Goal: Task Accomplishment & Management: Manage account settings

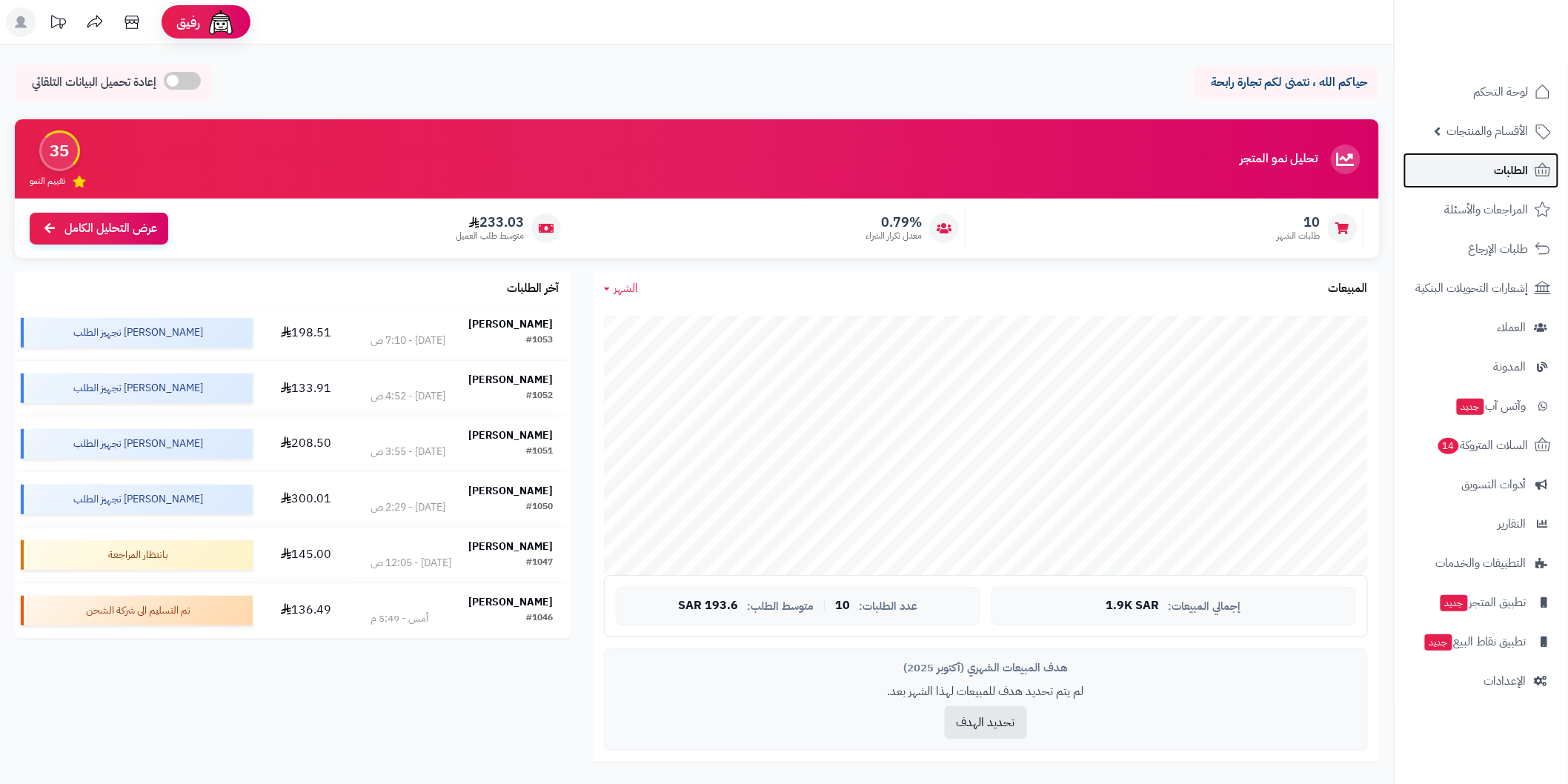
click at [1497, 168] on span "الطلبات" at bounding box center [1512, 170] width 34 height 21
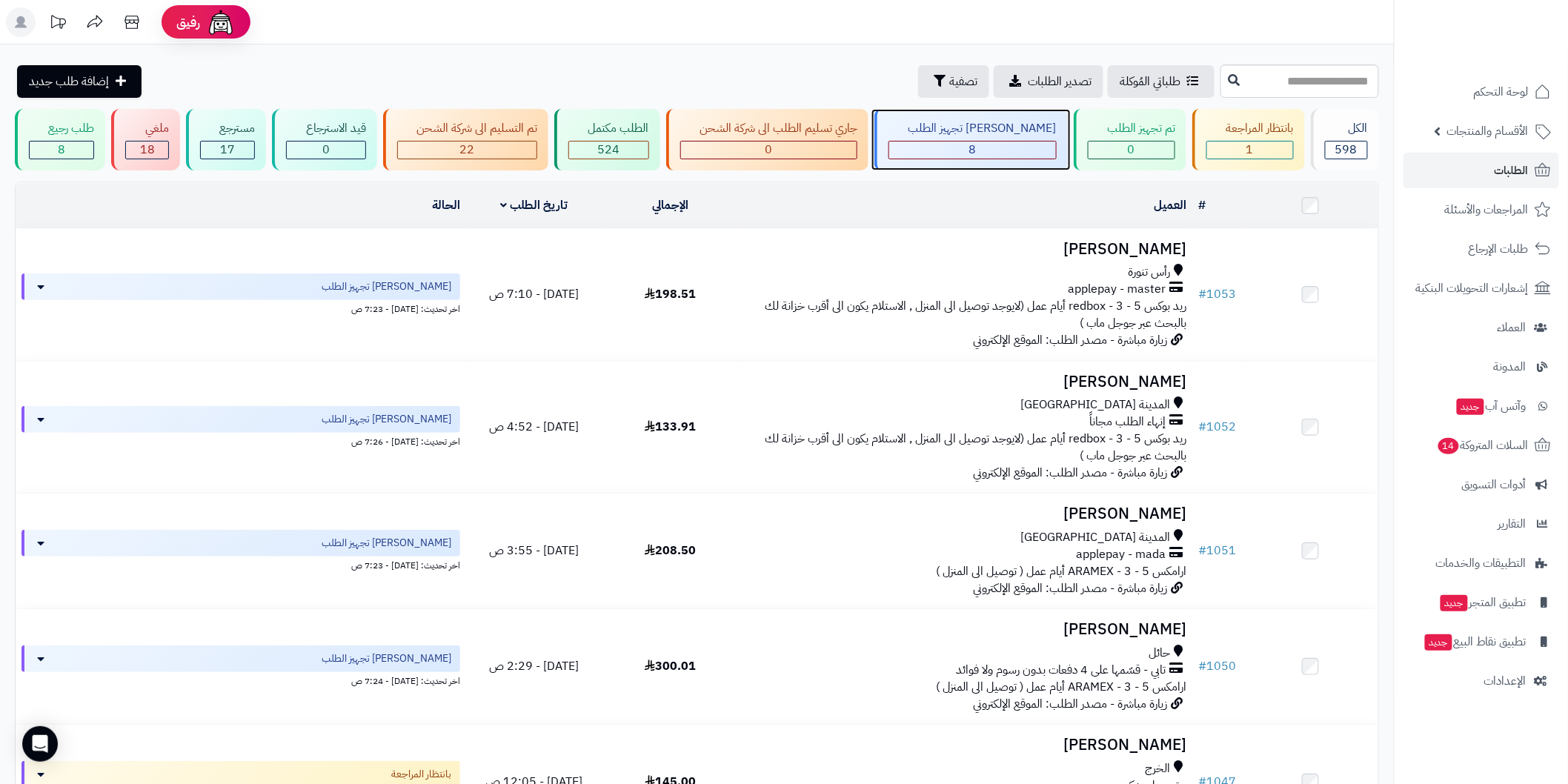
click at [988, 149] on div "8" at bounding box center [972, 150] width 166 height 17
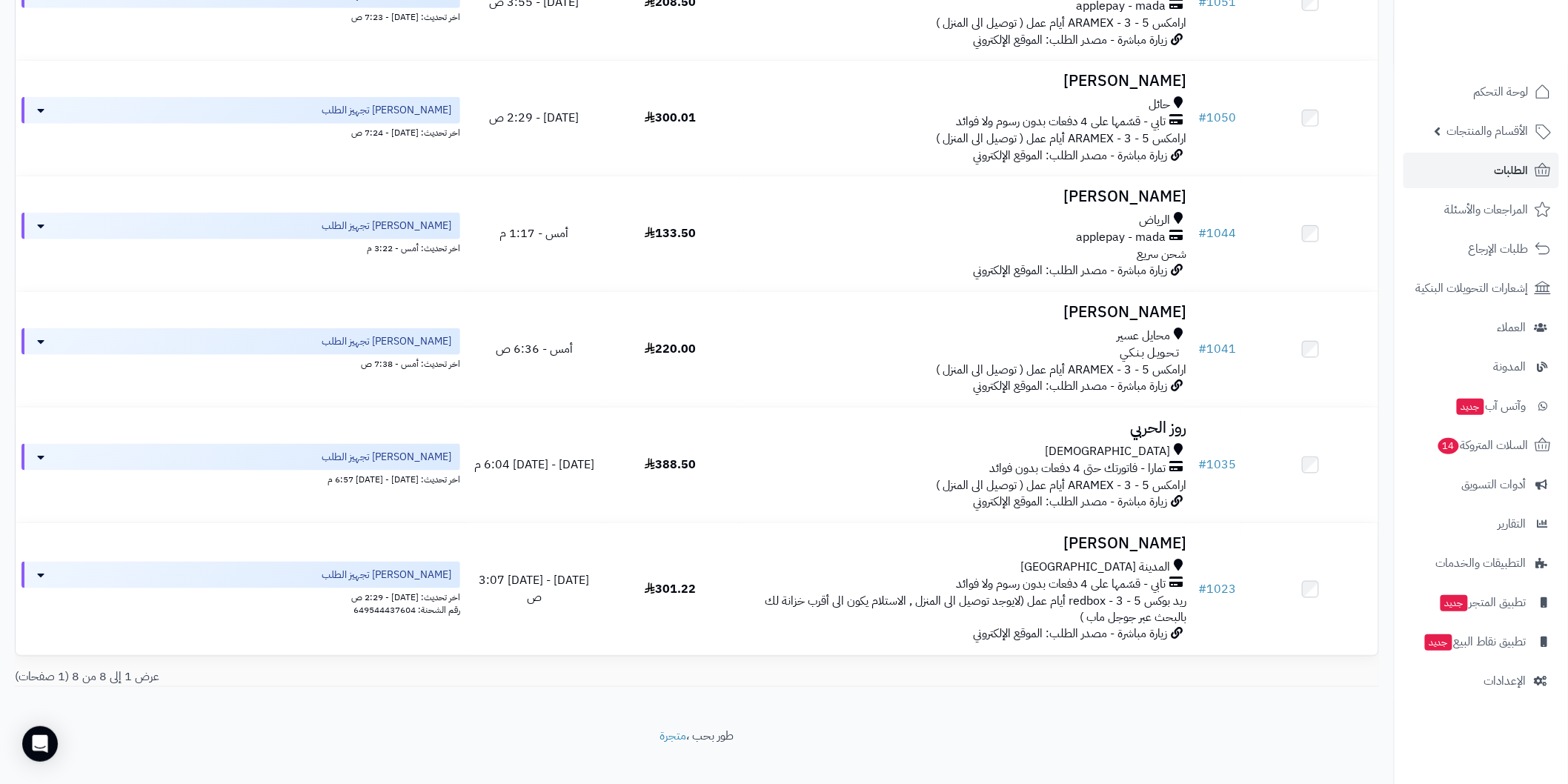
scroll to position [554, 0]
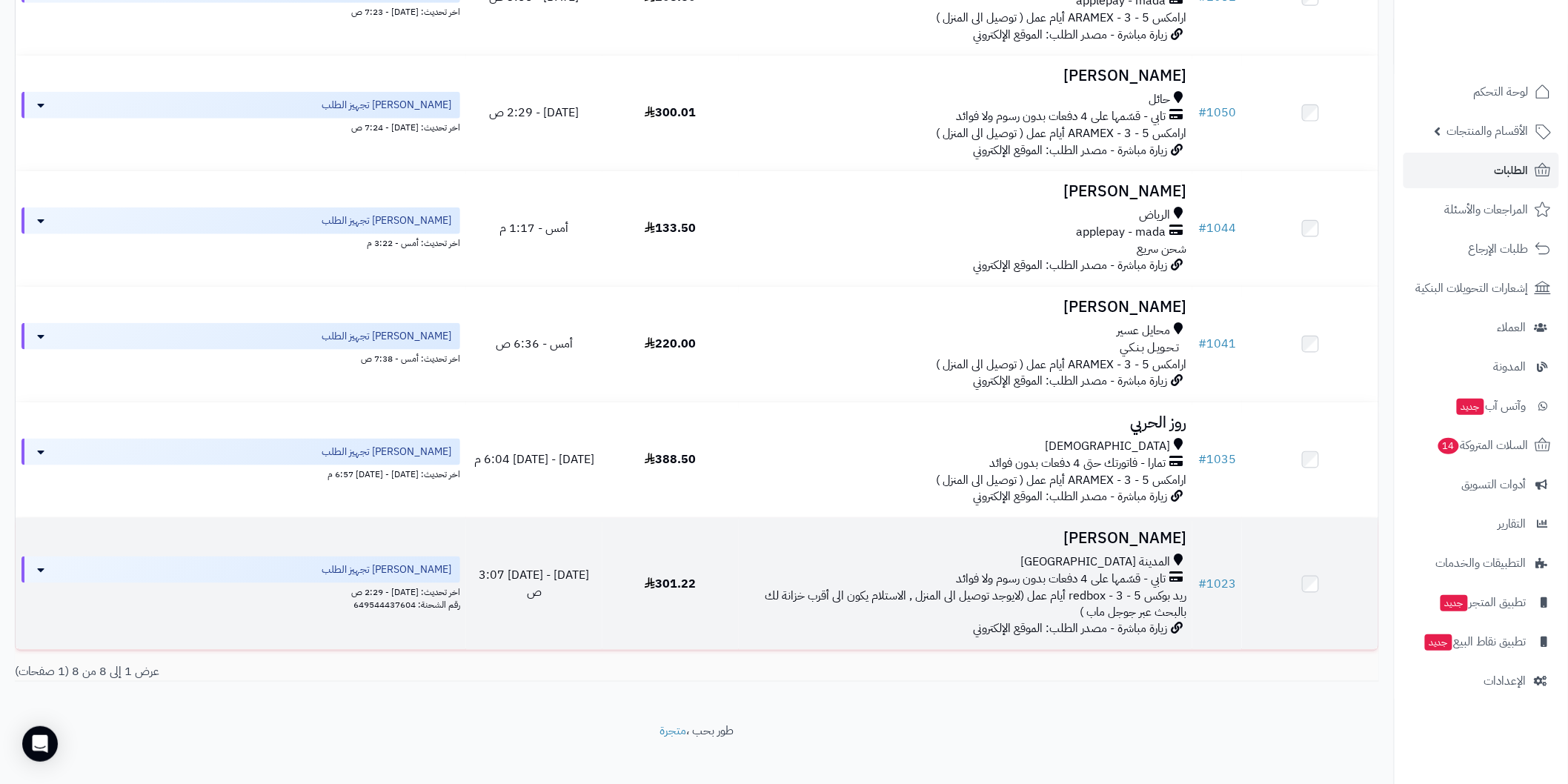
click at [1129, 543] on h3 "تهاني العلوني" at bounding box center [965, 538] width 442 height 17
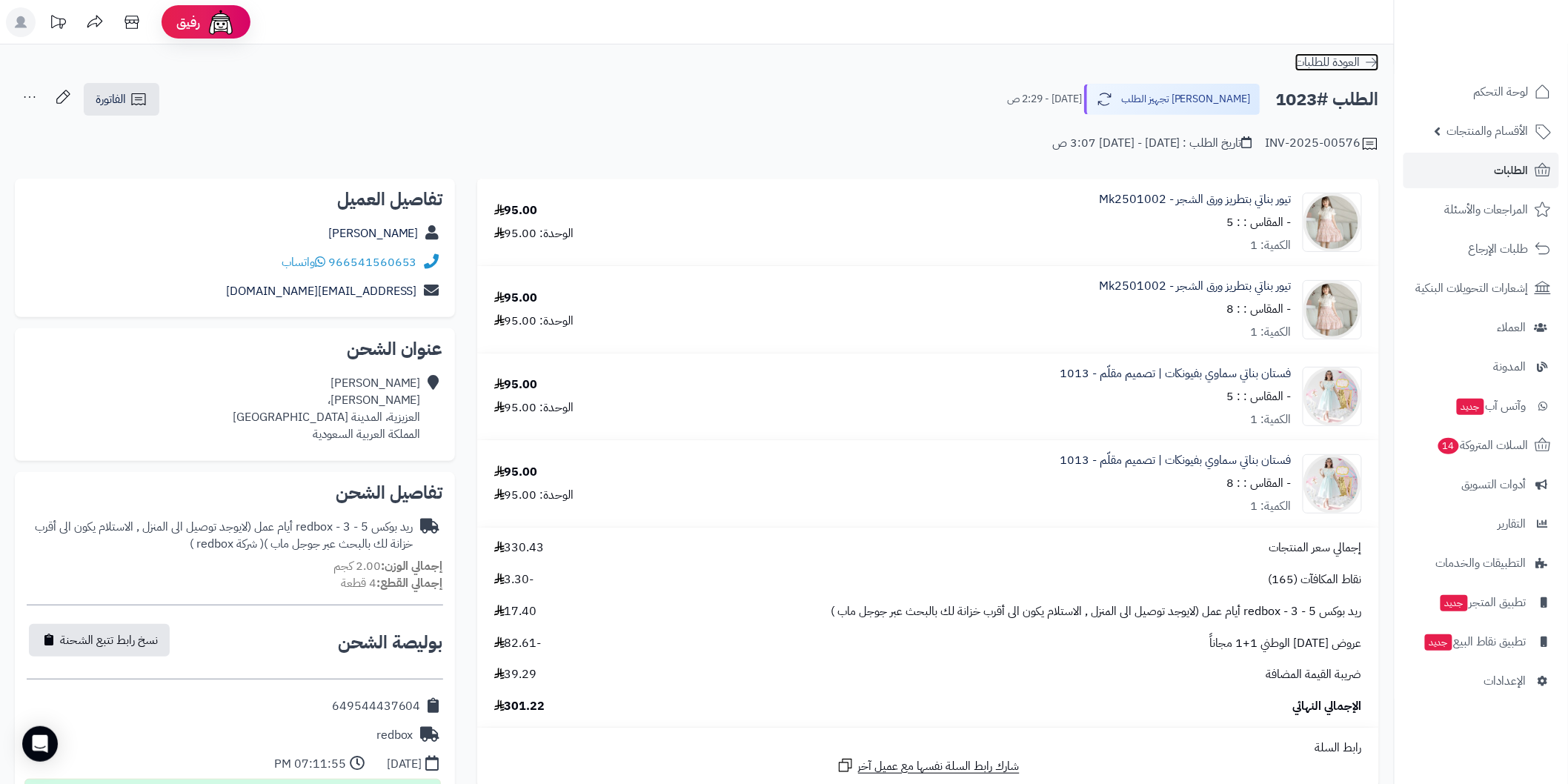
click at [1377, 66] on icon at bounding box center [1372, 62] width 15 height 15
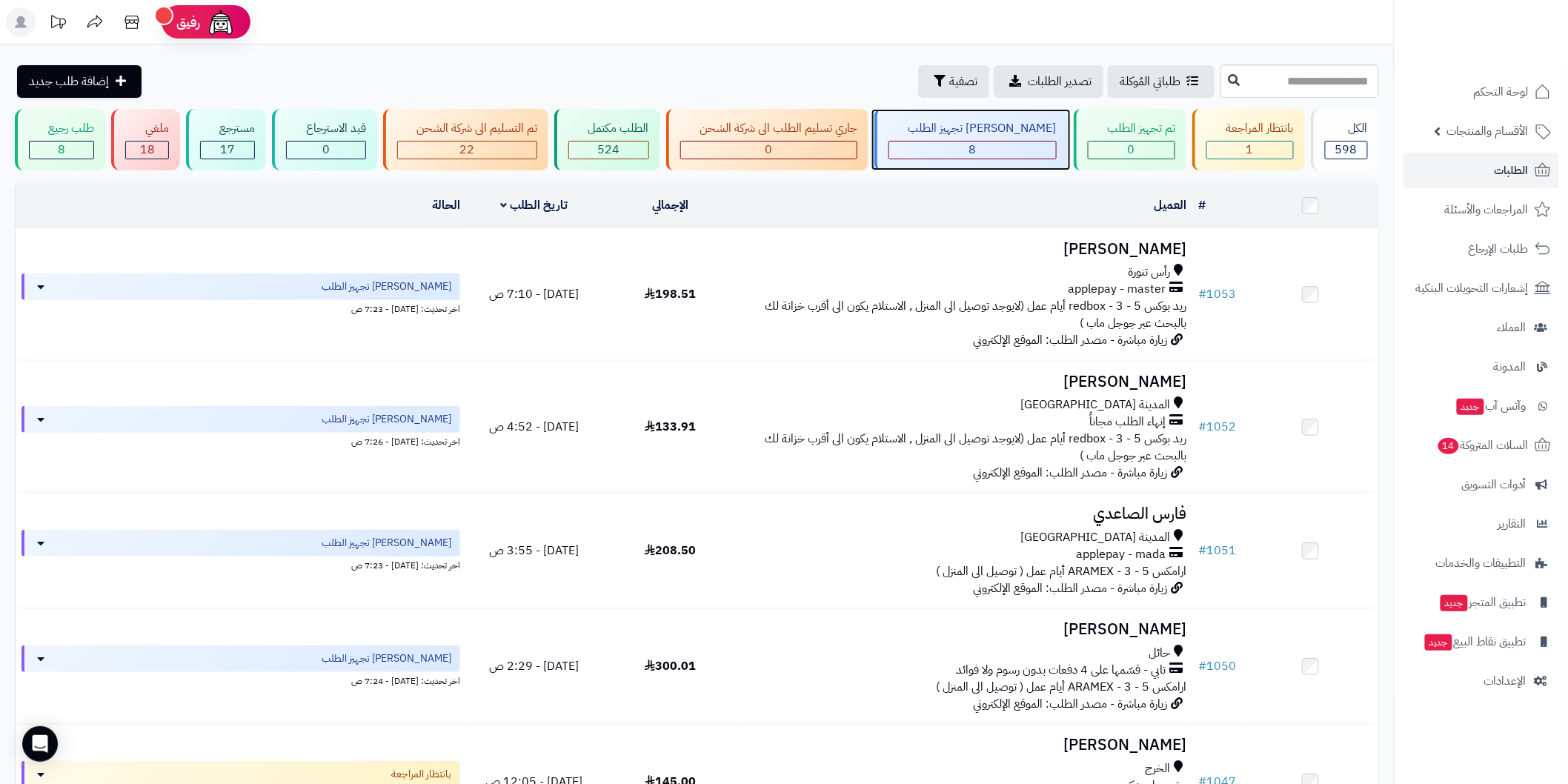
click at [976, 146] on span "8" at bounding box center [972, 149] width 8 height 18
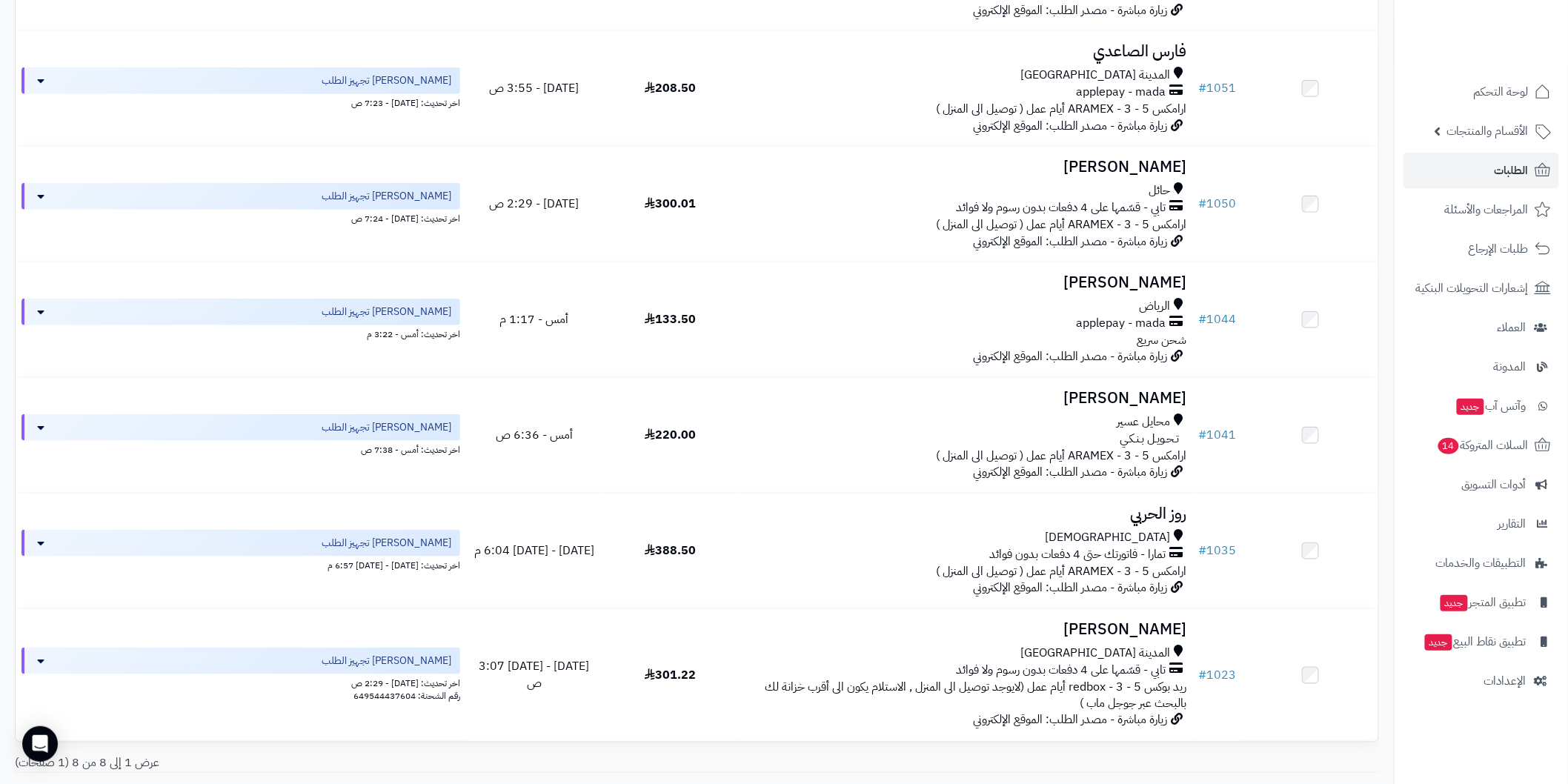
scroll to position [565, 0]
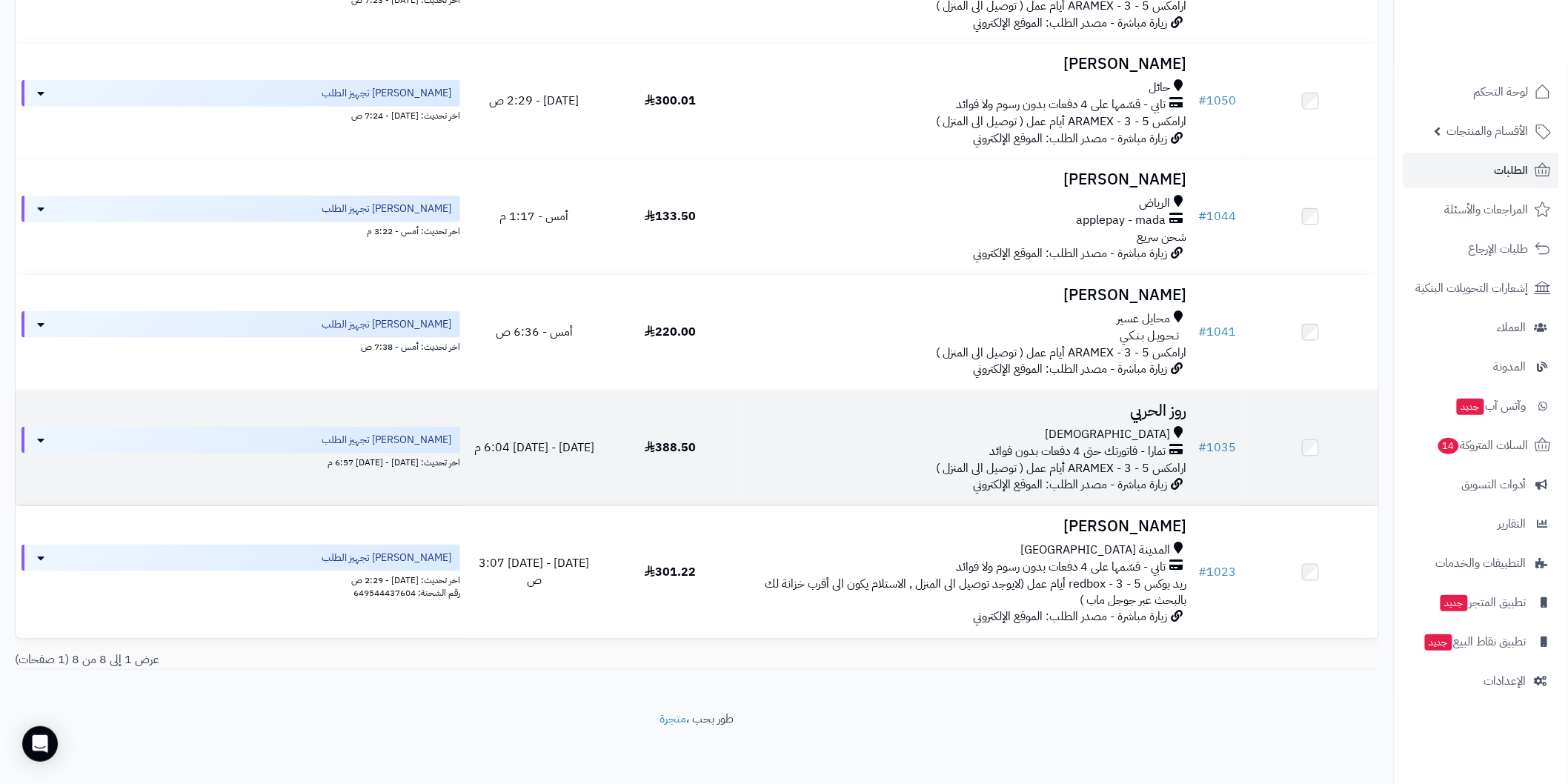
click at [1161, 410] on h3 "روز الحربي" at bounding box center [965, 411] width 442 height 17
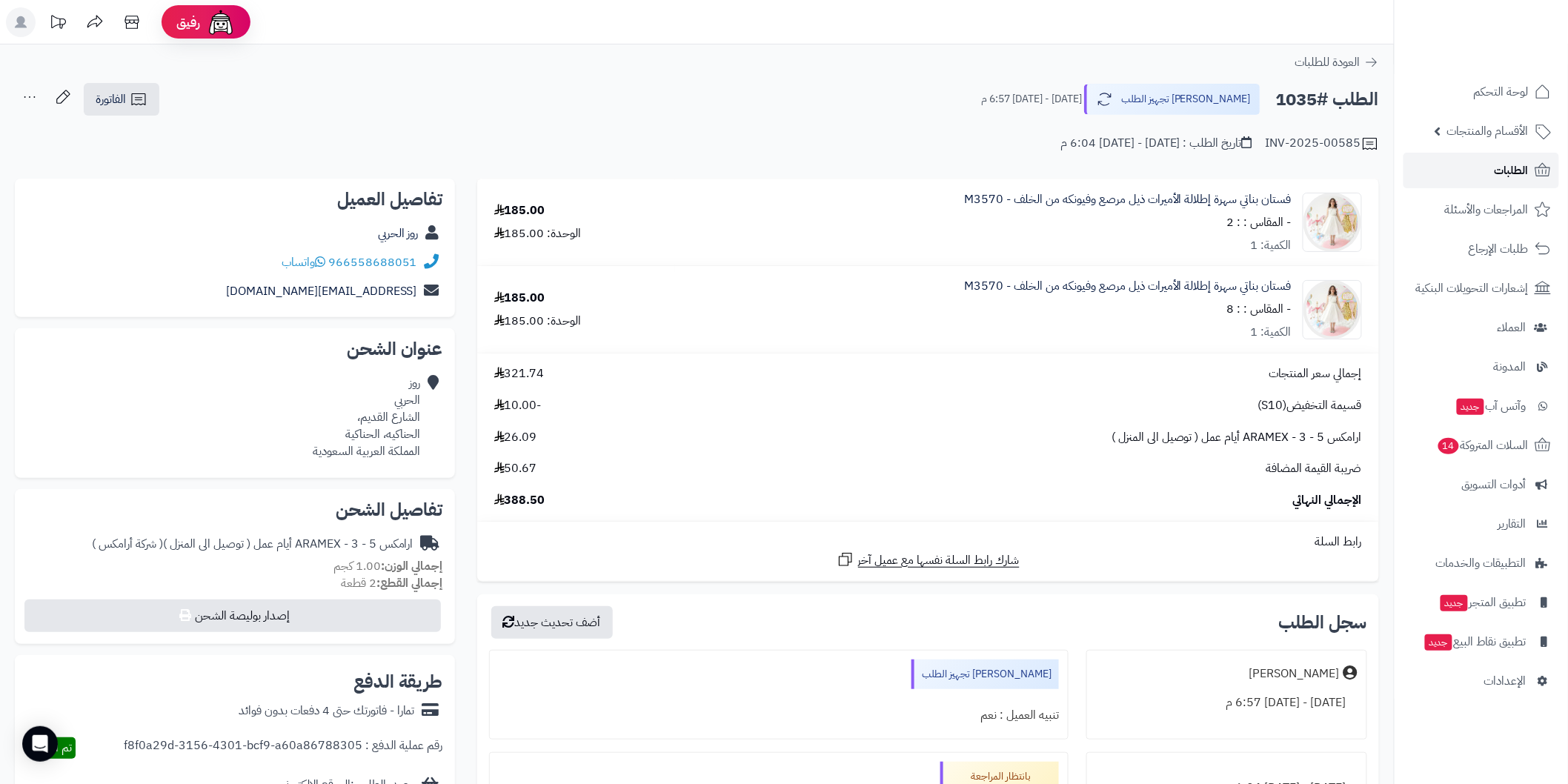
click at [1444, 158] on link "الطلبات" at bounding box center [1481, 170] width 156 height 35
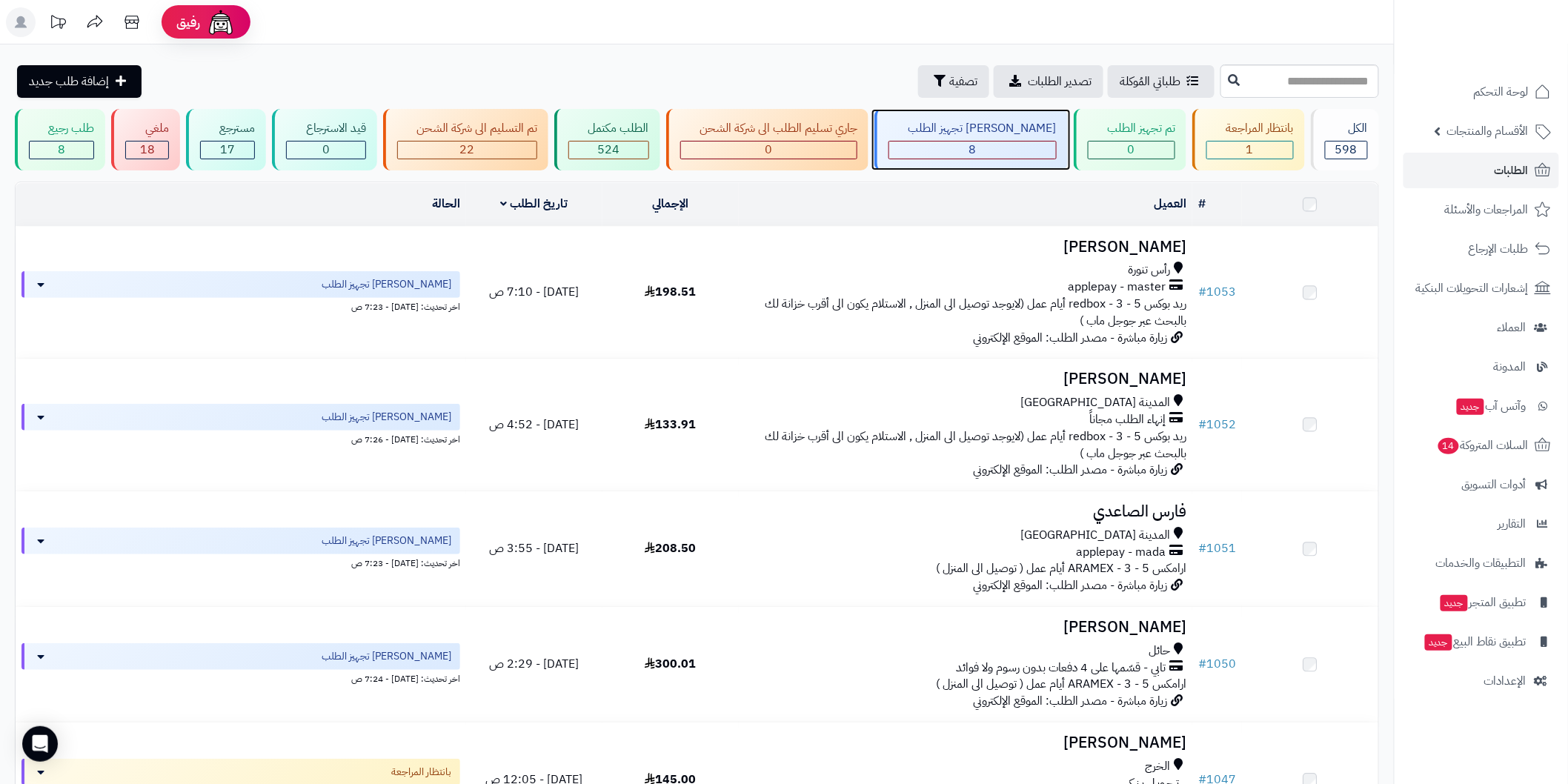
click at [977, 154] on div "8" at bounding box center [972, 150] width 166 height 17
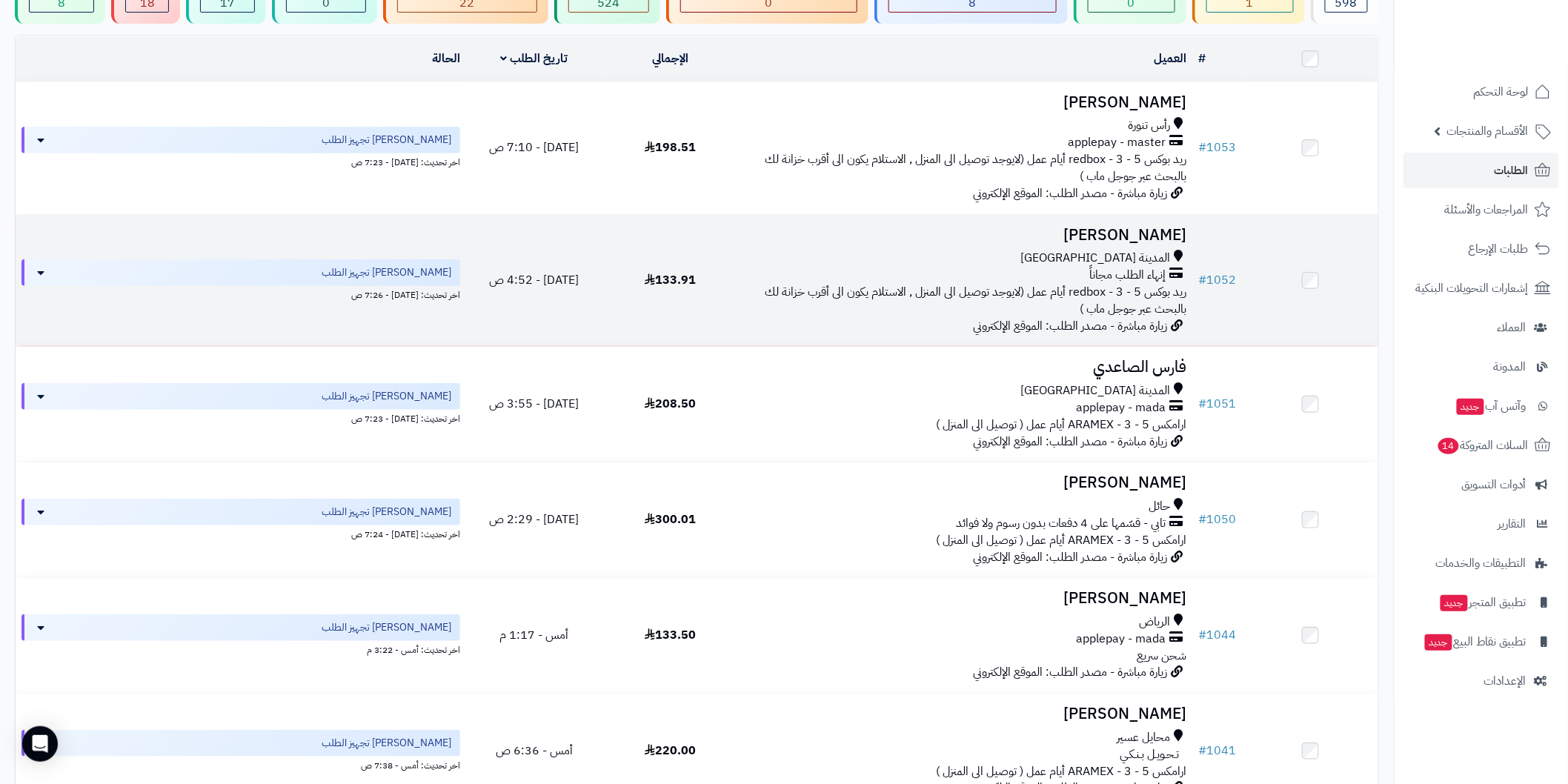
scroll to position [93, 0]
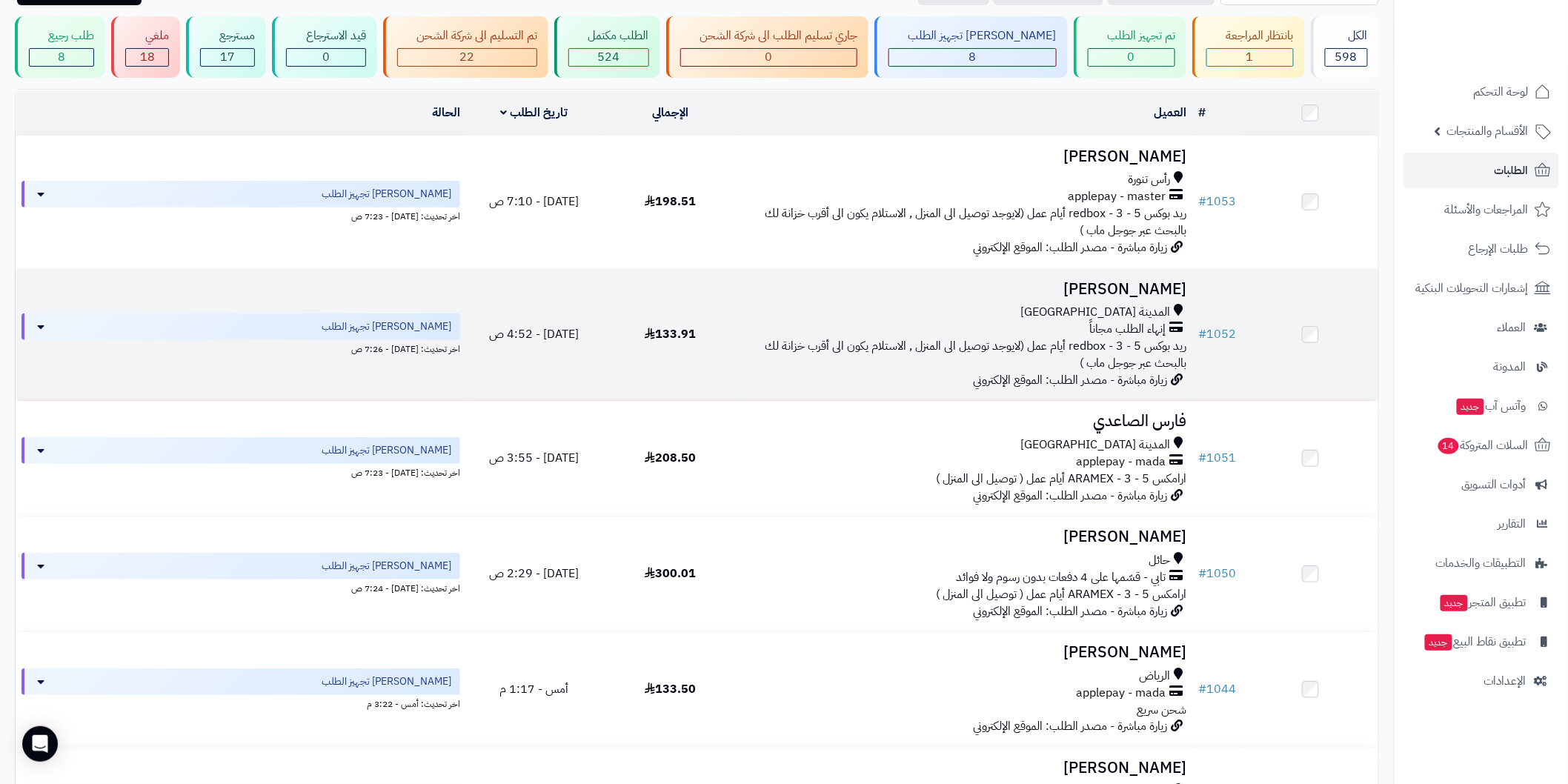
click at [1174, 289] on h3 "[PERSON_NAME]" at bounding box center [965, 289] width 442 height 17
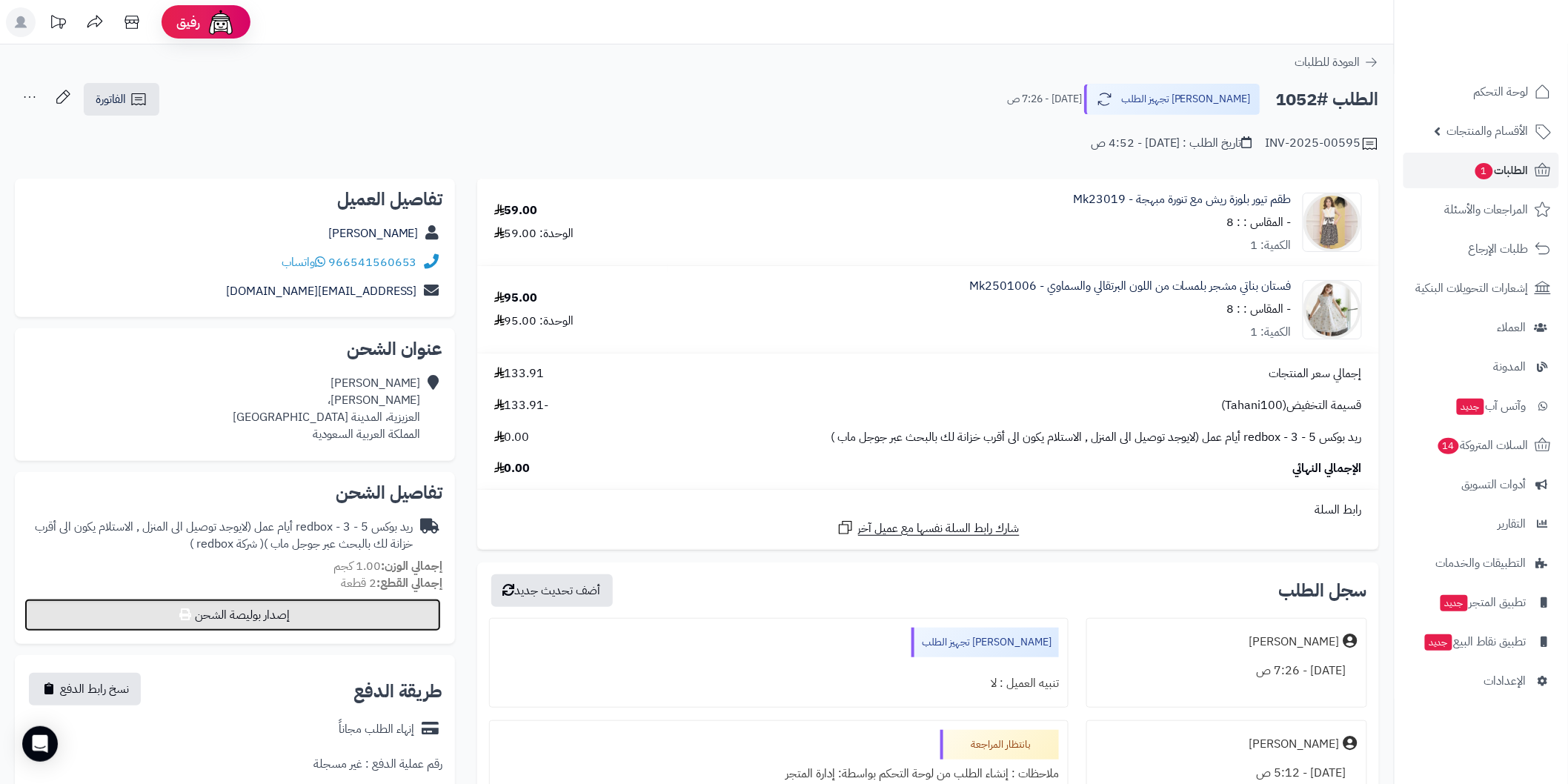
click at [412, 622] on button "إصدار بوليصة الشحن" at bounding box center [232, 615] width 416 height 33
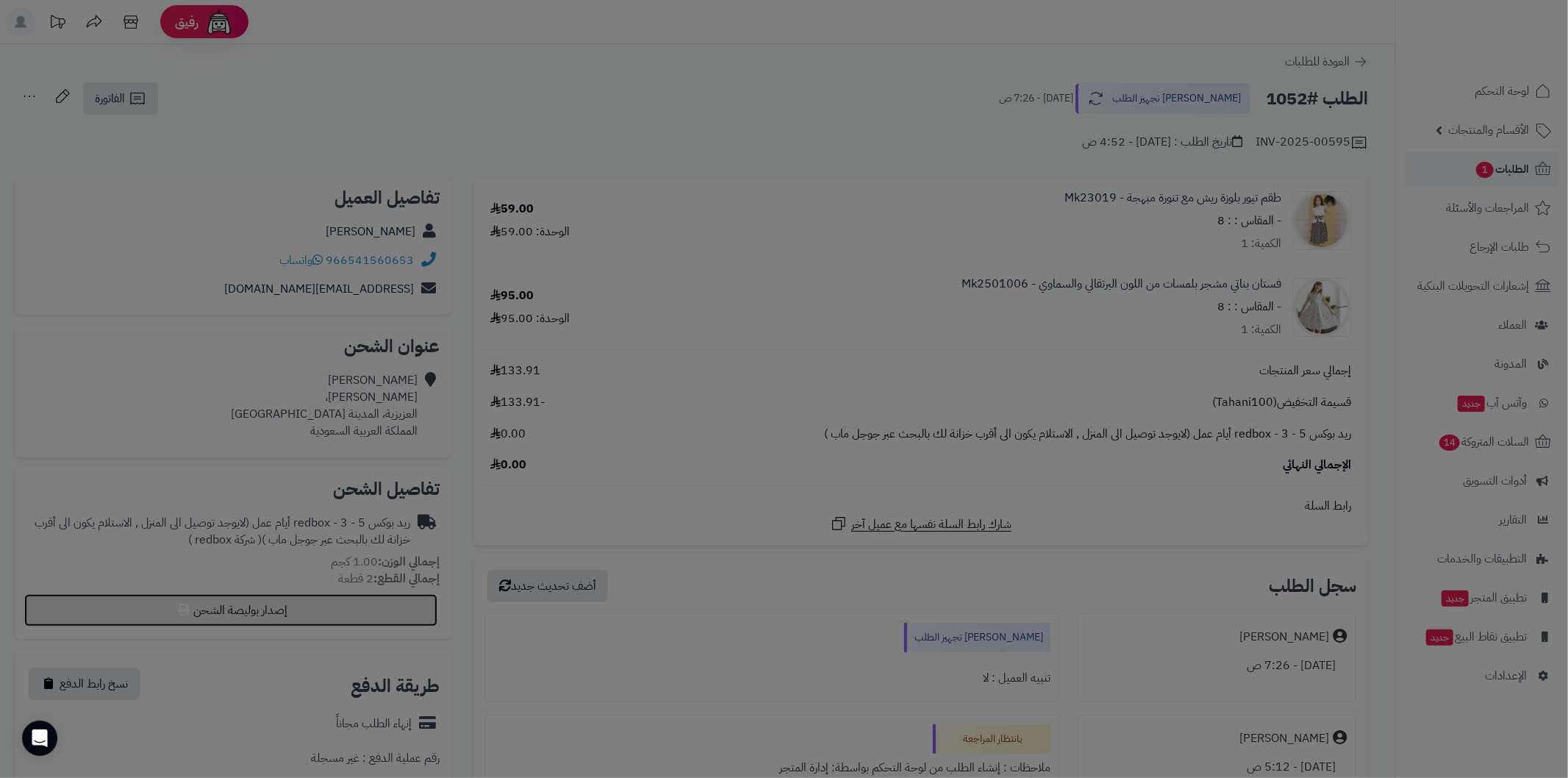
select select "******"
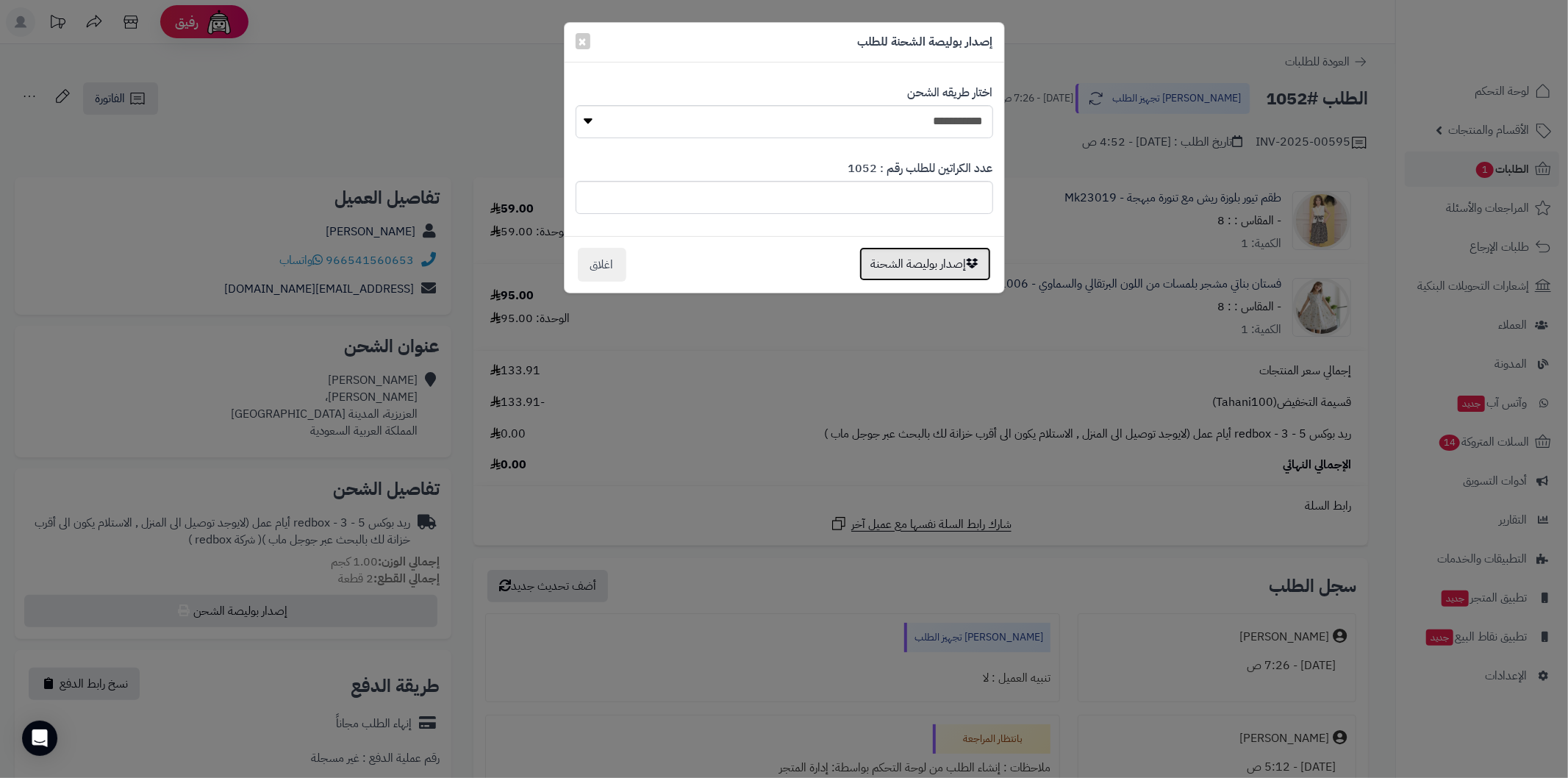
click at [912, 266] on button "إصدار بوليصة الشحنة" at bounding box center [925, 264] width 132 height 34
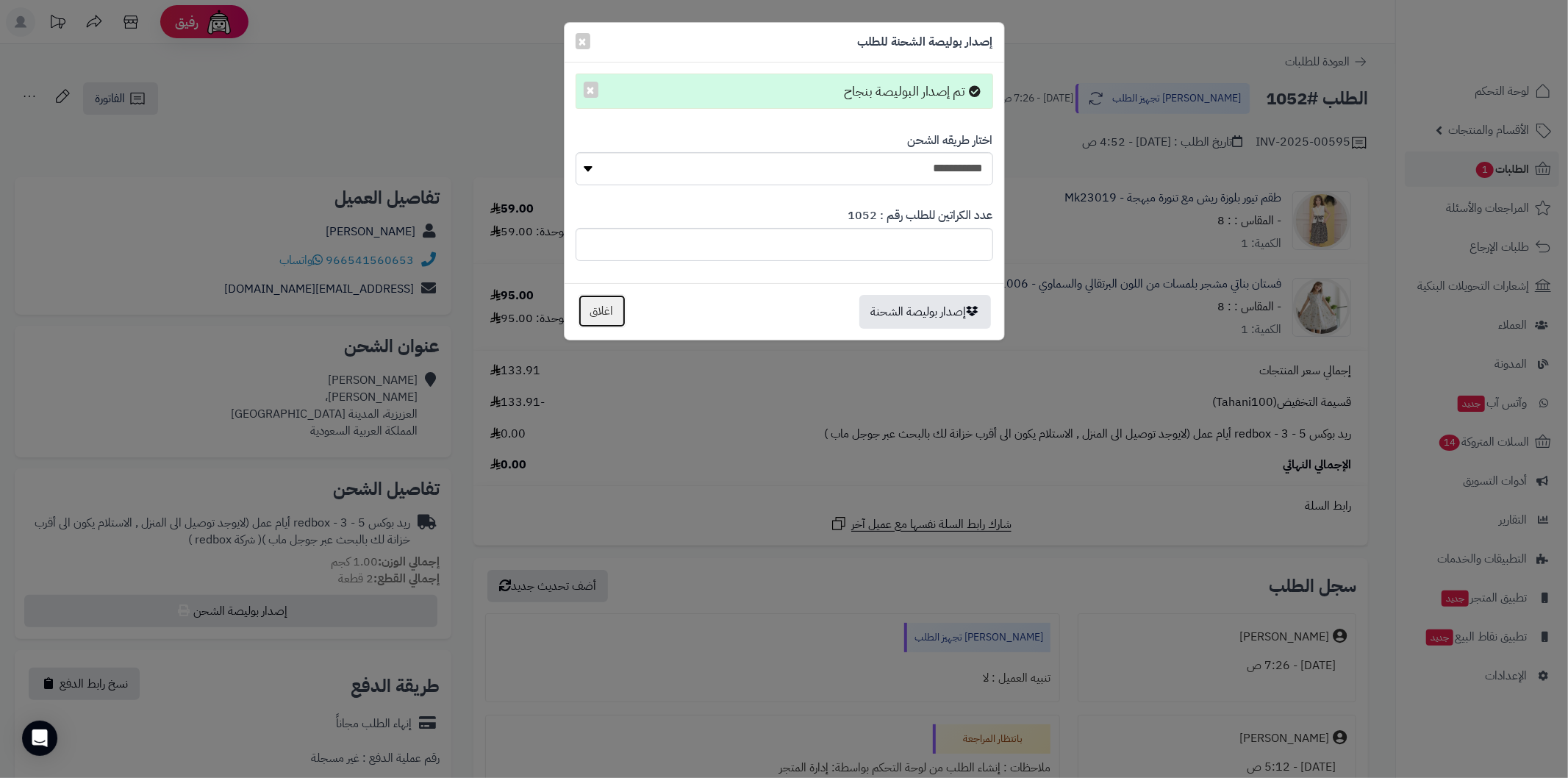
click at [608, 317] on button "اغلاق" at bounding box center [602, 311] width 48 height 34
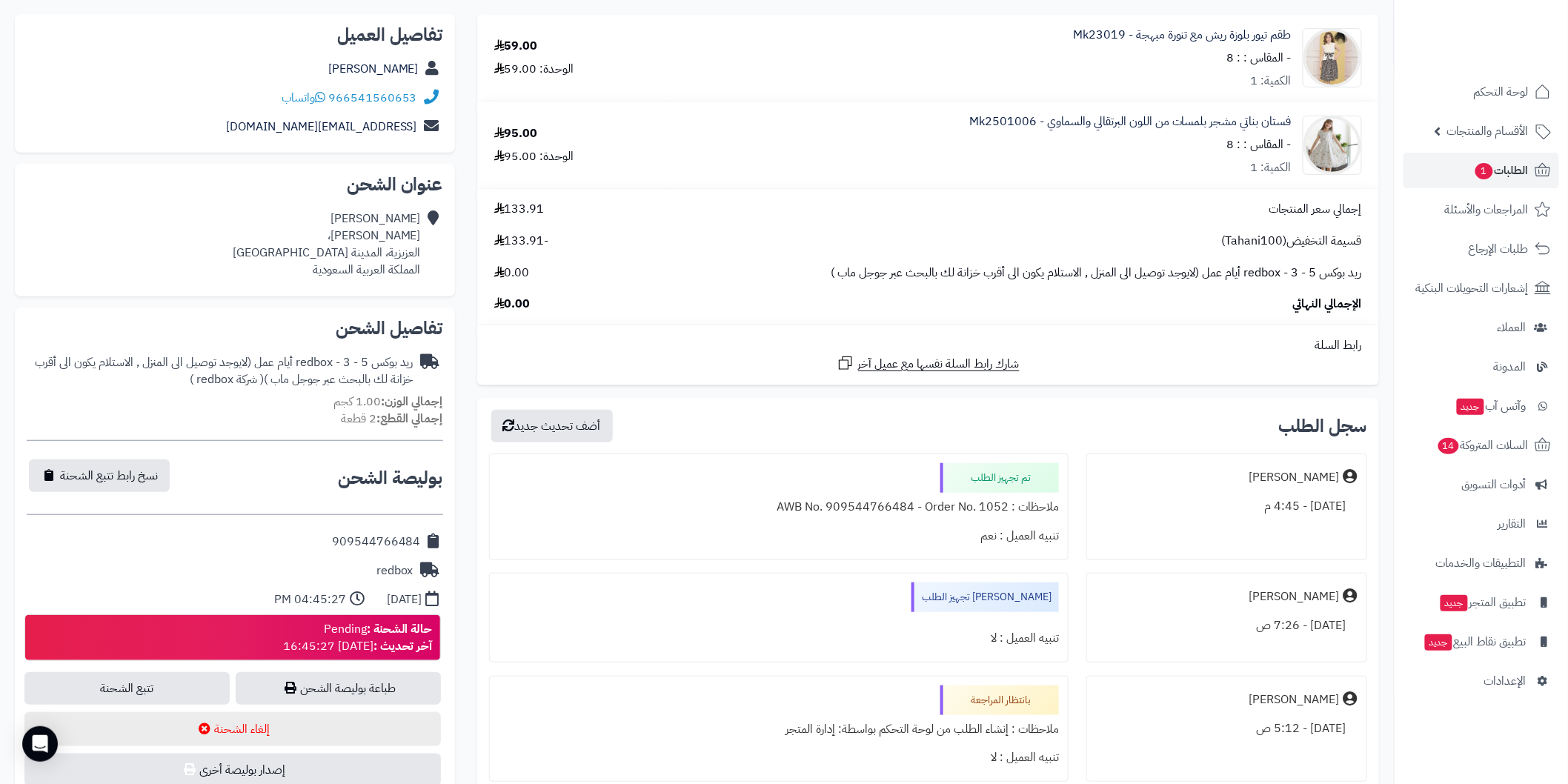
scroll to position [220, 0]
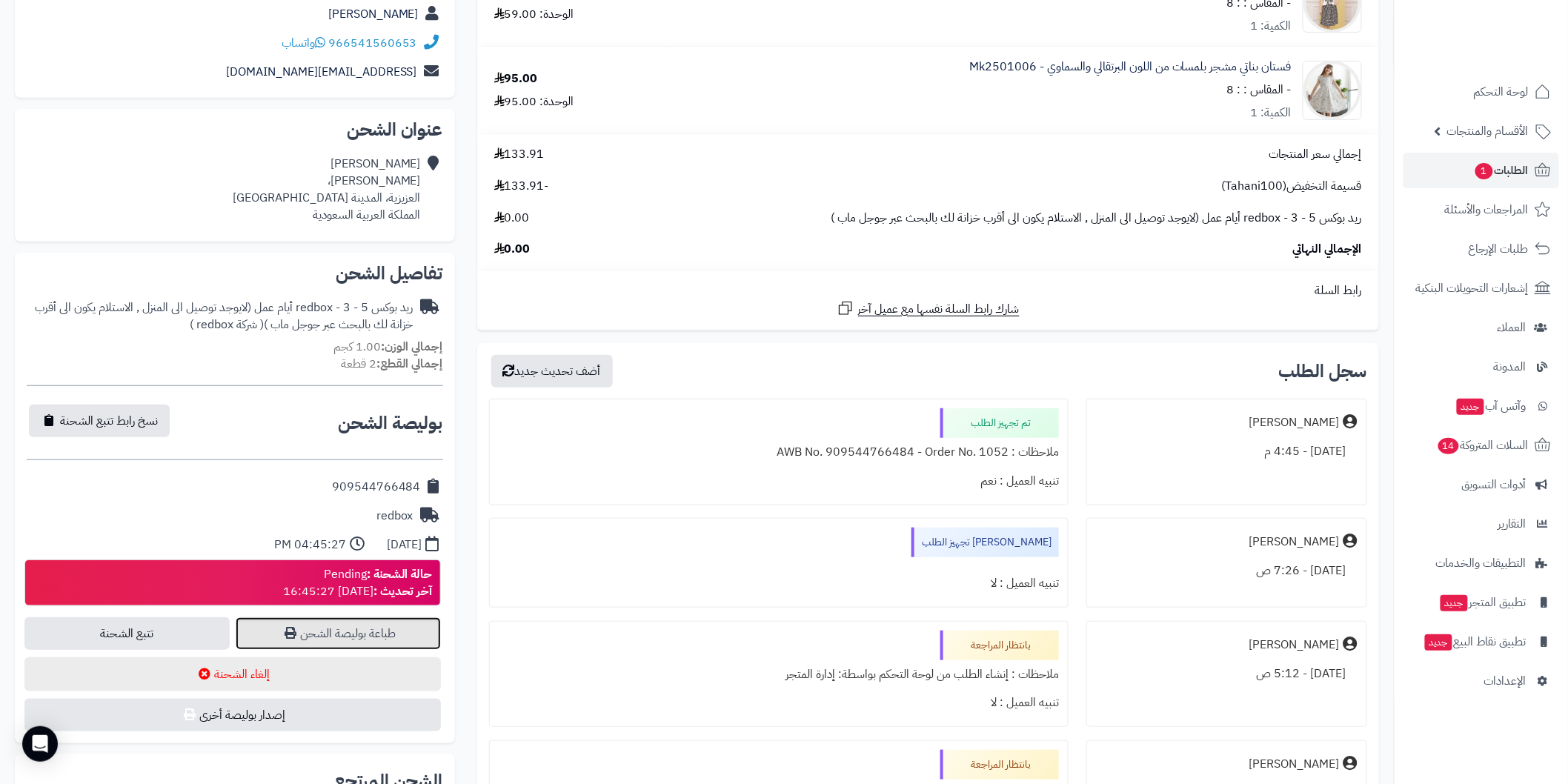
click at [409, 633] on link "طباعة بوليصة الشحن" at bounding box center [338, 633] width 205 height 33
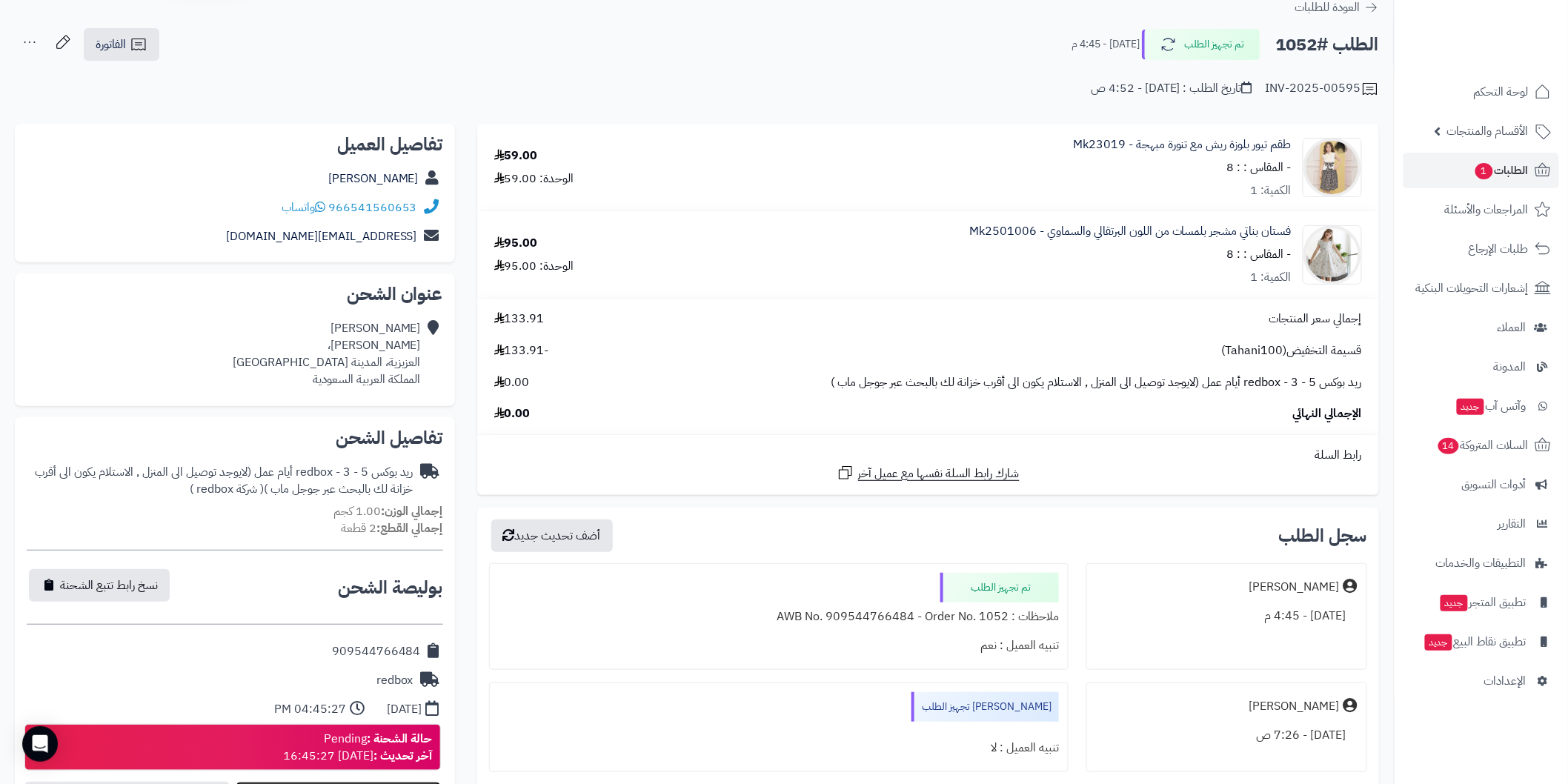
scroll to position [0, 0]
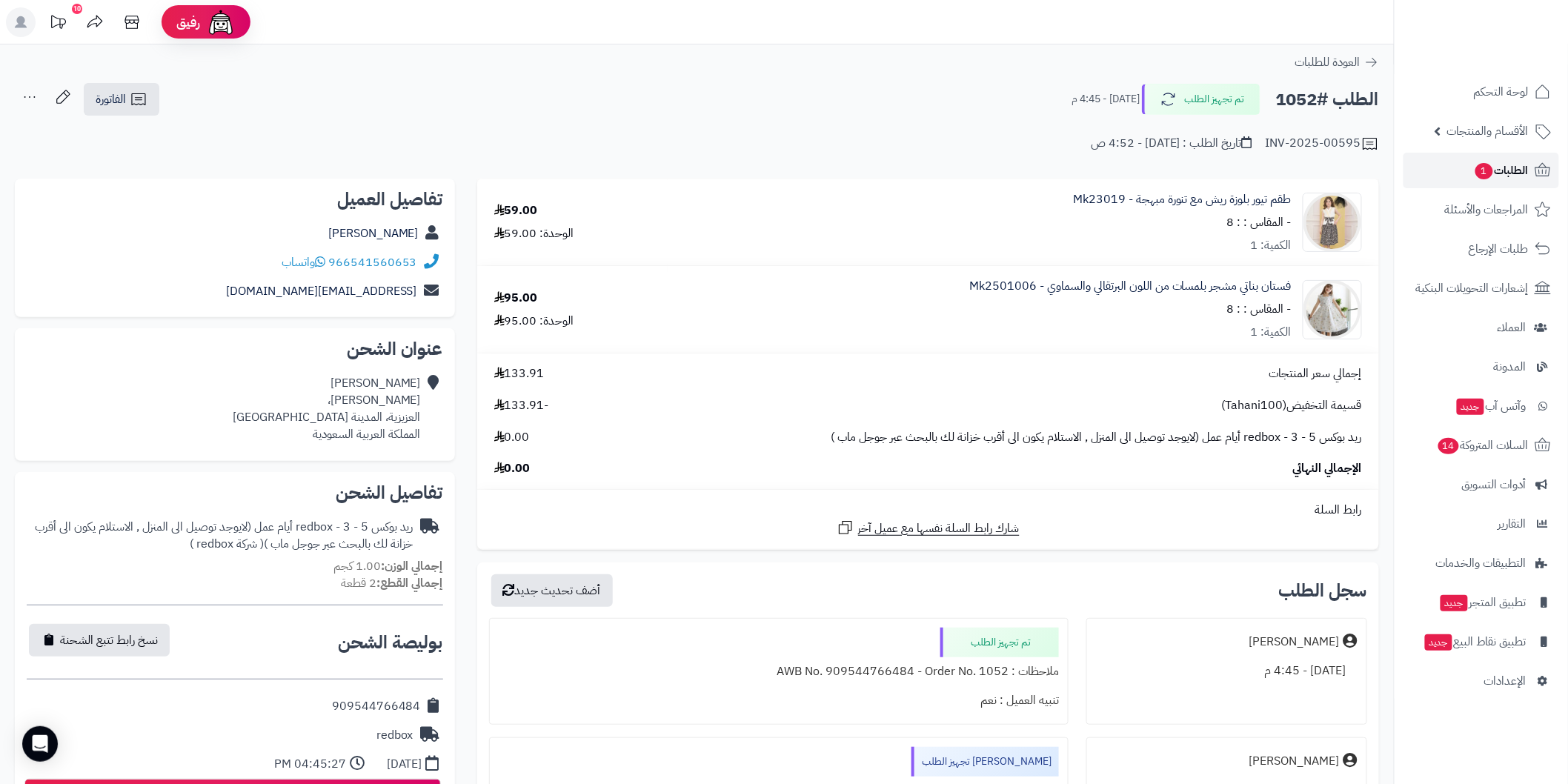
click at [1507, 174] on span "الطلبات 1" at bounding box center [1501, 170] width 55 height 21
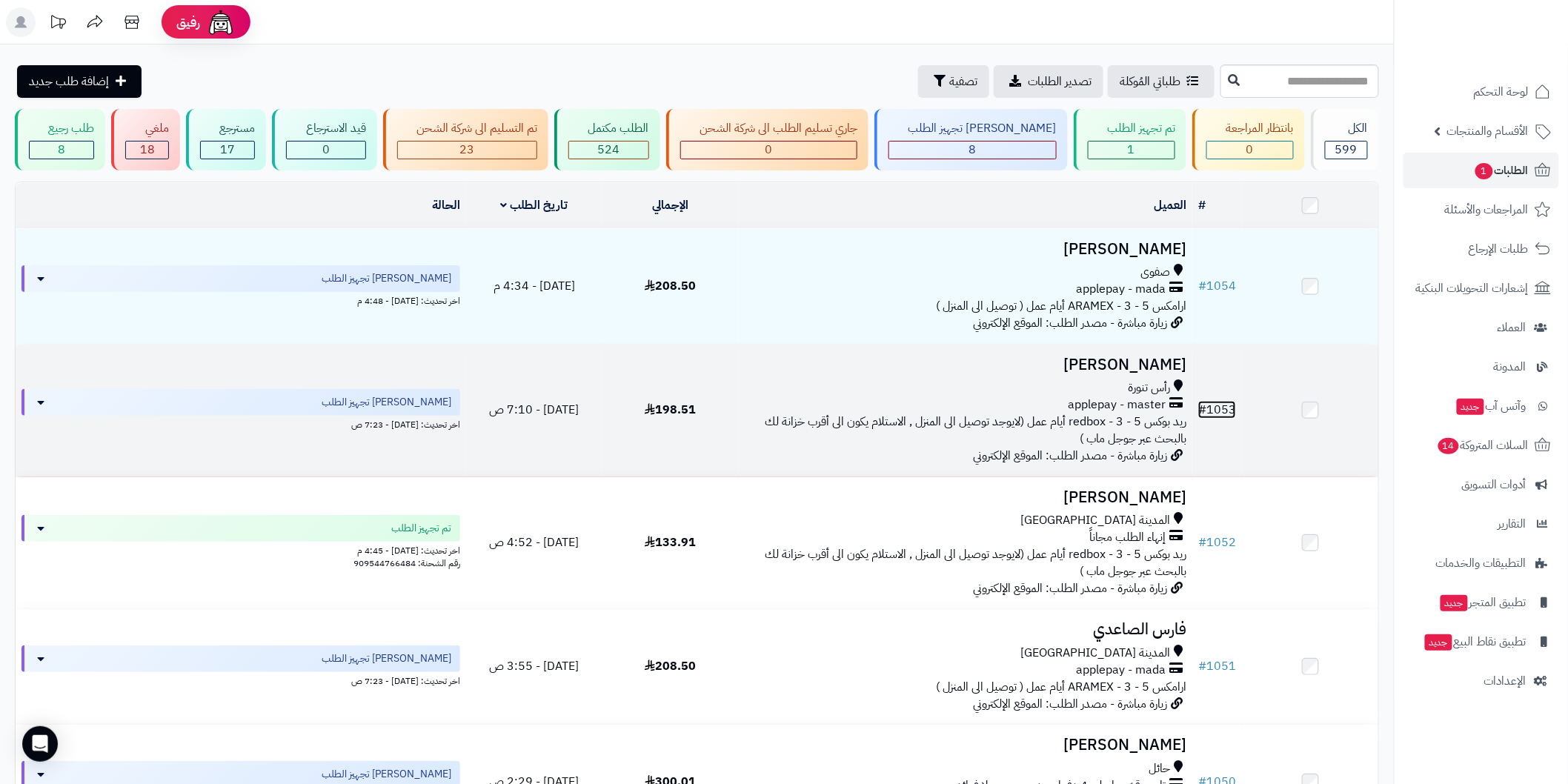
click at [1222, 406] on link "# 1053" at bounding box center [1216, 410] width 38 height 18
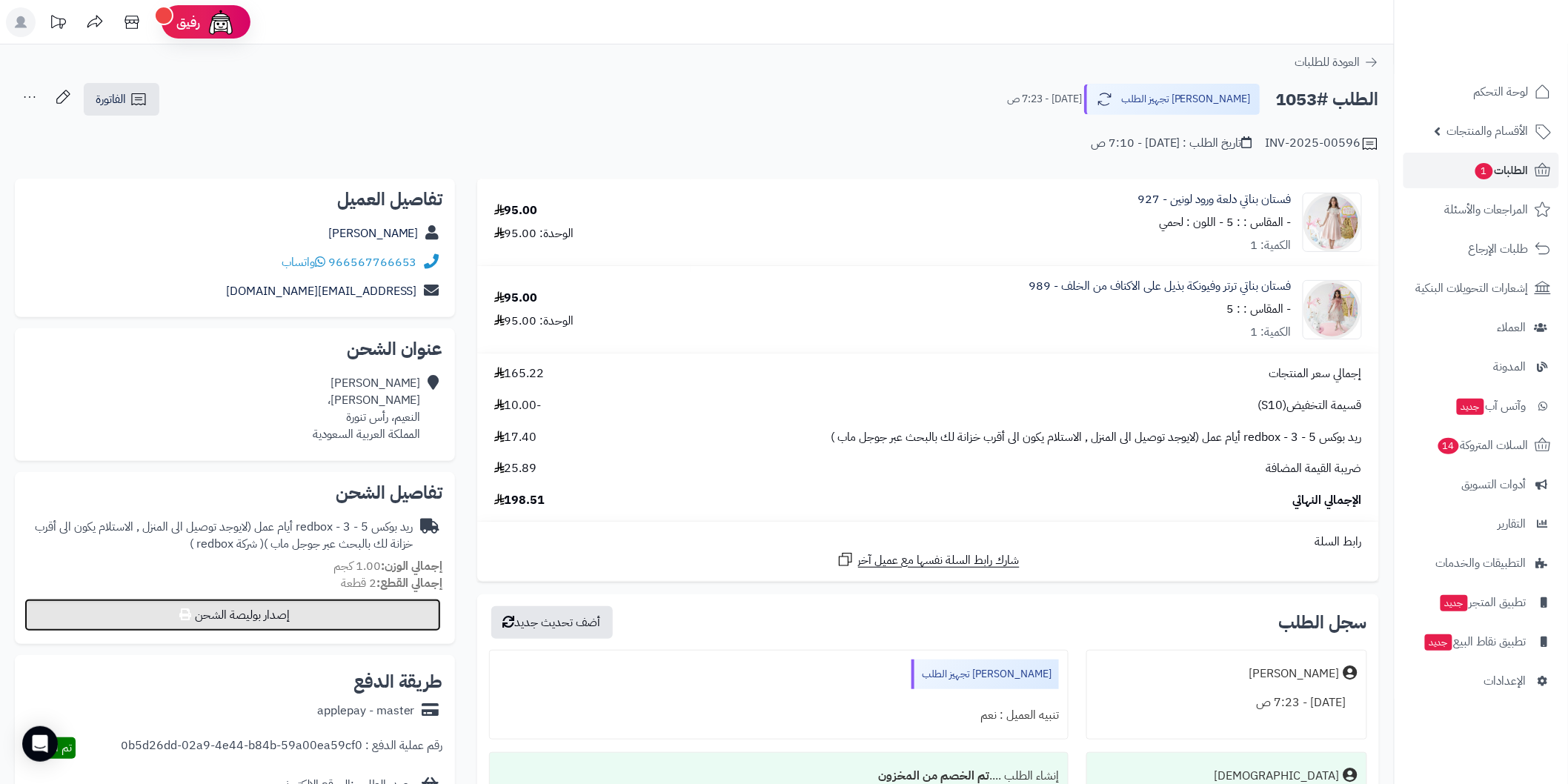
click at [372, 625] on button "إصدار بوليصة الشحن" at bounding box center [232, 615] width 416 height 33
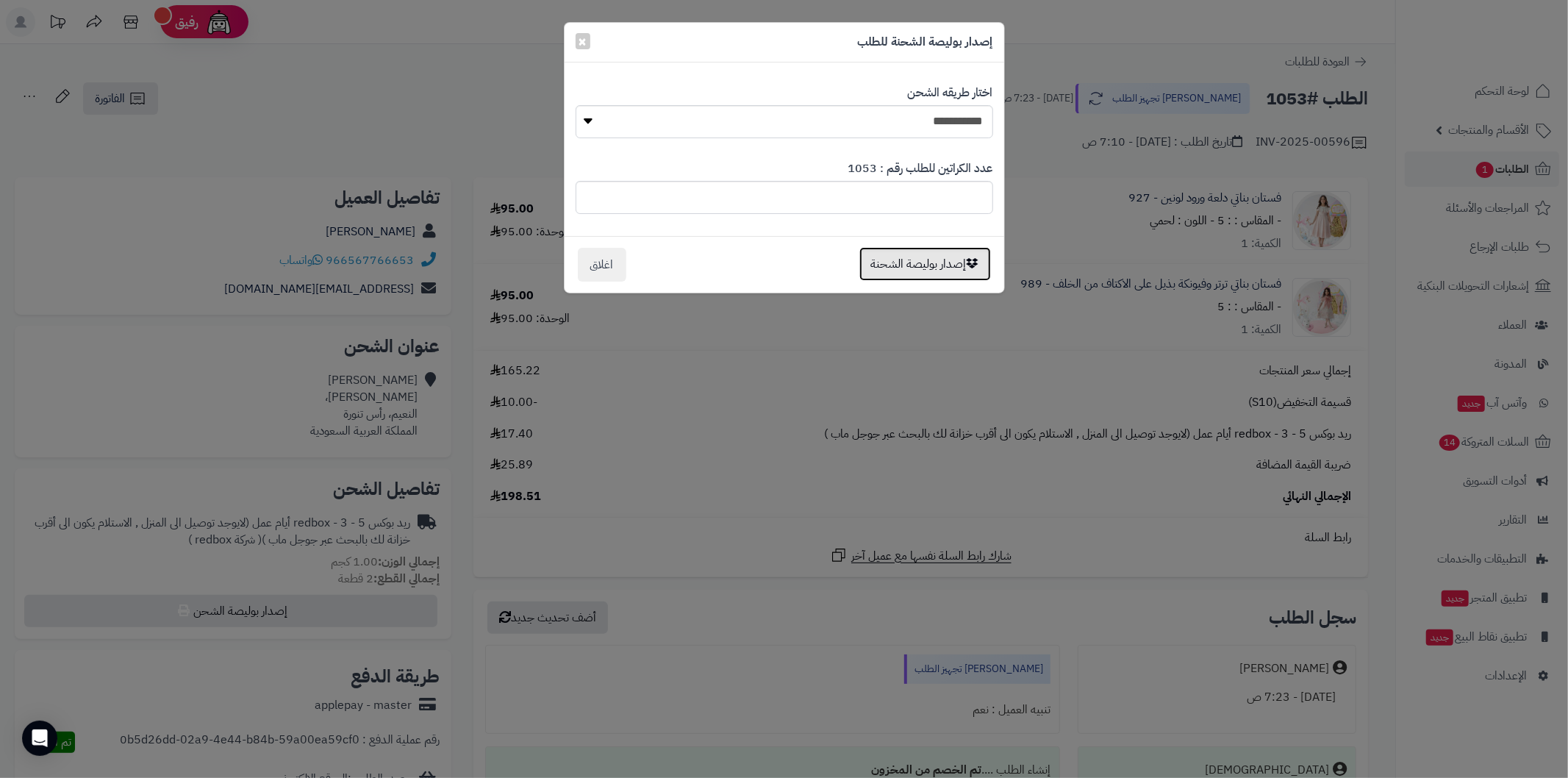
click at [878, 273] on button "إصدار بوليصة الشحنة" at bounding box center [925, 264] width 132 height 34
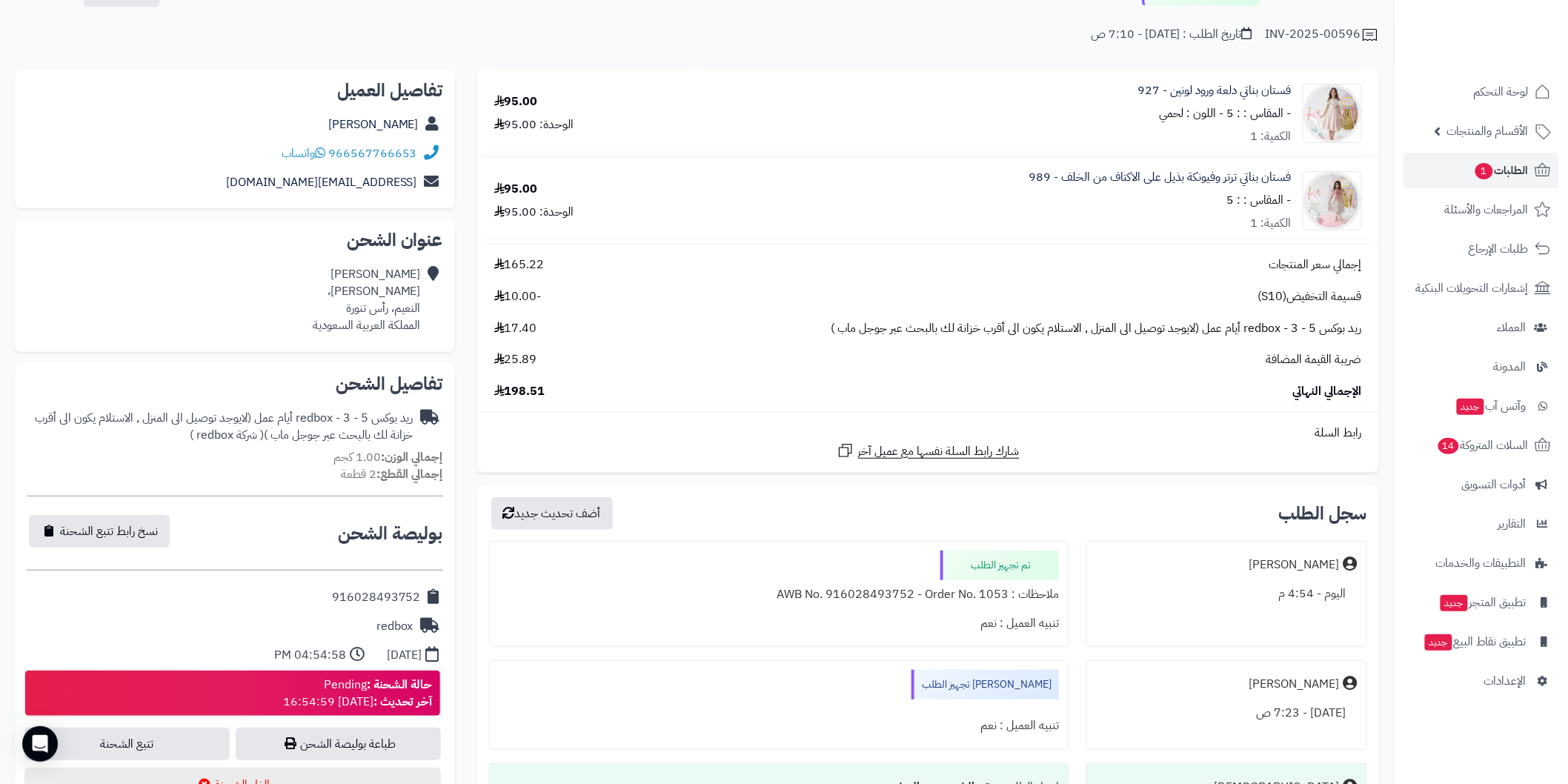
scroll to position [165, 0]
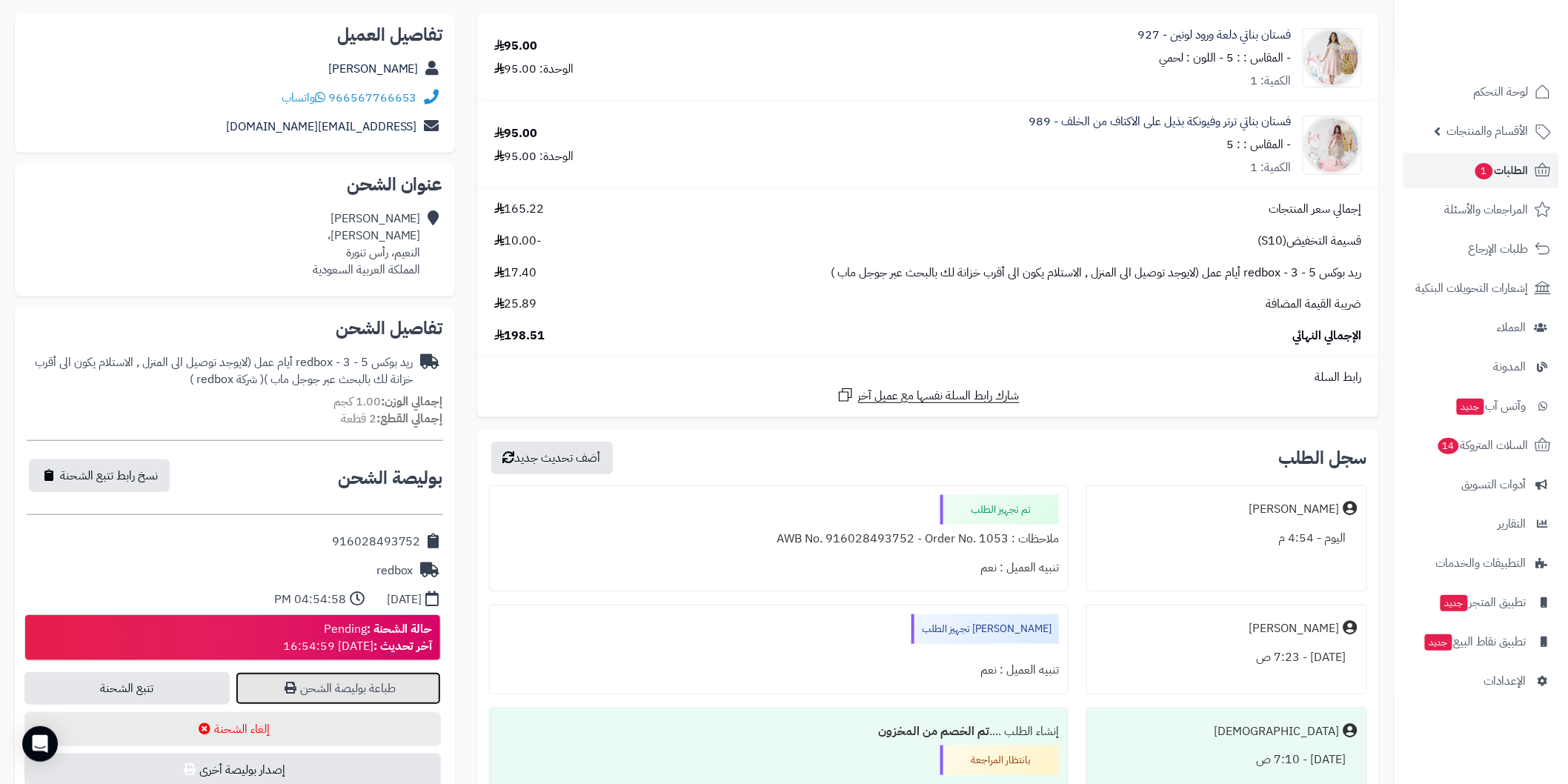
click at [371, 683] on link "طباعة بوليصة الشحن" at bounding box center [338, 688] width 205 height 33
click at [1475, 169] on span "1" at bounding box center [1484, 171] width 18 height 16
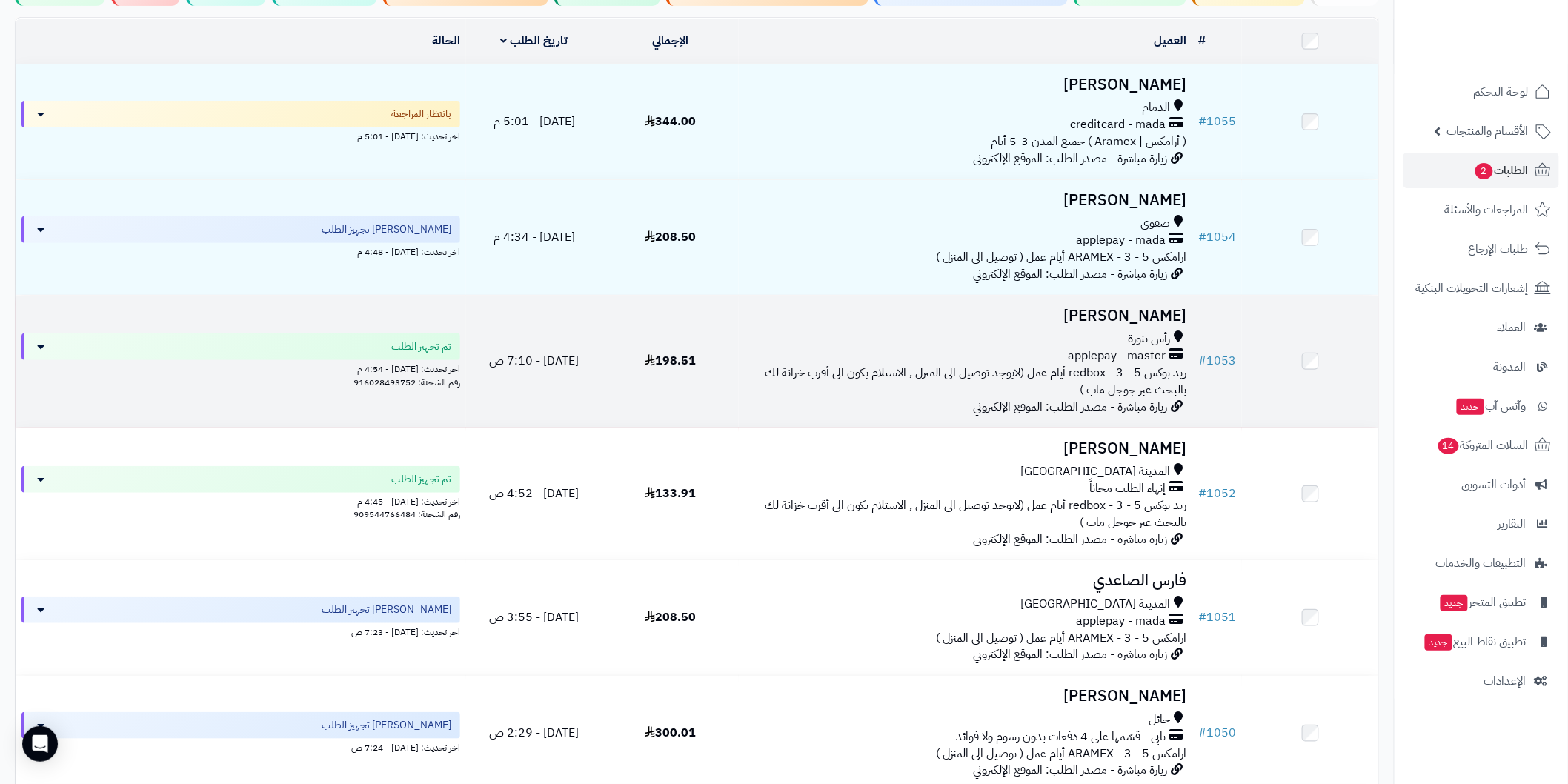
scroll to position [220, 0]
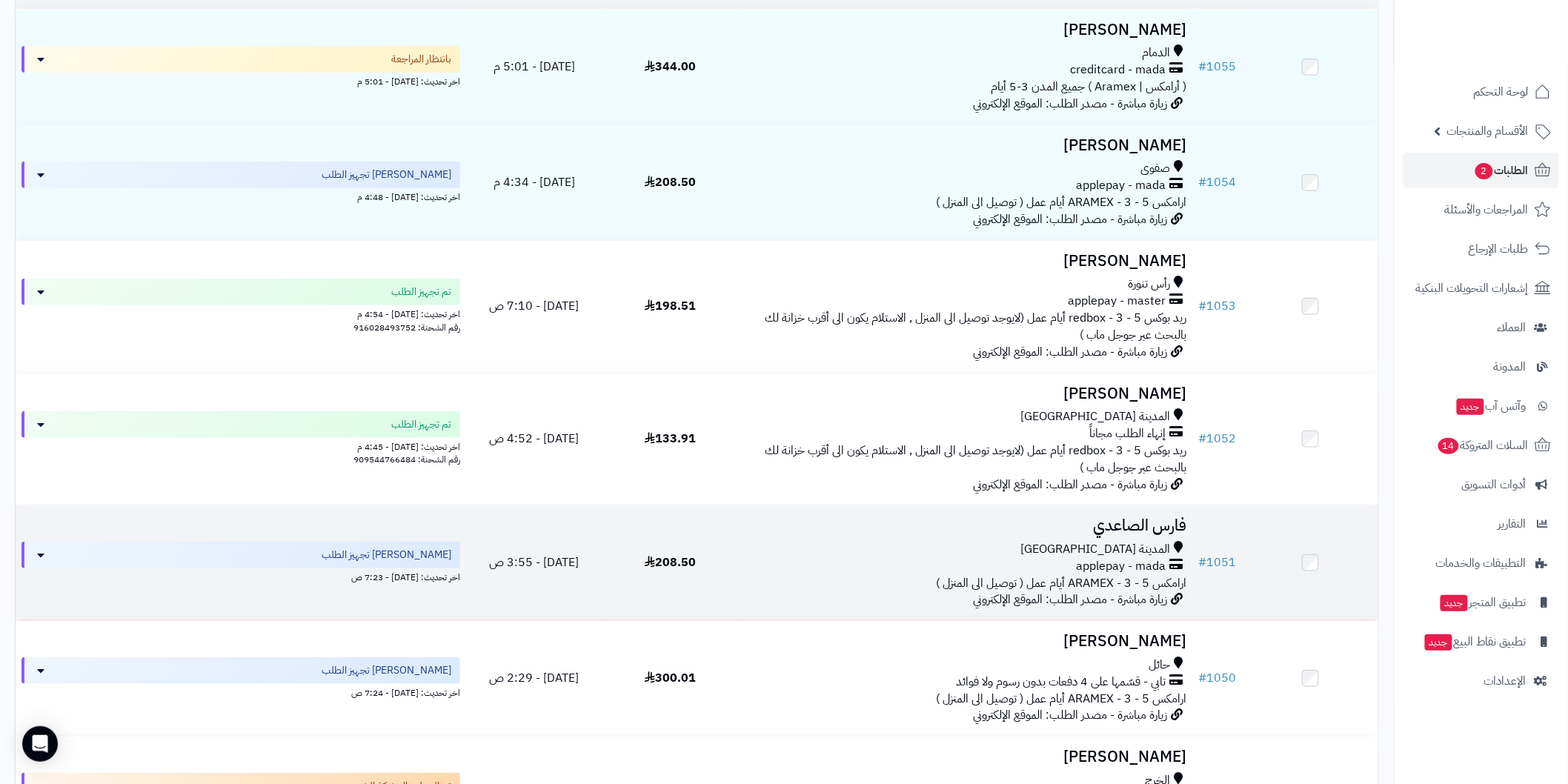
click at [1117, 524] on h3 "فارس الصاعدي" at bounding box center [965, 526] width 442 height 17
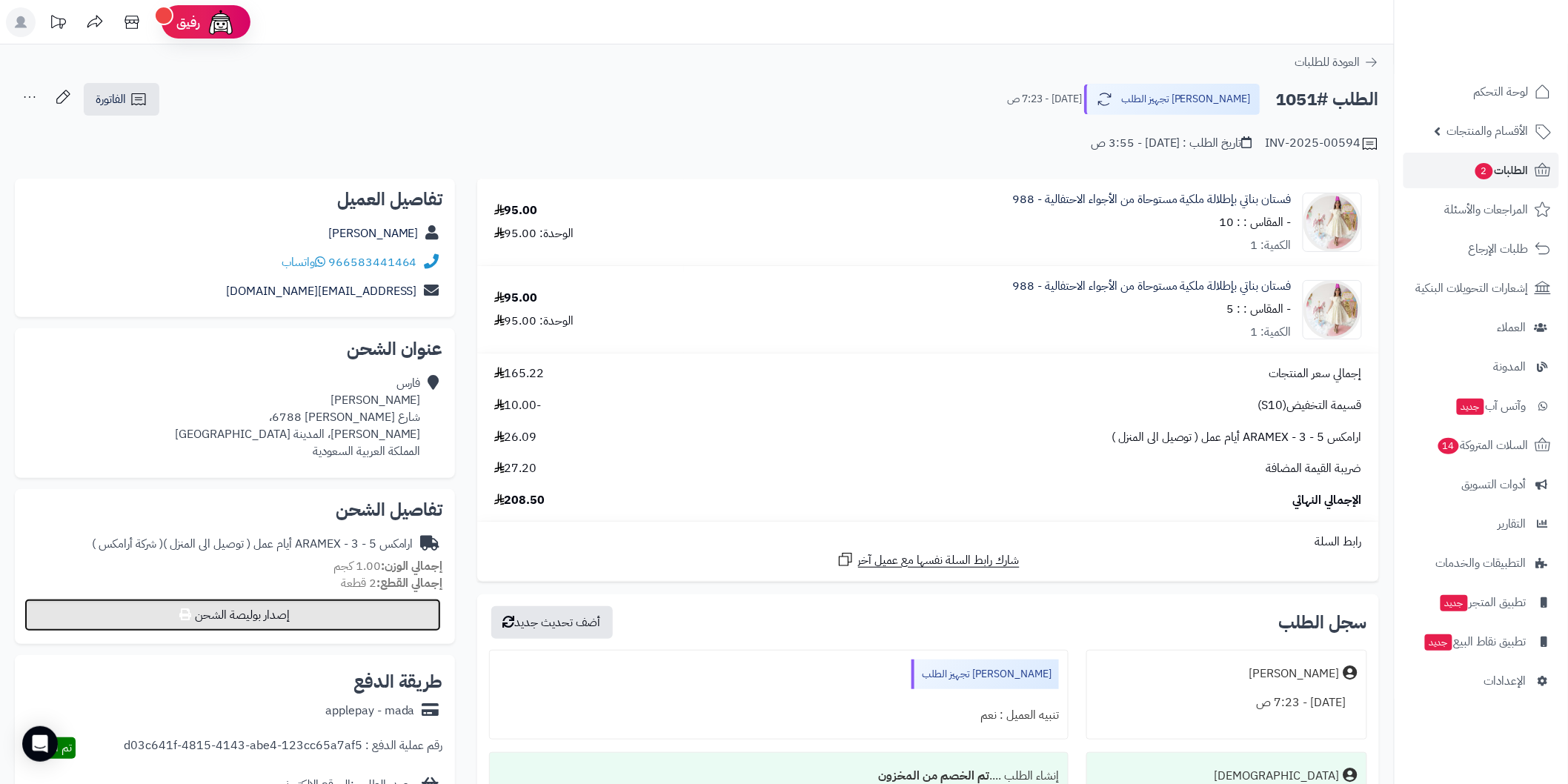
click at [248, 622] on button "إصدار بوليصة الشحن" at bounding box center [232, 615] width 416 height 33
select select "******"
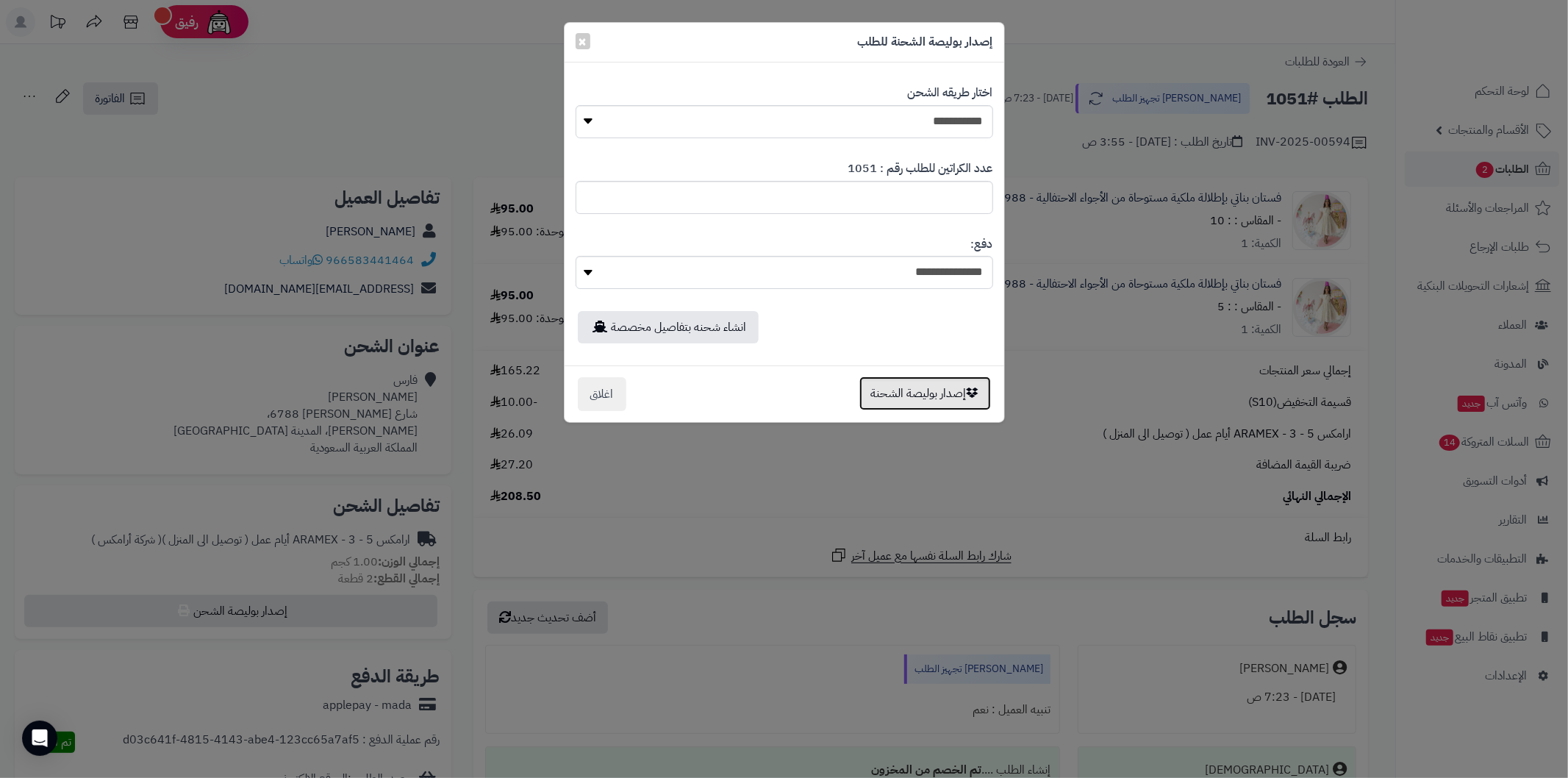
click at [901, 403] on button "إصدار بوليصة الشحنة" at bounding box center [925, 393] width 132 height 34
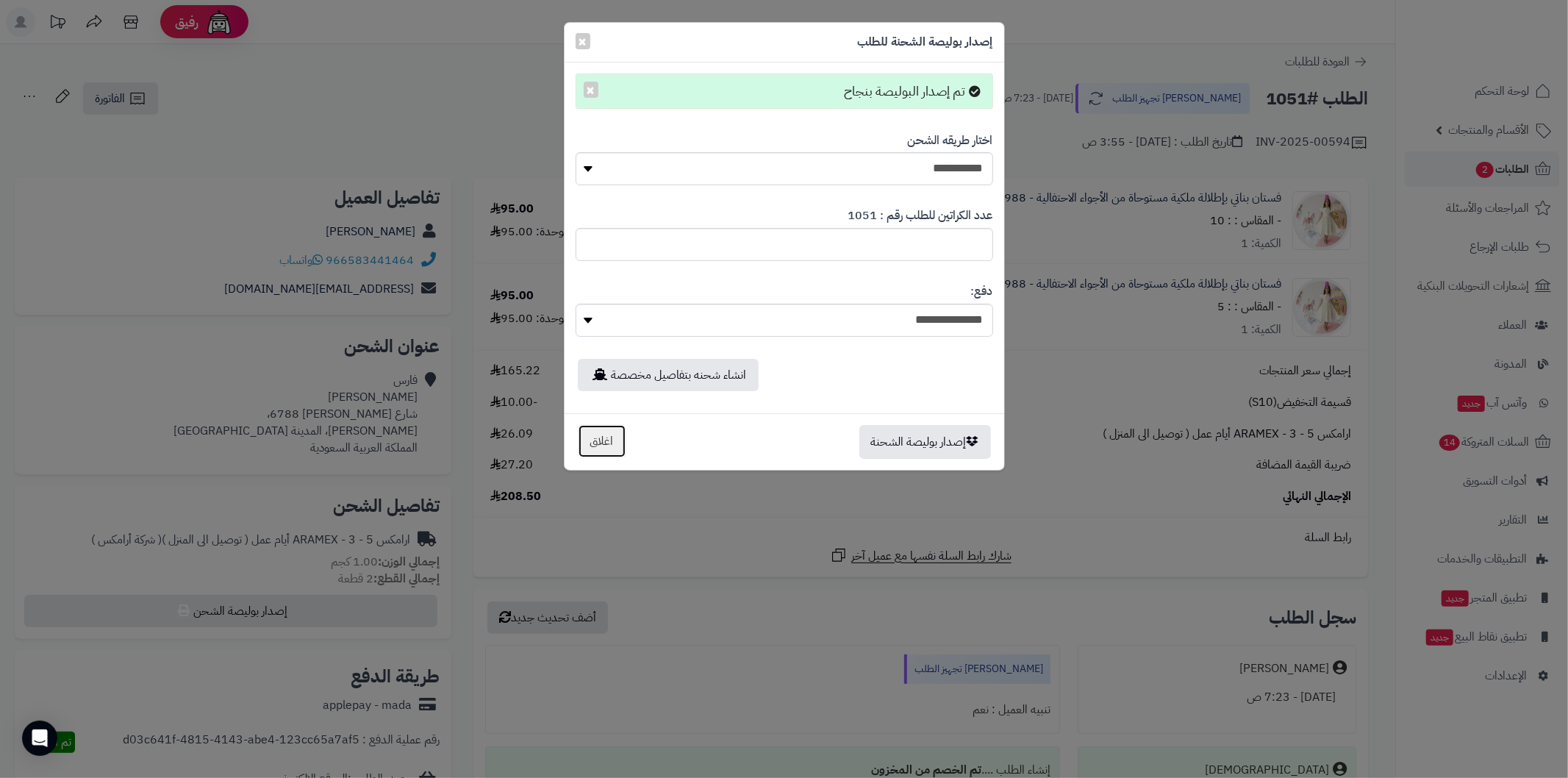
click at [618, 442] on button "اغلاق" at bounding box center [602, 441] width 48 height 34
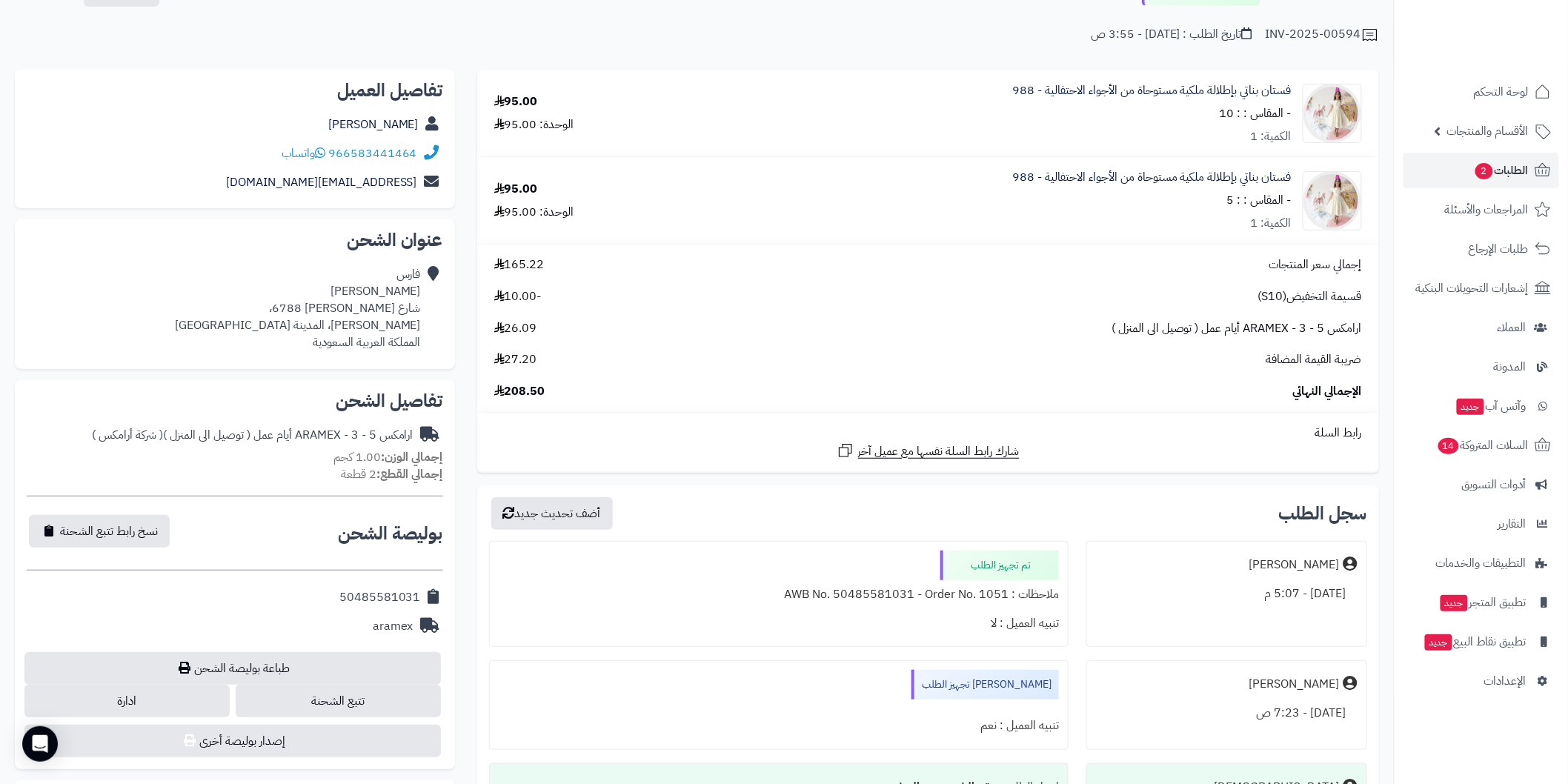
scroll to position [165, 0]
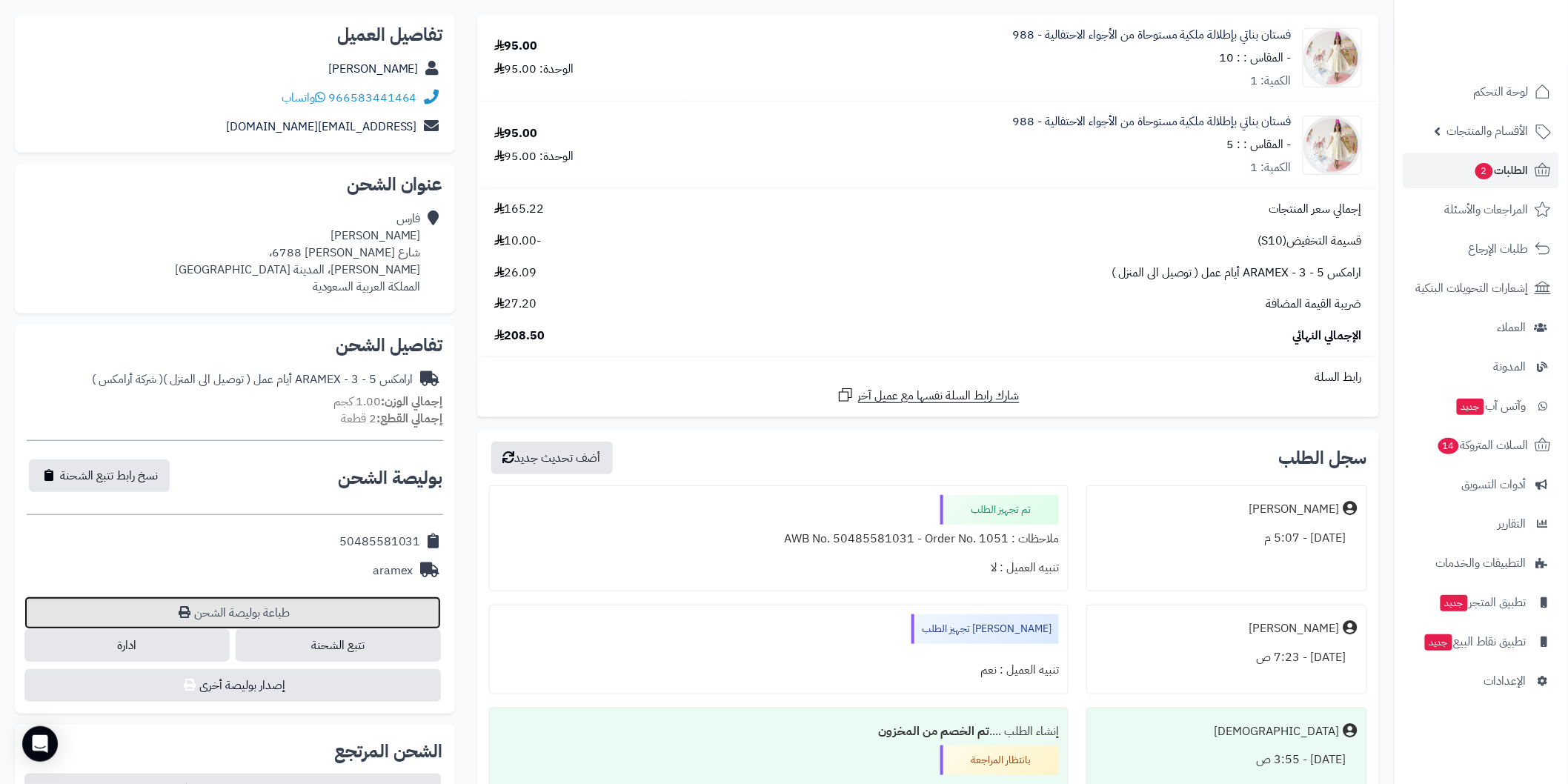
click at [331, 616] on link "طباعة بوليصة الشحن" at bounding box center [232, 612] width 416 height 33
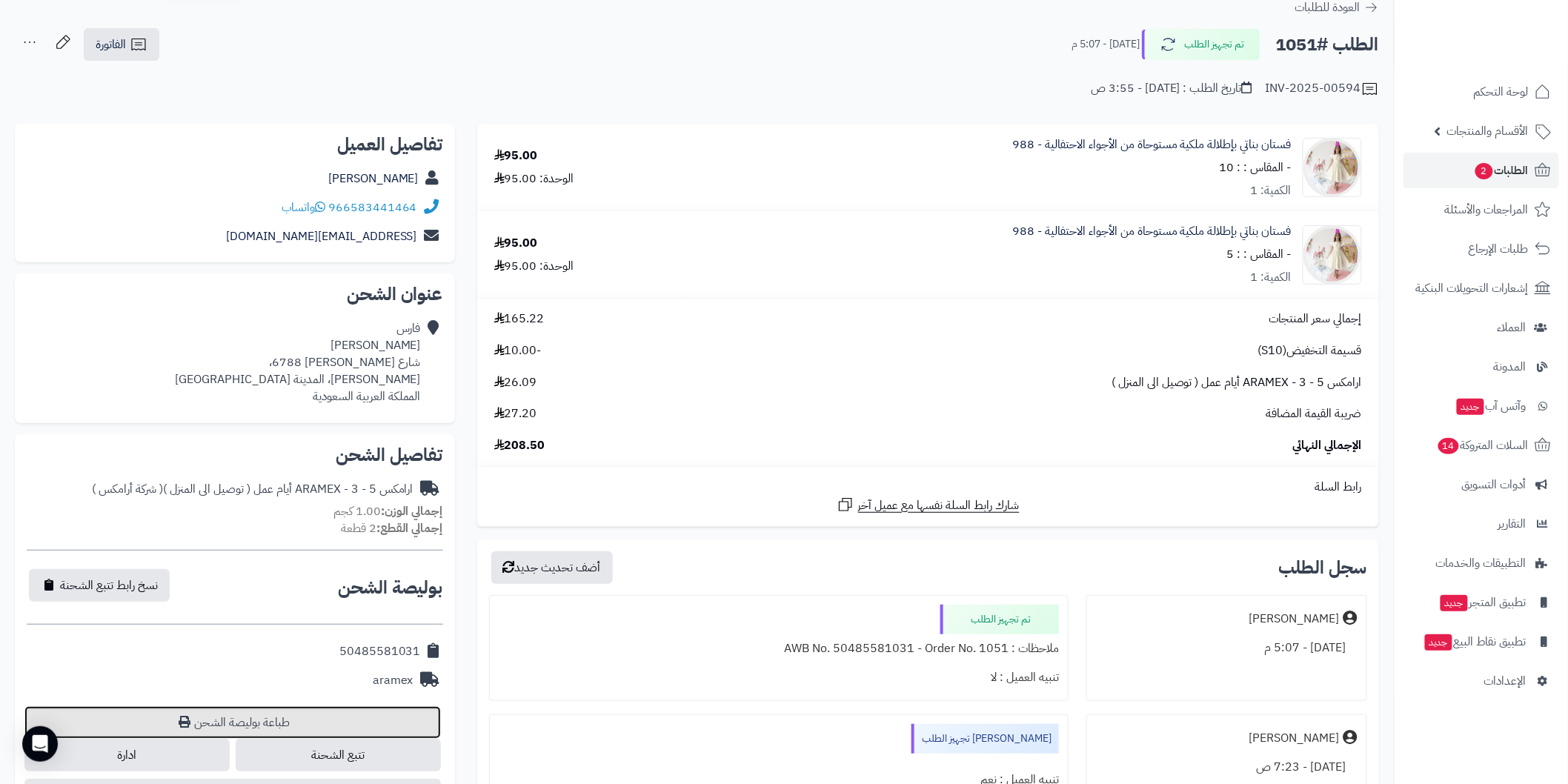
scroll to position [109, 0]
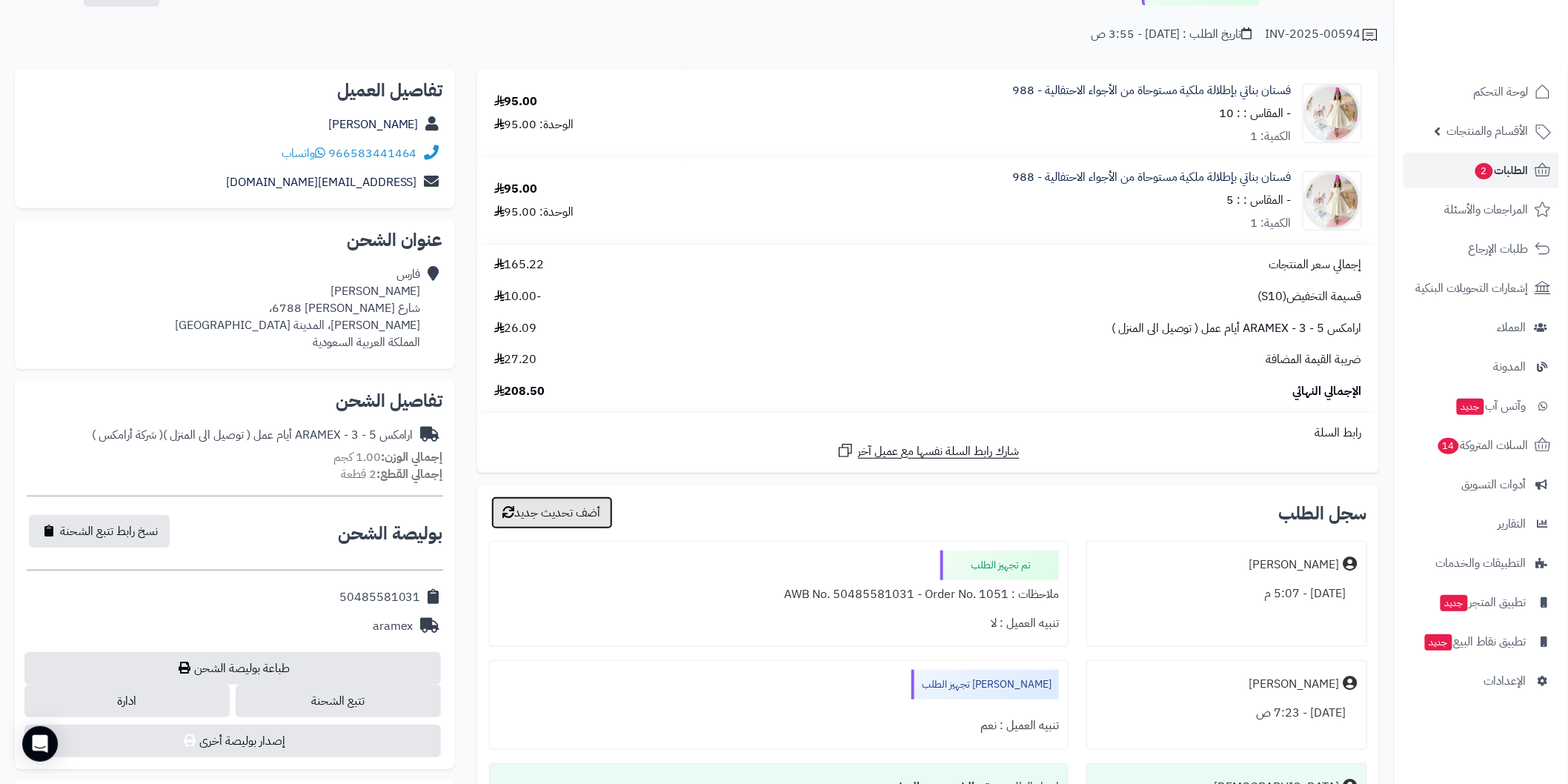
click at [598, 508] on button "أضف تحديث جديد" at bounding box center [552, 512] width 121 height 33
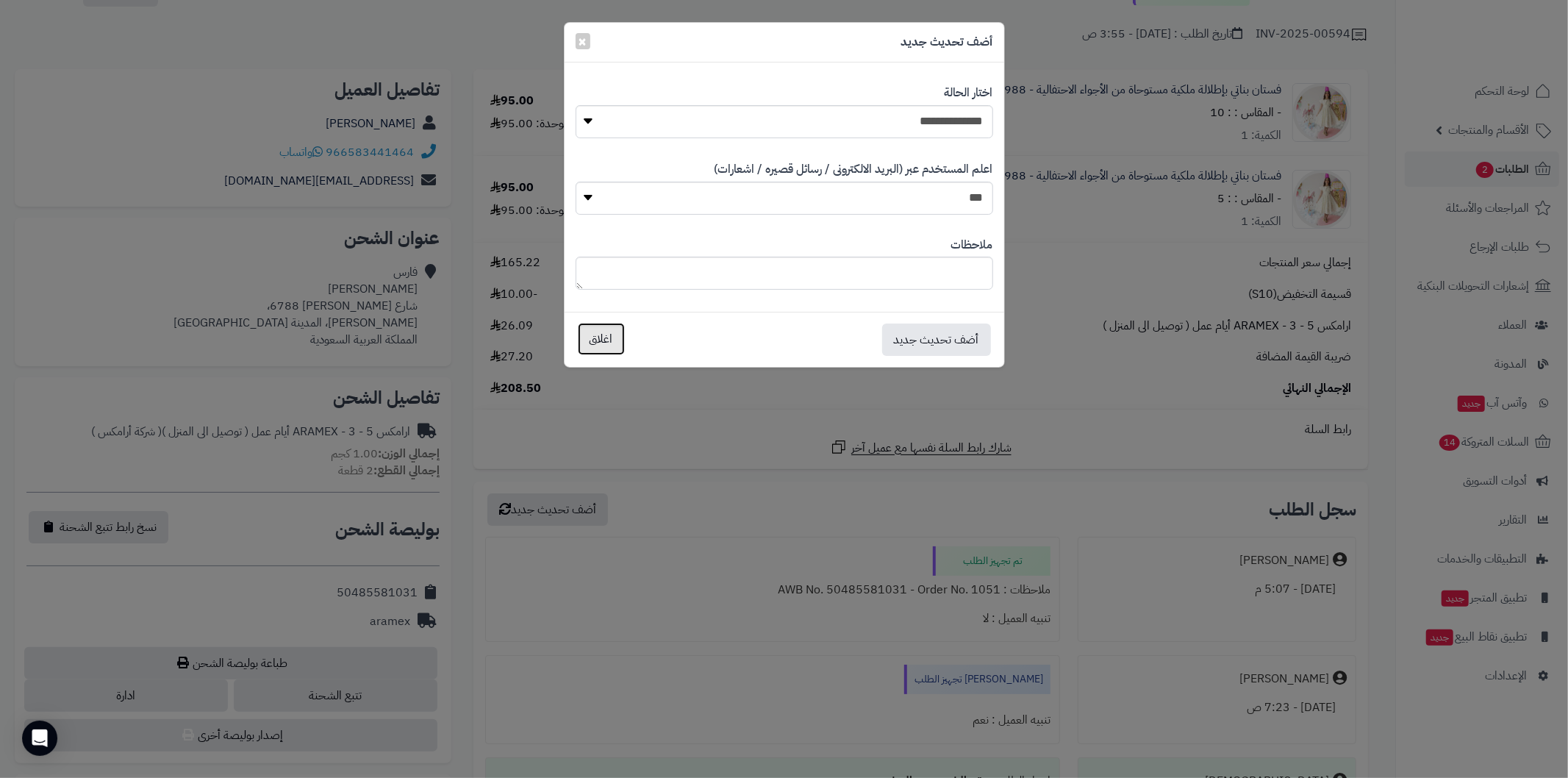
click at [613, 341] on button "اغلاق" at bounding box center [601, 339] width 47 height 33
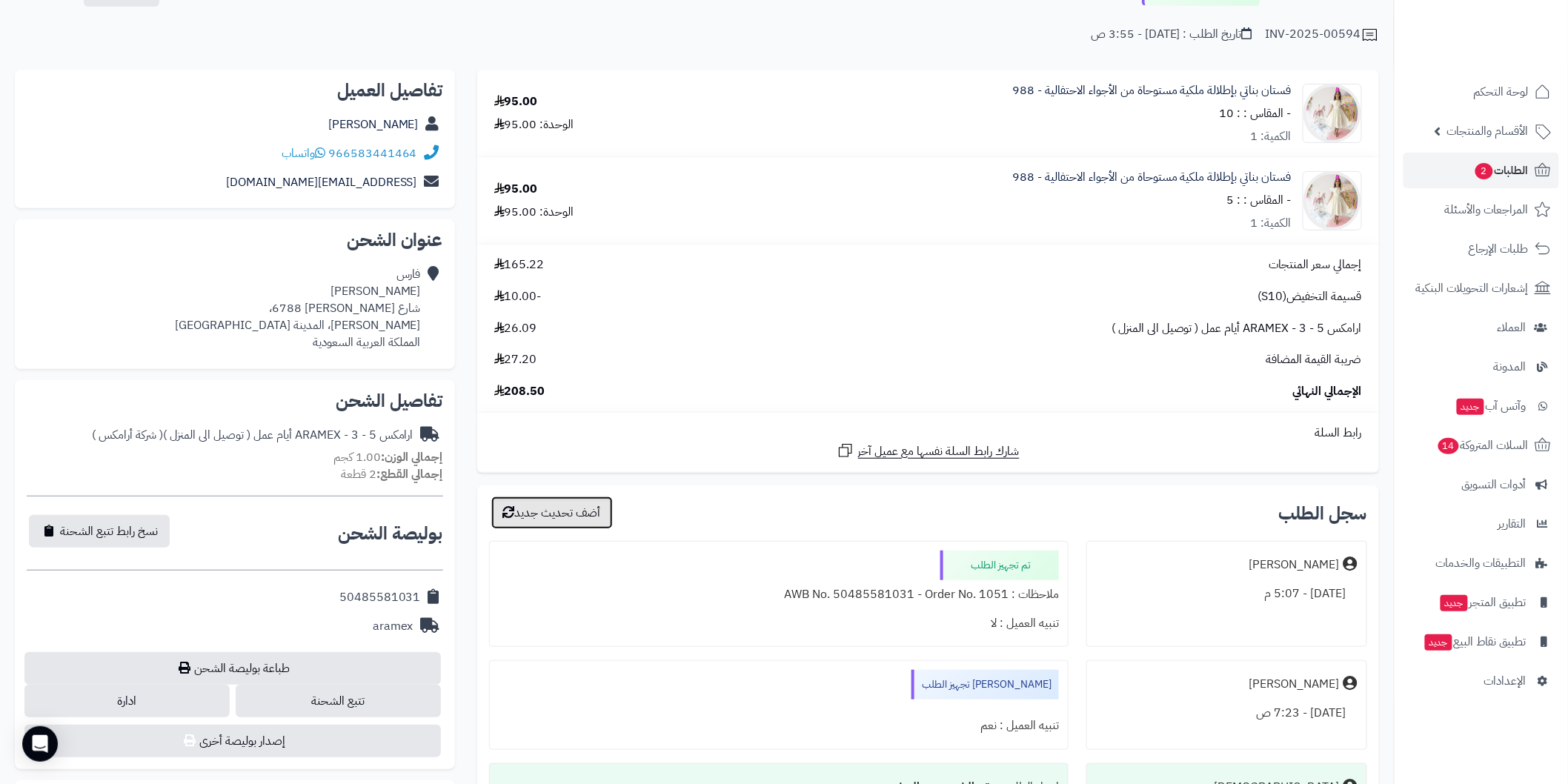
click at [596, 514] on button "أضف تحديث جديد" at bounding box center [552, 512] width 121 height 33
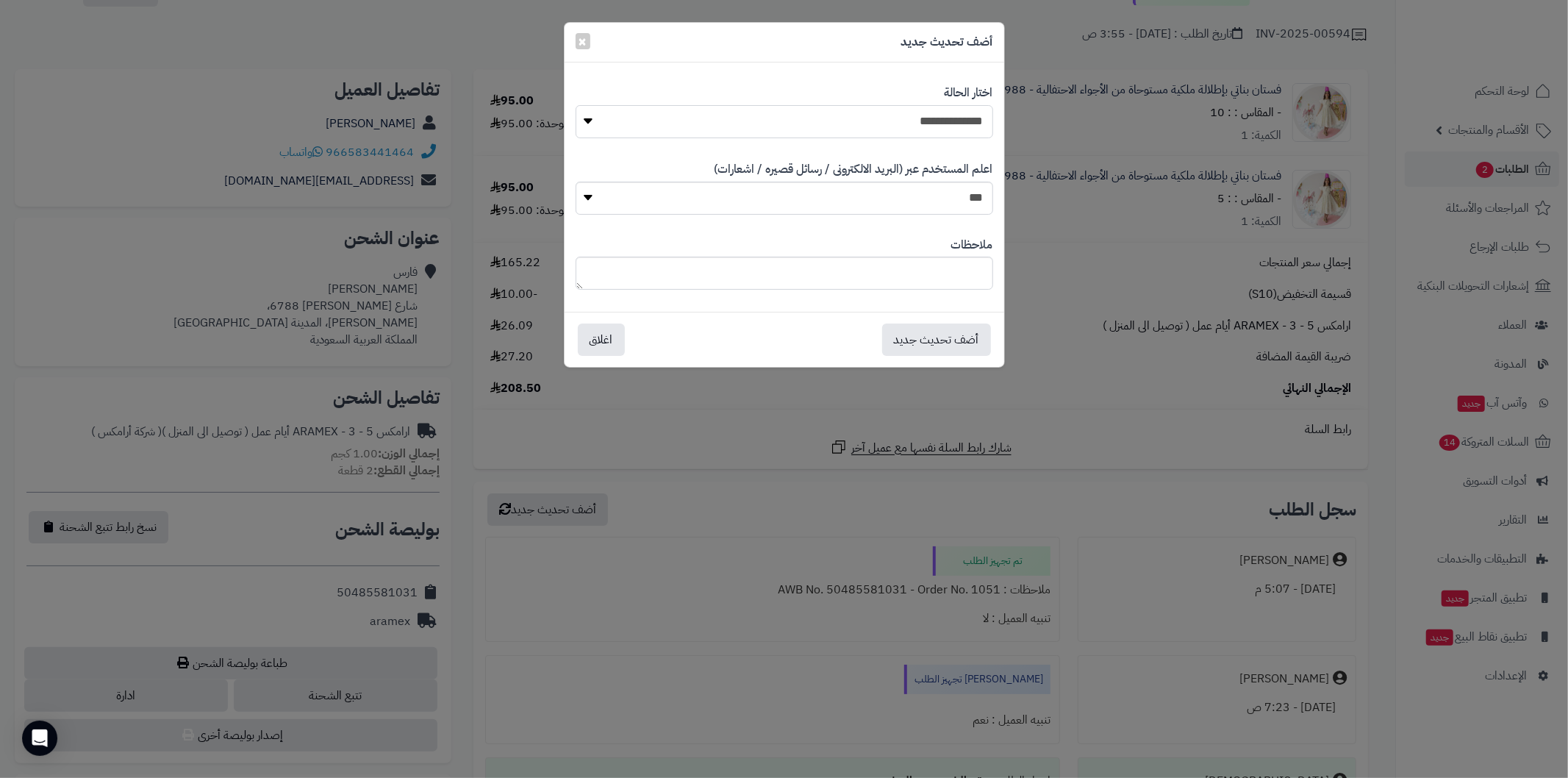
click at [810, 127] on select "**********" at bounding box center [784, 122] width 417 height 33
click at [810, 131] on select "**********" at bounding box center [784, 122] width 417 height 33
click at [978, 333] on button "أضف تحديث جديد" at bounding box center [936, 339] width 108 height 33
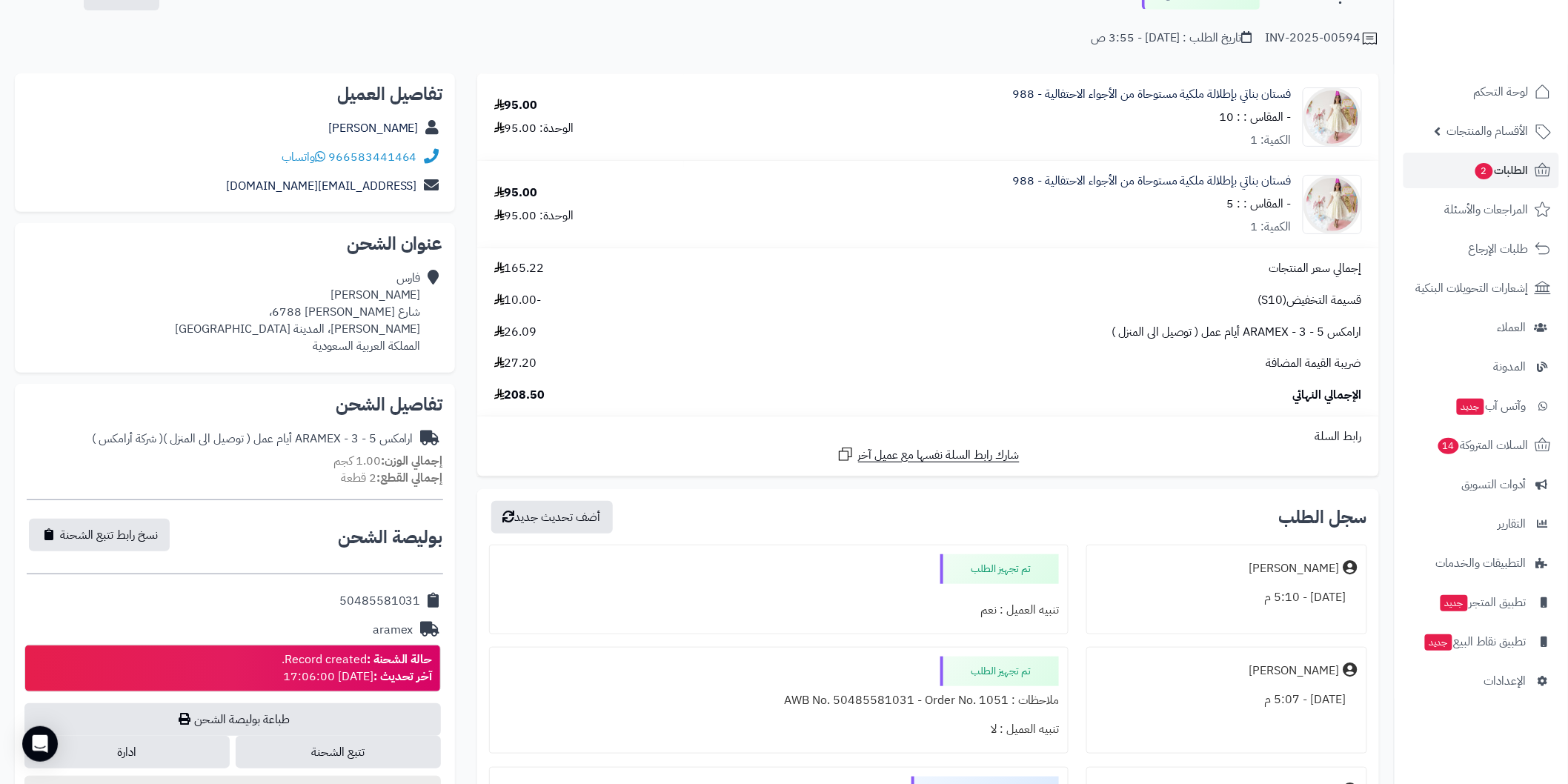
scroll to position [160, 0]
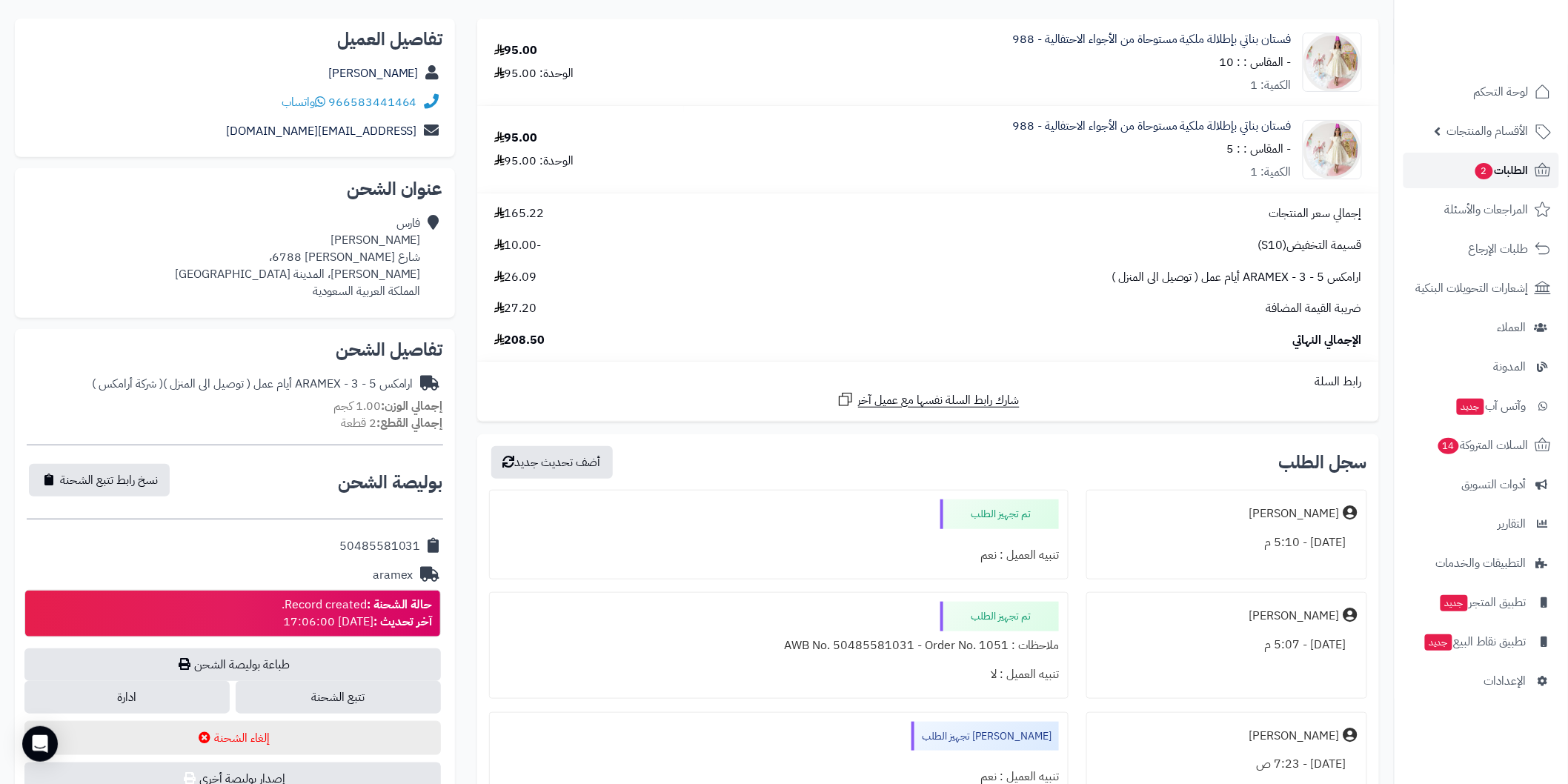
click at [1480, 171] on span "2" at bounding box center [1484, 171] width 19 height 18
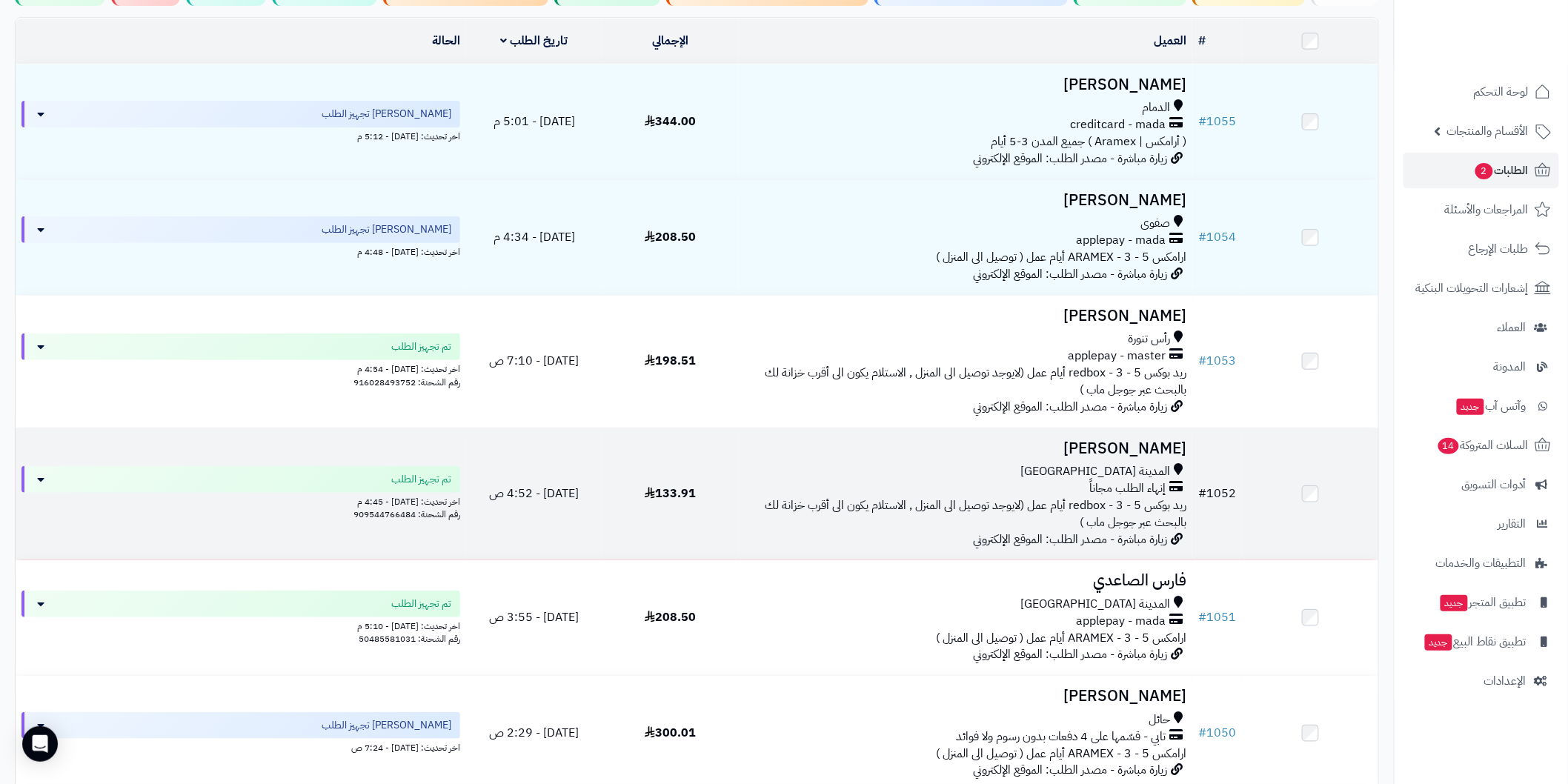
scroll to position [220, 0]
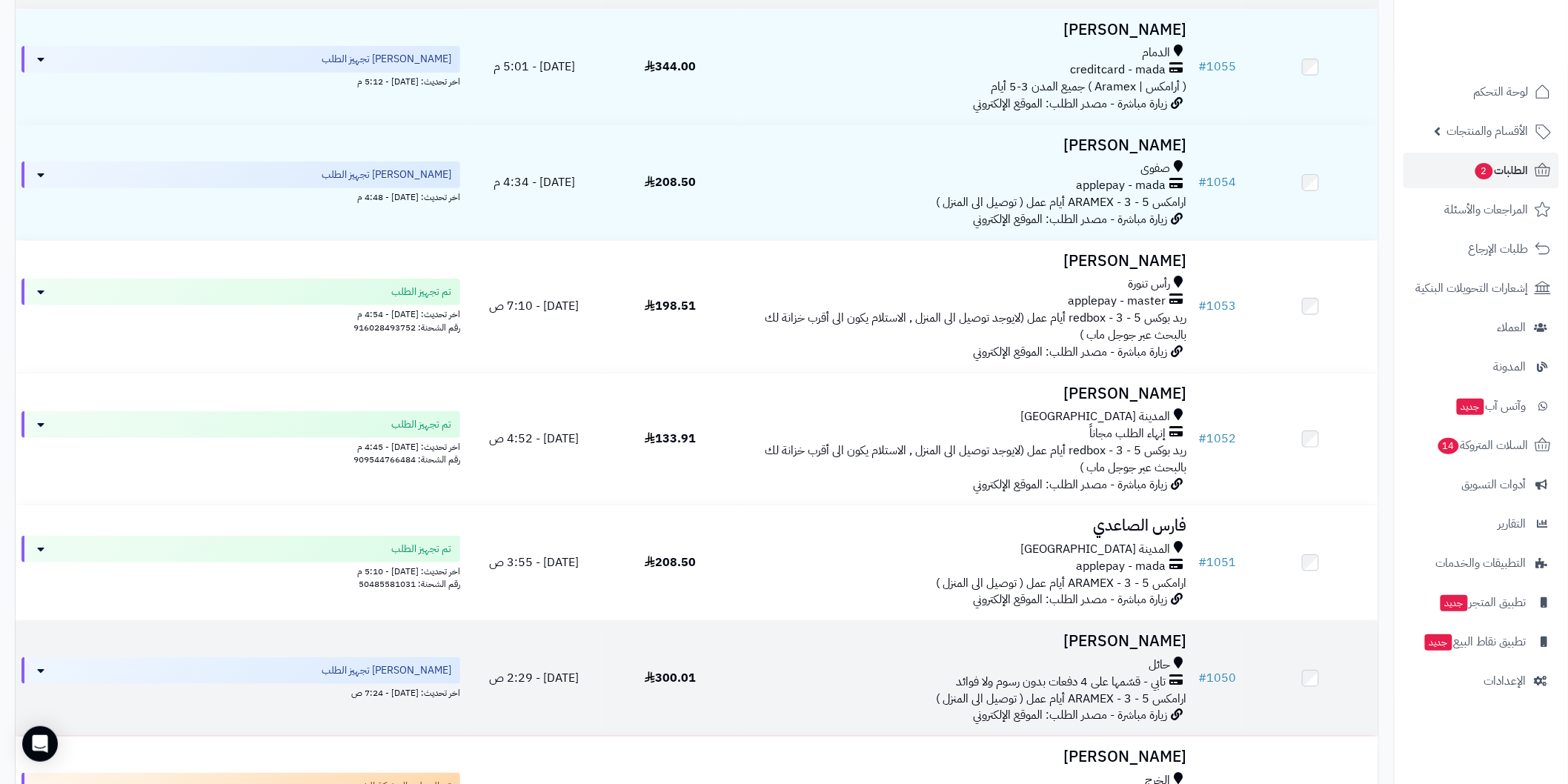
click at [1126, 645] on h3 "هند الشمري" at bounding box center [965, 641] width 442 height 17
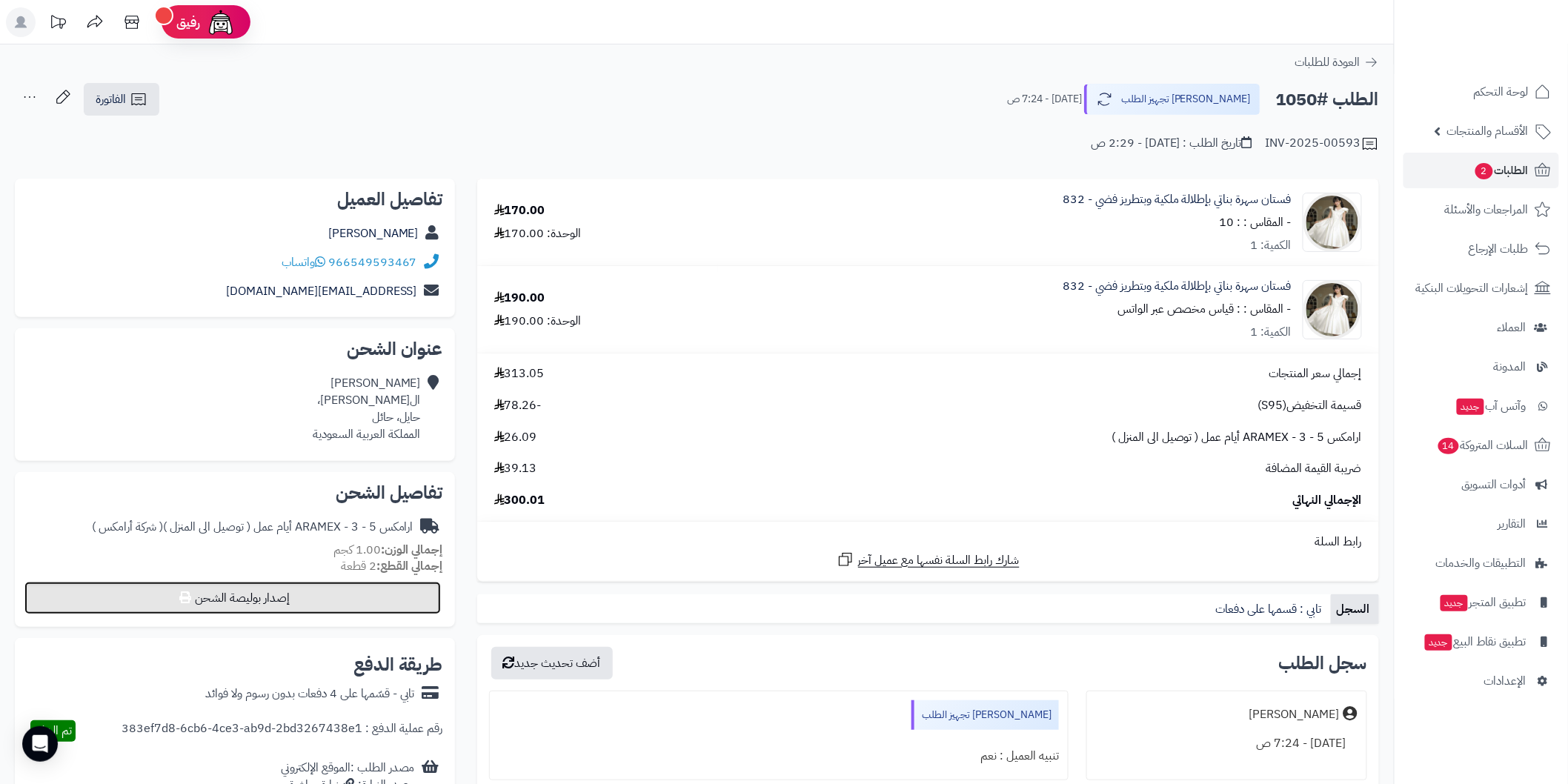
click at [426, 591] on button "إصدار بوليصة الشحن" at bounding box center [232, 597] width 416 height 33
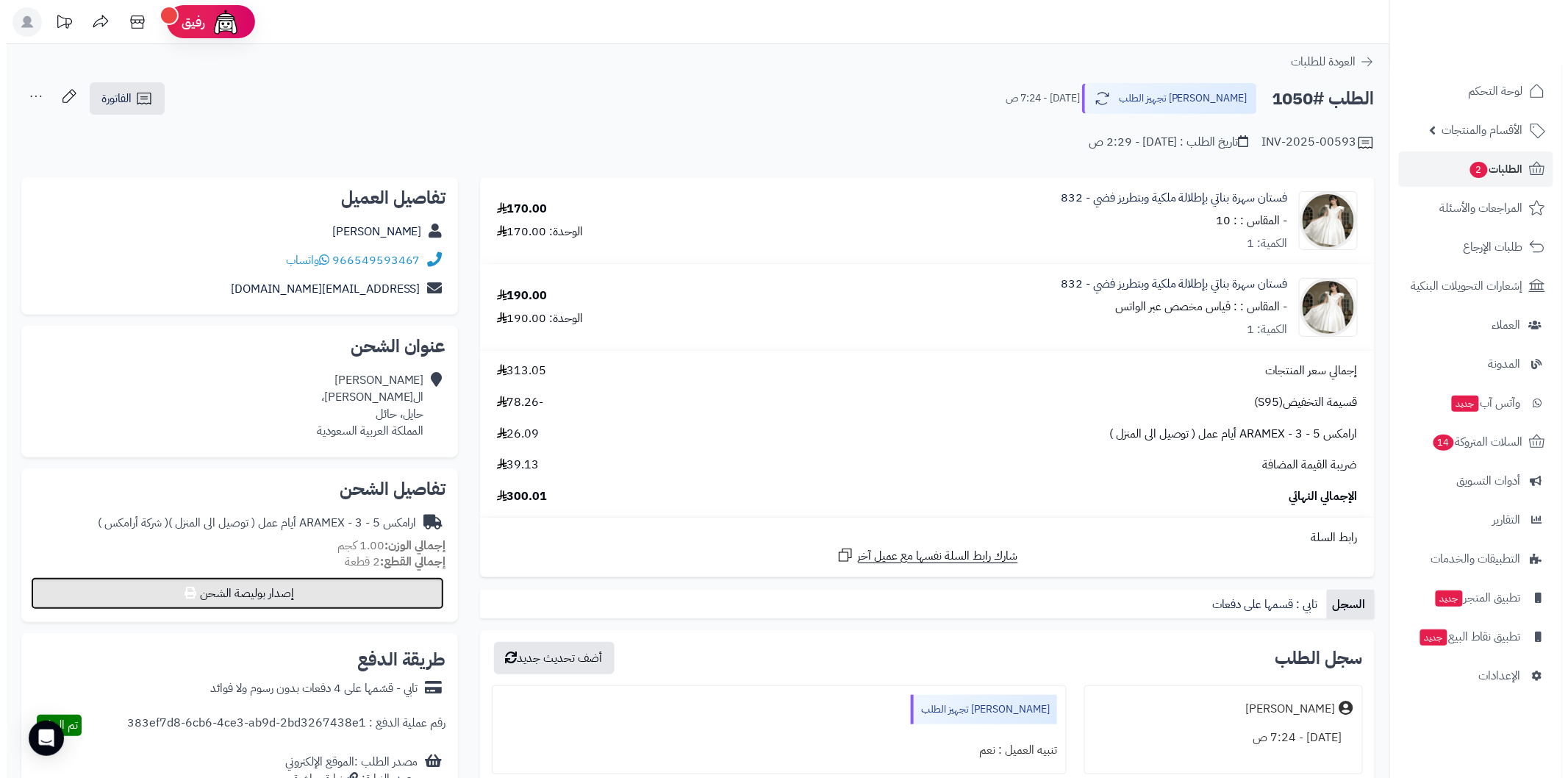
select select "******"
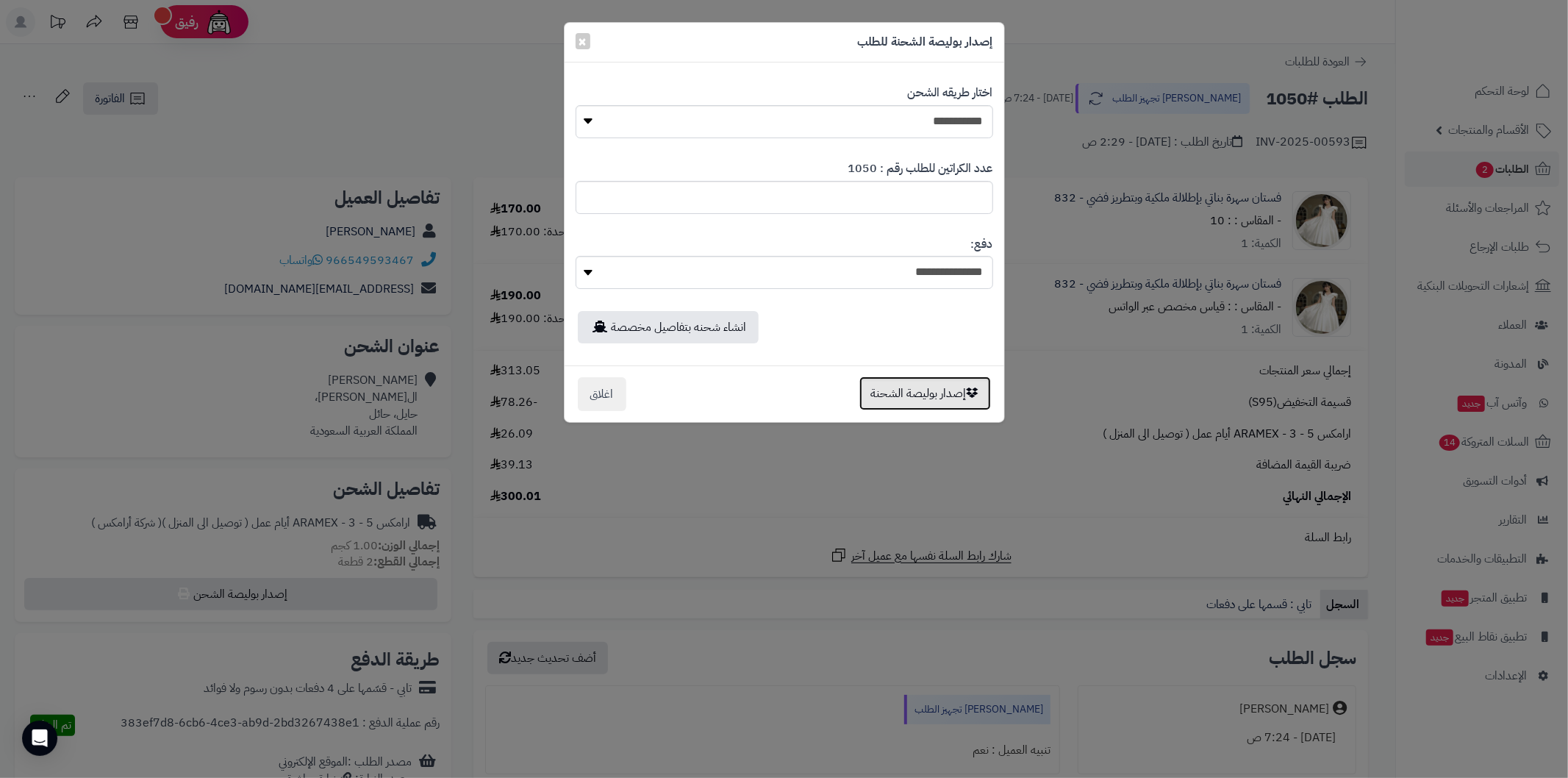
click at [898, 392] on button "إصدار بوليصة الشحنة" at bounding box center [925, 393] width 132 height 34
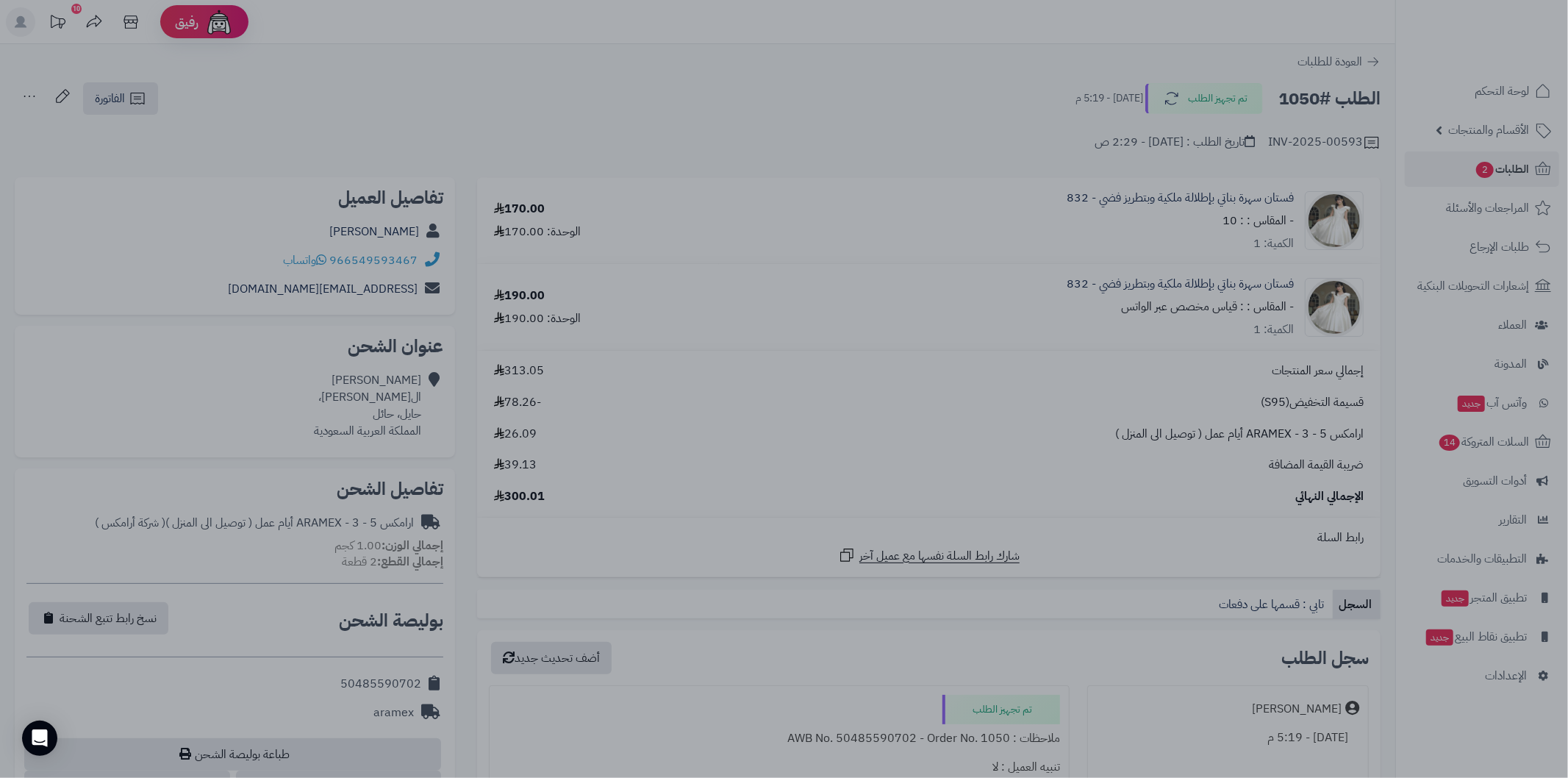
click at [708, 586] on div at bounding box center [784, 389] width 1568 height 778
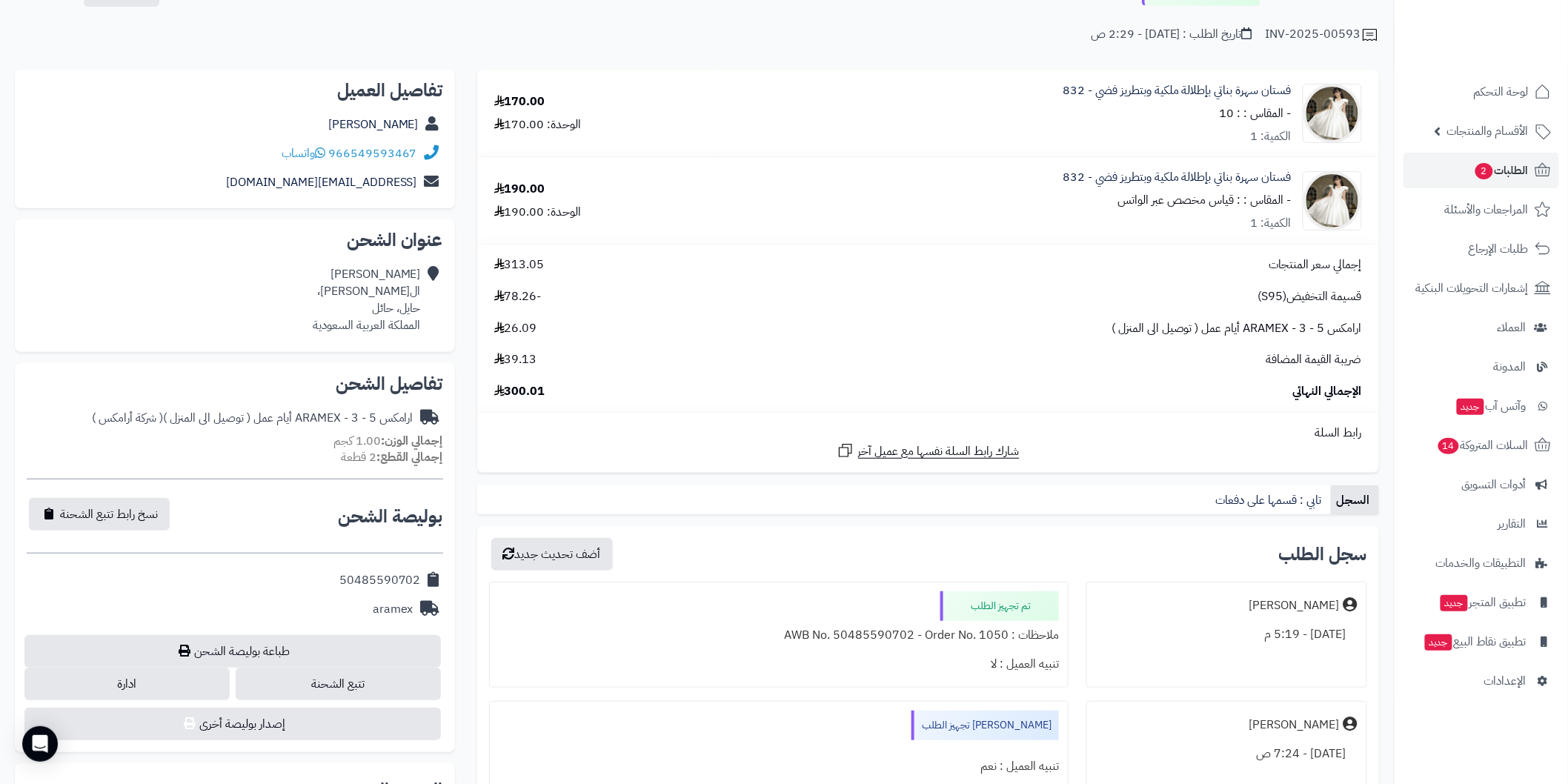
scroll to position [220, 0]
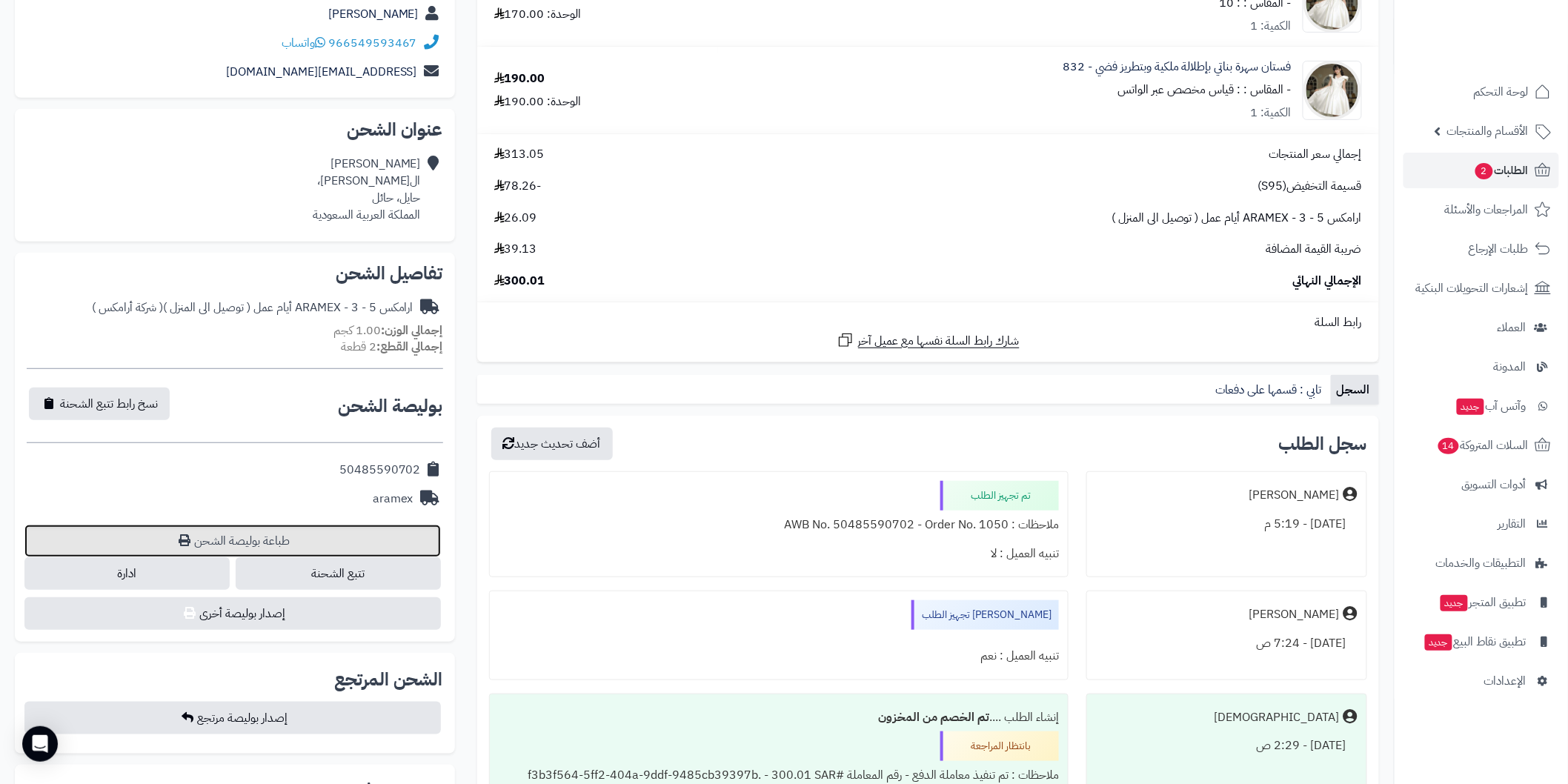
click at [418, 535] on link "طباعة بوليصة الشحن" at bounding box center [232, 541] width 416 height 33
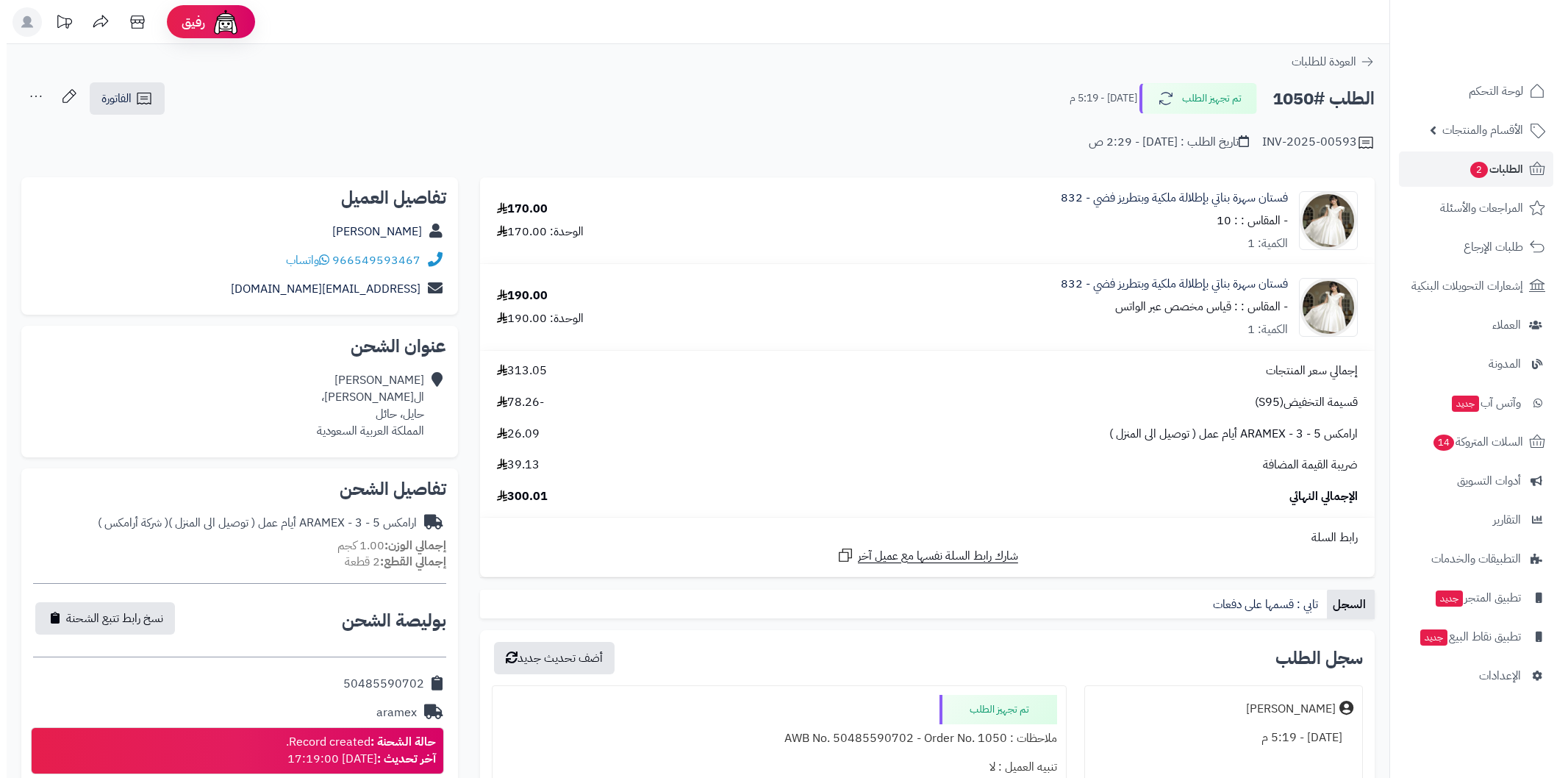
scroll to position [218, 0]
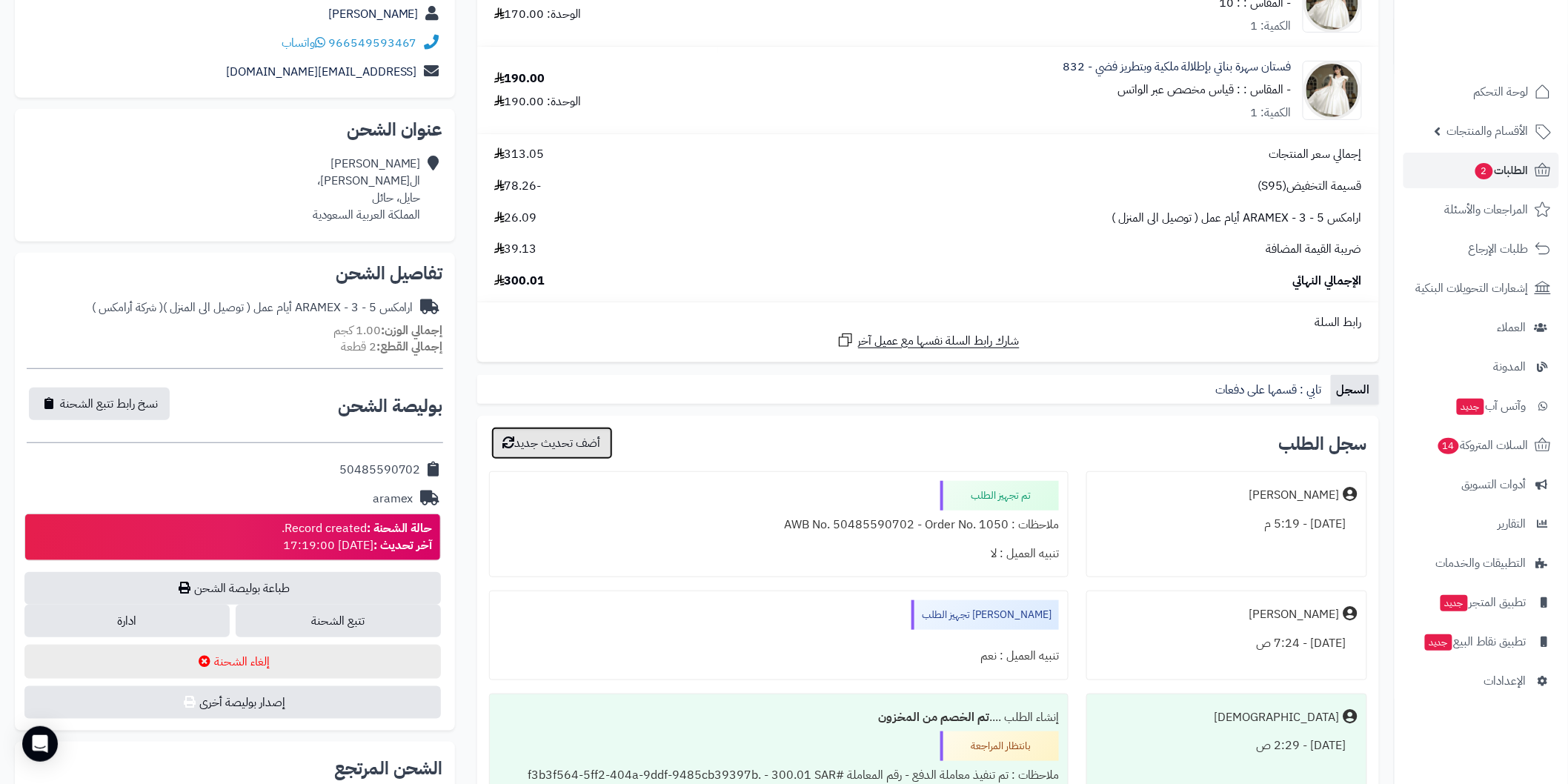
click at [554, 447] on button "أضف تحديث جديد" at bounding box center [552, 442] width 121 height 33
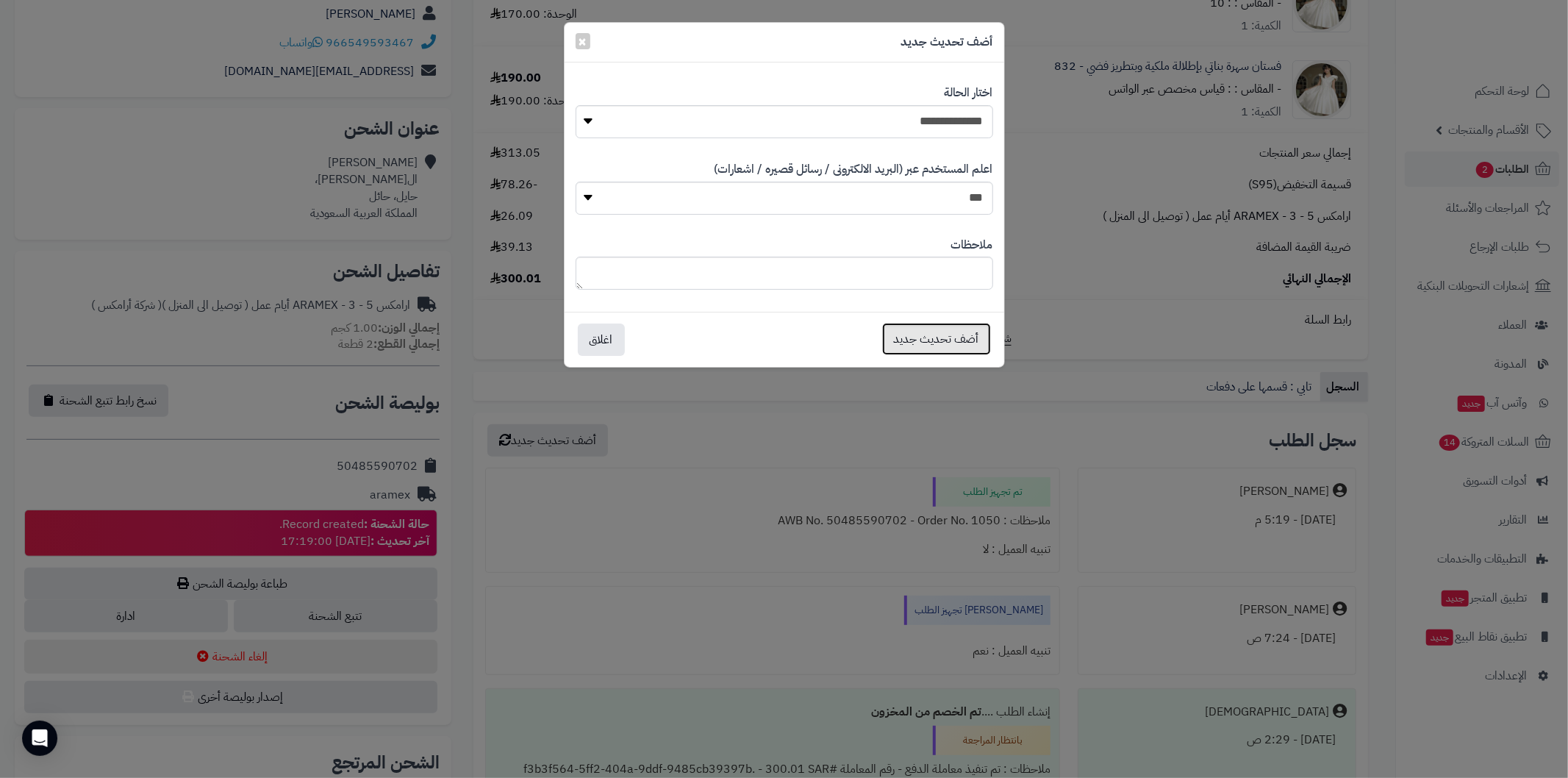
click at [914, 336] on button "أضف تحديث جديد" at bounding box center [936, 339] width 108 height 33
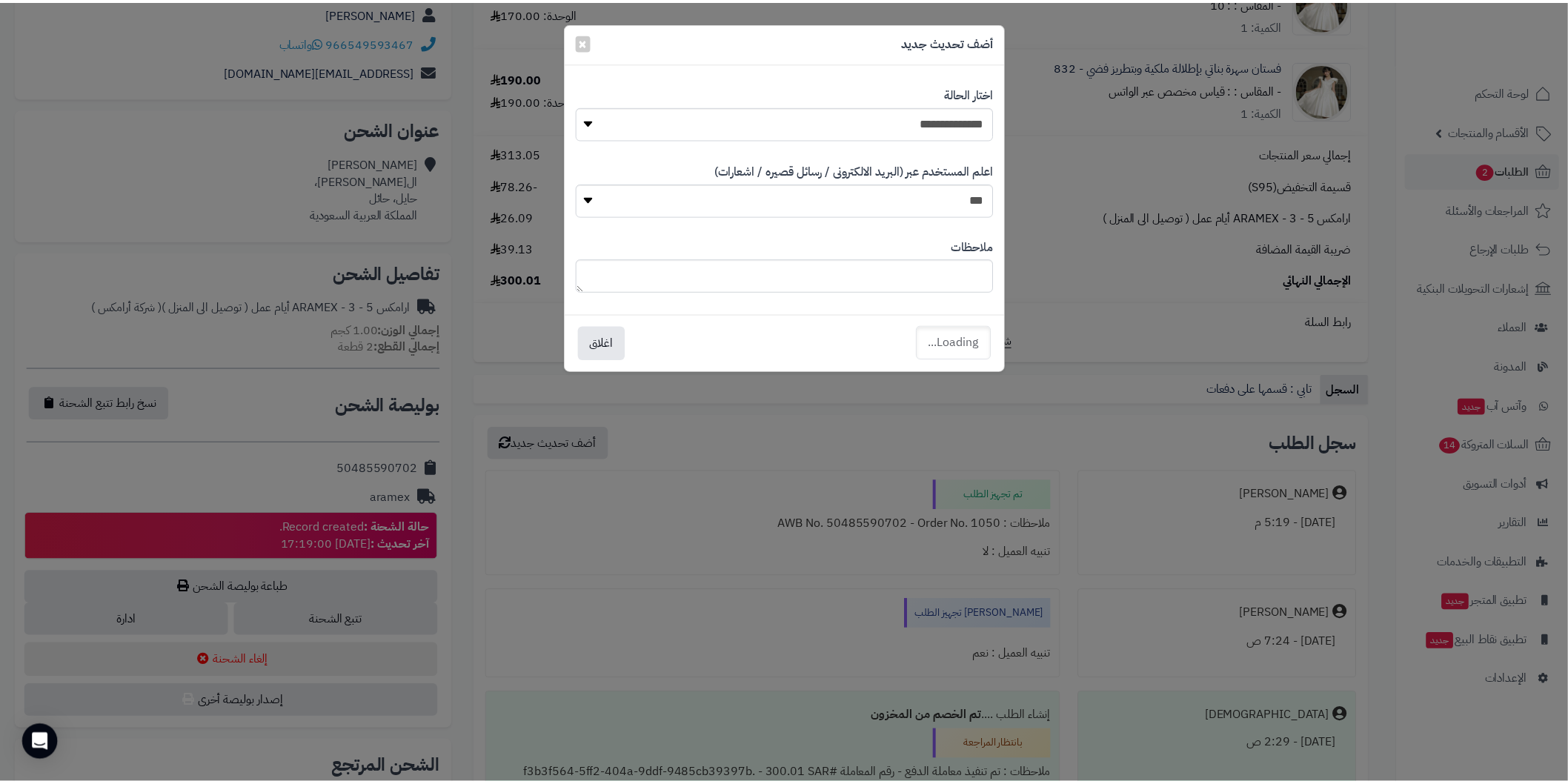
scroll to position [268, 0]
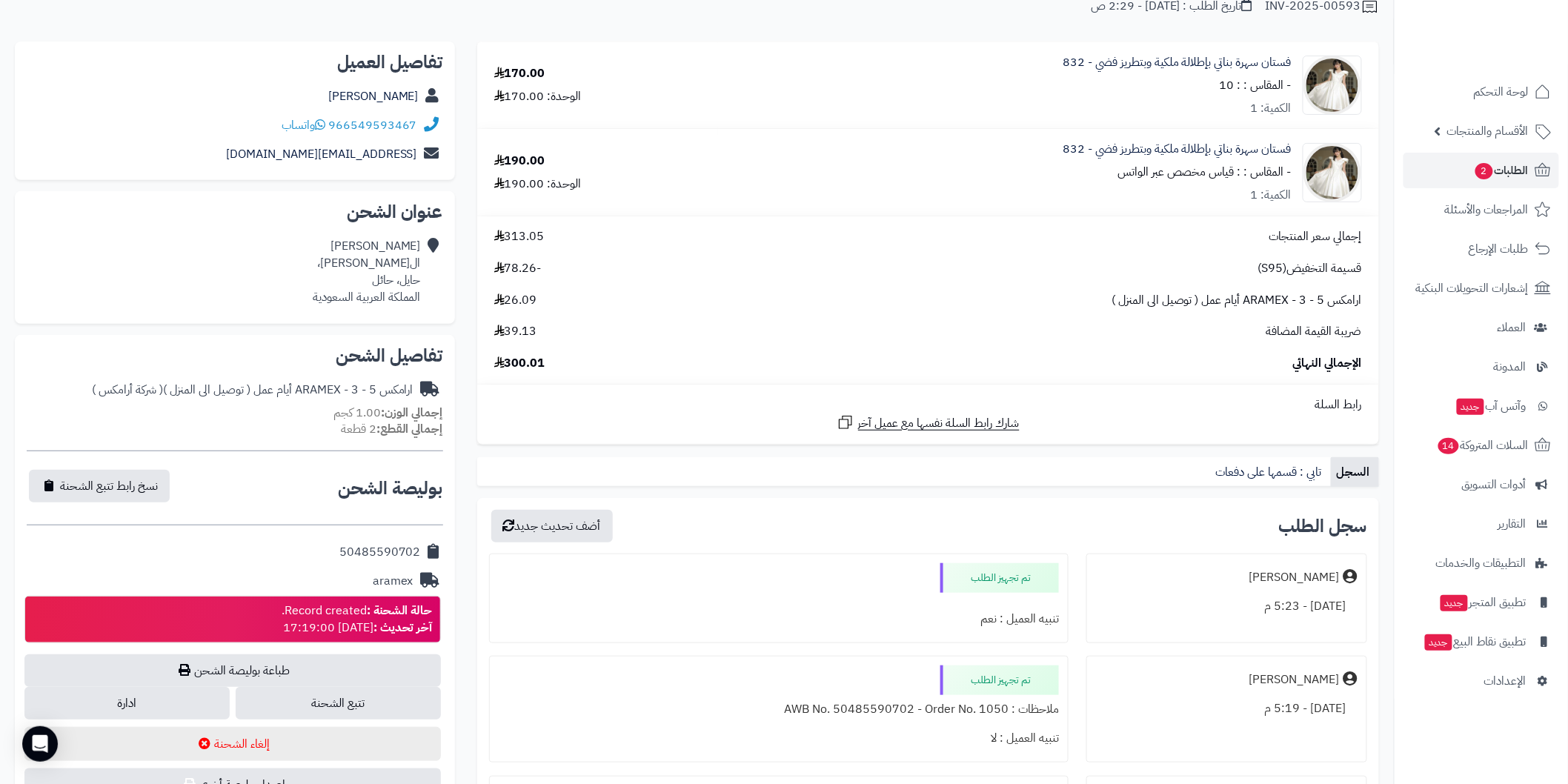
scroll to position [131, 0]
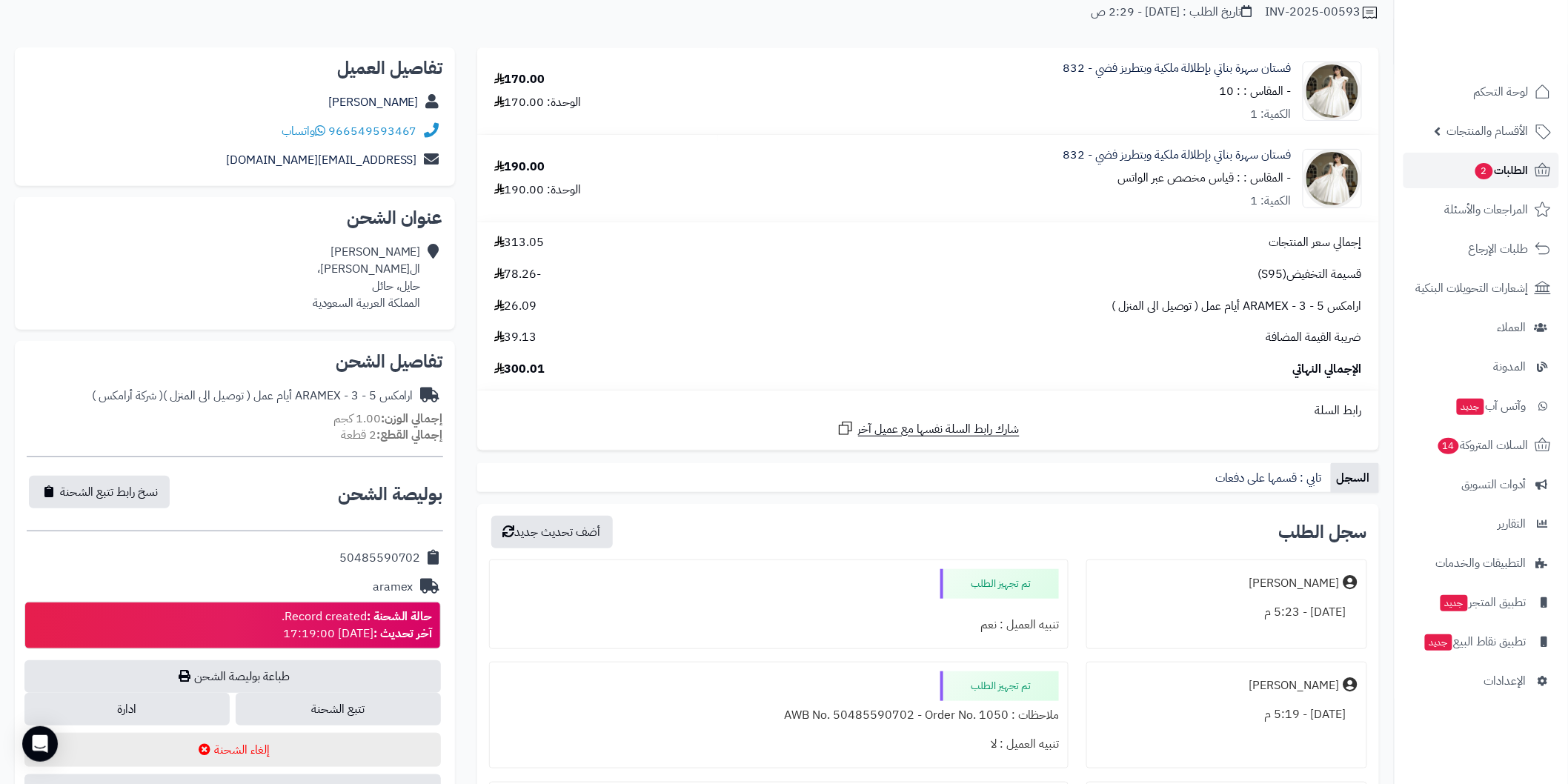
click at [1465, 172] on link "الطلبات 2" at bounding box center [1481, 170] width 156 height 35
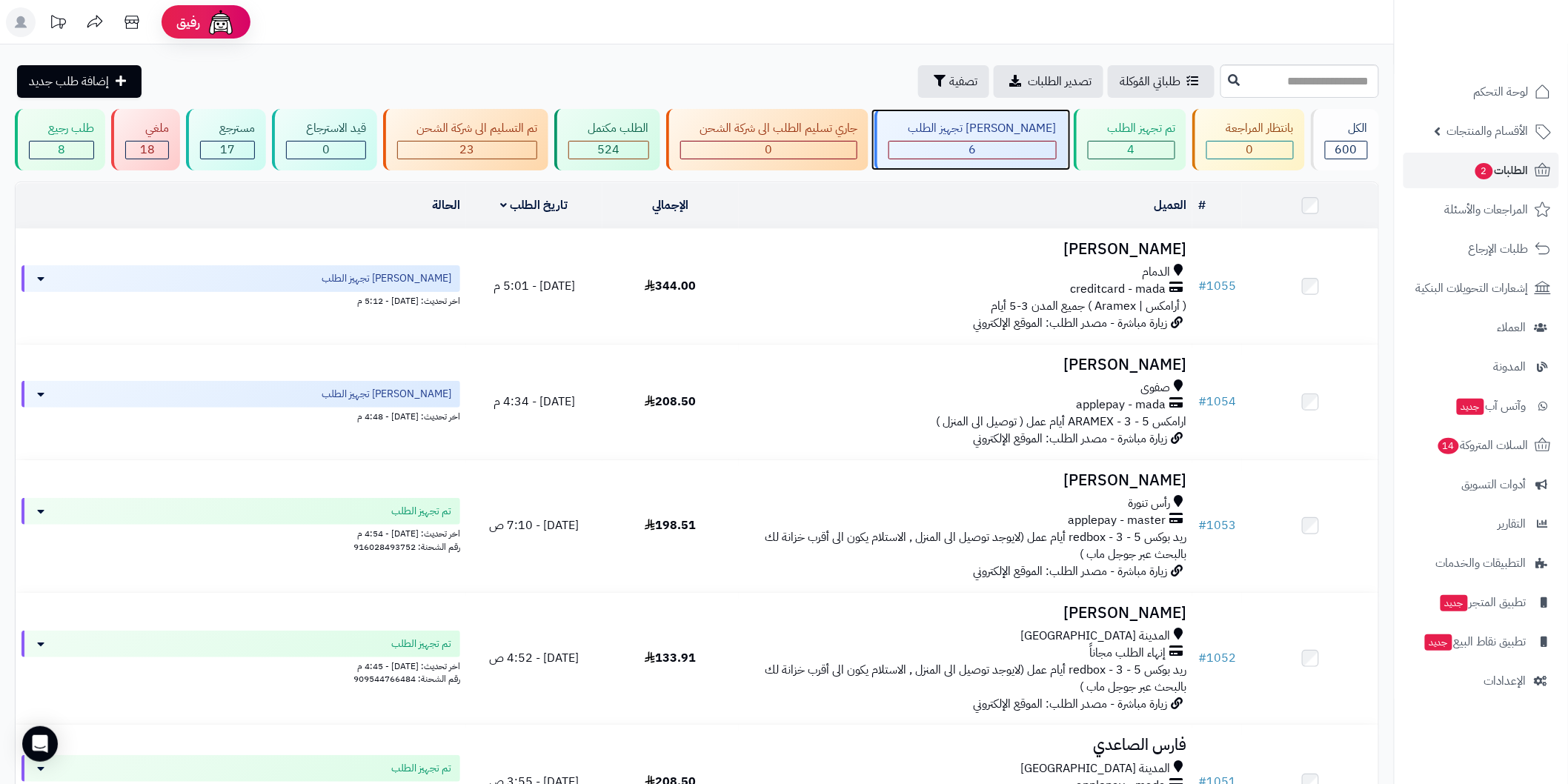
click at [1017, 152] on div "6" at bounding box center [972, 150] width 166 height 17
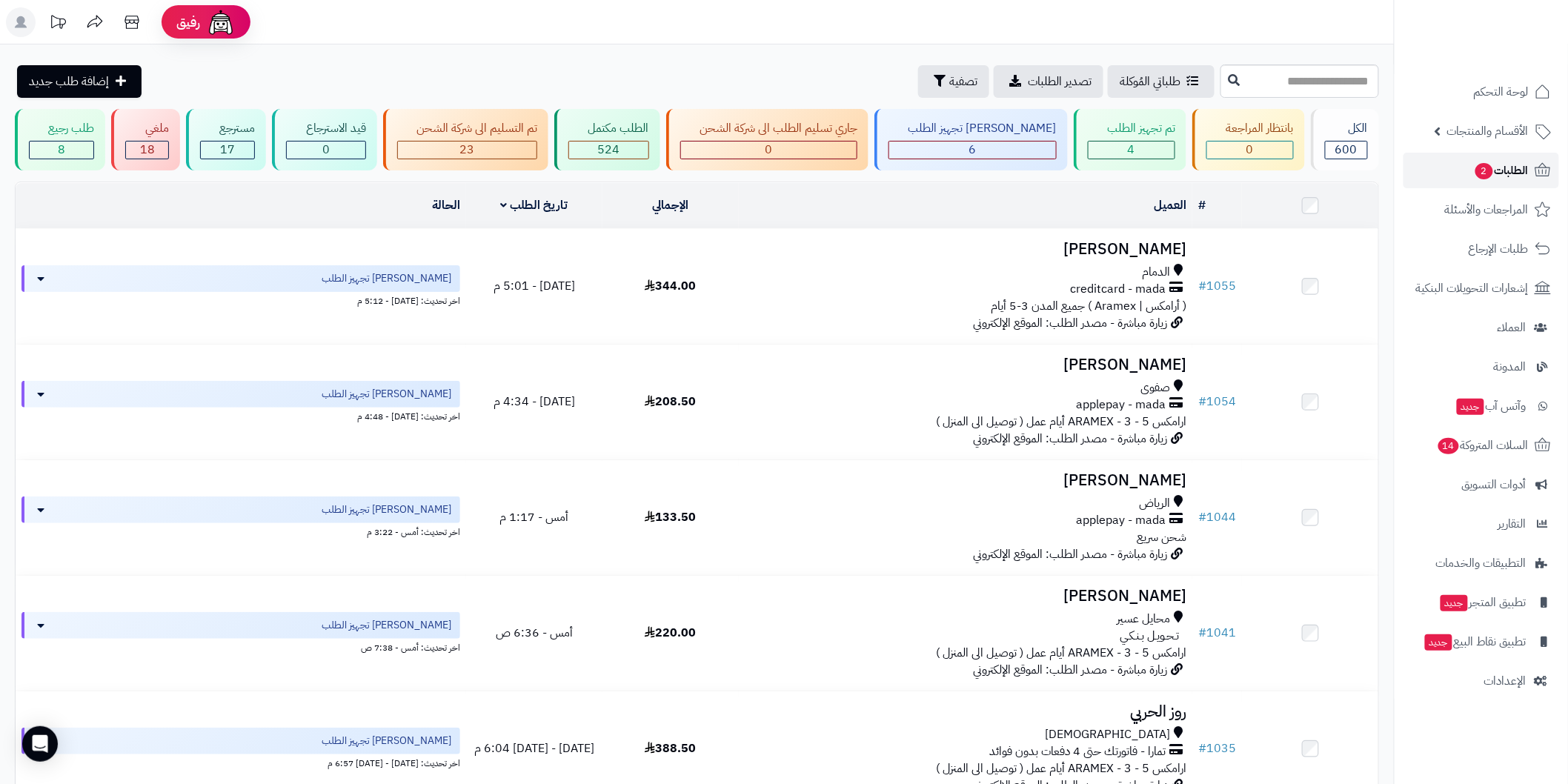
click at [1488, 168] on span "2" at bounding box center [1484, 171] width 18 height 16
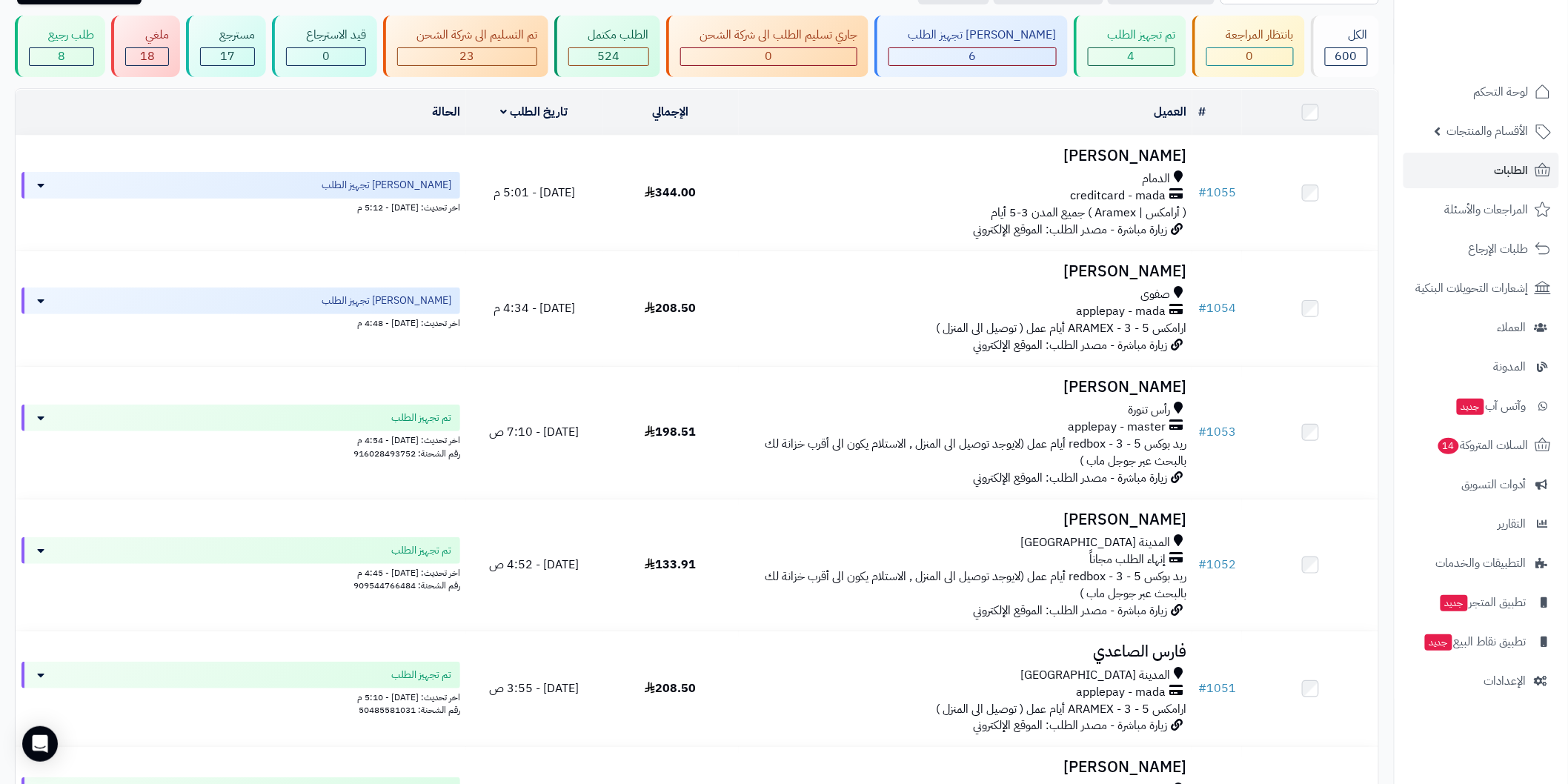
scroll to position [66, 0]
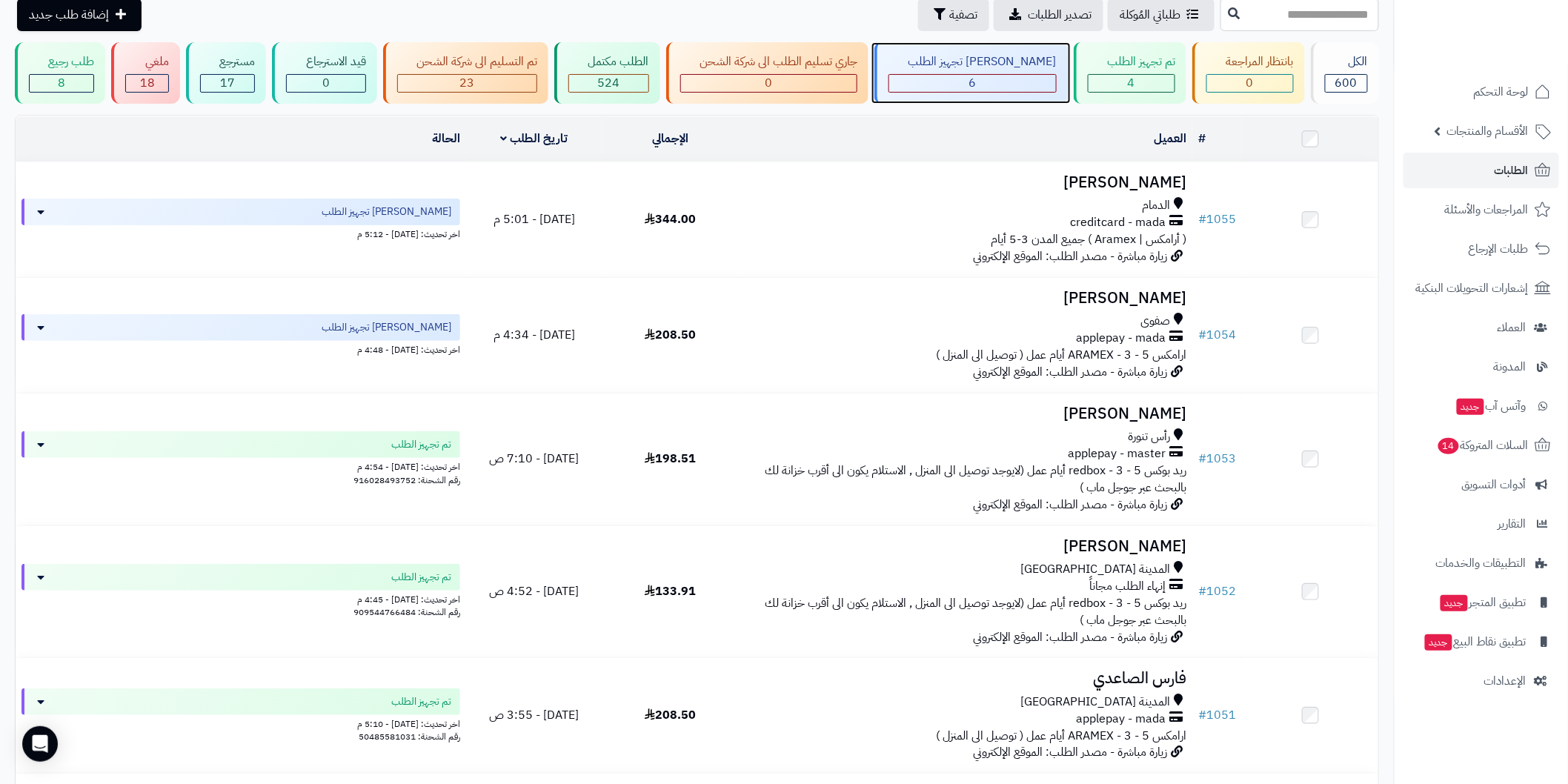
click at [1023, 83] on div "6" at bounding box center [972, 83] width 166 height 17
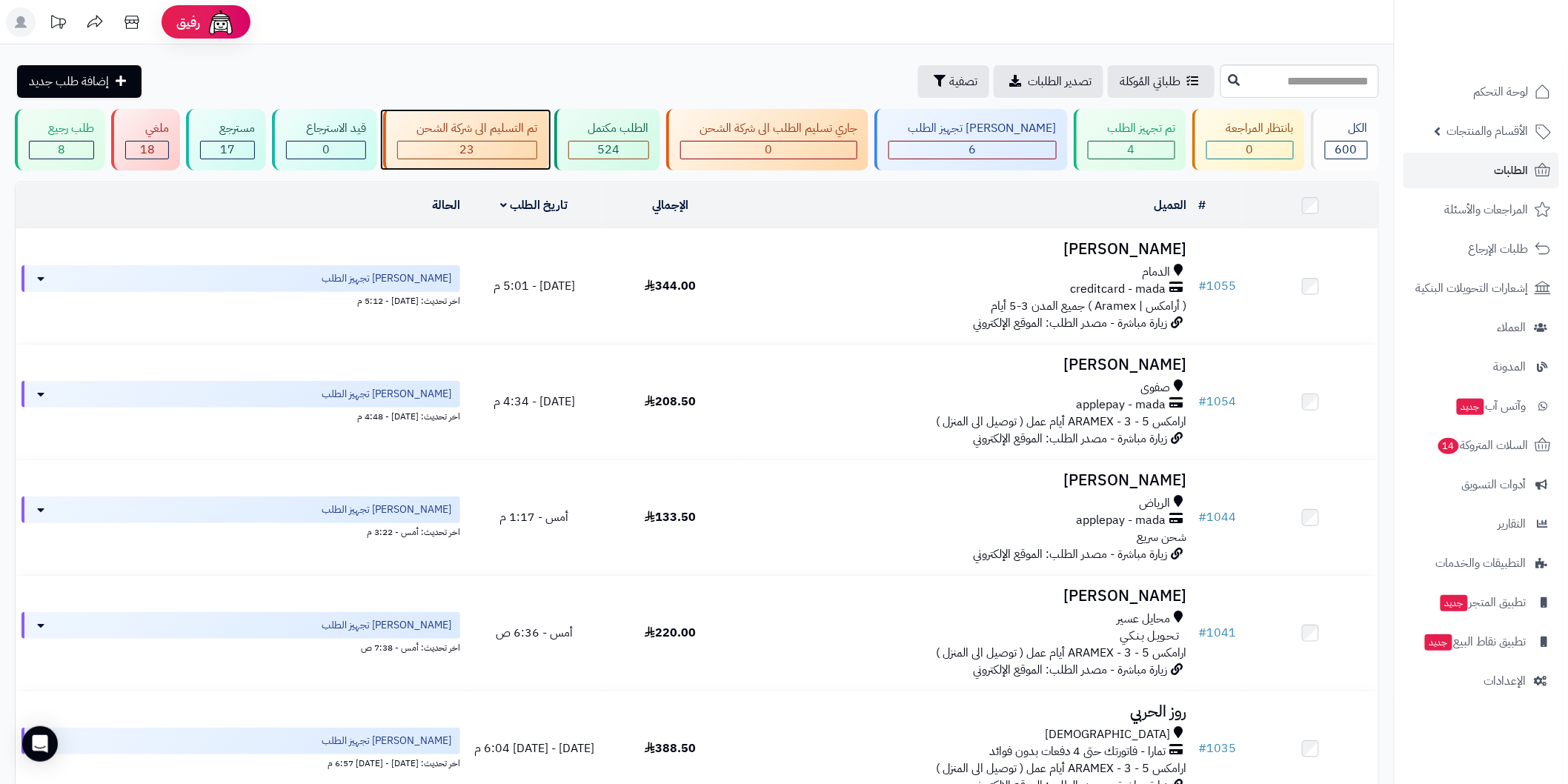
click at [510, 150] on div "23" at bounding box center [467, 150] width 139 height 17
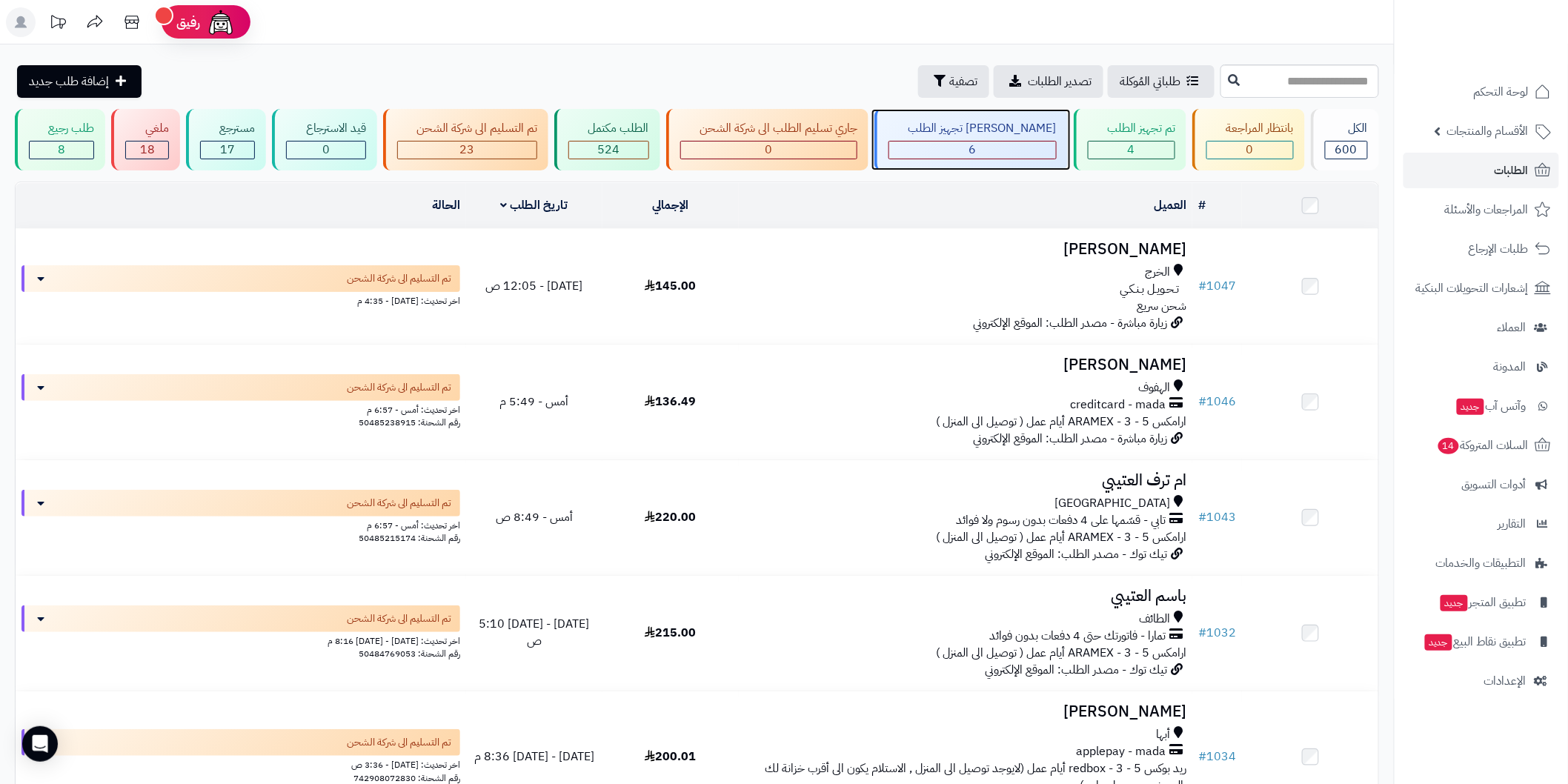
click at [993, 148] on div "6" at bounding box center [972, 150] width 166 height 17
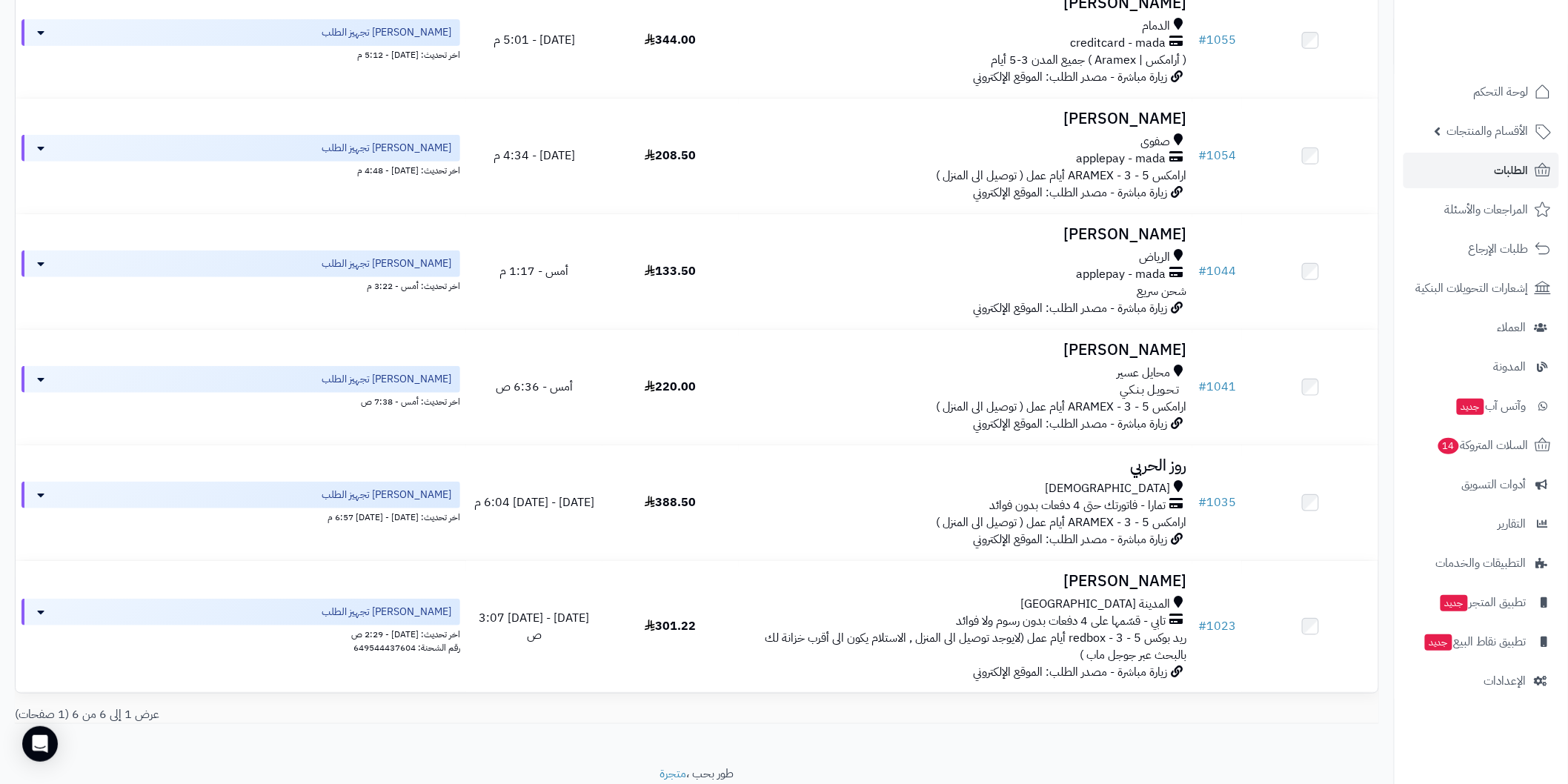
scroll to position [246, 0]
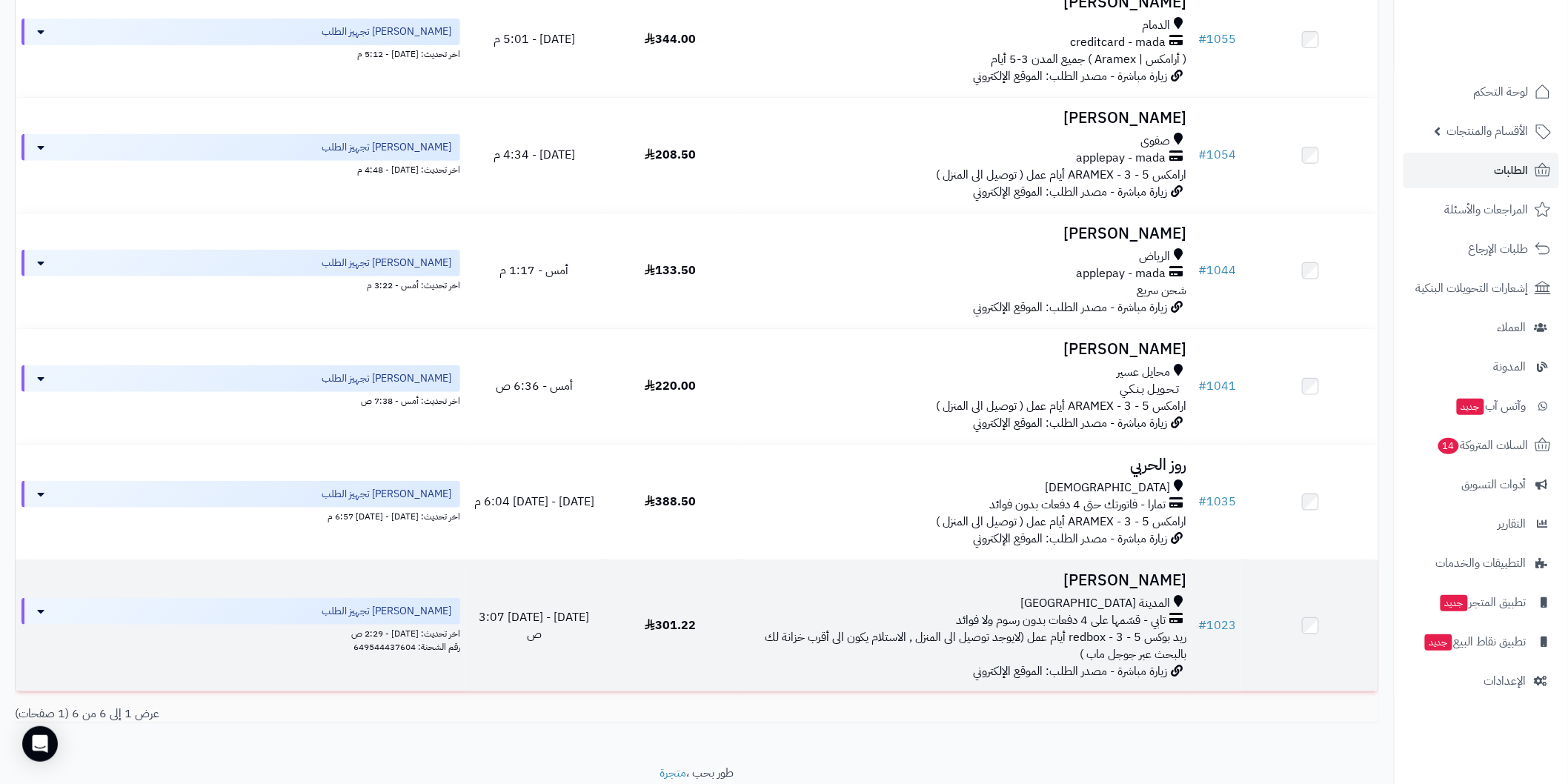
drag, startPoint x: 1154, startPoint y: 579, endPoint x: 1237, endPoint y: 598, distance: 85.1
drag, startPoint x: 1237, startPoint y: 598, endPoint x: 1225, endPoint y: 622, distance: 26.8
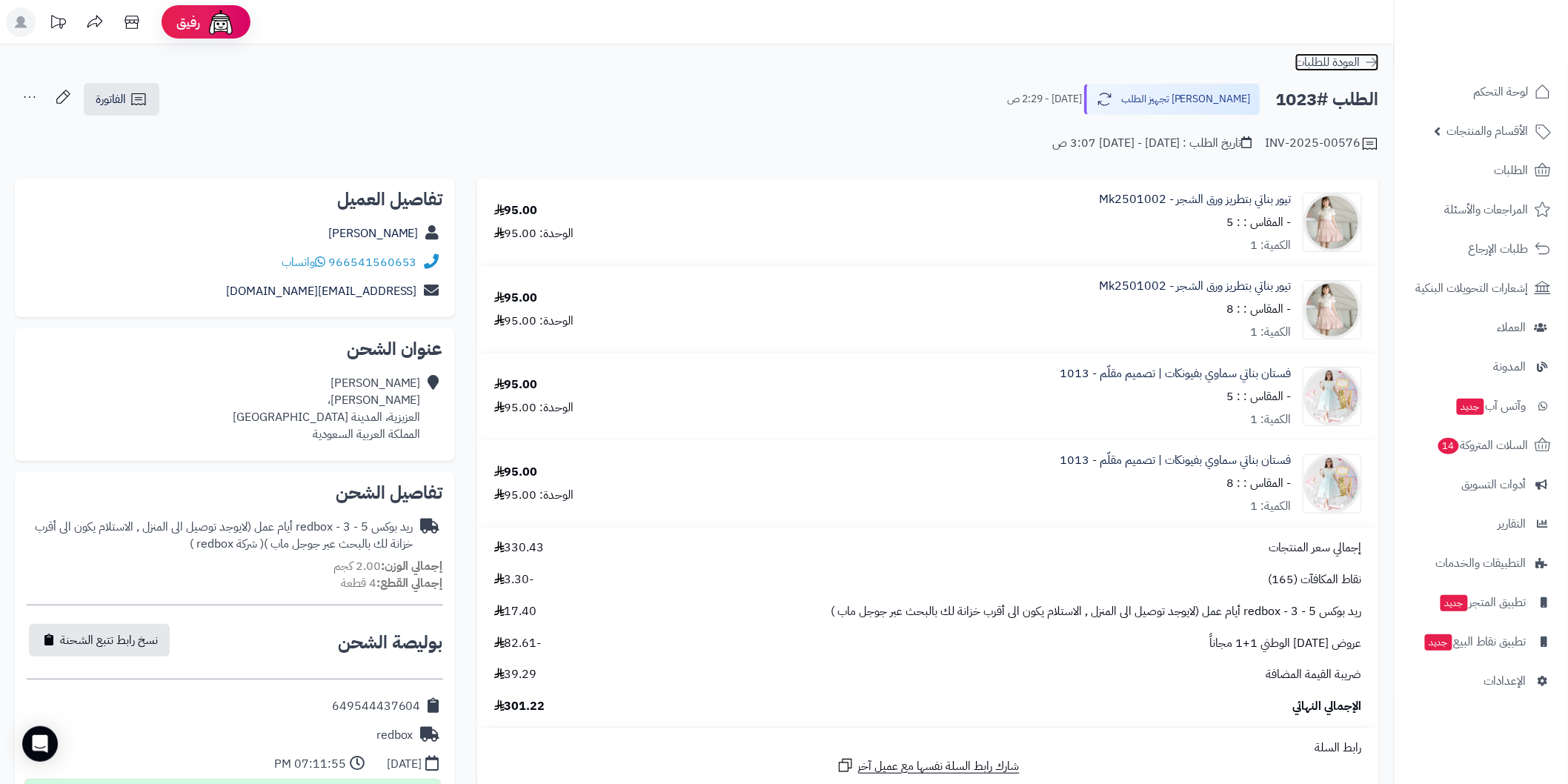
click at [1378, 59] on icon at bounding box center [1372, 62] width 15 height 15
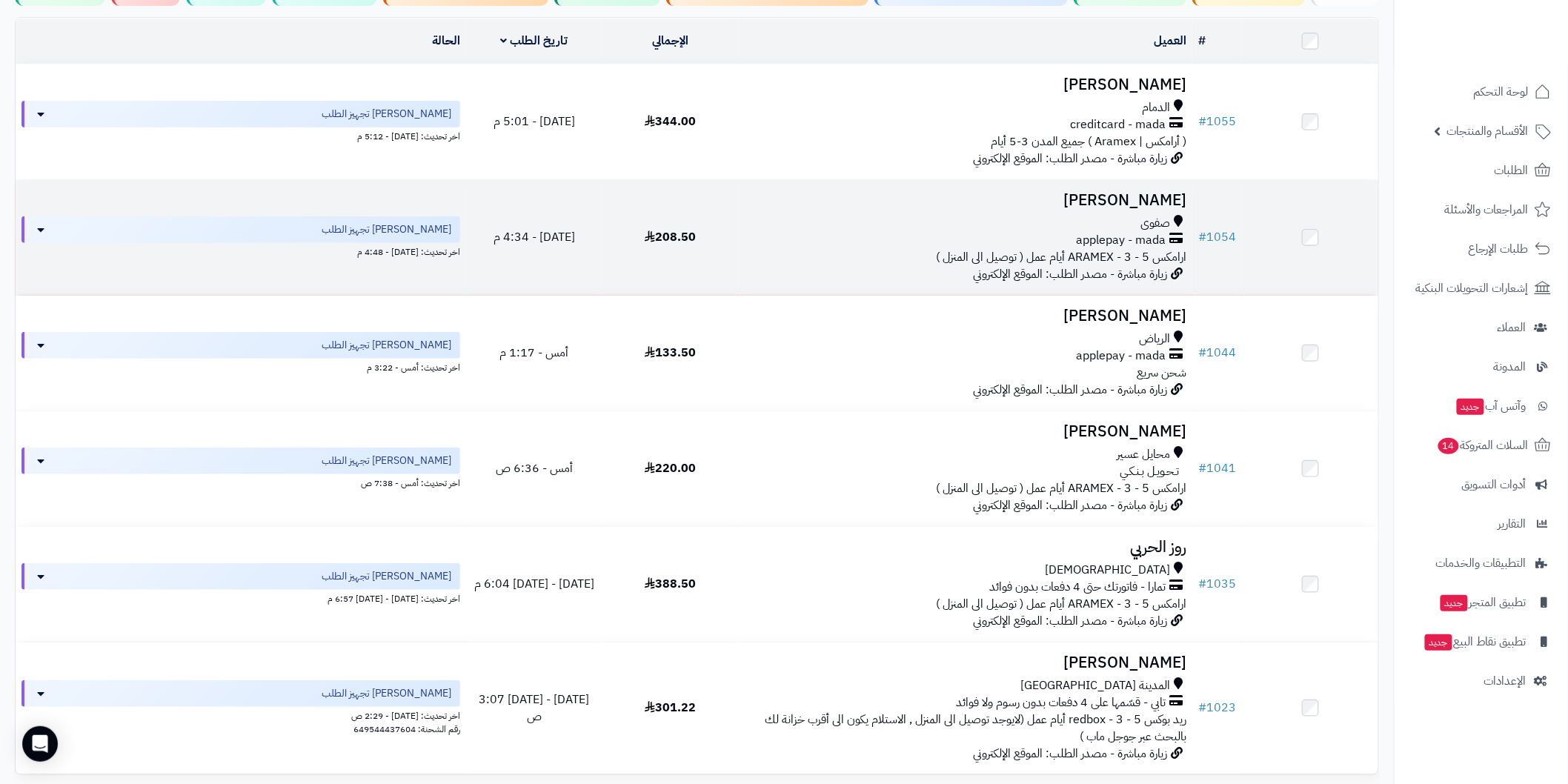
scroll to position [300, 0]
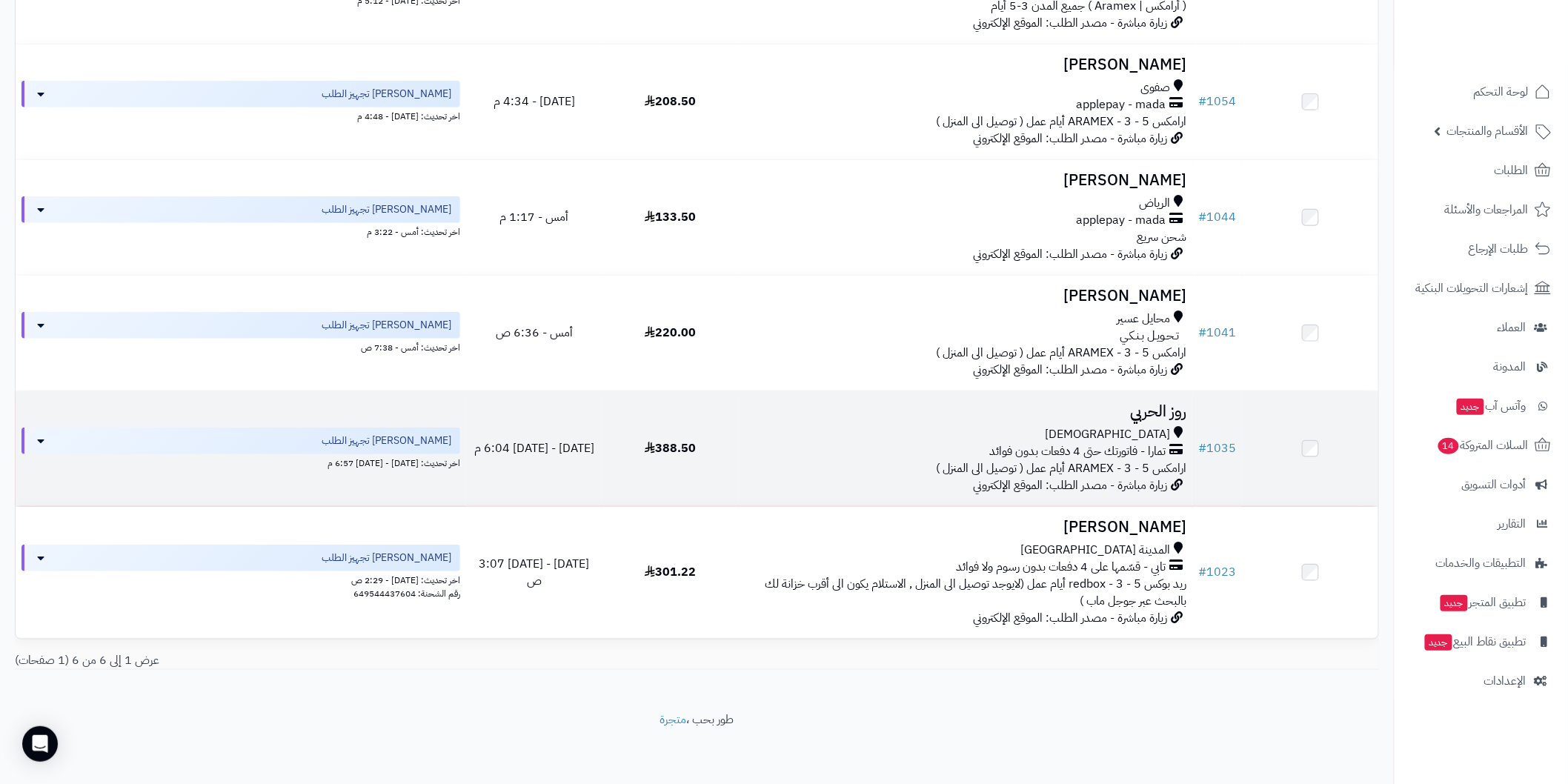
click at [1172, 403] on h3 "روز الحربي" at bounding box center [965, 411] width 442 height 17
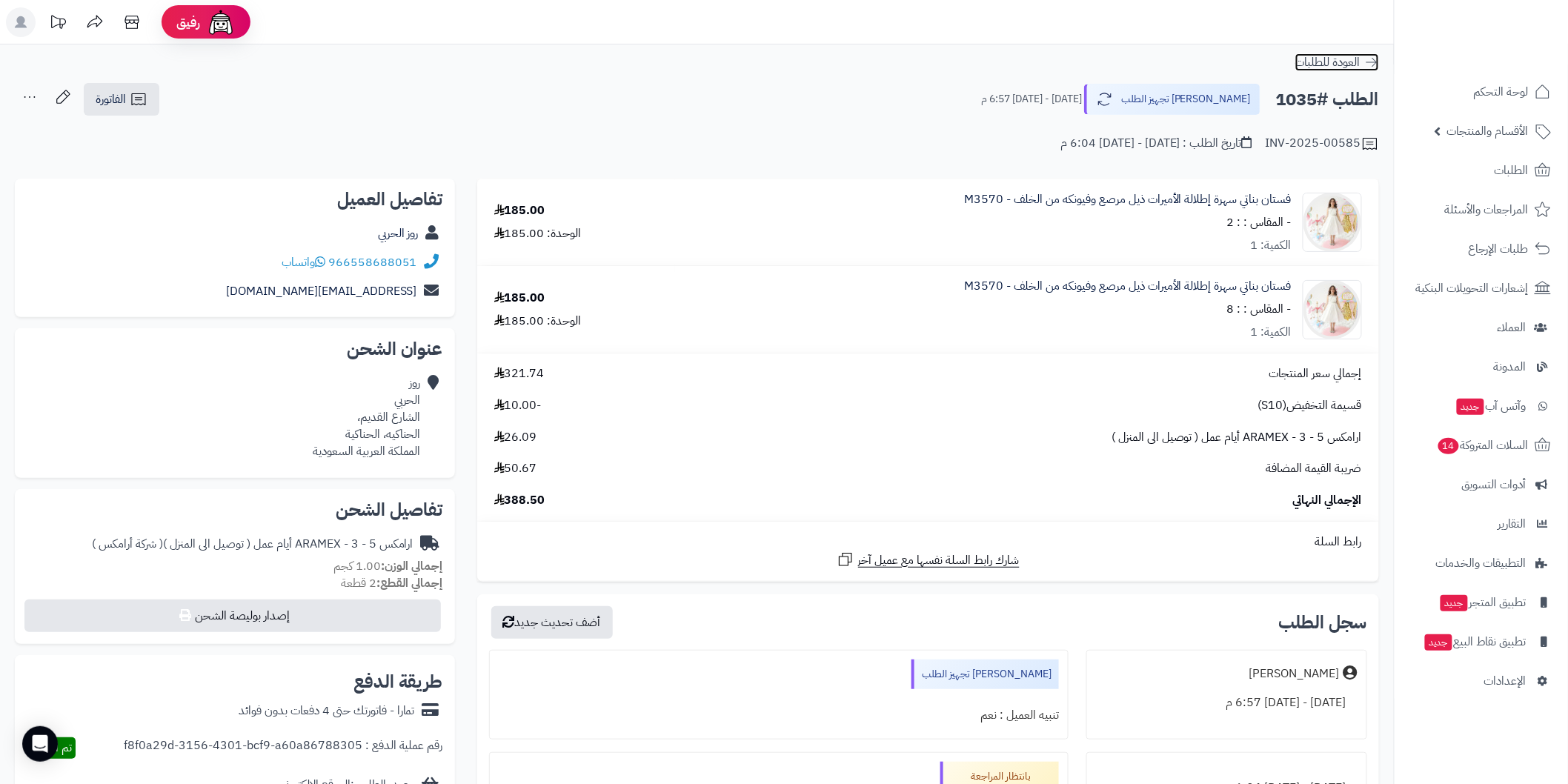
click at [1371, 60] on icon at bounding box center [1372, 62] width 15 height 15
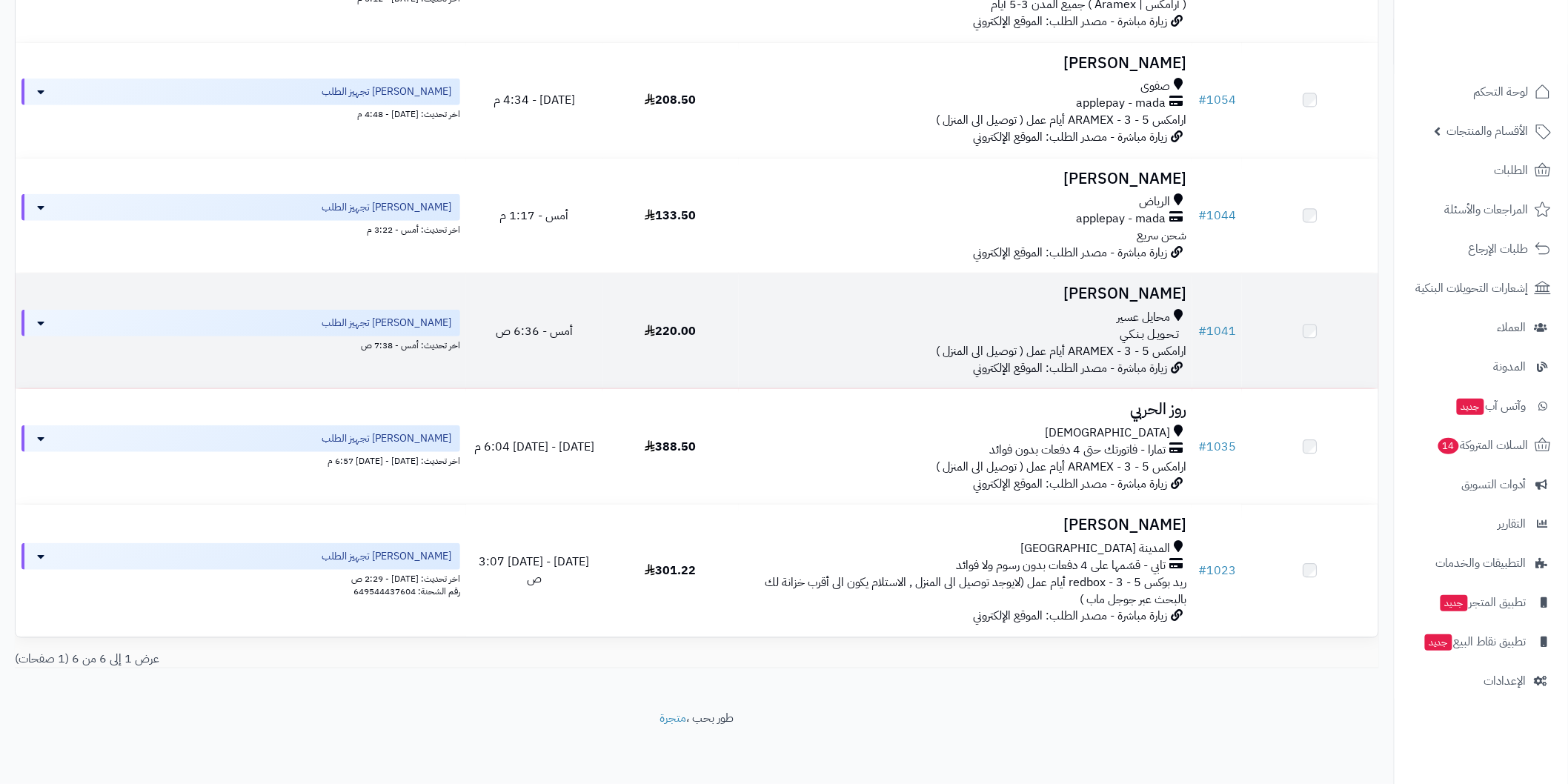
scroll to position [300, 0]
click at [1130, 288] on h3 "[PERSON_NAME]" at bounding box center [965, 296] width 442 height 17
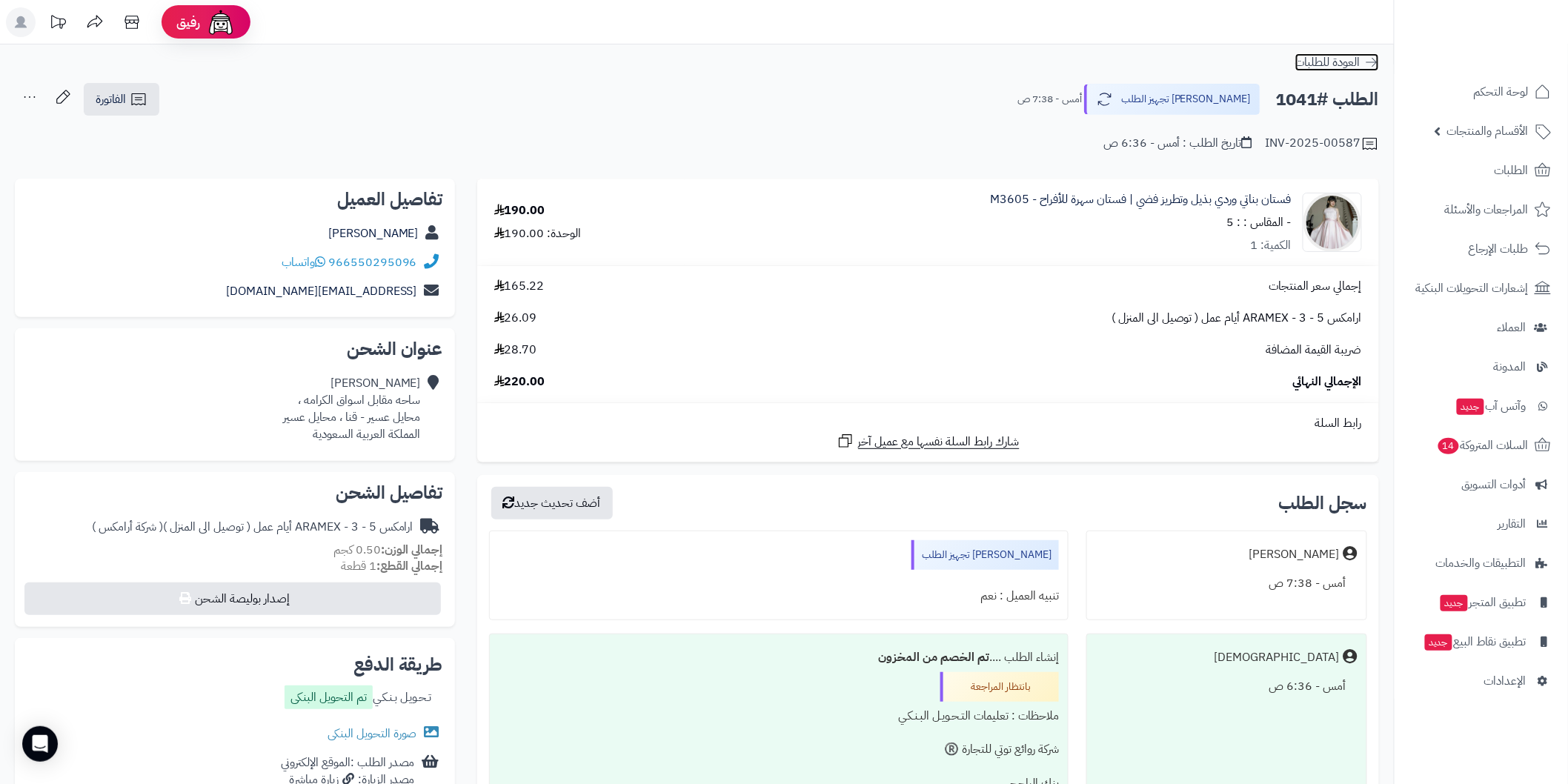
click at [1366, 61] on icon at bounding box center [1372, 62] width 15 height 15
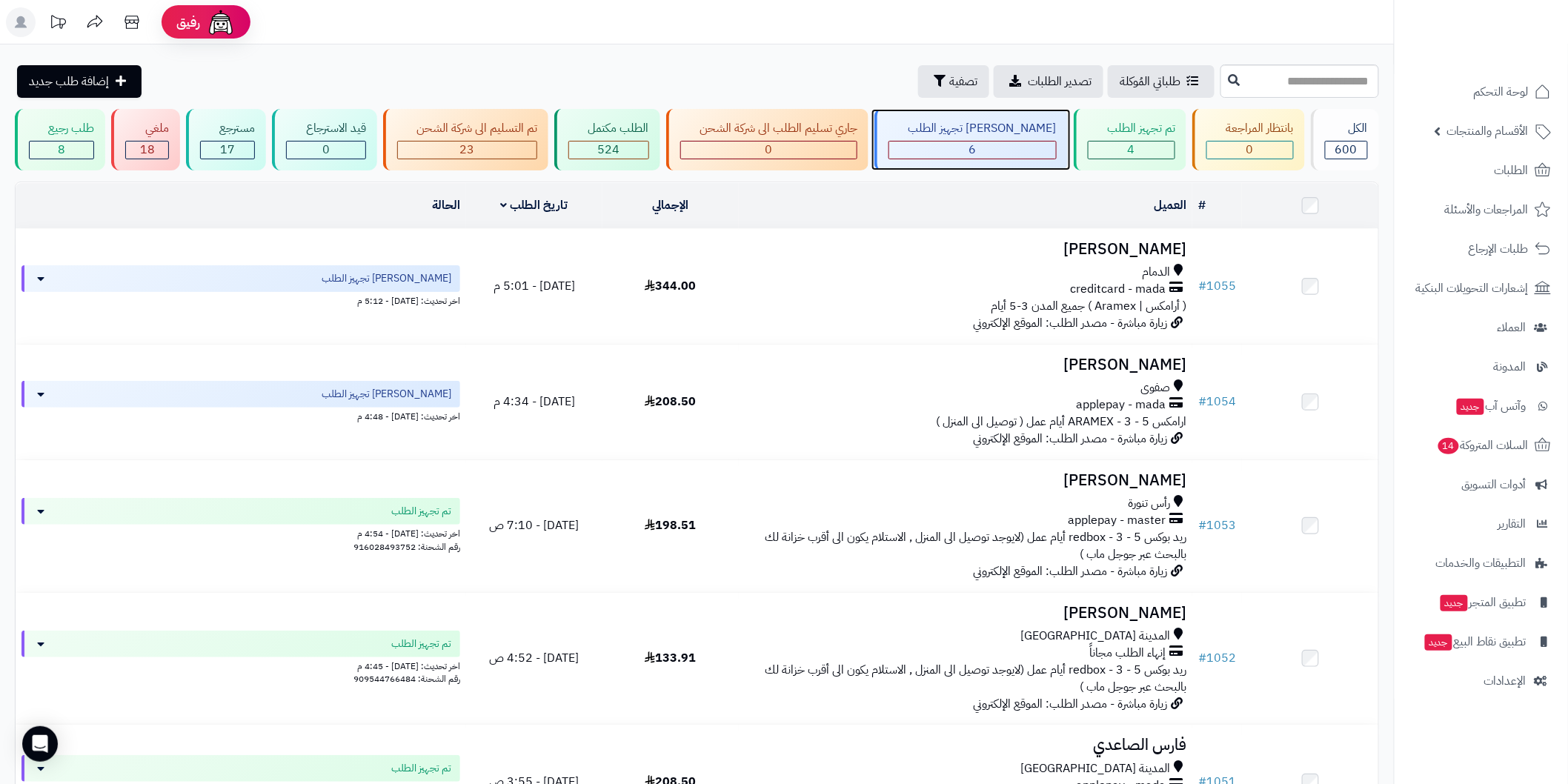
click at [1005, 148] on div "6" at bounding box center [972, 150] width 166 height 17
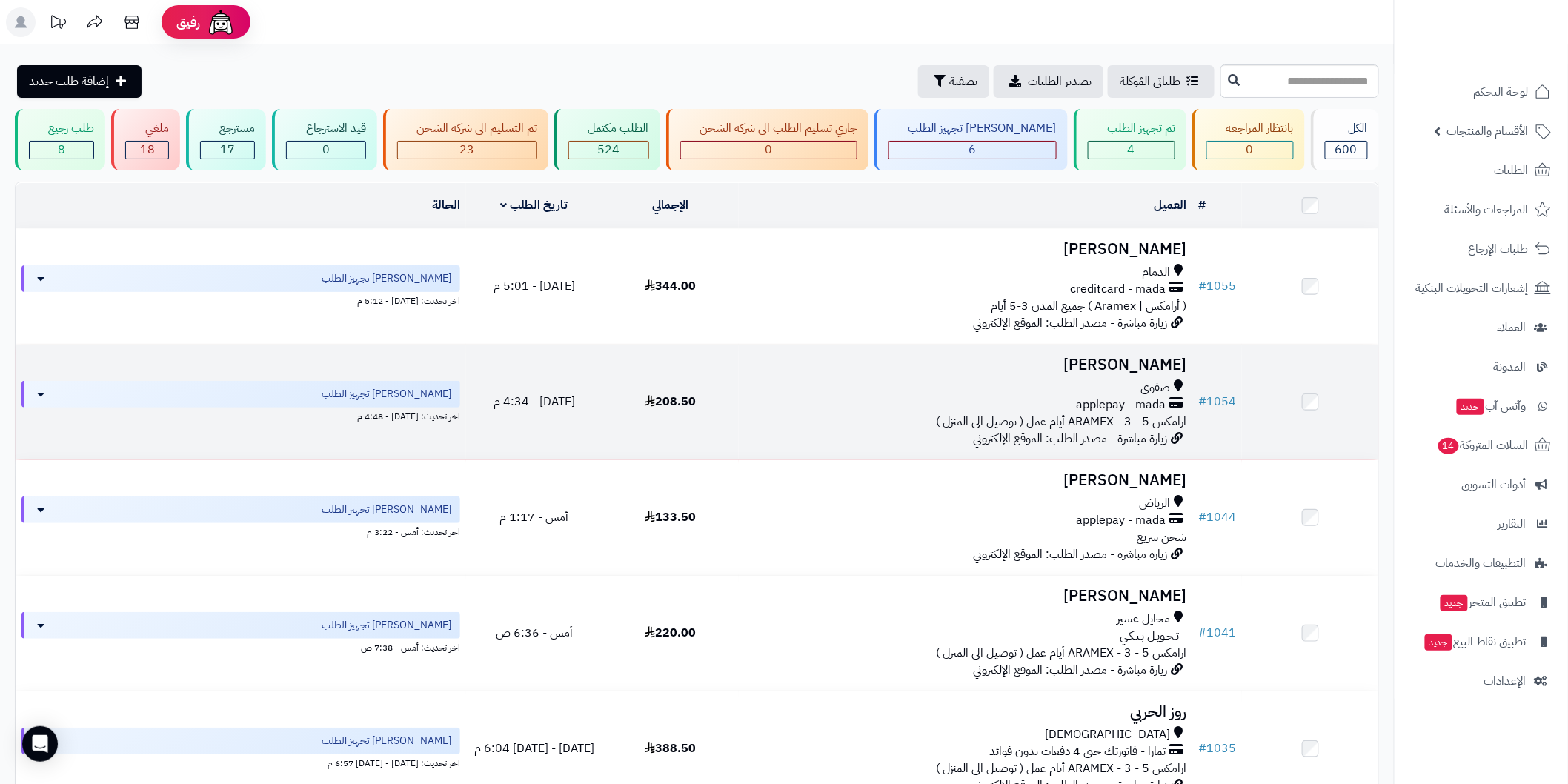
click at [1117, 357] on h3 "[PERSON_NAME]" at bounding box center [965, 365] width 442 height 17
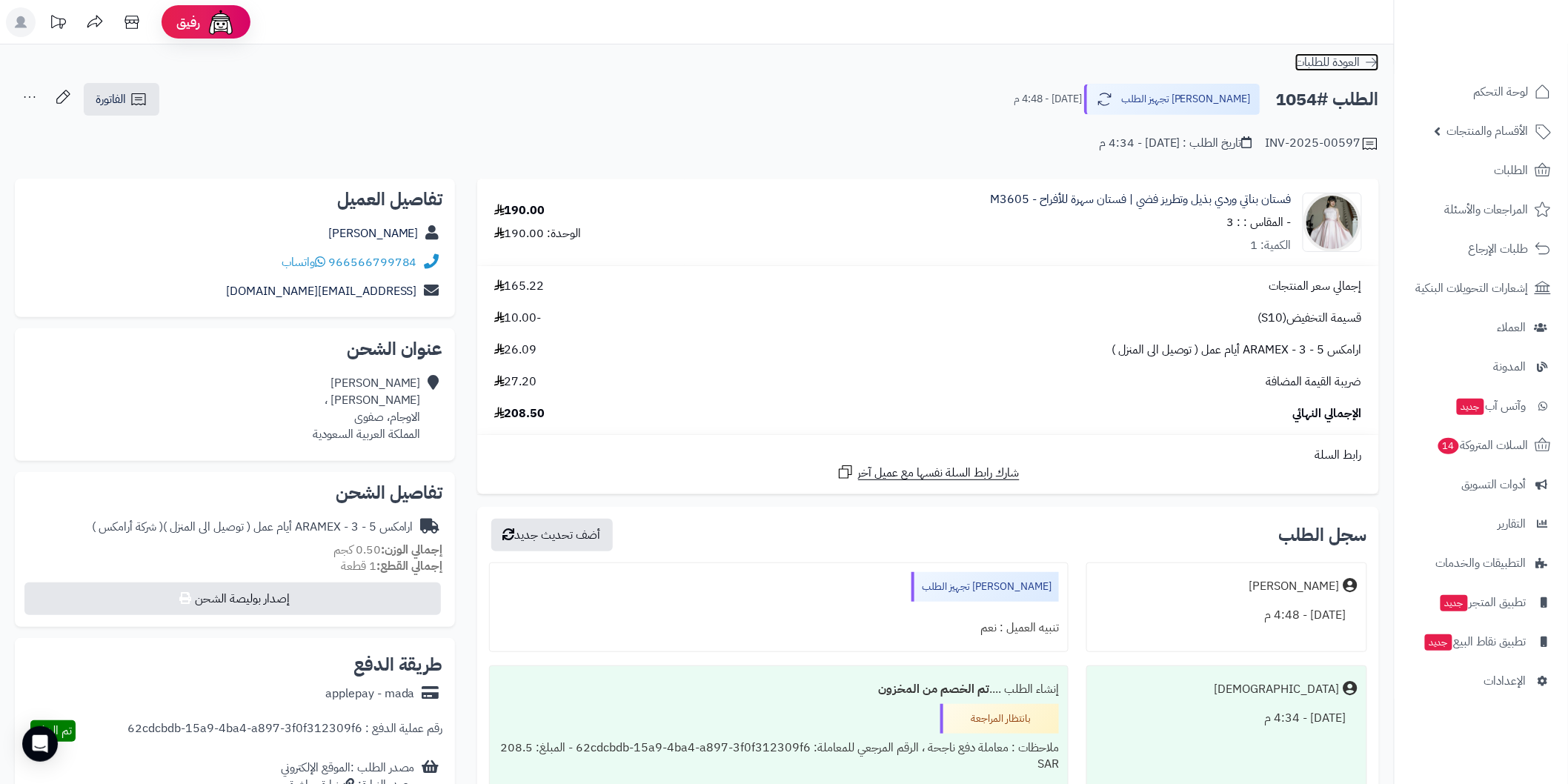
click at [1372, 59] on icon at bounding box center [1372, 62] width 15 height 15
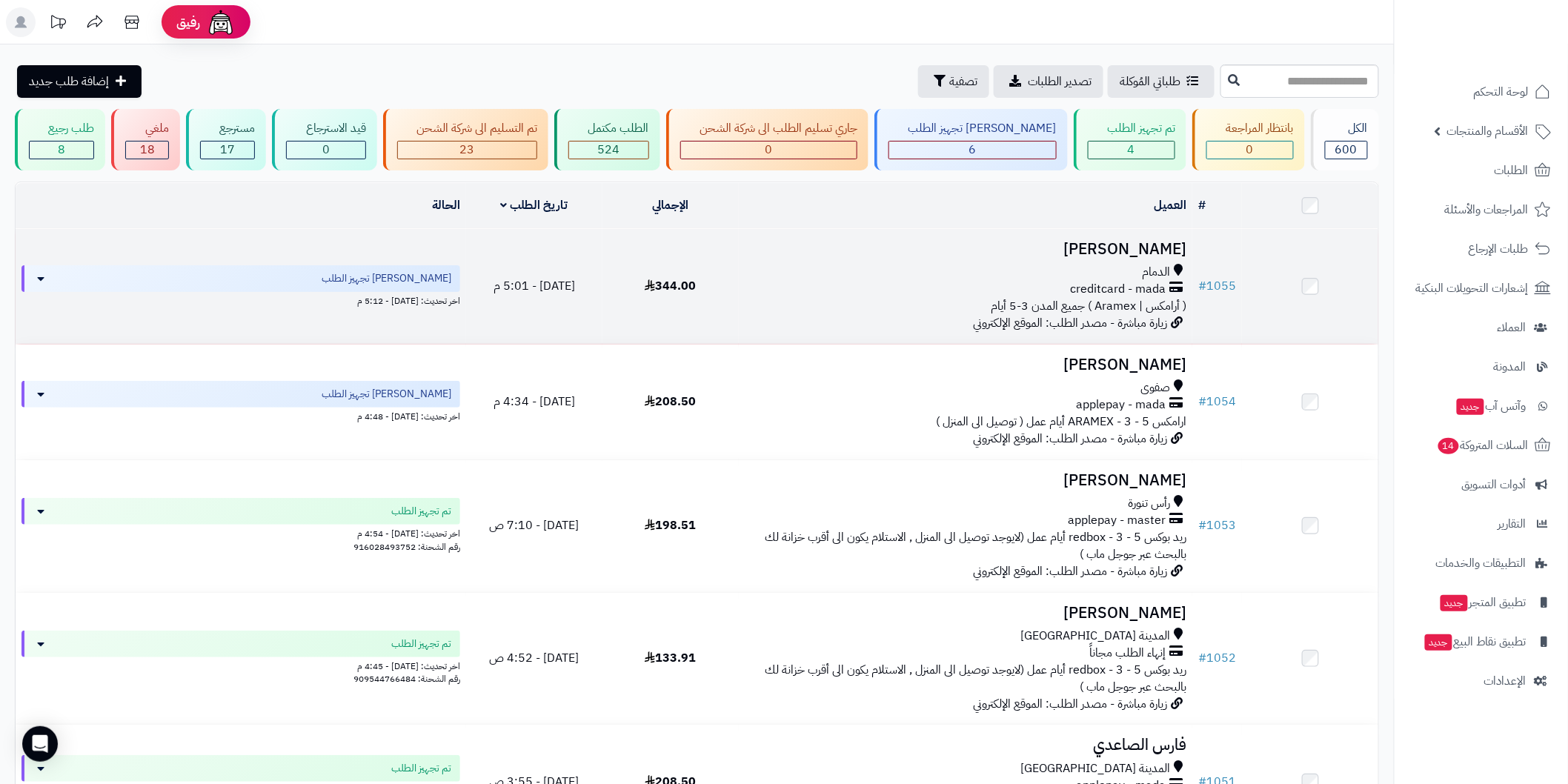
click at [1138, 247] on h3 "احمد الغامدي" at bounding box center [965, 249] width 442 height 17
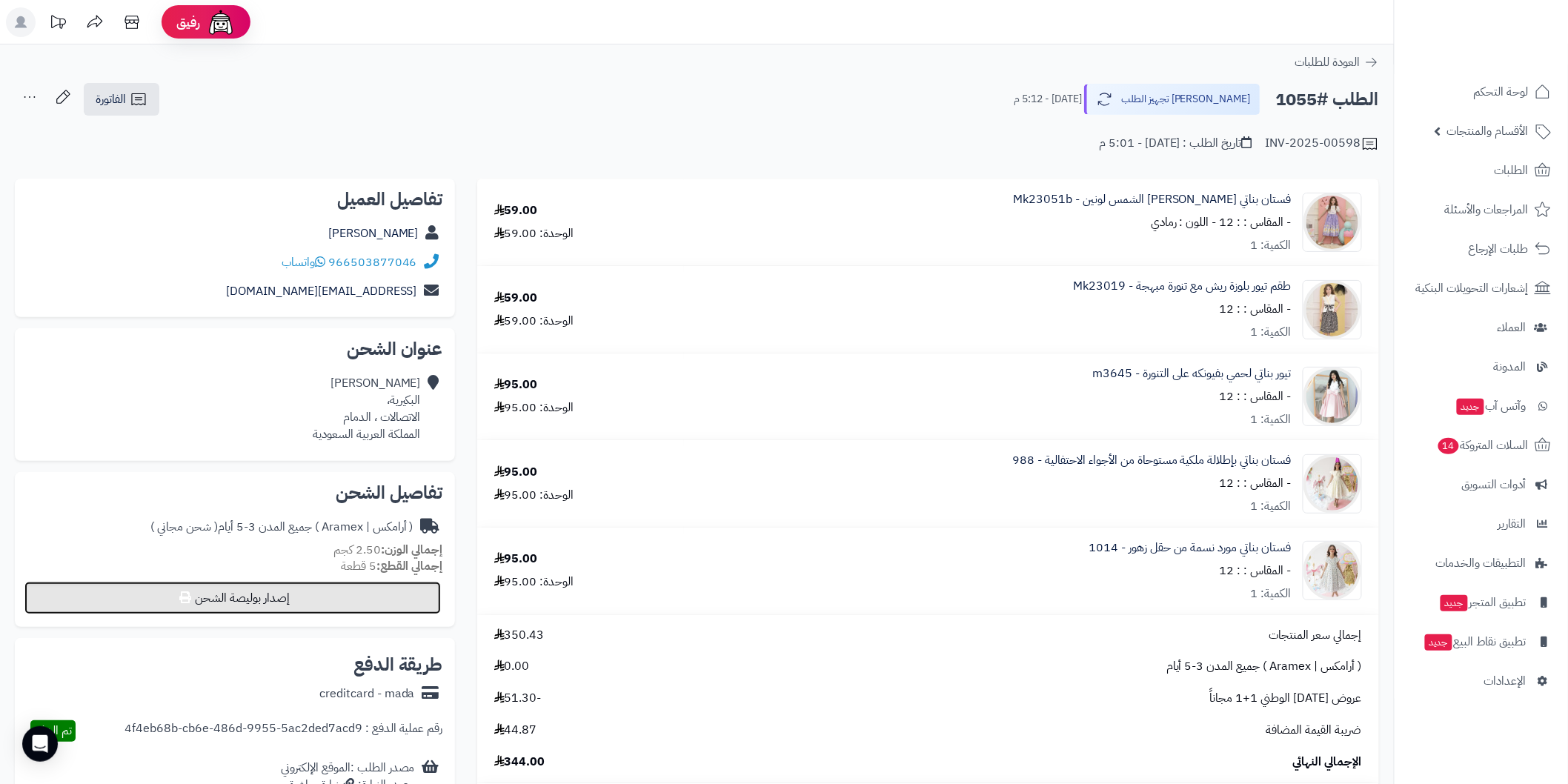
click at [426, 594] on button "إصدار بوليصة الشحن" at bounding box center [232, 597] width 416 height 33
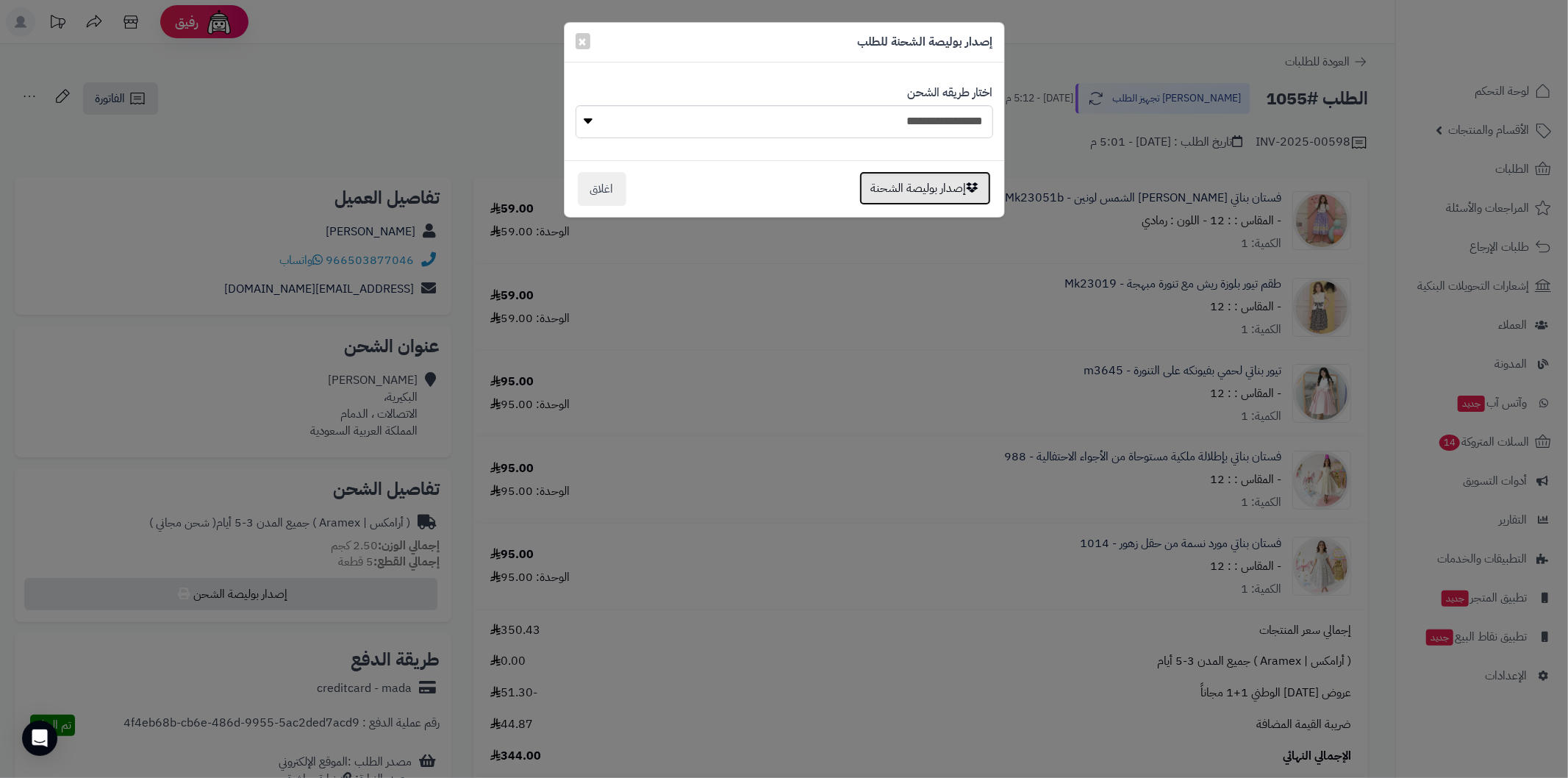
click at [902, 199] on button "إصدار بوليصة الشحنة" at bounding box center [925, 188] width 132 height 34
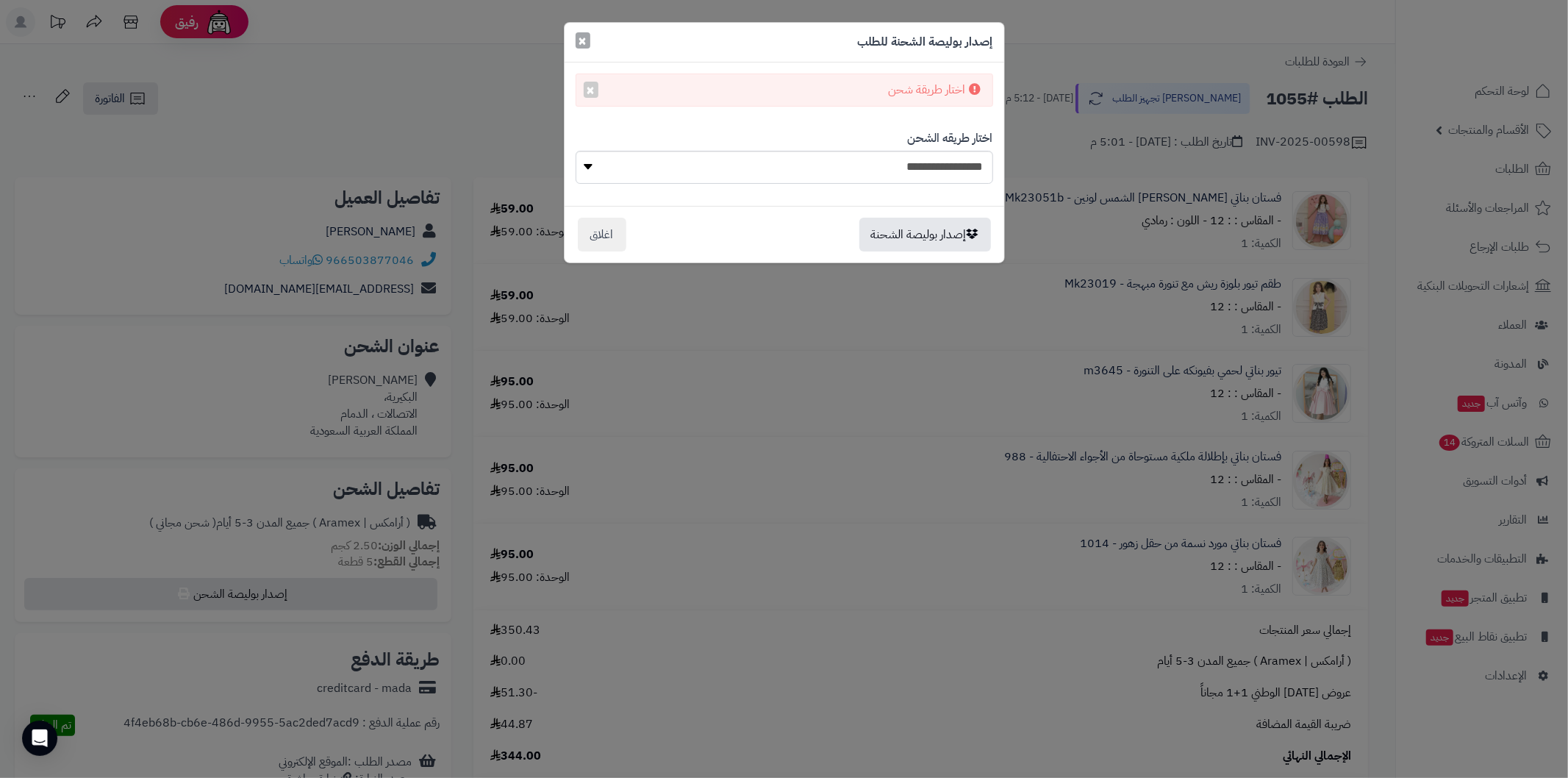
click at [583, 42] on span "×" at bounding box center [582, 40] width 9 height 22
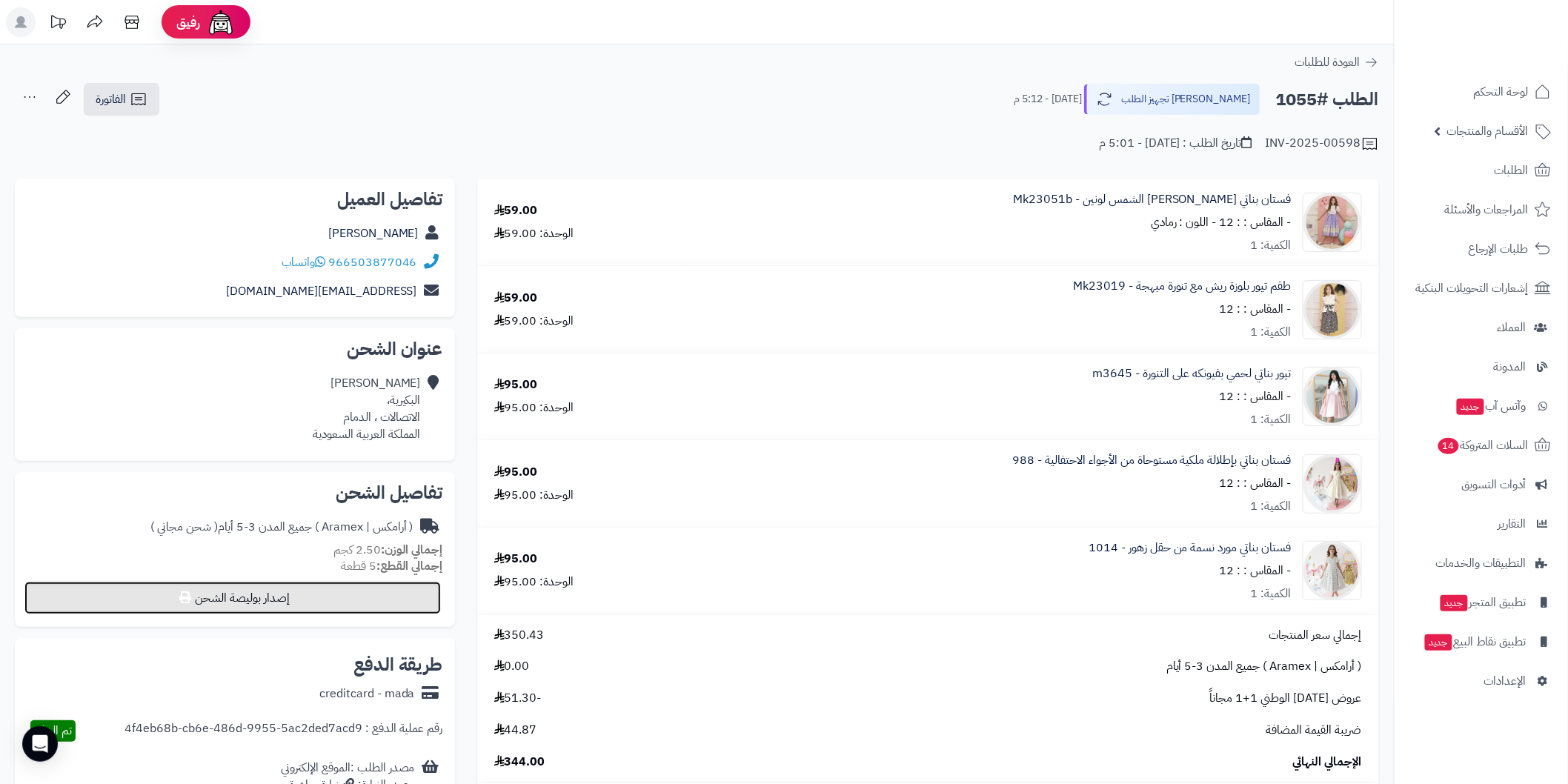
click at [424, 591] on button "إصدار بوليصة الشحن" at bounding box center [232, 597] width 416 height 33
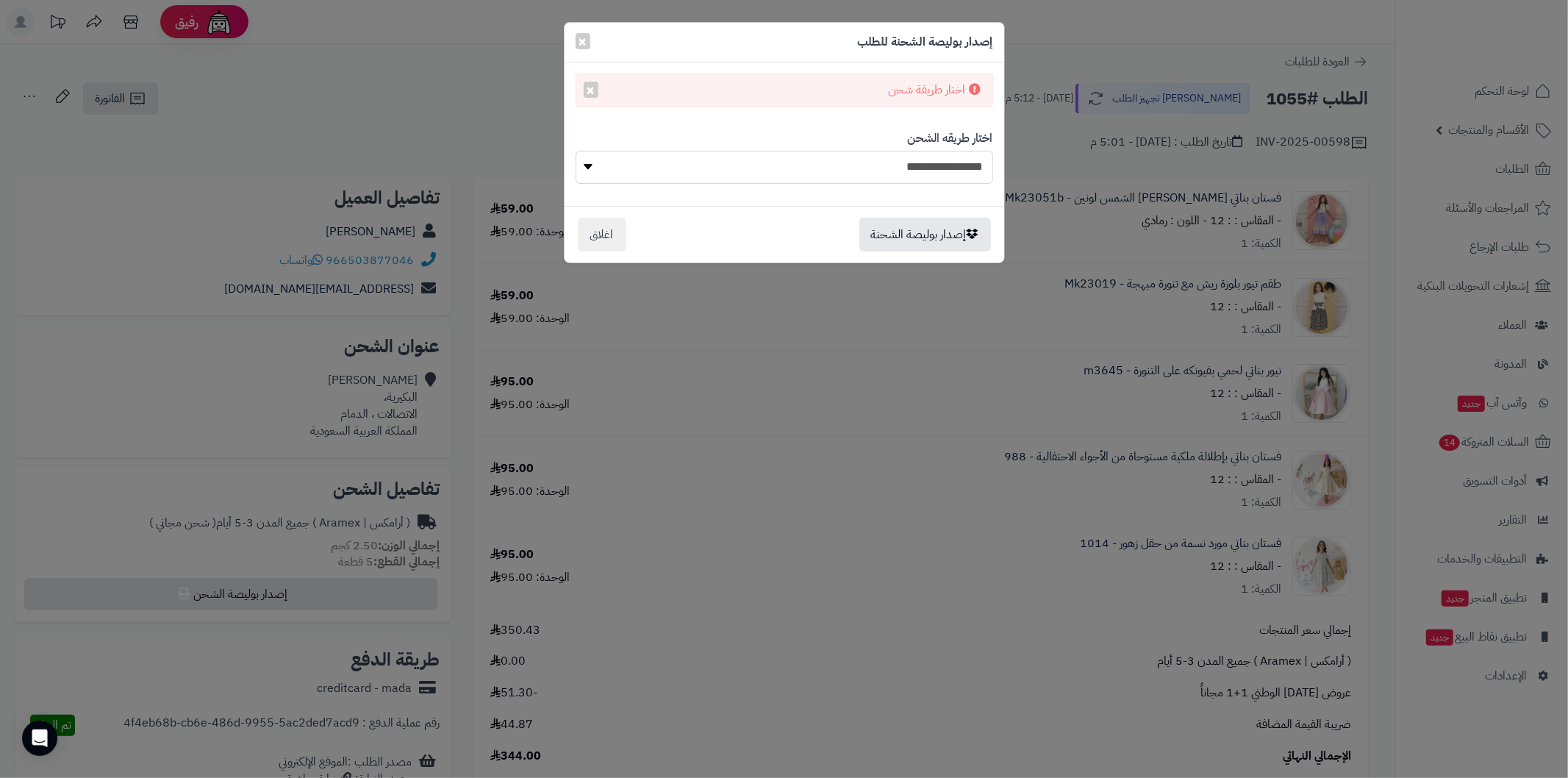
click at [759, 176] on select "**********" at bounding box center [784, 168] width 417 height 33
select select "******"
click at [576, 151] on select "**********" at bounding box center [784, 168] width 417 height 33
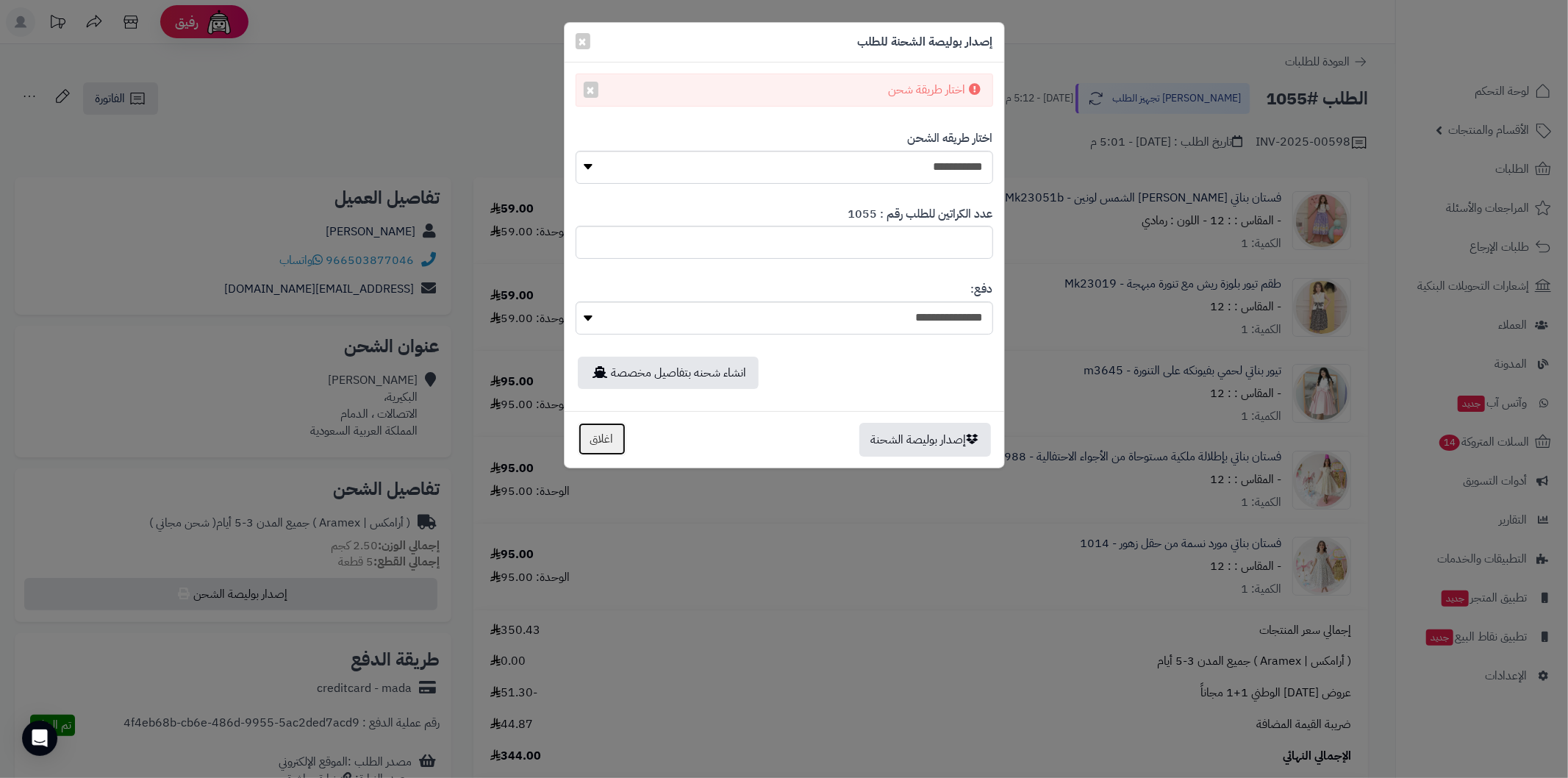
click at [612, 452] on button "اغلاق" at bounding box center [602, 439] width 48 height 34
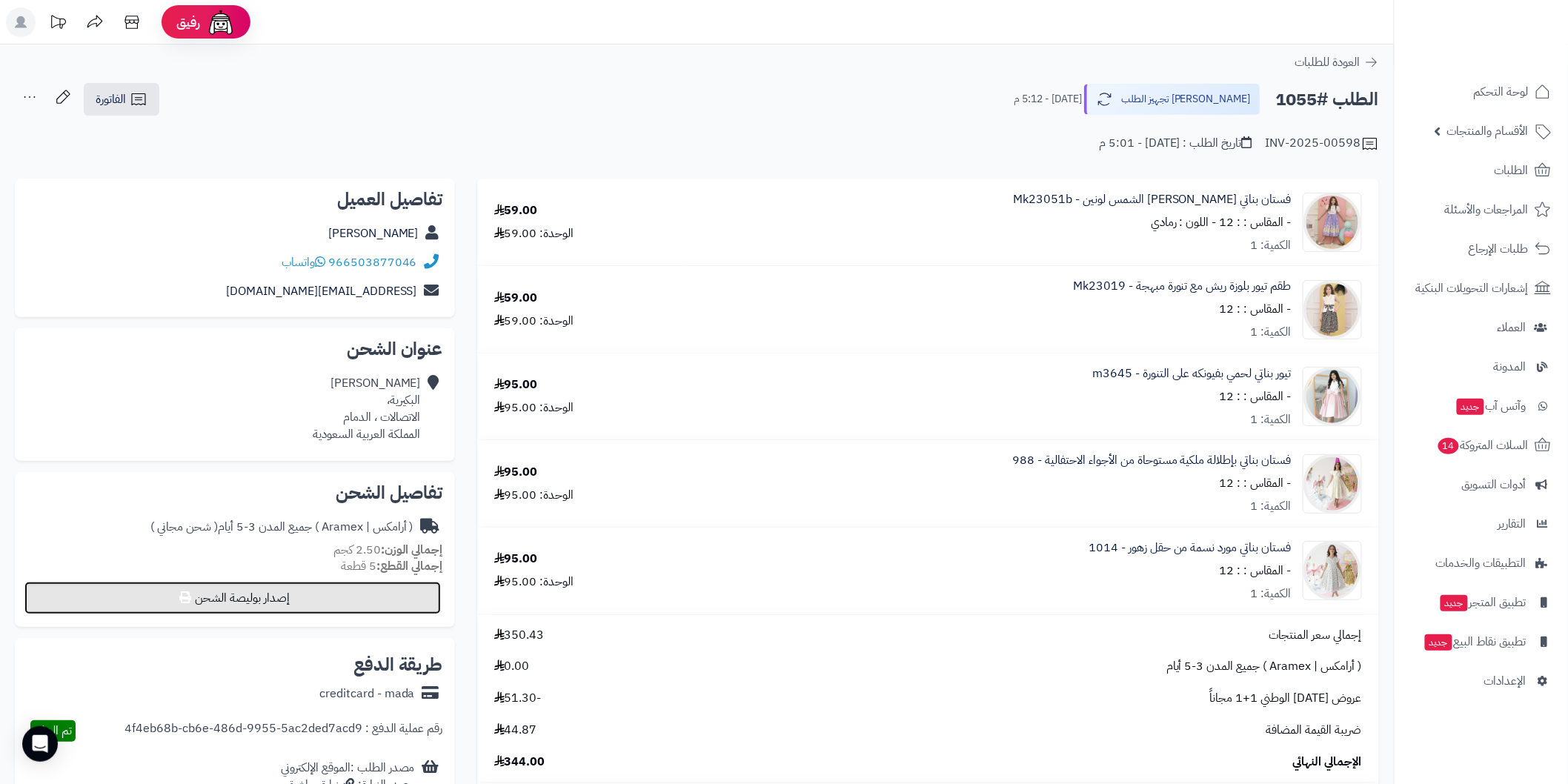
click at [252, 609] on button "إصدار بوليصة الشحن" at bounding box center [232, 597] width 416 height 33
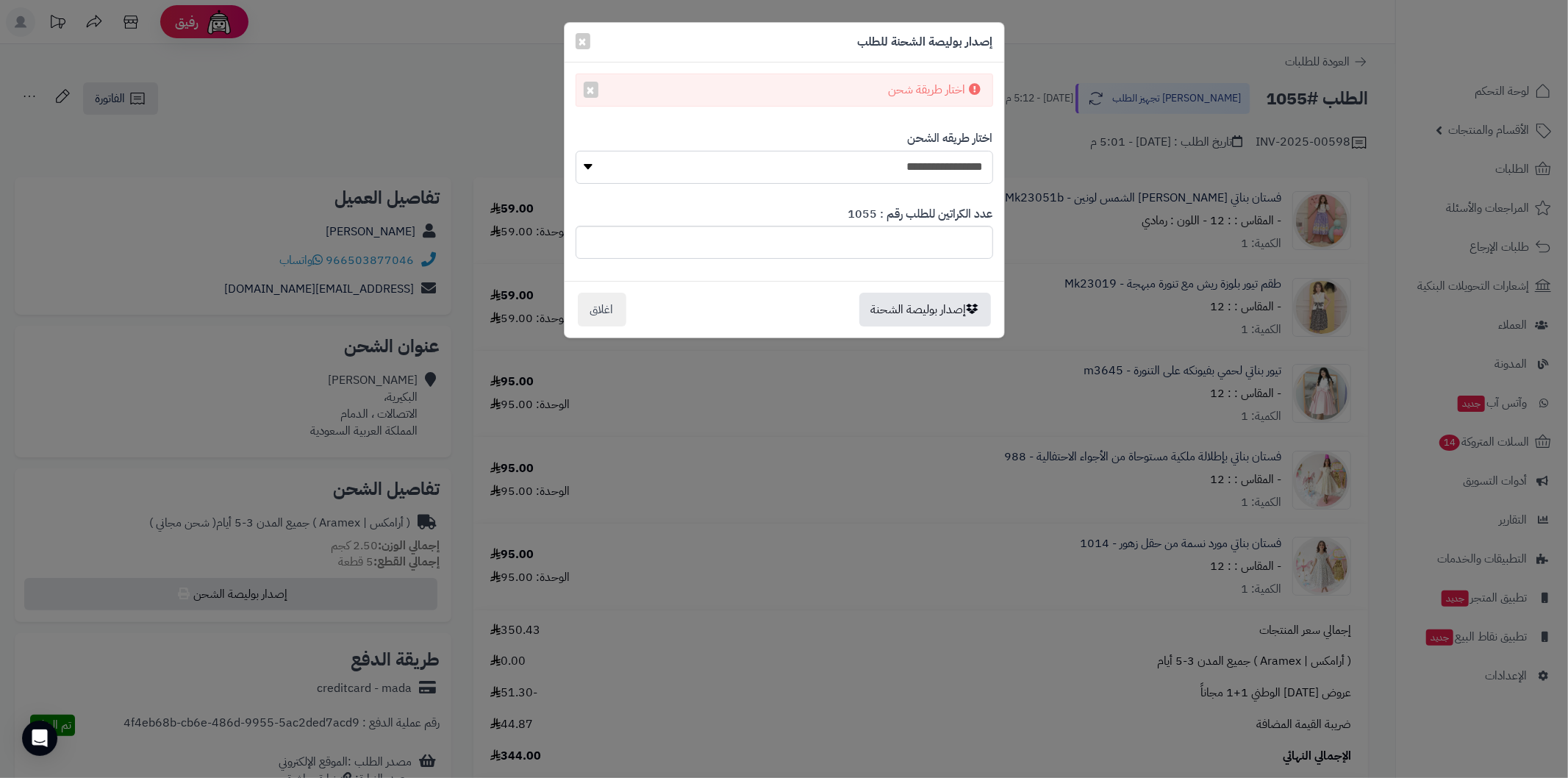
click at [732, 167] on select "**********" at bounding box center [784, 168] width 417 height 33
select select "******"
click at [576, 151] on select "**********" at bounding box center [784, 168] width 417 height 33
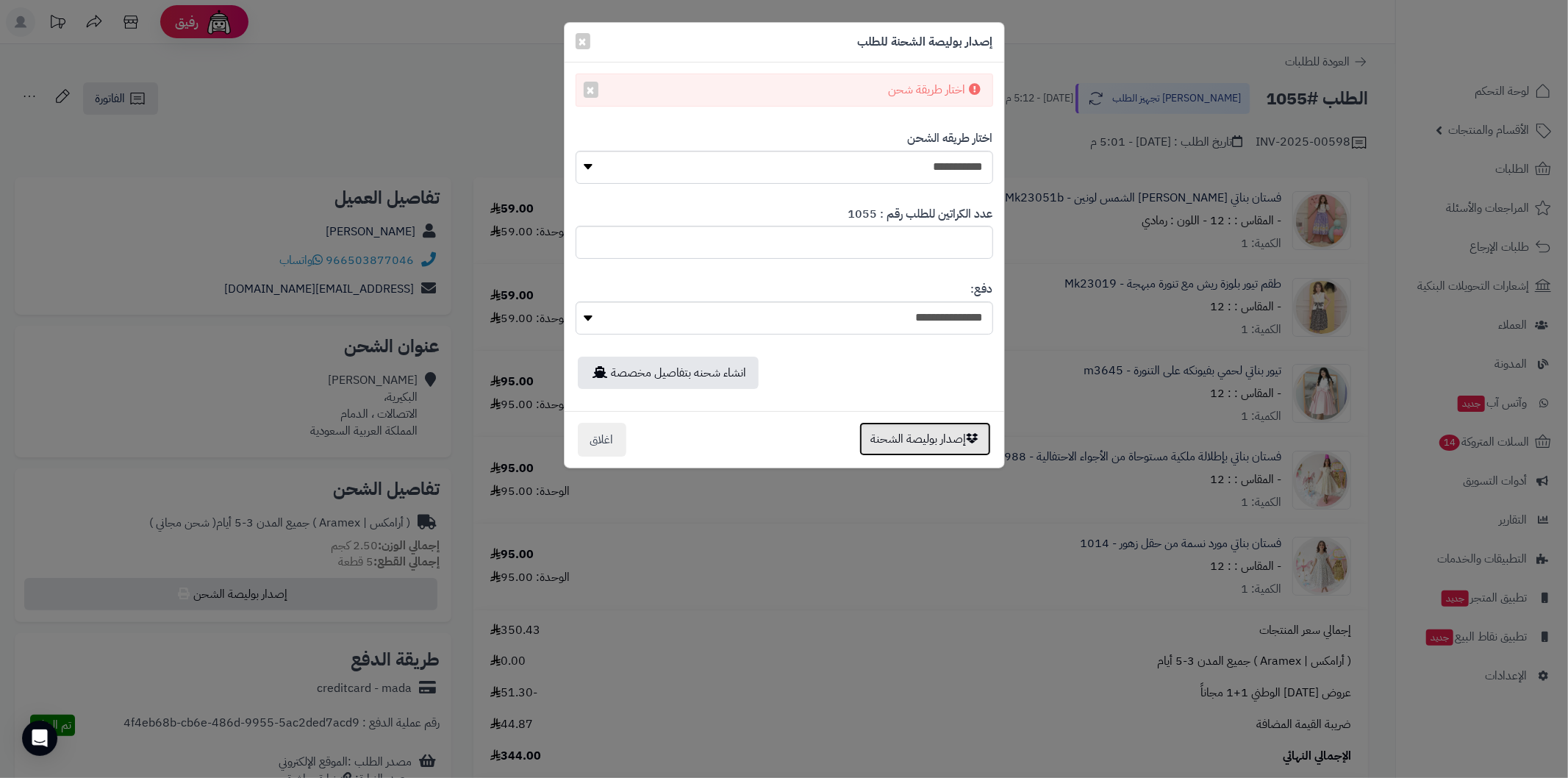
click at [921, 442] on button "إصدار بوليصة الشحنة" at bounding box center [925, 439] width 132 height 34
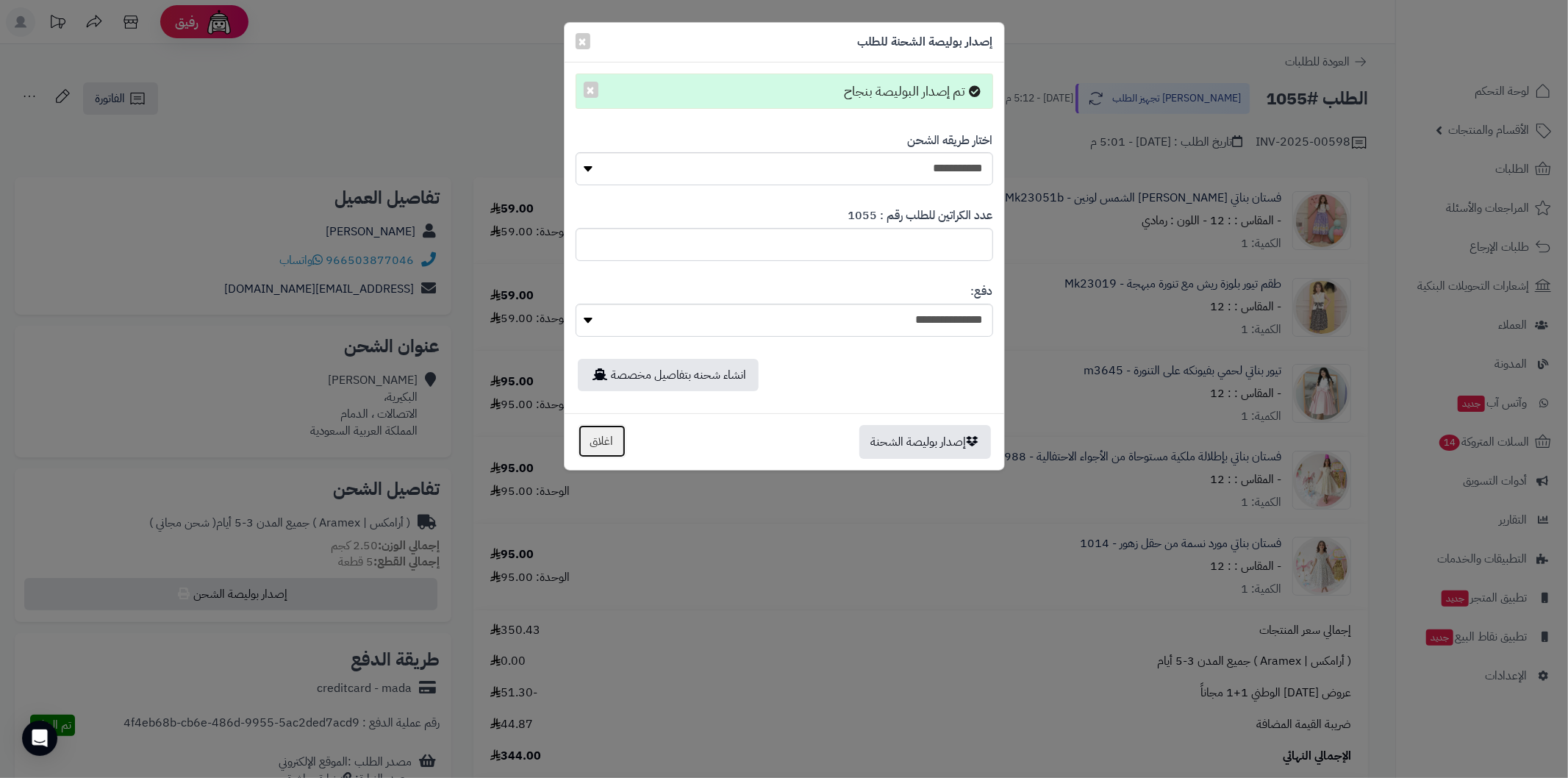
click at [614, 447] on button "اغلاق" at bounding box center [602, 441] width 48 height 34
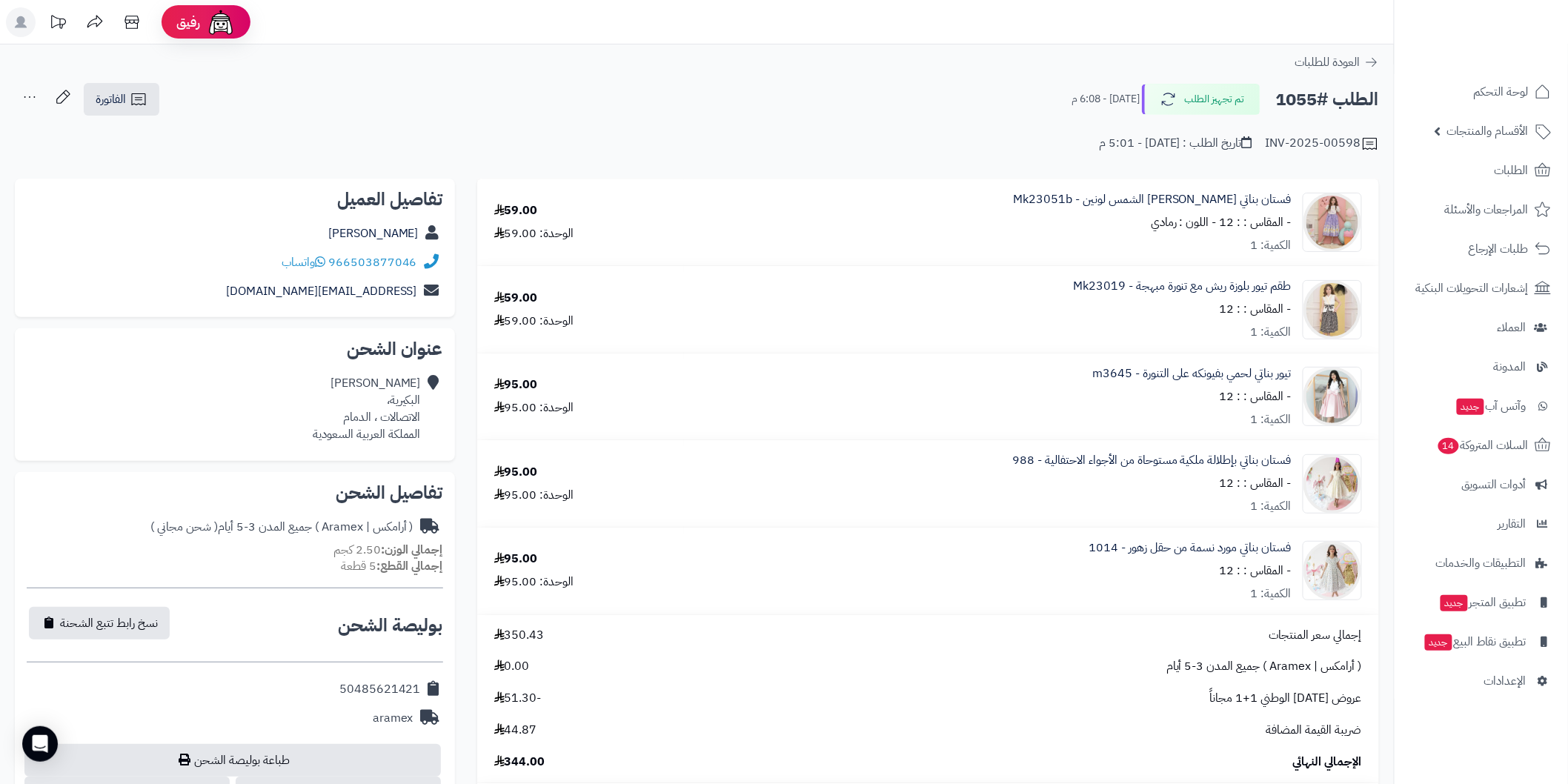
scroll to position [55, 0]
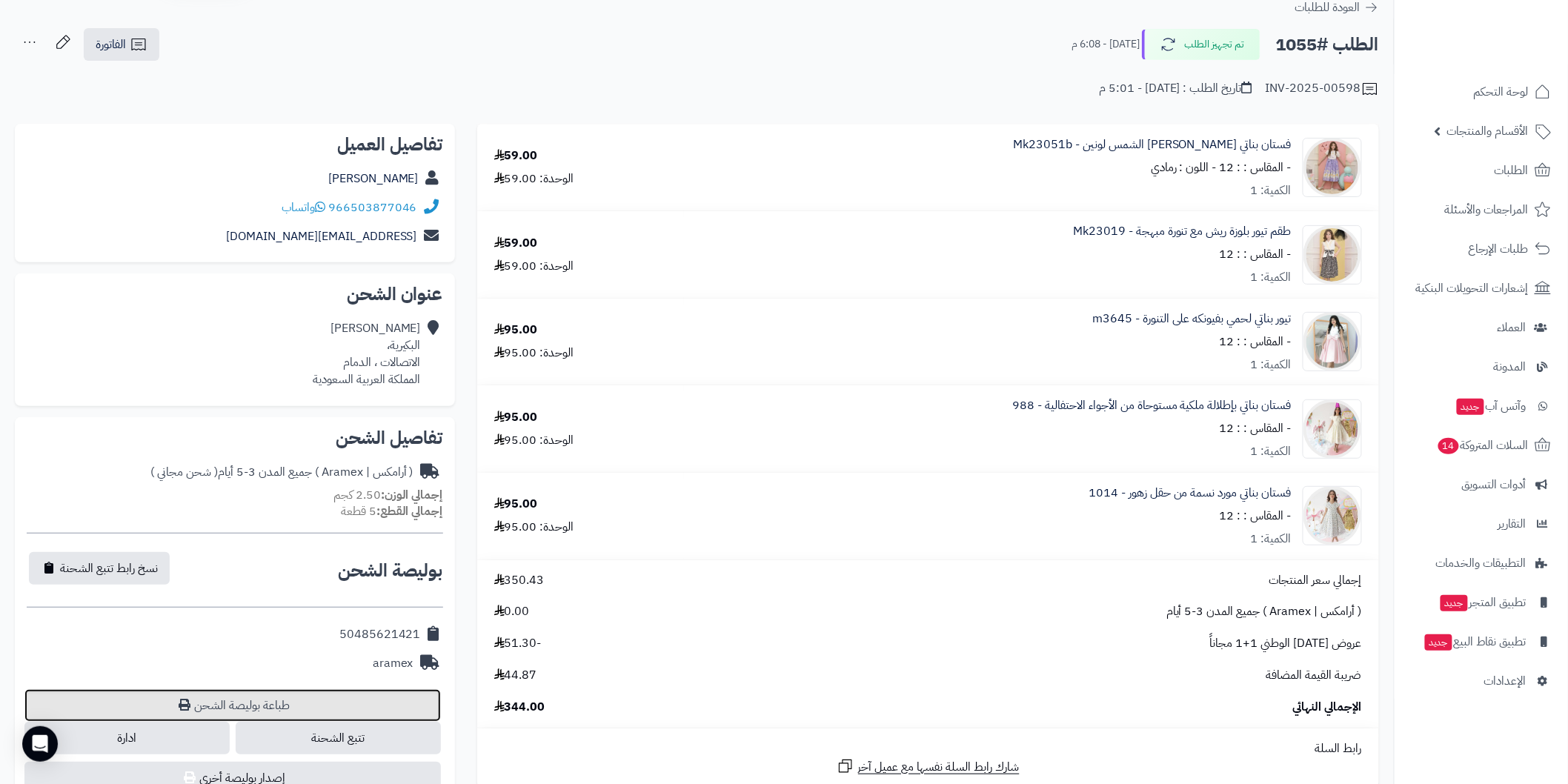
click at [375, 695] on link "طباعة بوليصة الشحن" at bounding box center [232, 705] width 416 height 33
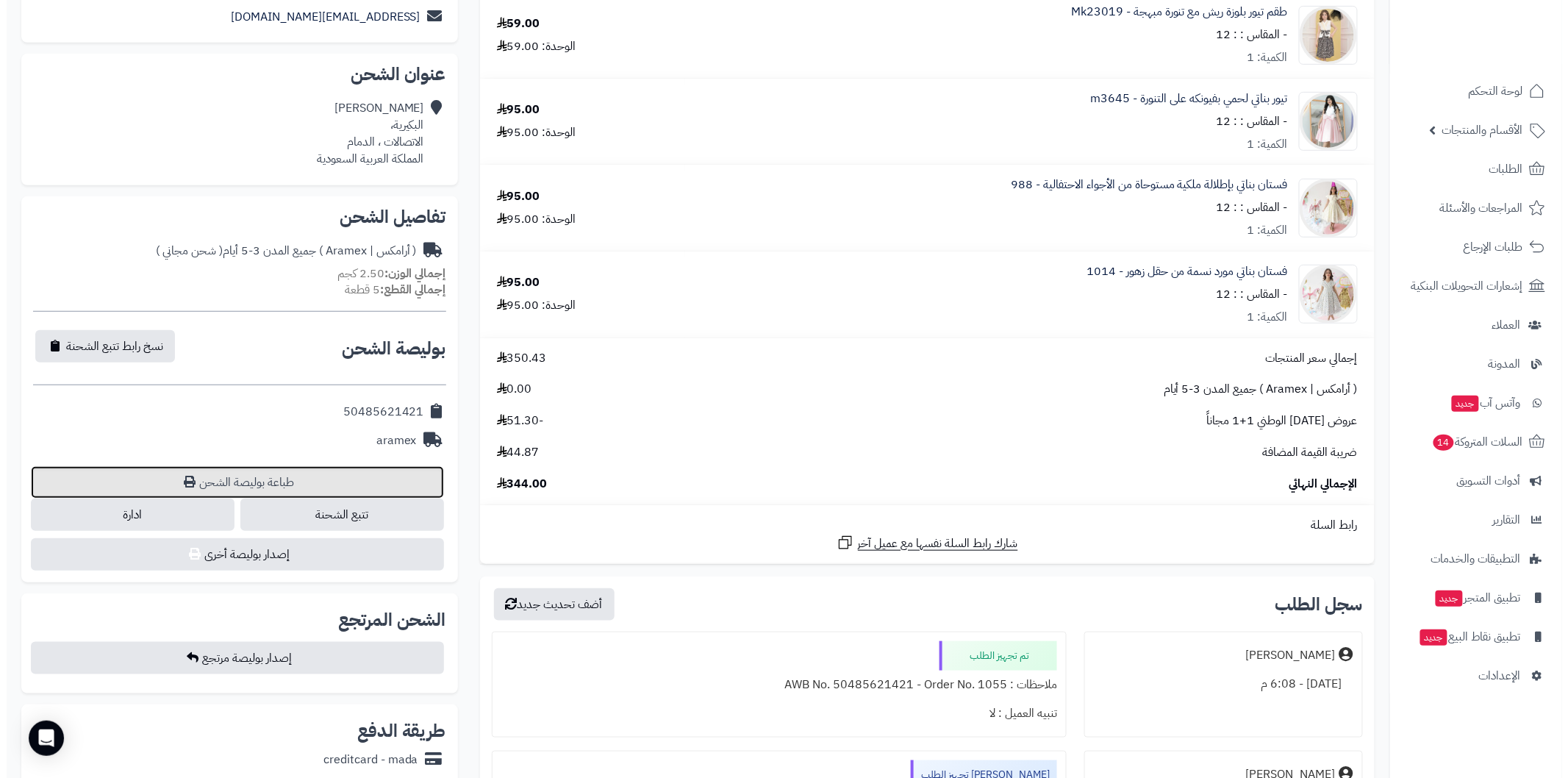
scroll to position [326, 0]
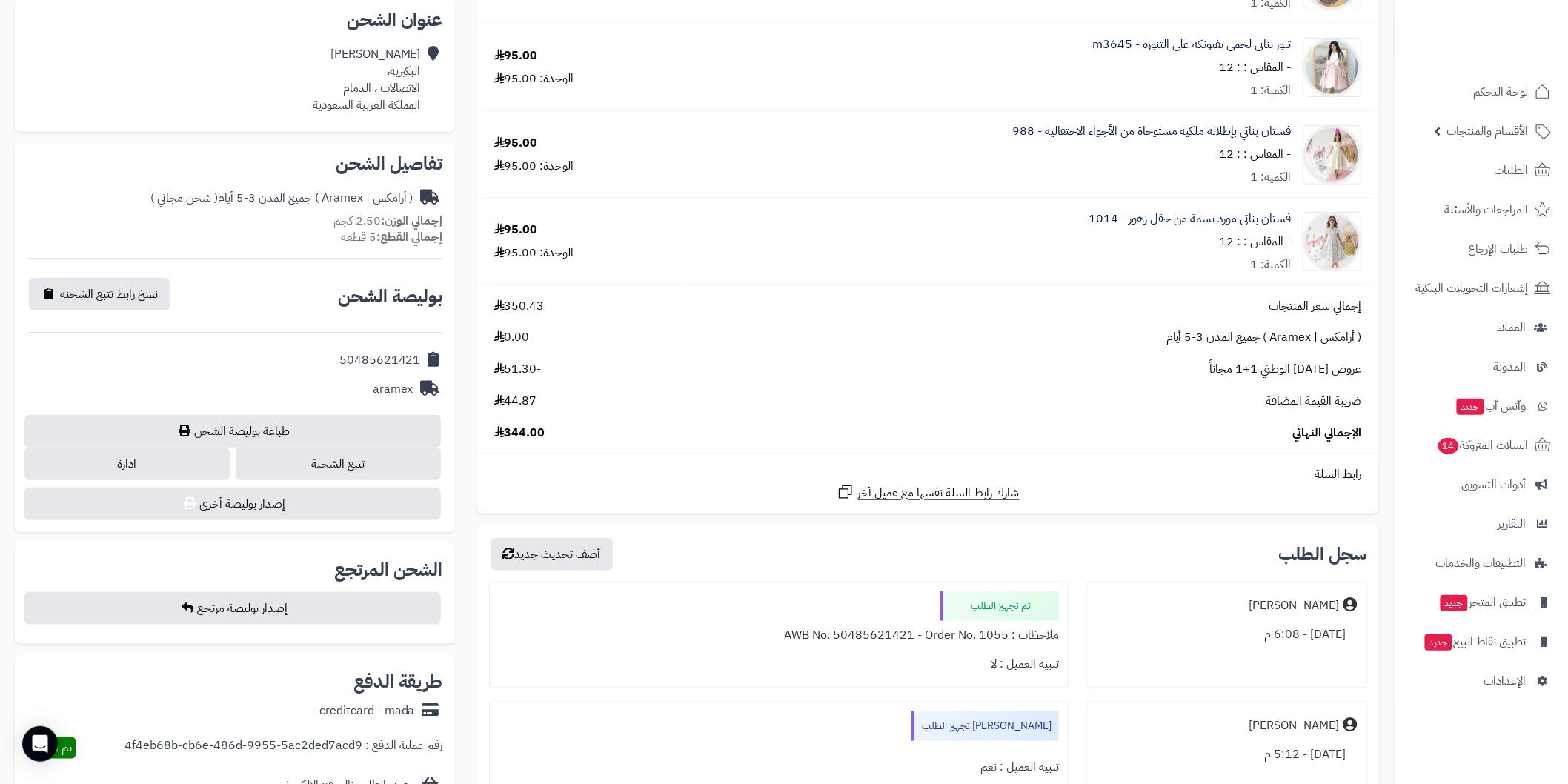
click at [693, 430] on div "الإجمالي النهائي 344.00" at bounding box center [928, 433] width 890 height 17
click at [602, 556] on button "أضف تحديث جديد" at bounding box center [552, 554] width 121 height 33
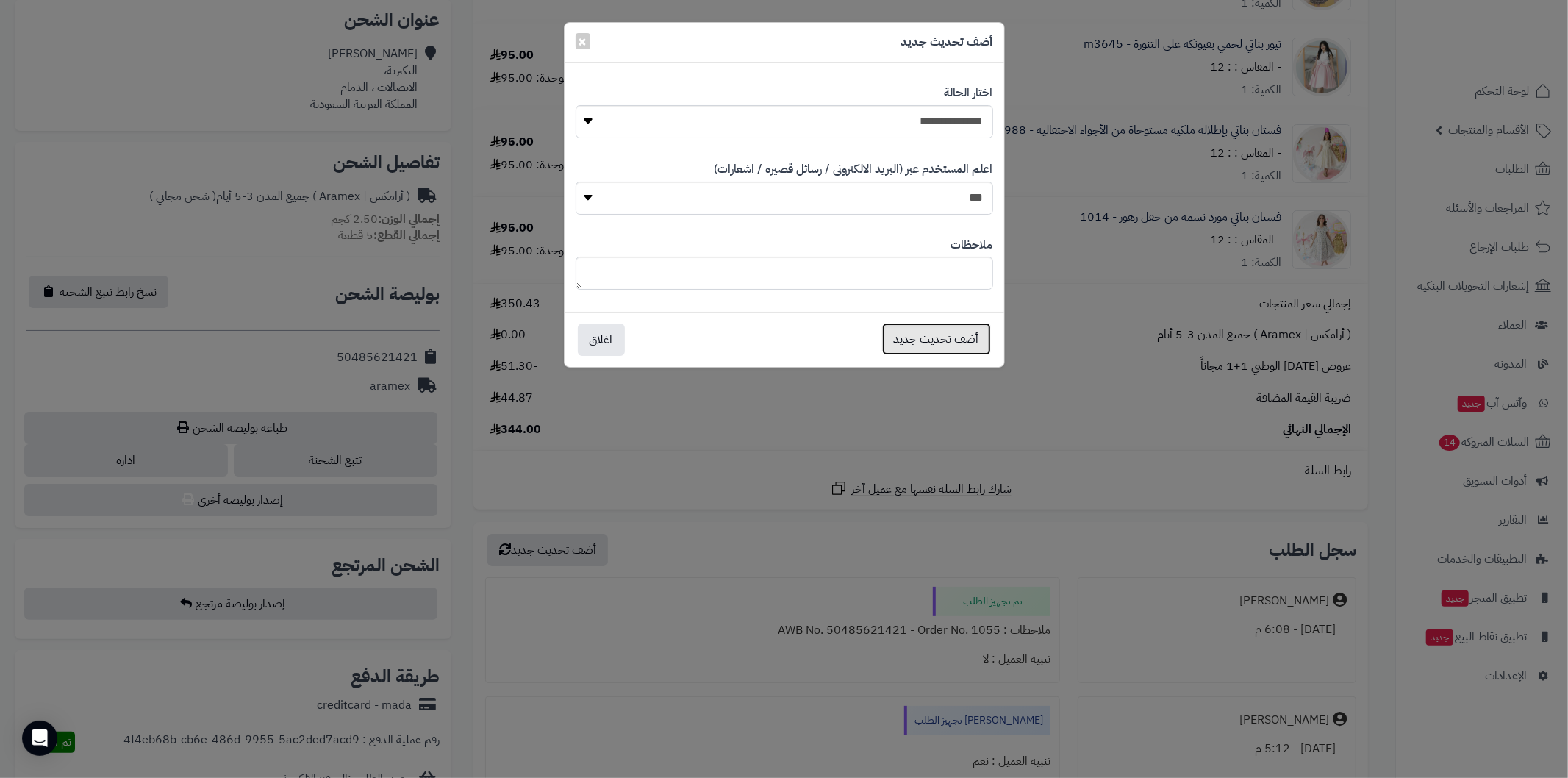
click at [900, 332] on button "أضف تحديث جديد" at bounding box center [936, 339] width 108 height 33
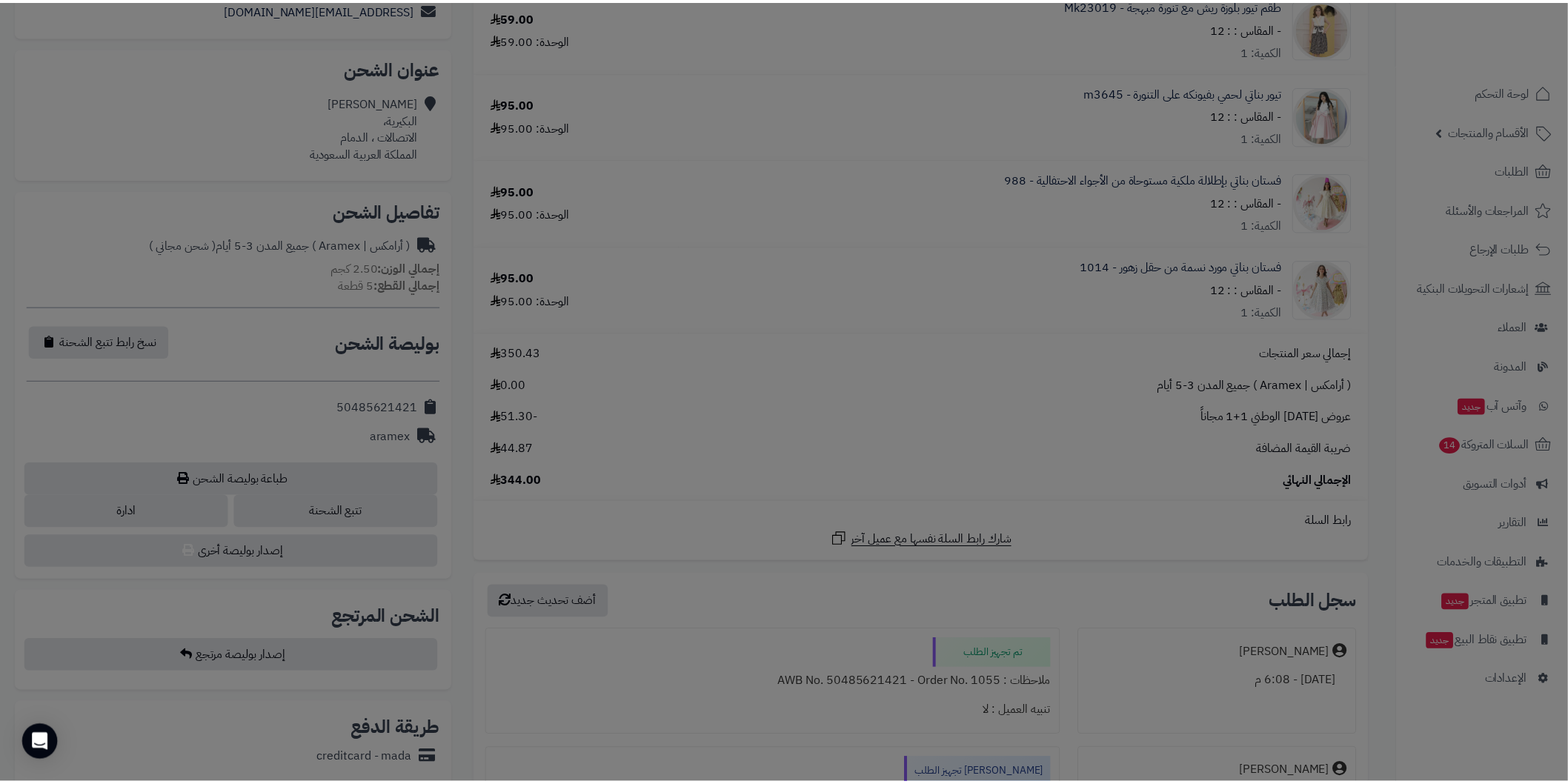
scroll to position [378, 0]
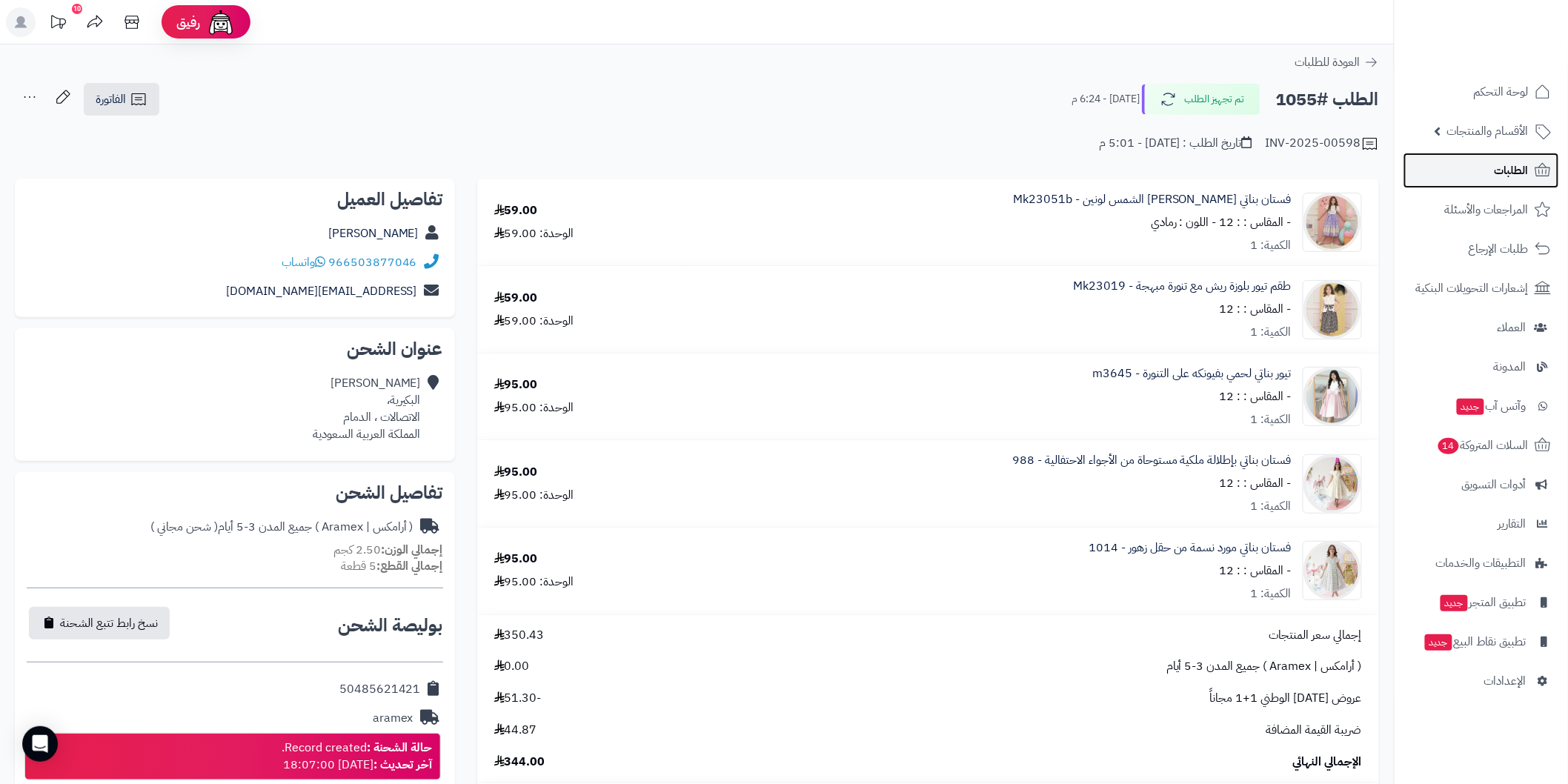
click at [1510, 165] on span "الطلبات" at bounding box center [1512, 170] width 34 height 21
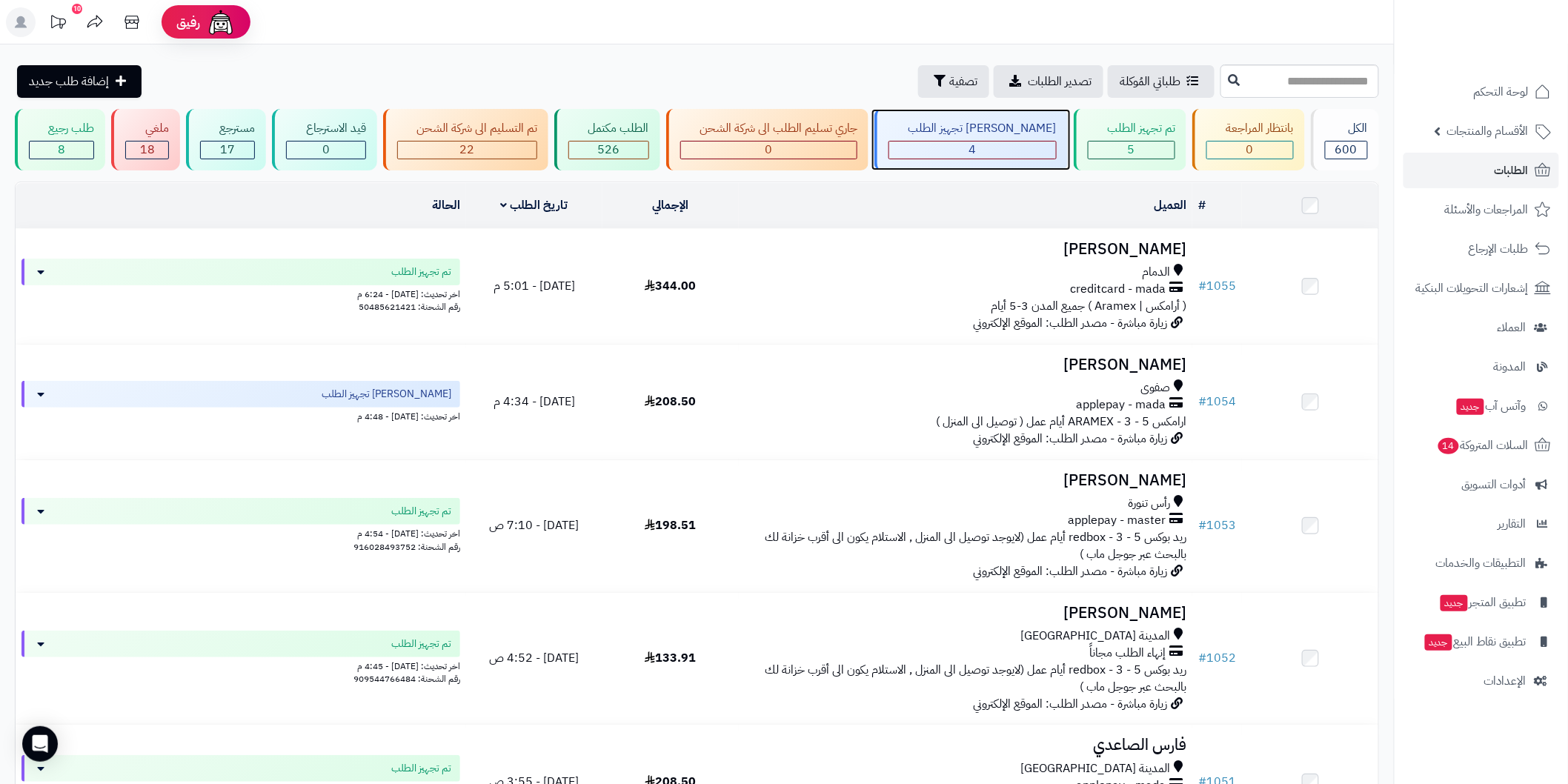
click at [1000, 142] on div "4" at bounding box center [972, 150] width 166 height 17
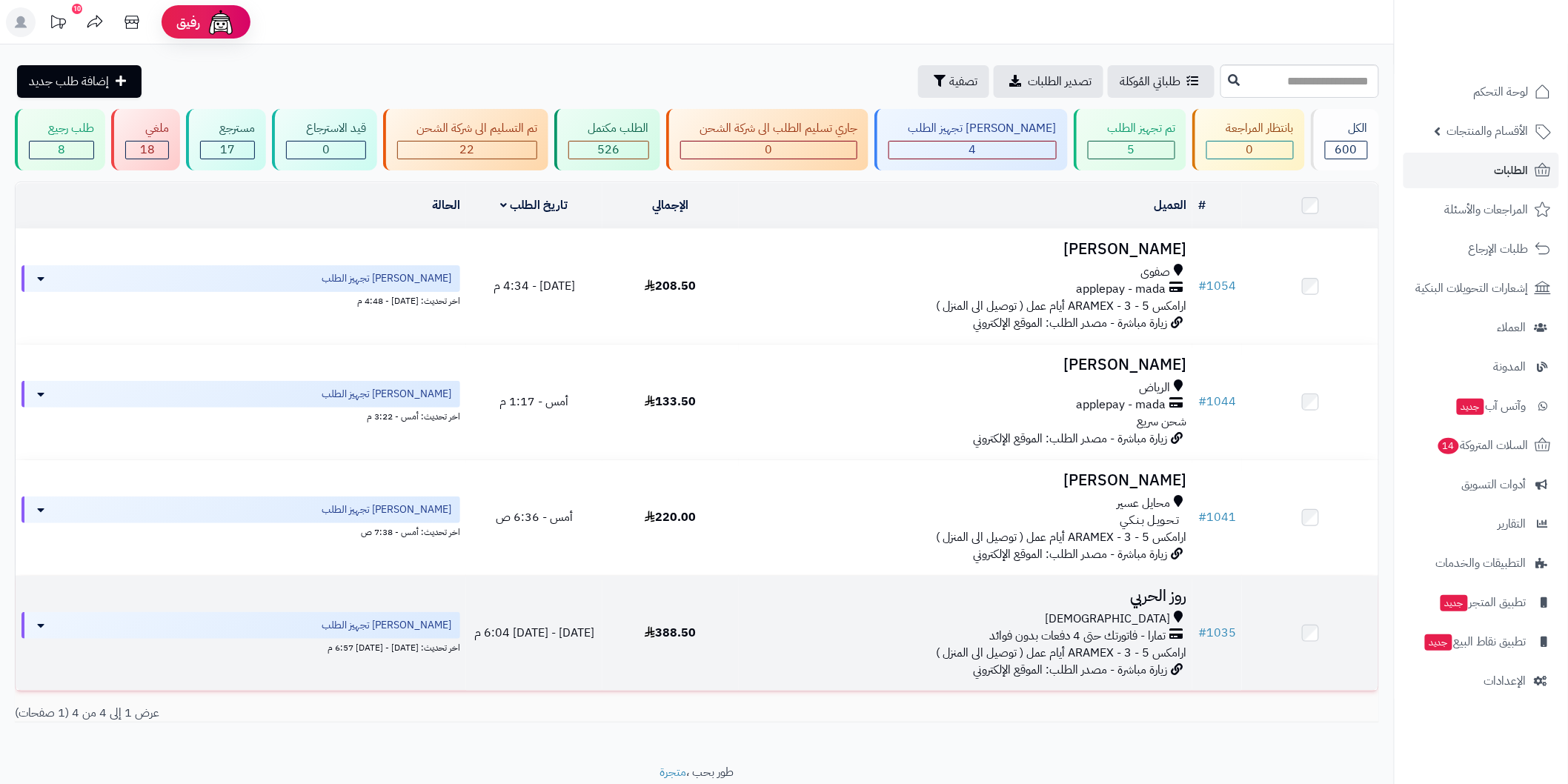
click at [1150, 590] on h3 "روز الحربي" at bounding box center [965, 596] width 442 height 17
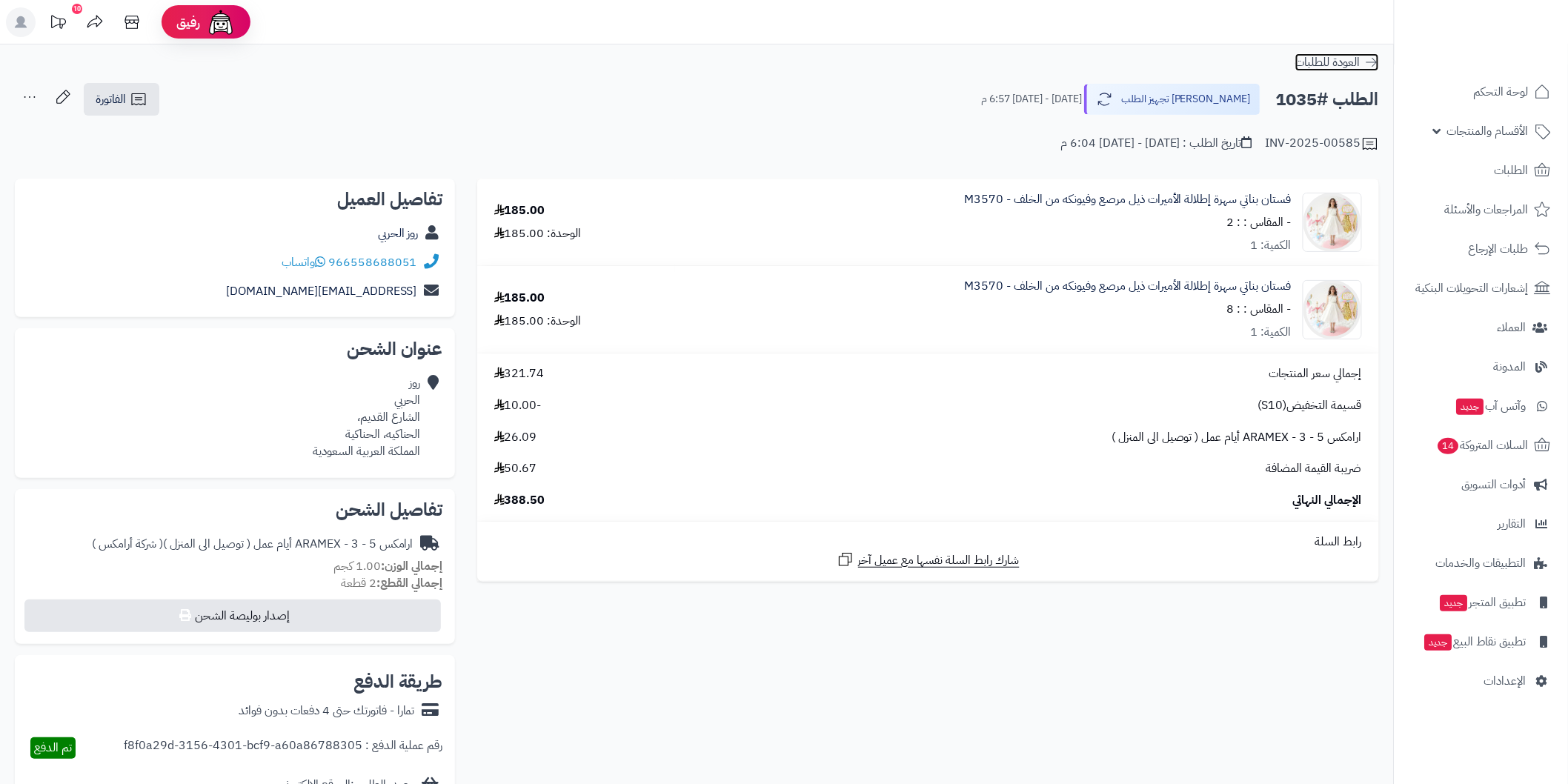
click at [1368, 59] on icon at bounding box center [1372, 62] width 15 height 15
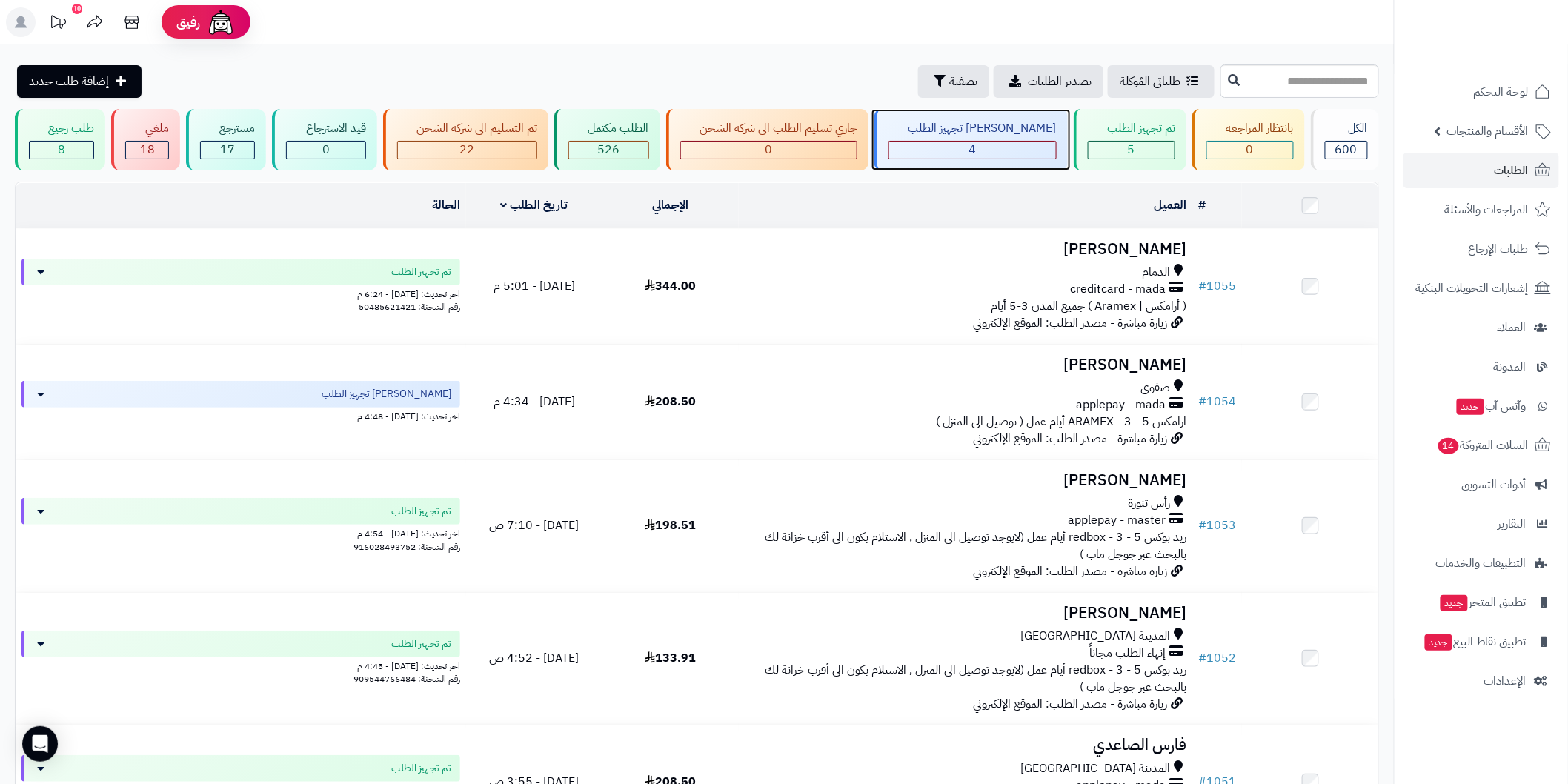
click at [967, 148] on div "4" at bounding box center [972, 150] width 166 height 17
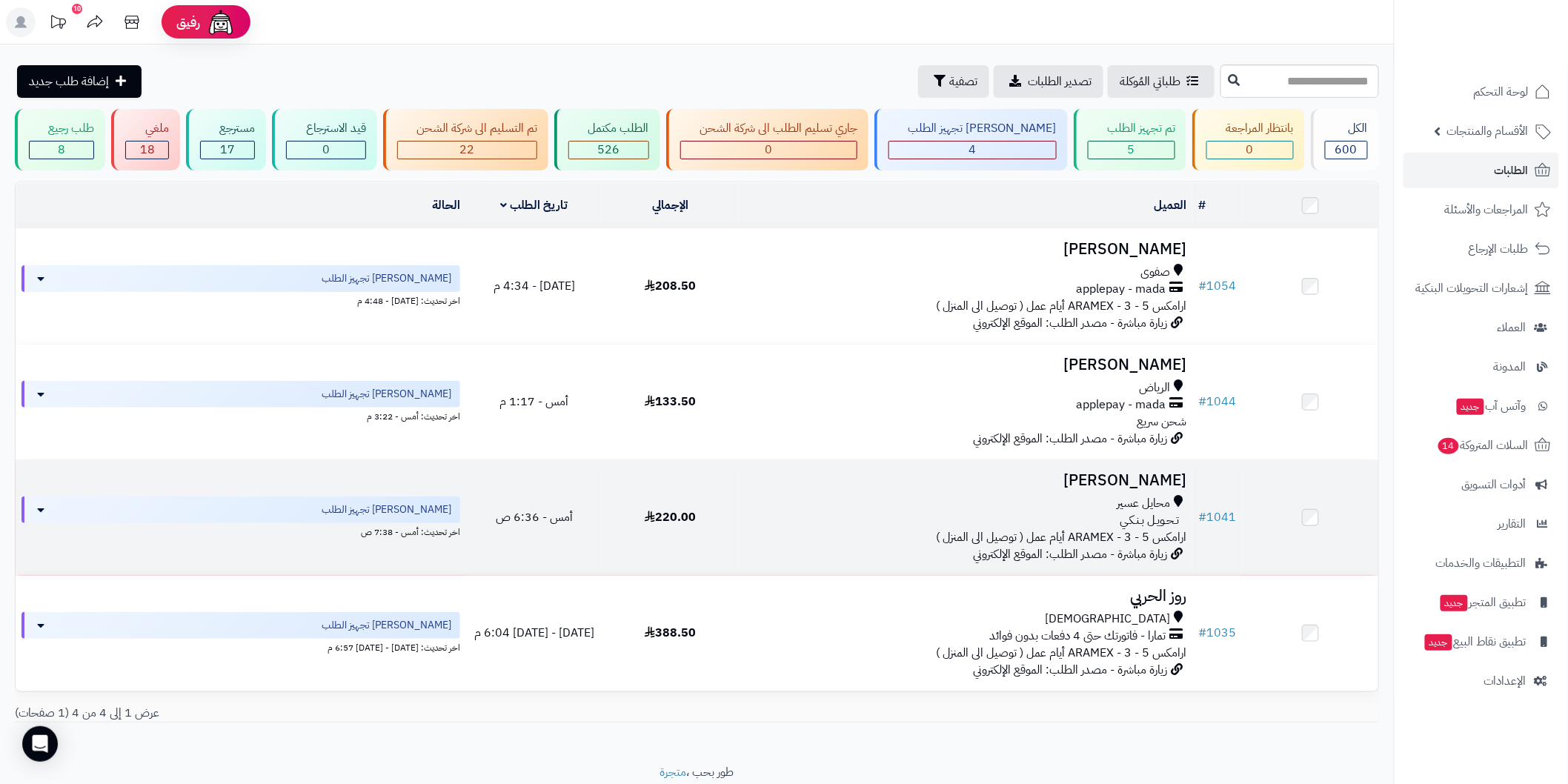
click at [1147, 475] on h3 "فاطمه عسيري" at bounding box center [965, 480] width 442 height 17
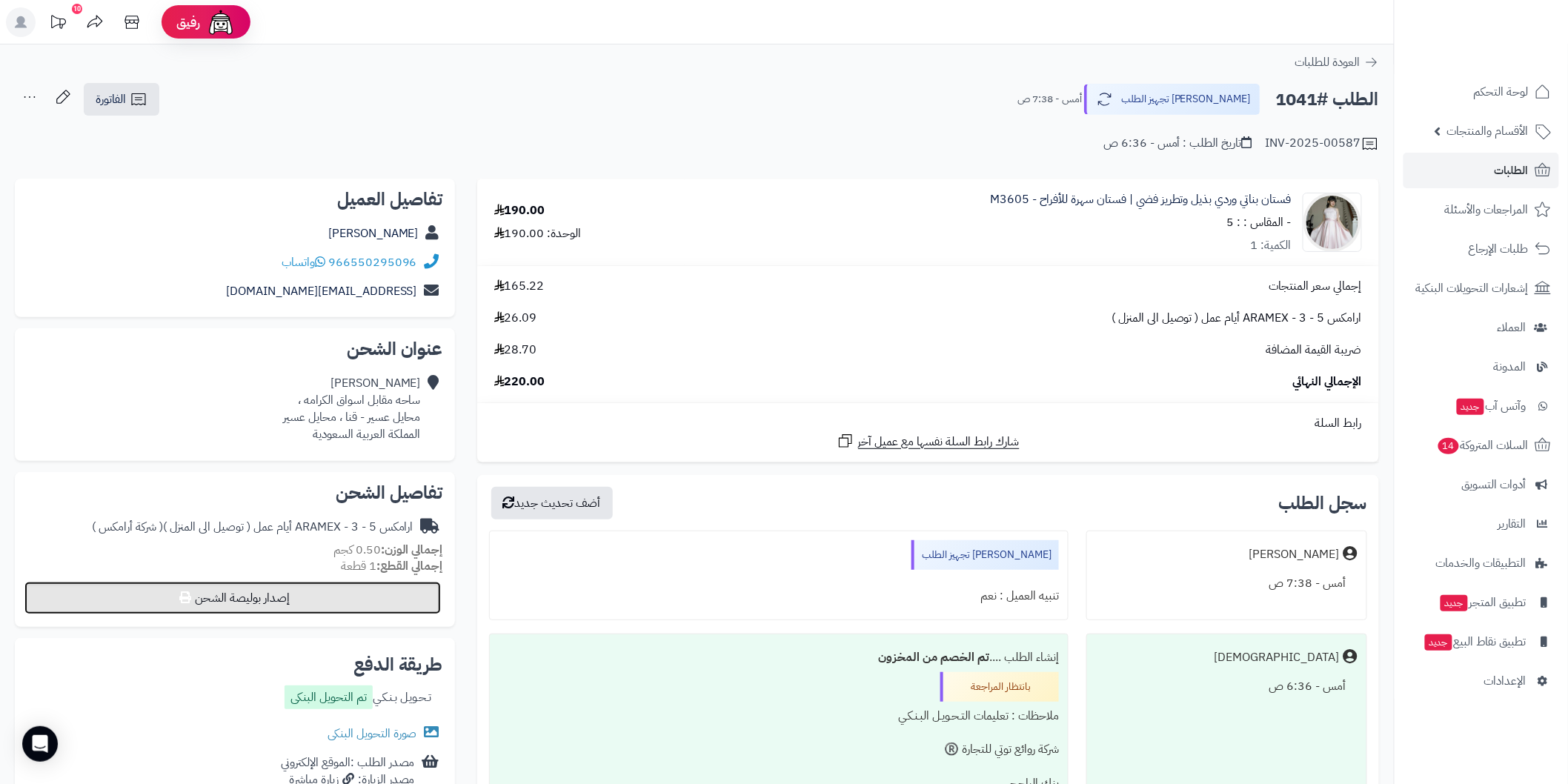
click at [353, 601] on button "إصدار بوليصة الشحن" at bounding box center [232, 597] width 416 height 33
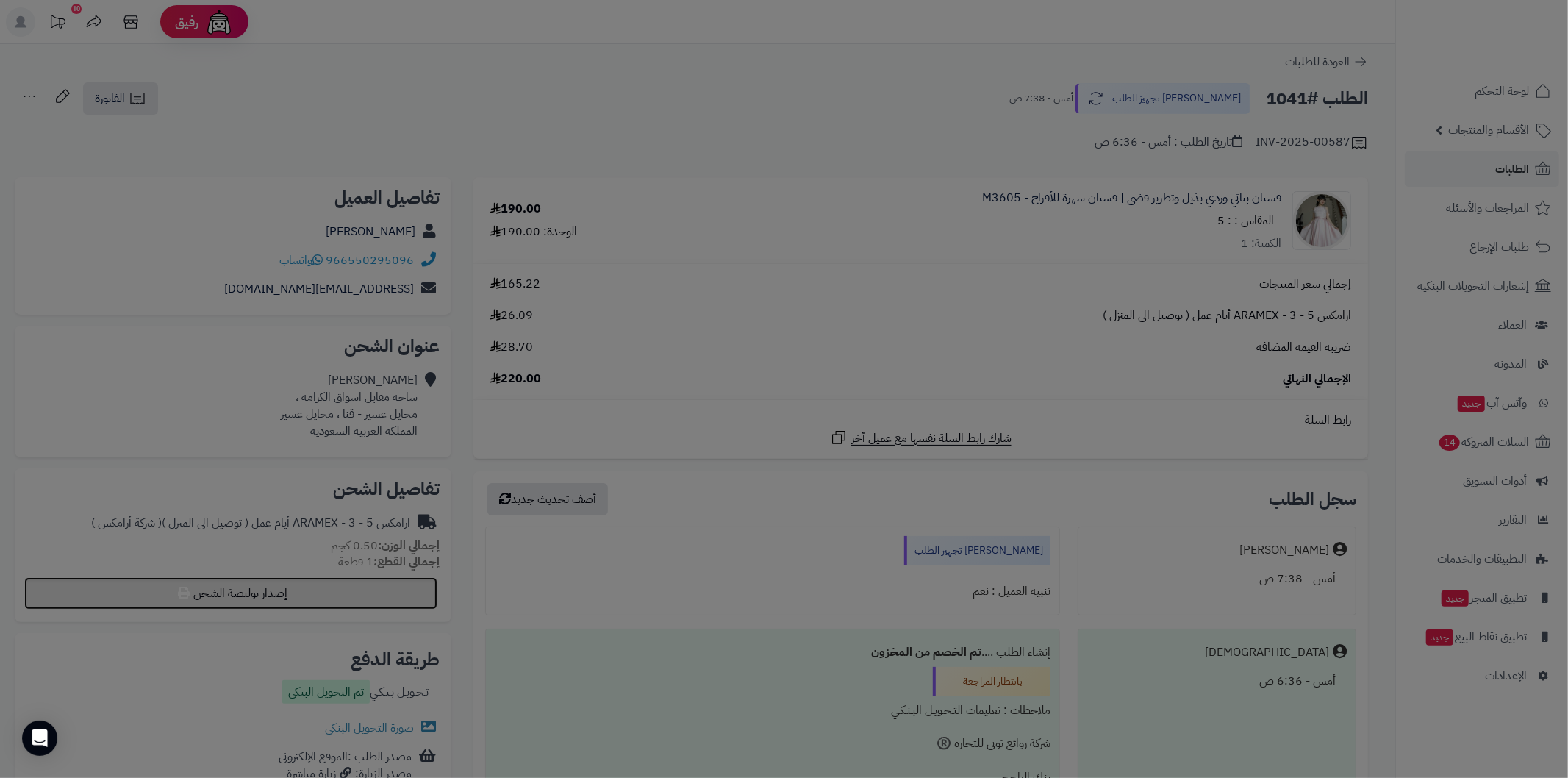
select select "******"
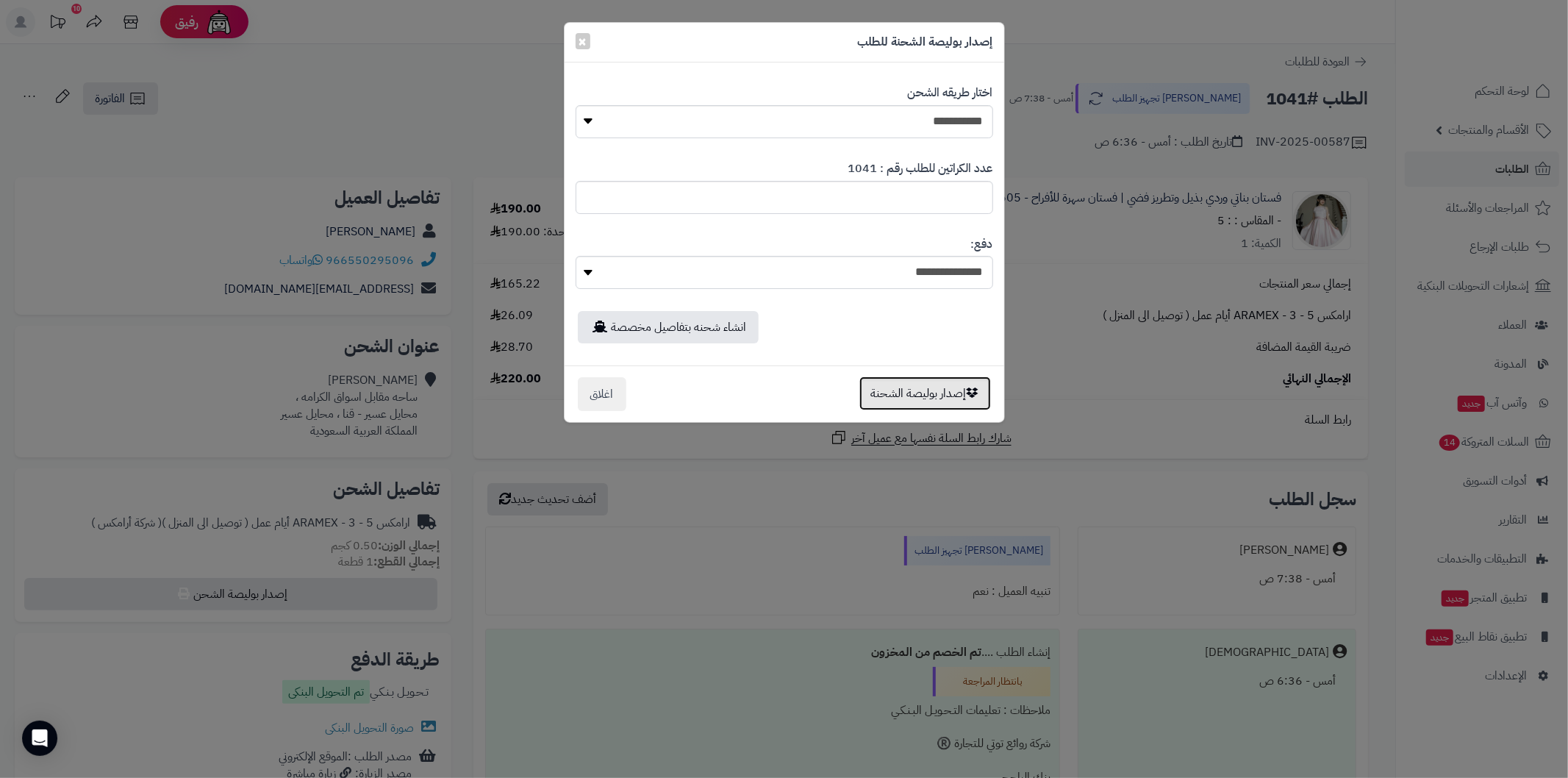
click at [894, 398] on button "إصدار بوليصة الشحنة" at bounding box center [925, 393] width 132 height 34
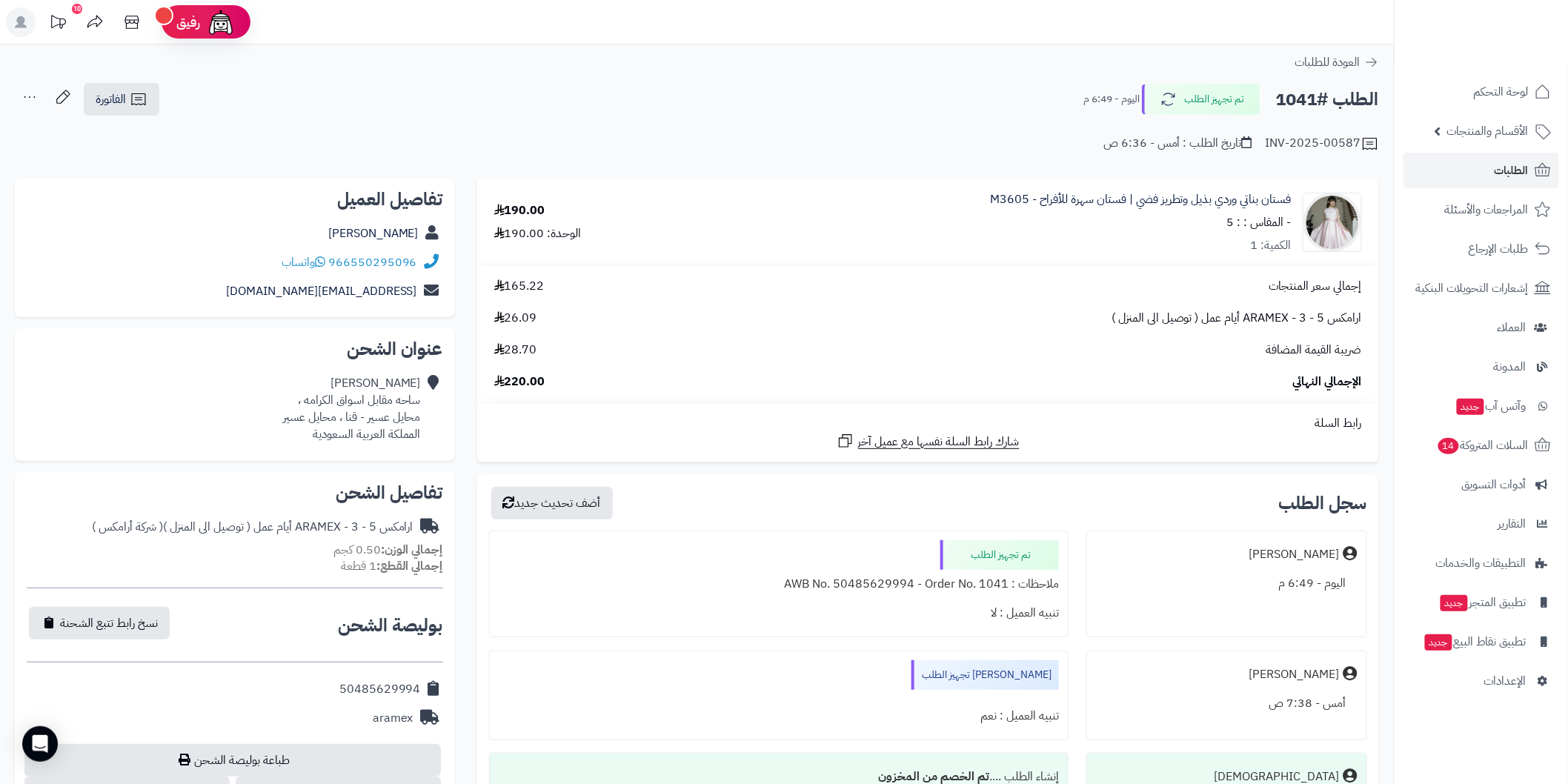
scroll to position [55, 0]
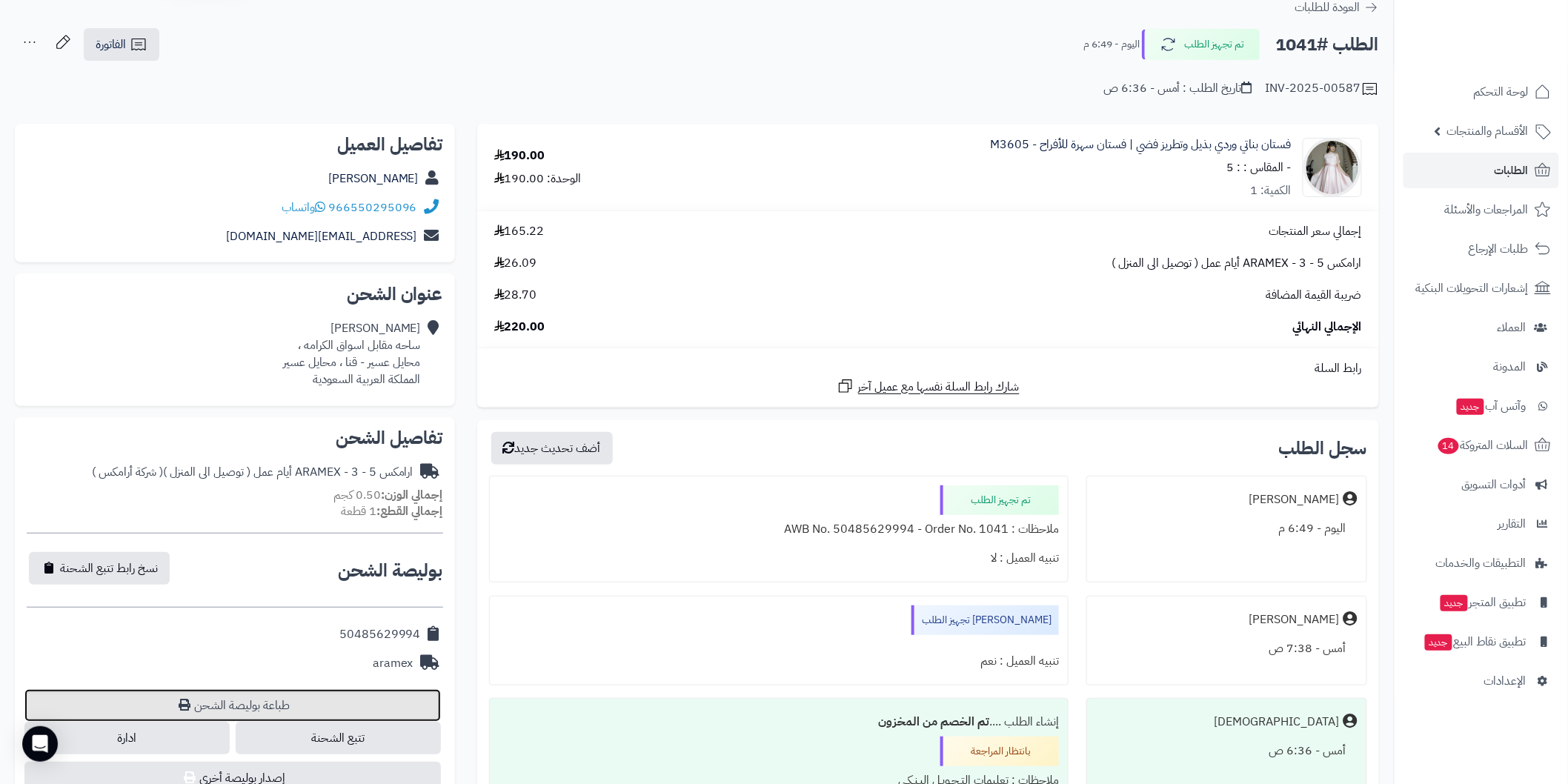
click at [334, 701] on link "طباعة بوليصة الشحن" at bounding box center [232, 705] width 416 height 33
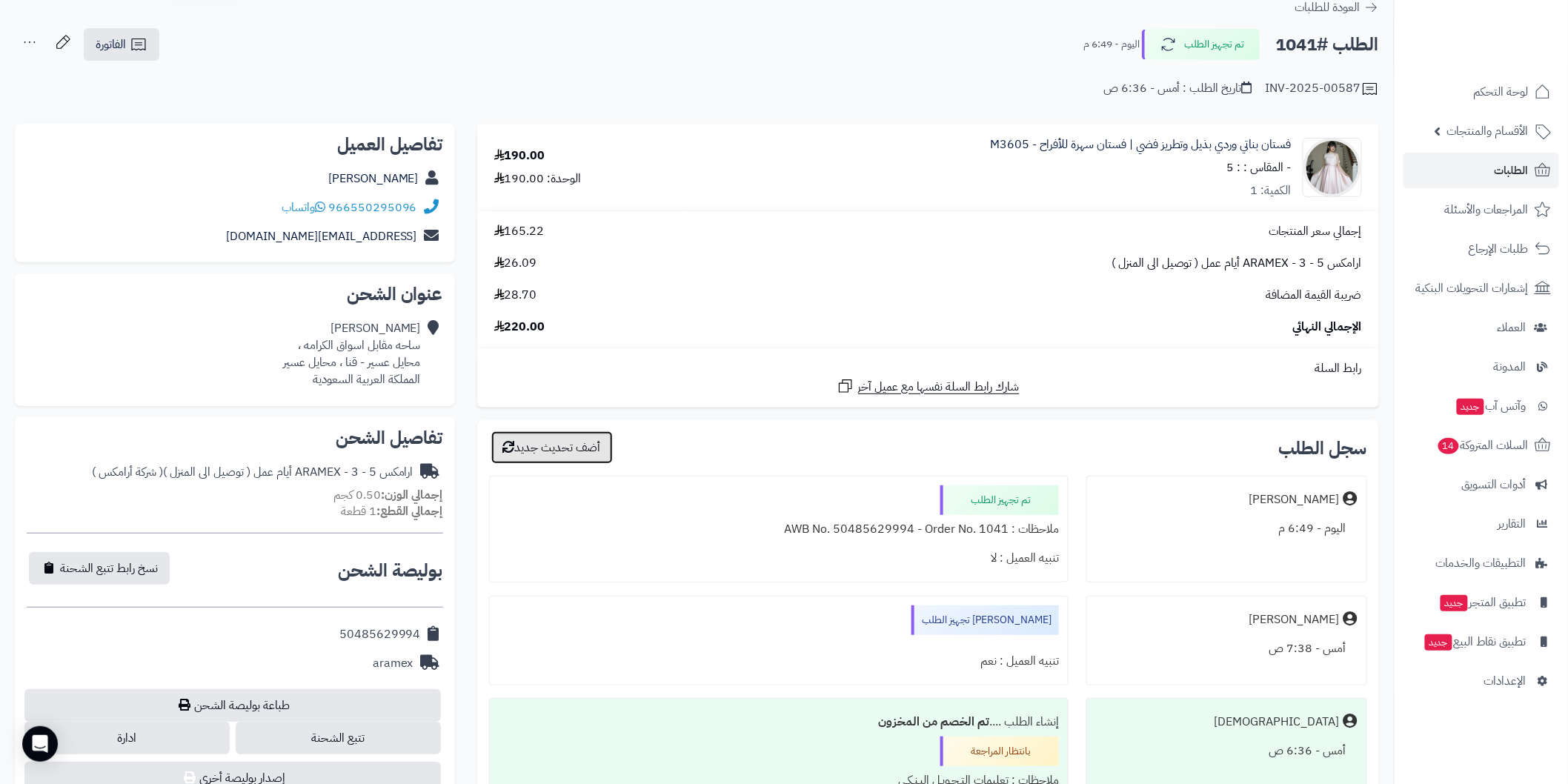
click at [580, 440] on button "أضف تحديث جديد" at bounding box center [552, 448] width 121 height 33
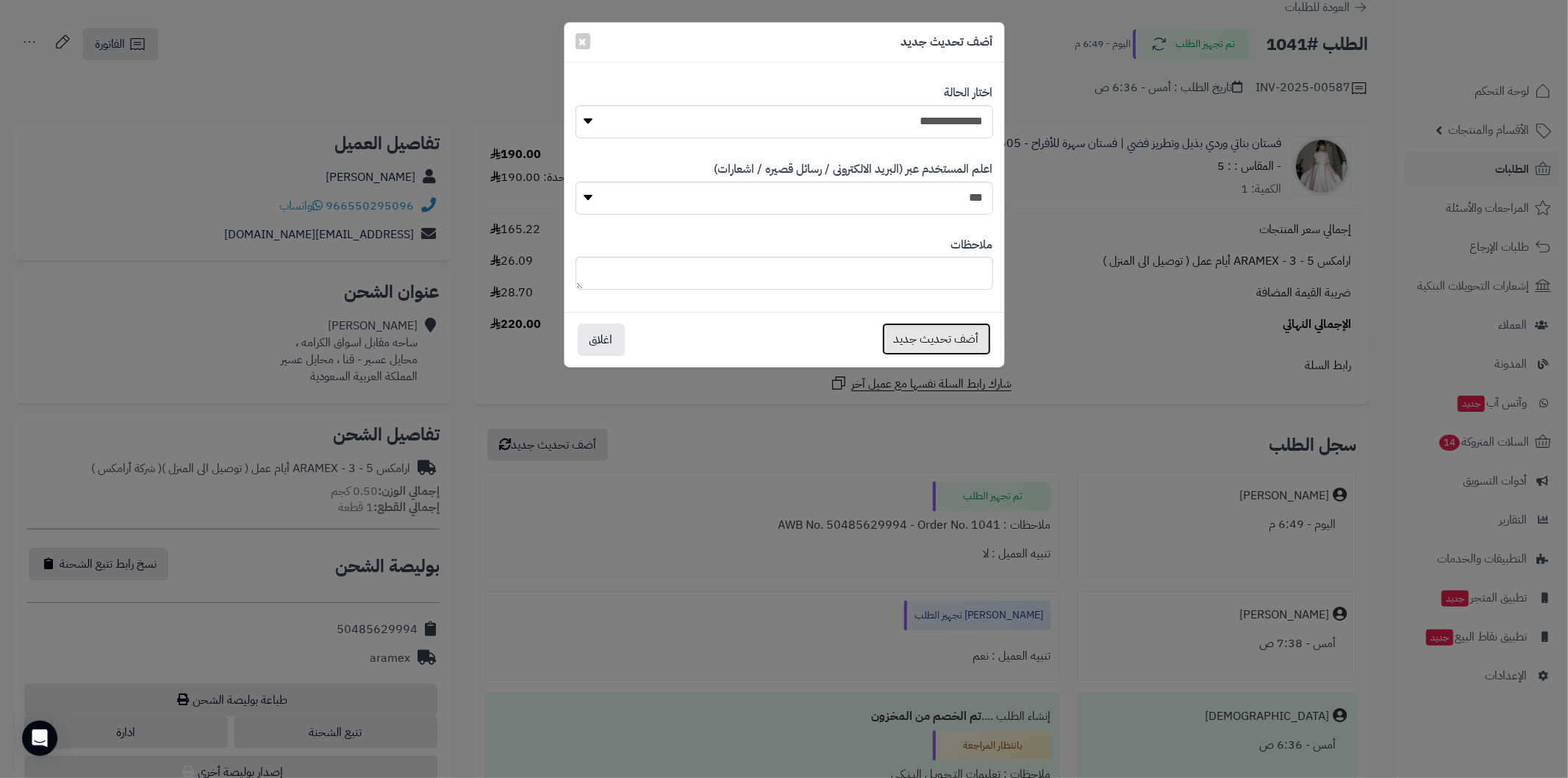
click at [917, 338] on button "أضف تحديث جديد" at bounding box center [936, 339] width 108 height 33
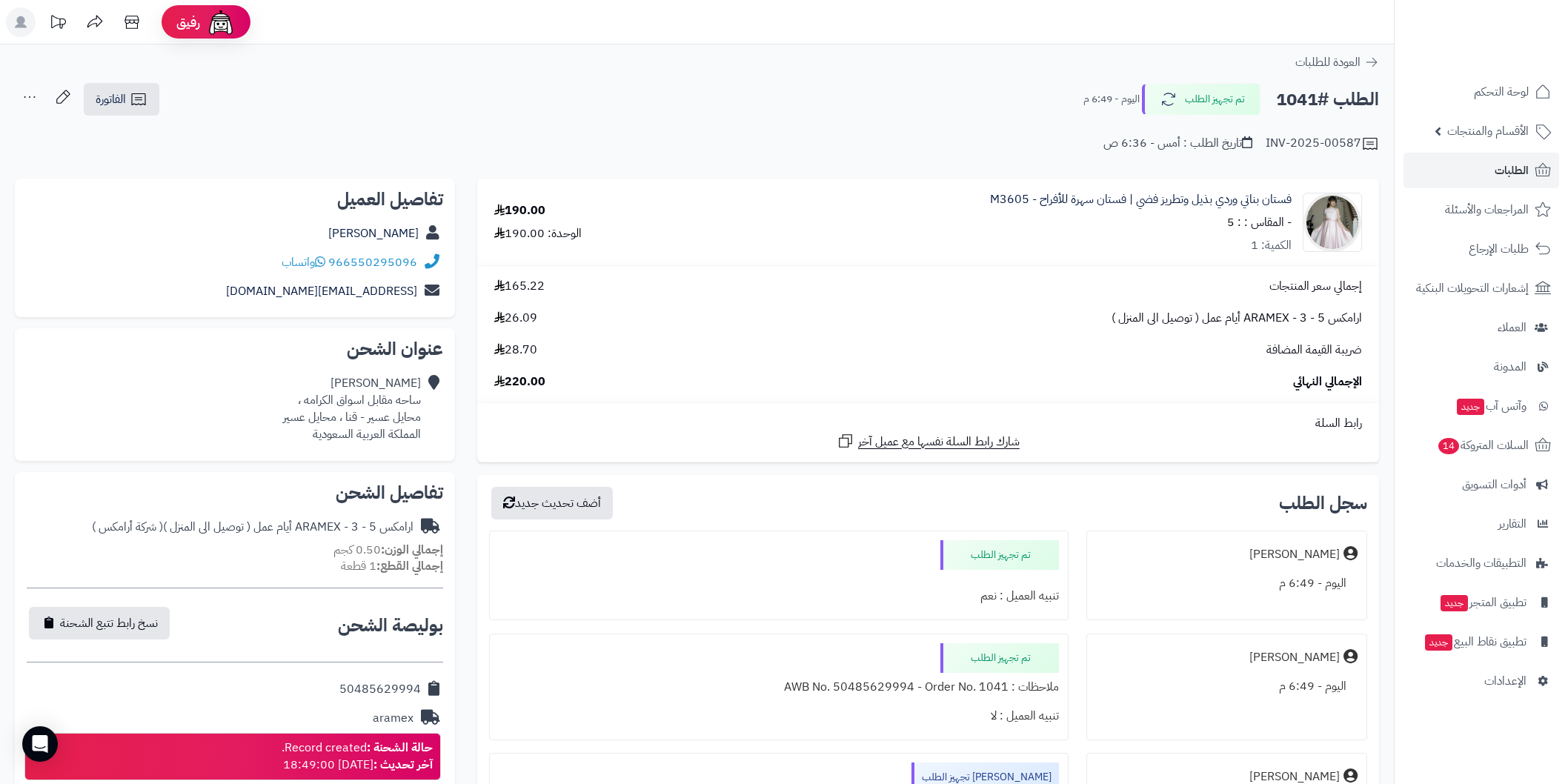
scroll to position [55, 0]
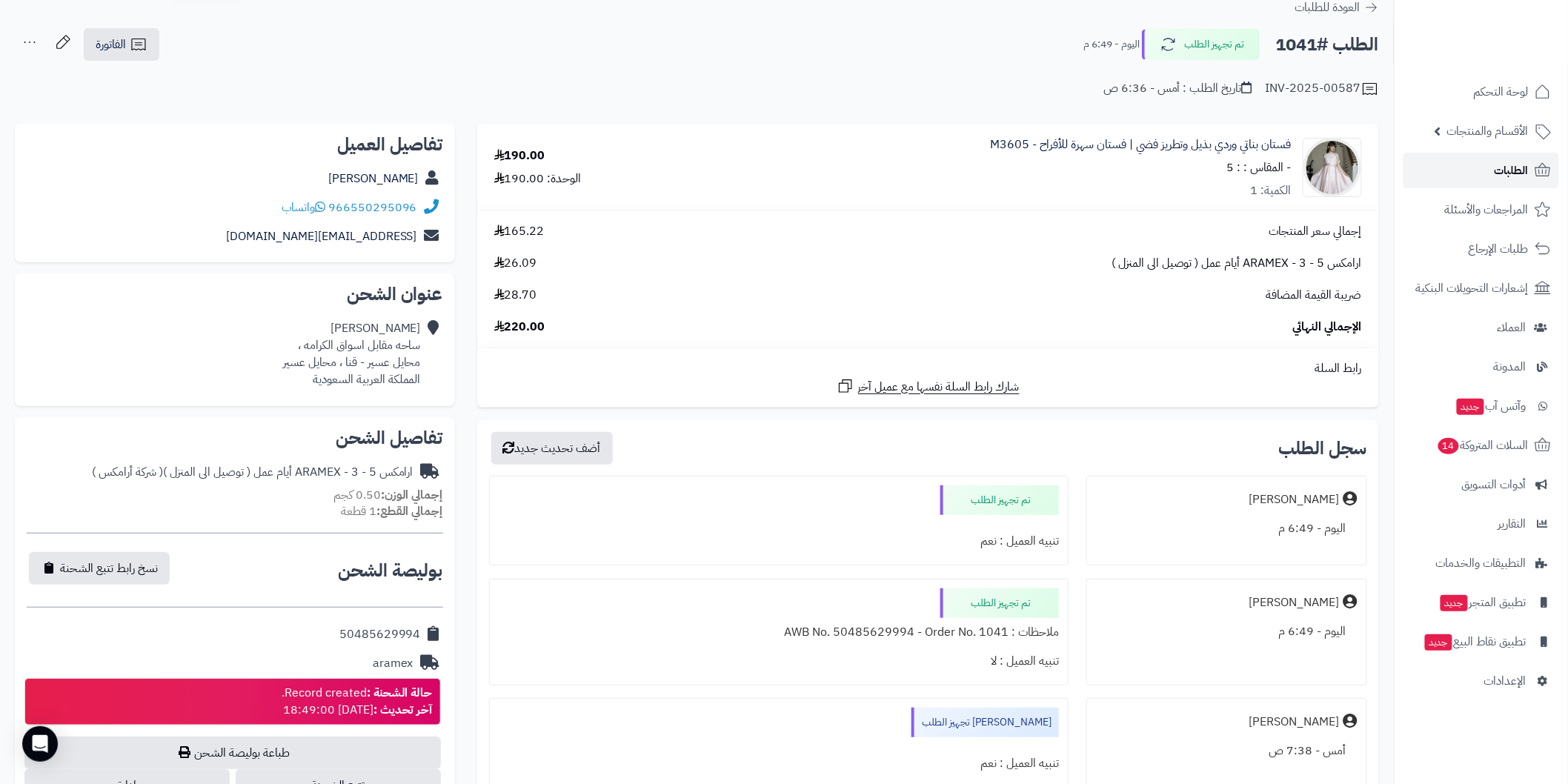
click at [1495, 174] on span "الطلبات" at bounding box center [1512, 170] width 34 height 21
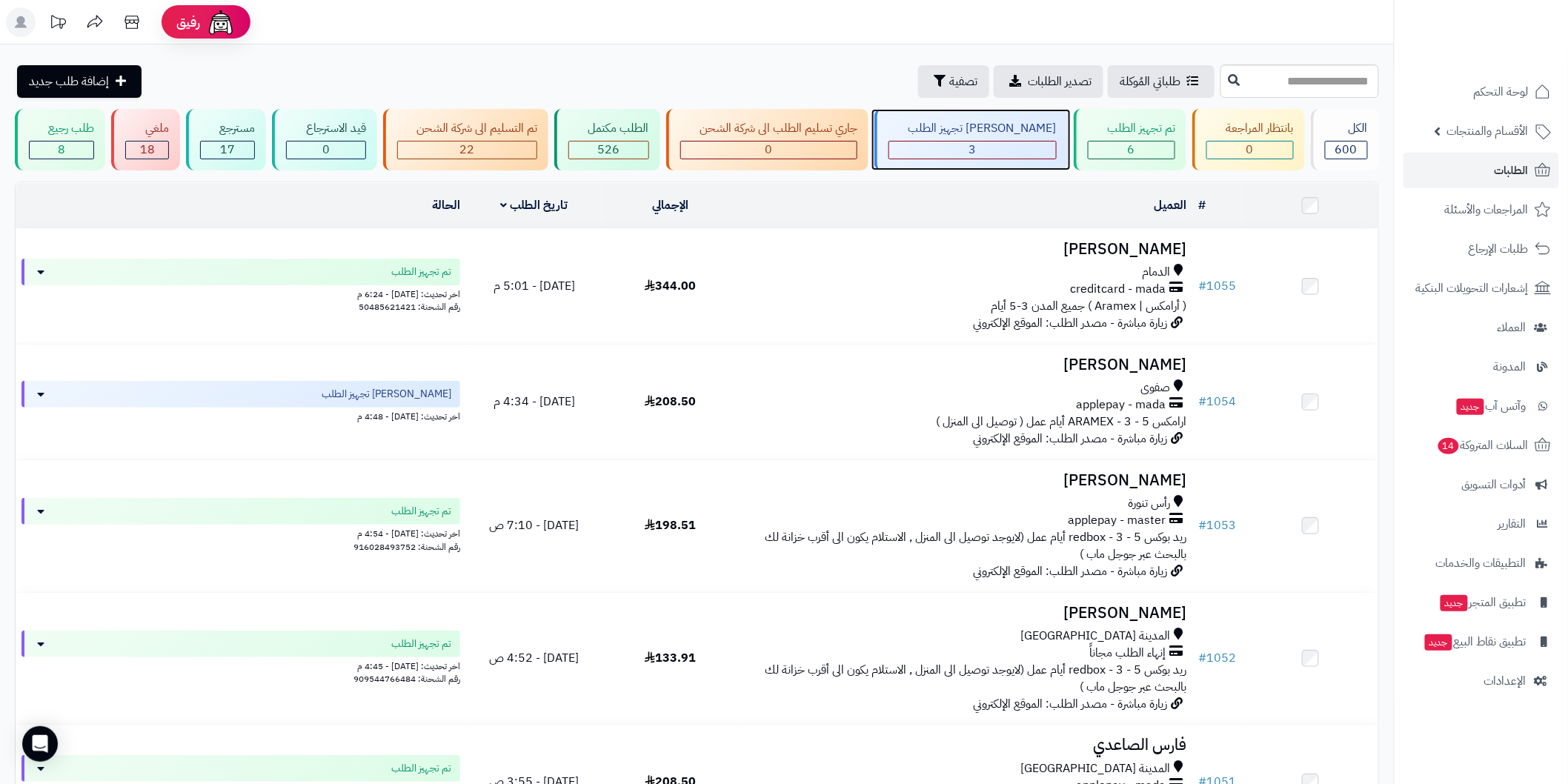
click at [999, 142] on div "3" at bounding box center [972, 150] width 166 height 17
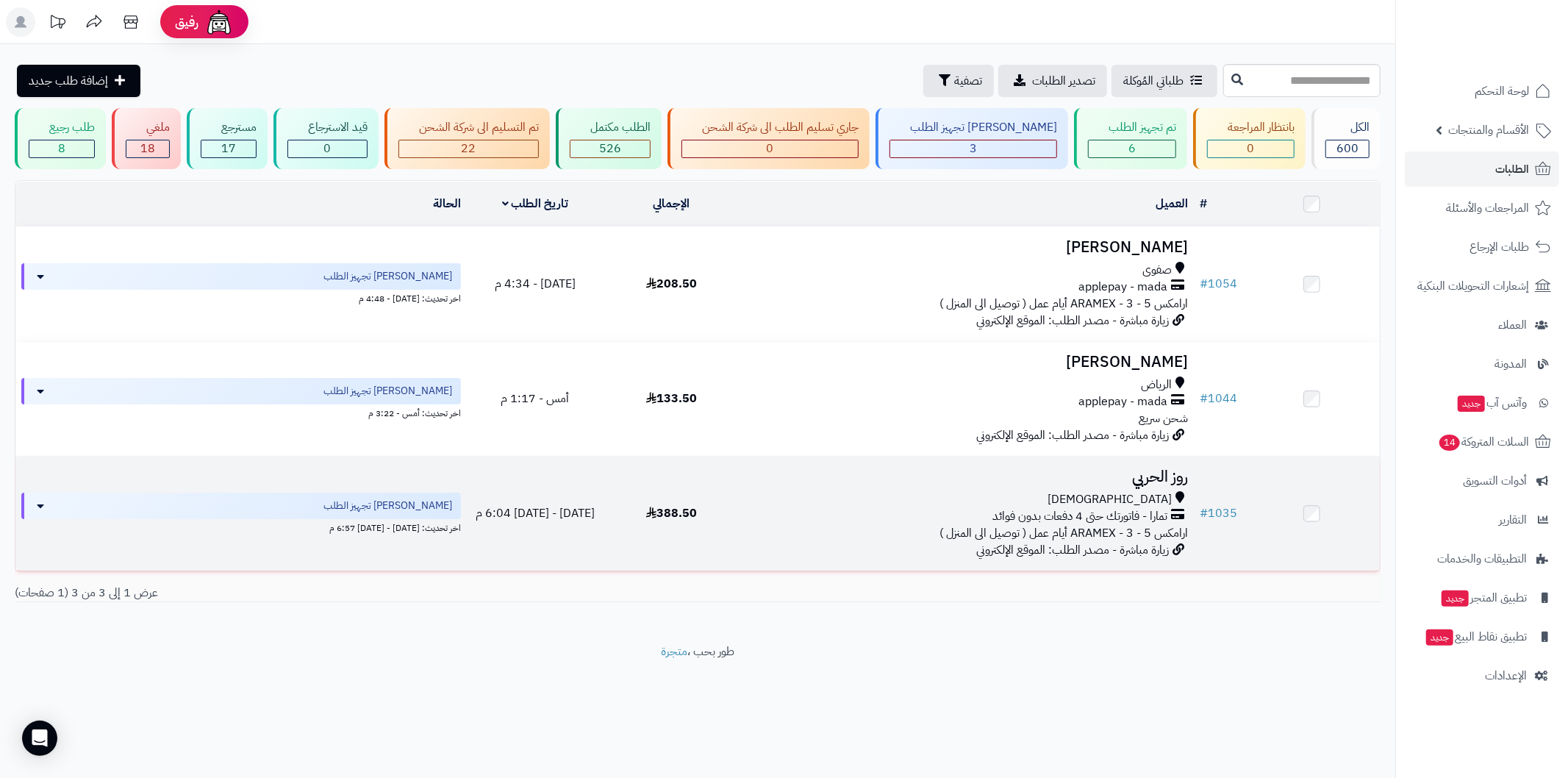
click at [1151, 479] on h3 "روز الحربي" at bounding box center [966, 477] width 442 height 17
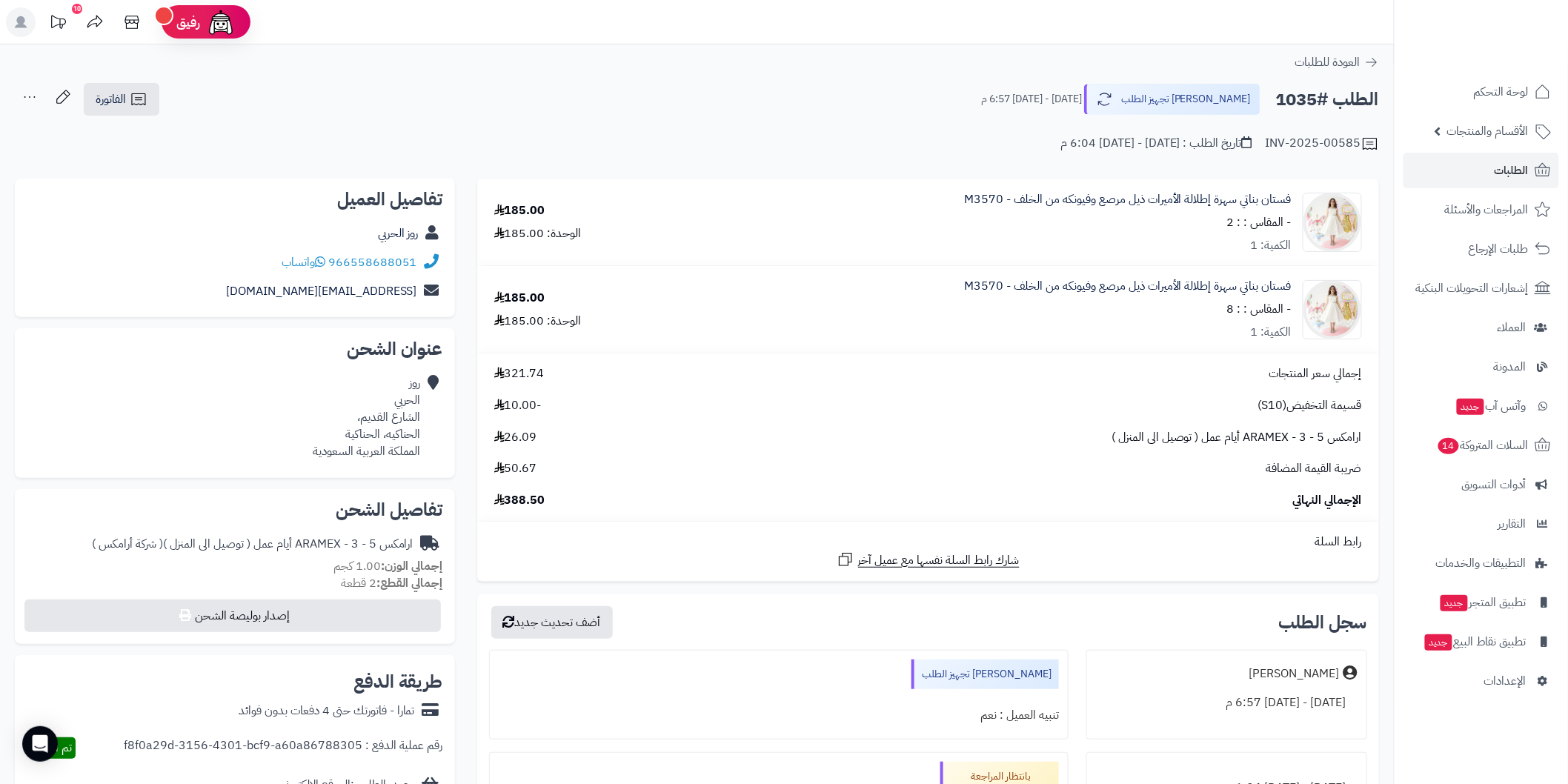
scroll to position [55, 0]
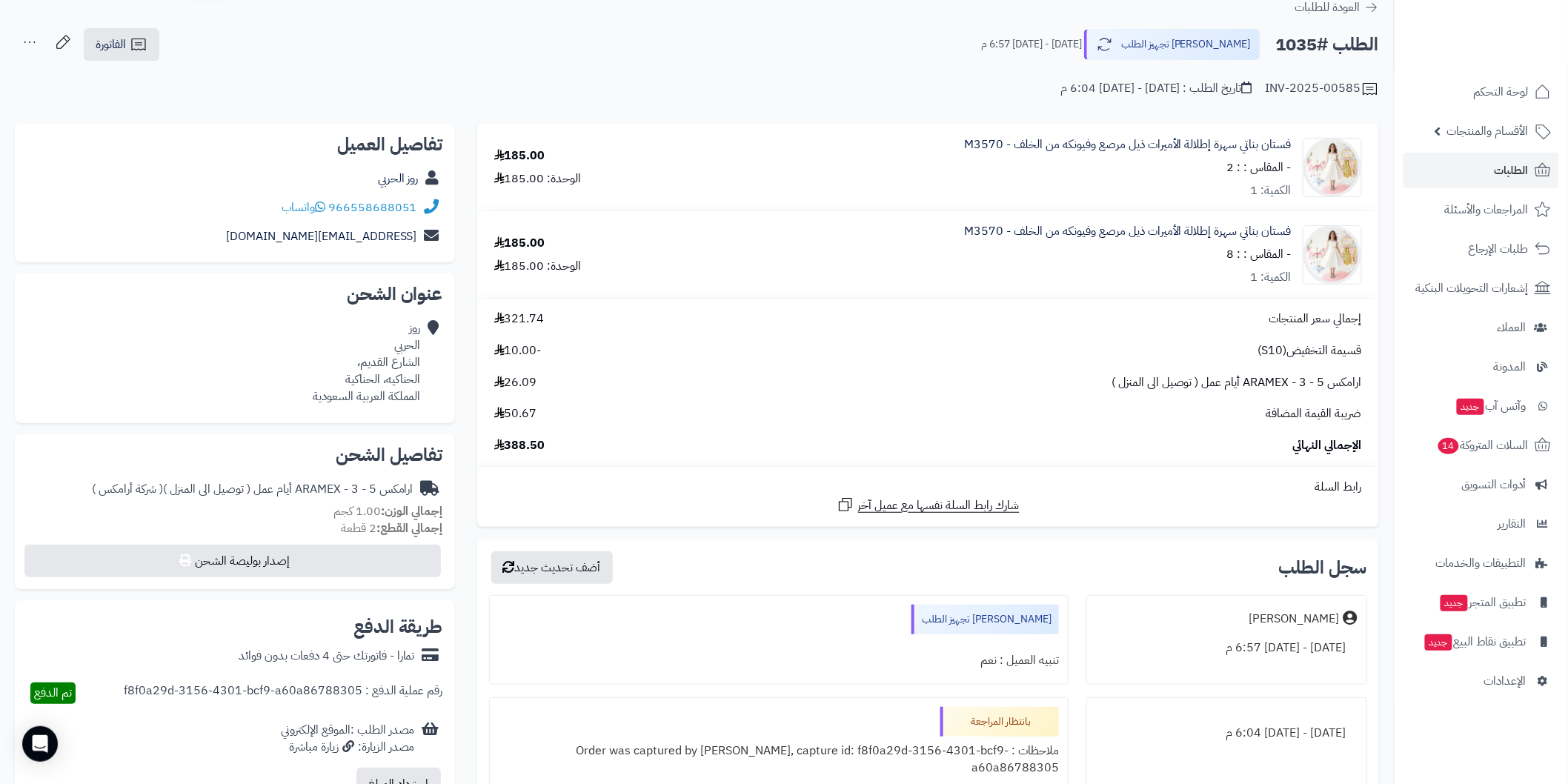
click at [701, 506] on div "شارك رابط السلة نفسها مع عميل آخر" at bounding box center [928, 505] width 890 height 19
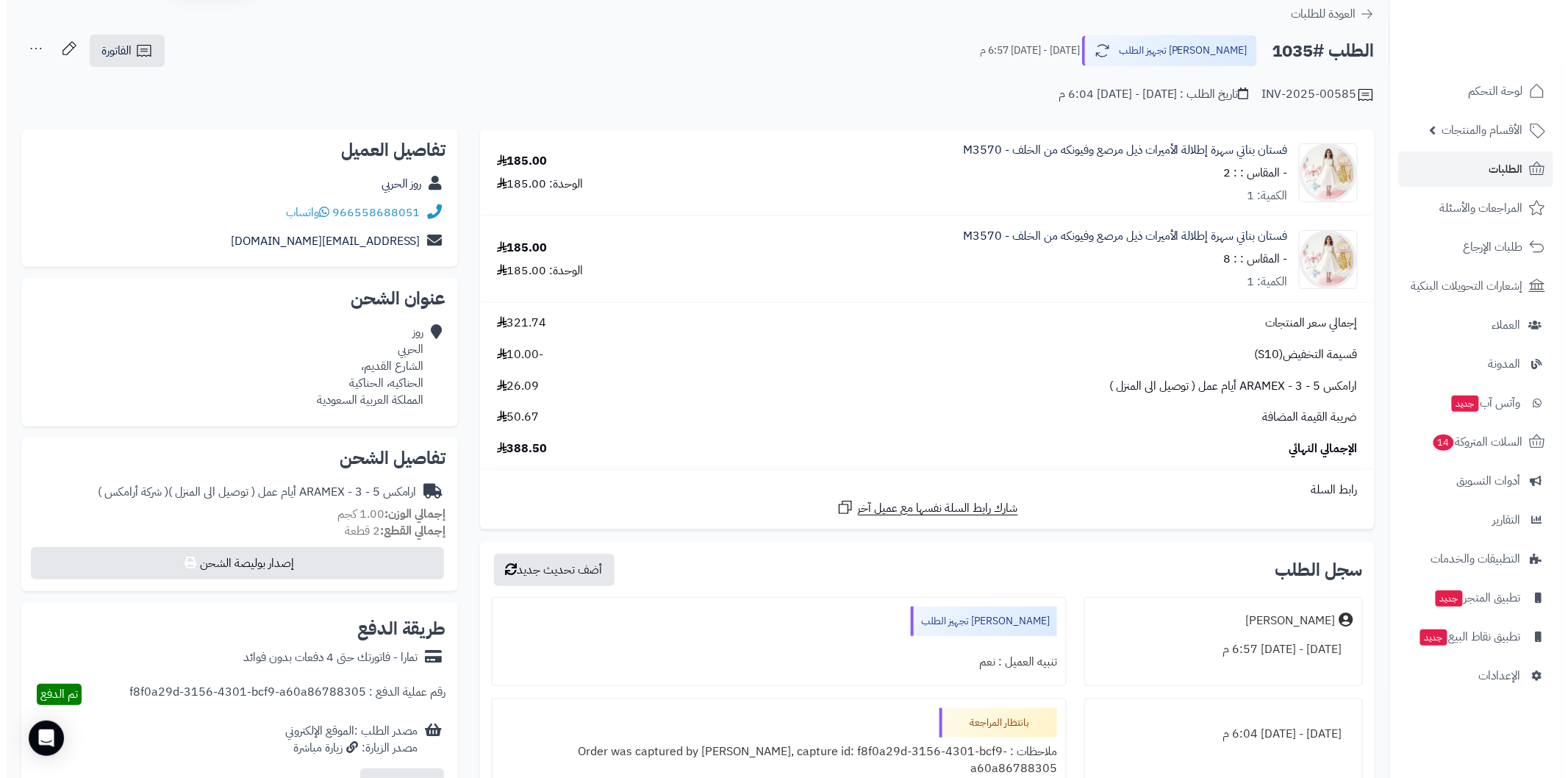
scroll to position [50, 0]
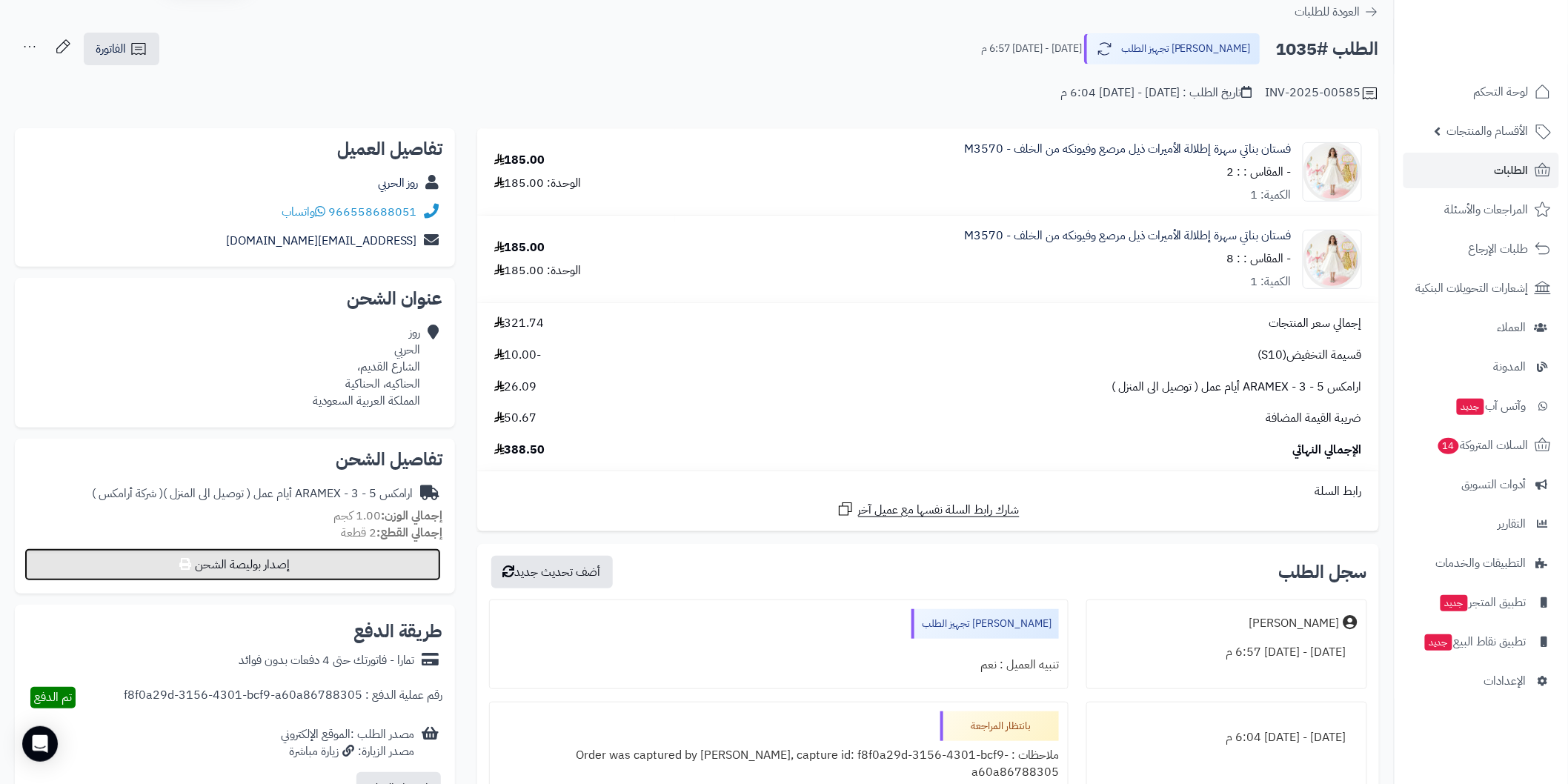
click at [258, 563] on button "إصدار بوليصة الشحن" at bounding box center [232, 564] width 416 height 33
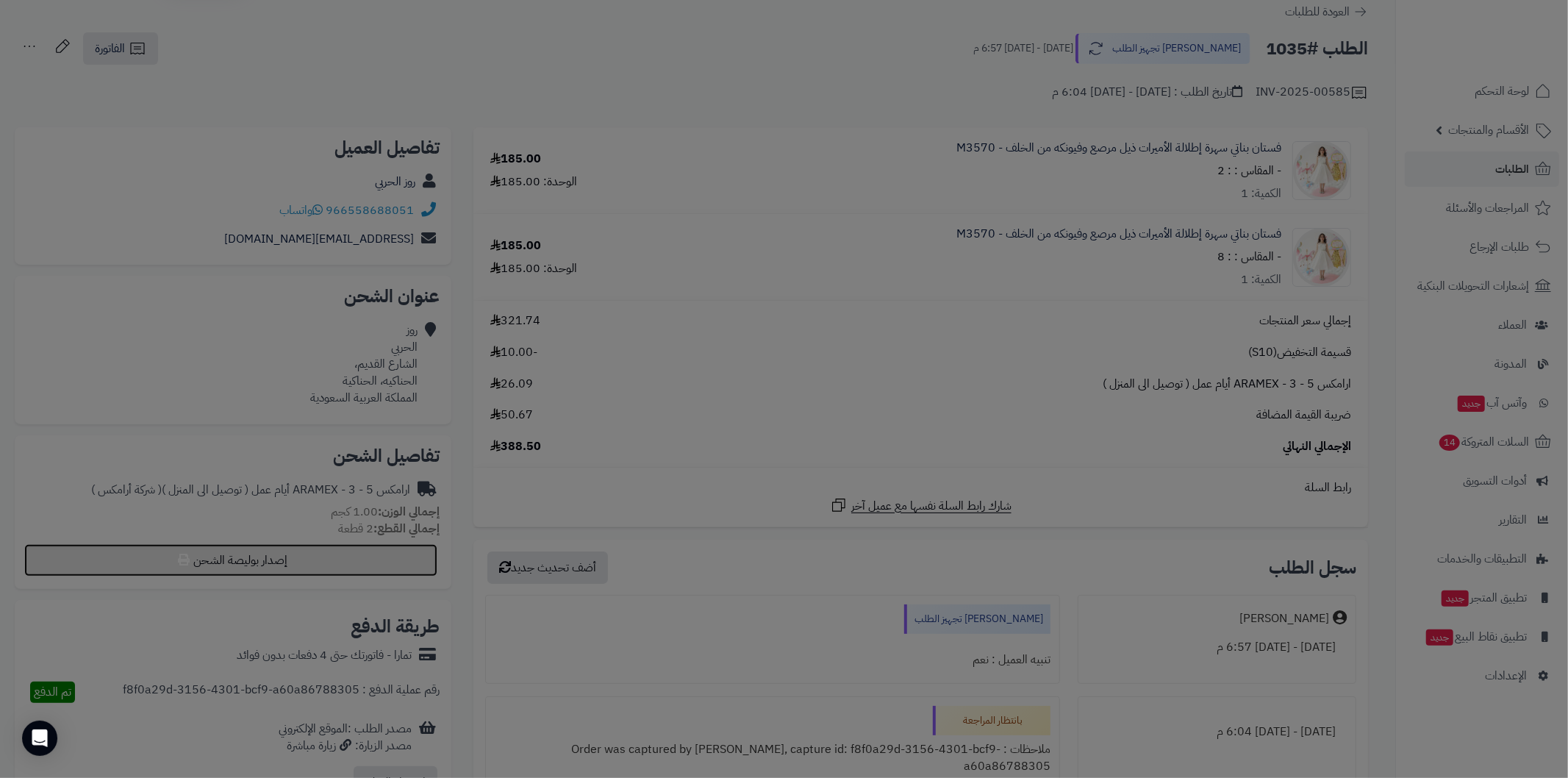
select select "******"
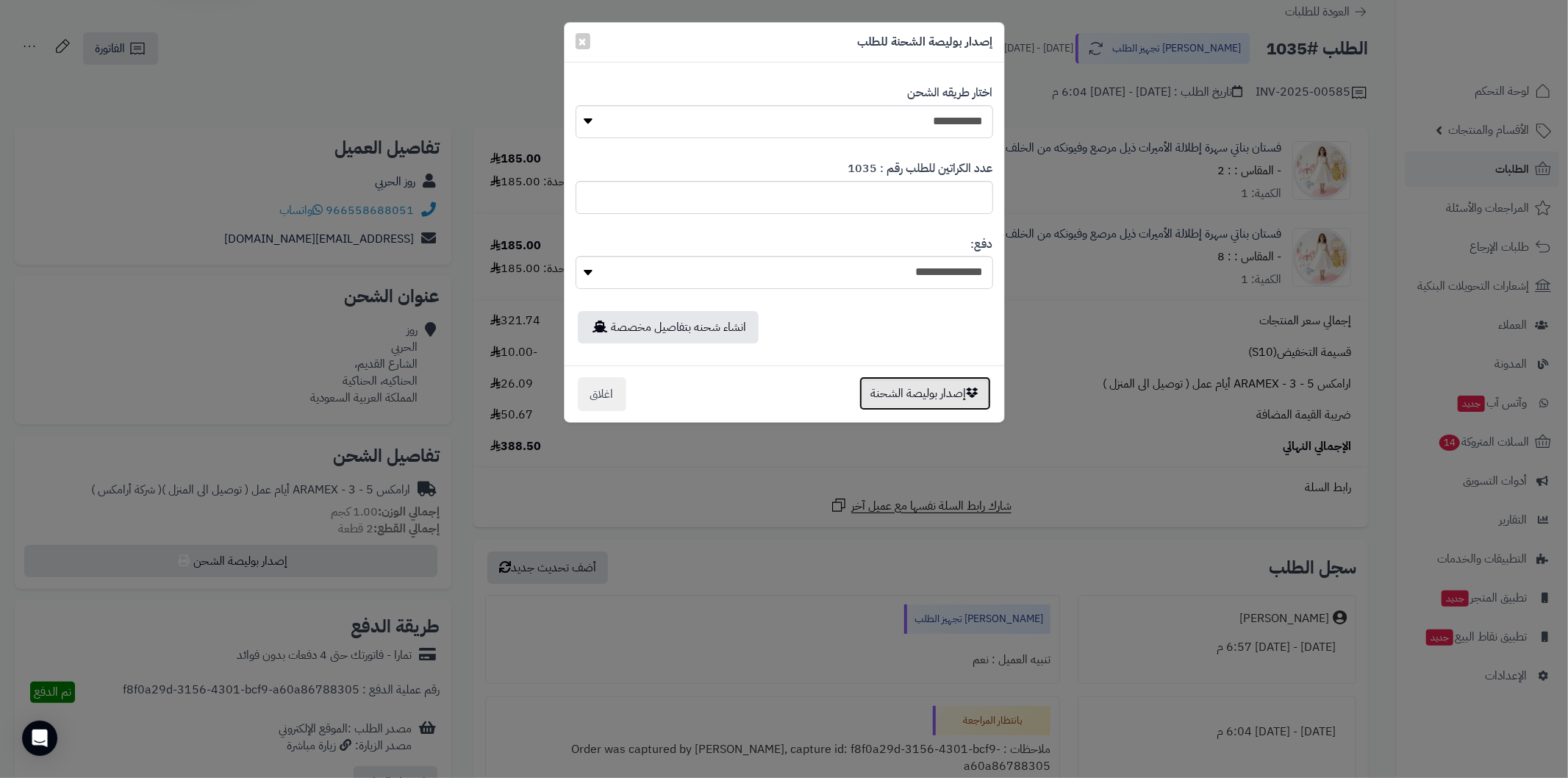
click at [899, 397] on button "إصدار بوليصة الشحنة" at bounding box center [925, 393] width 132 height 34
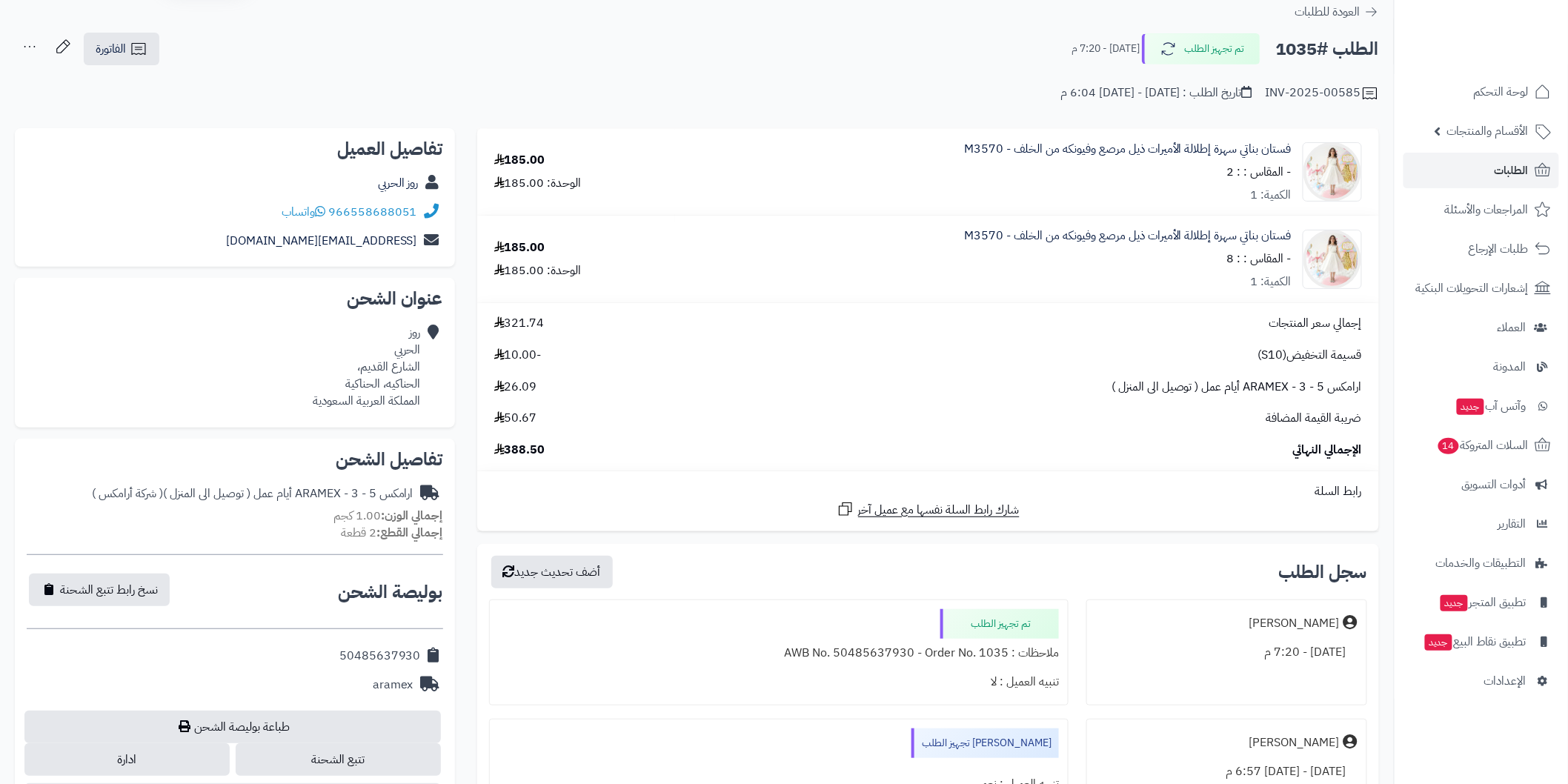
scroll to position [106, 0]
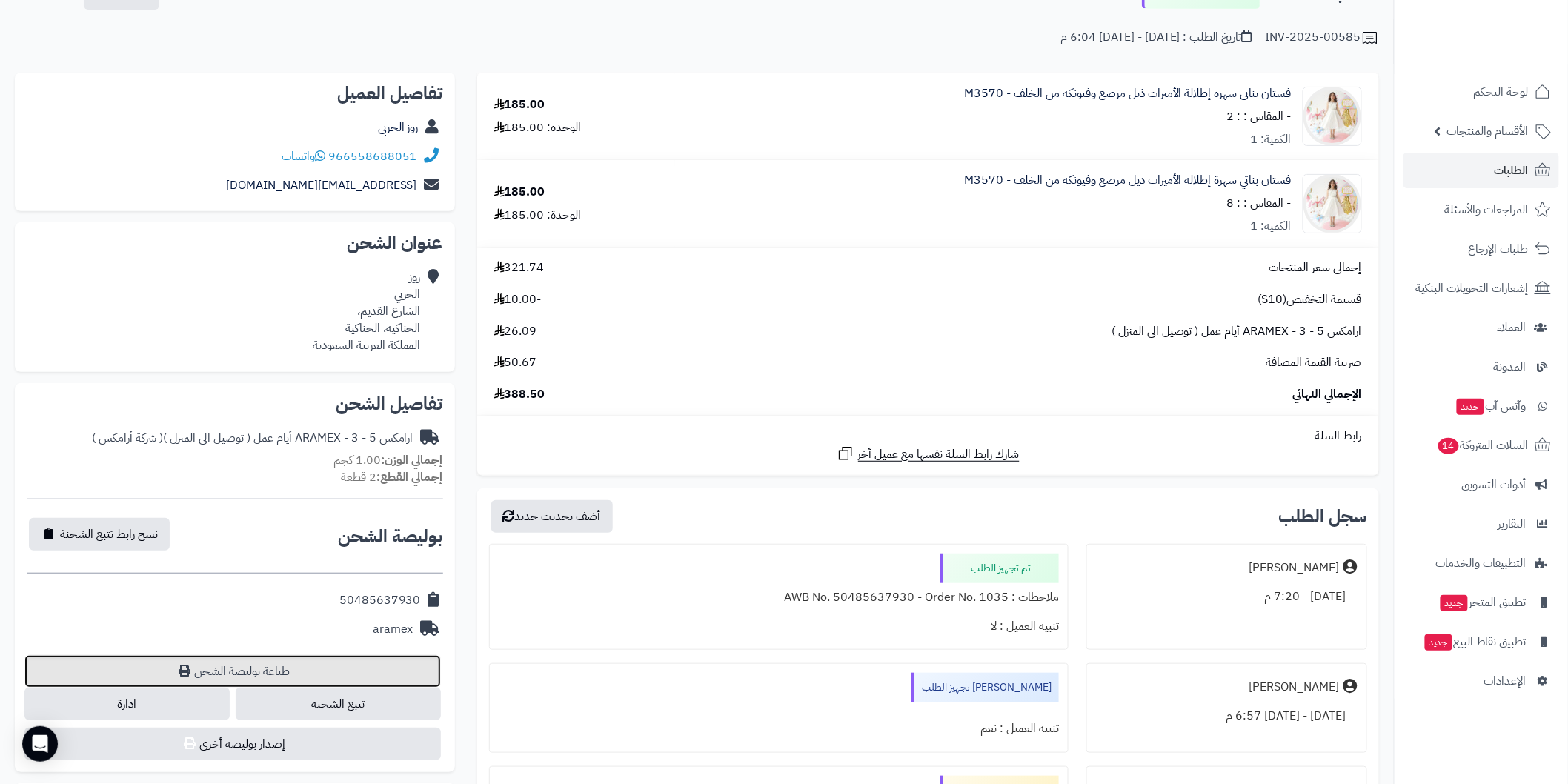
click at [370, 662] on link "طباعة بوليصة الشحن" at bounding box center [232, 671] width 416 height 33
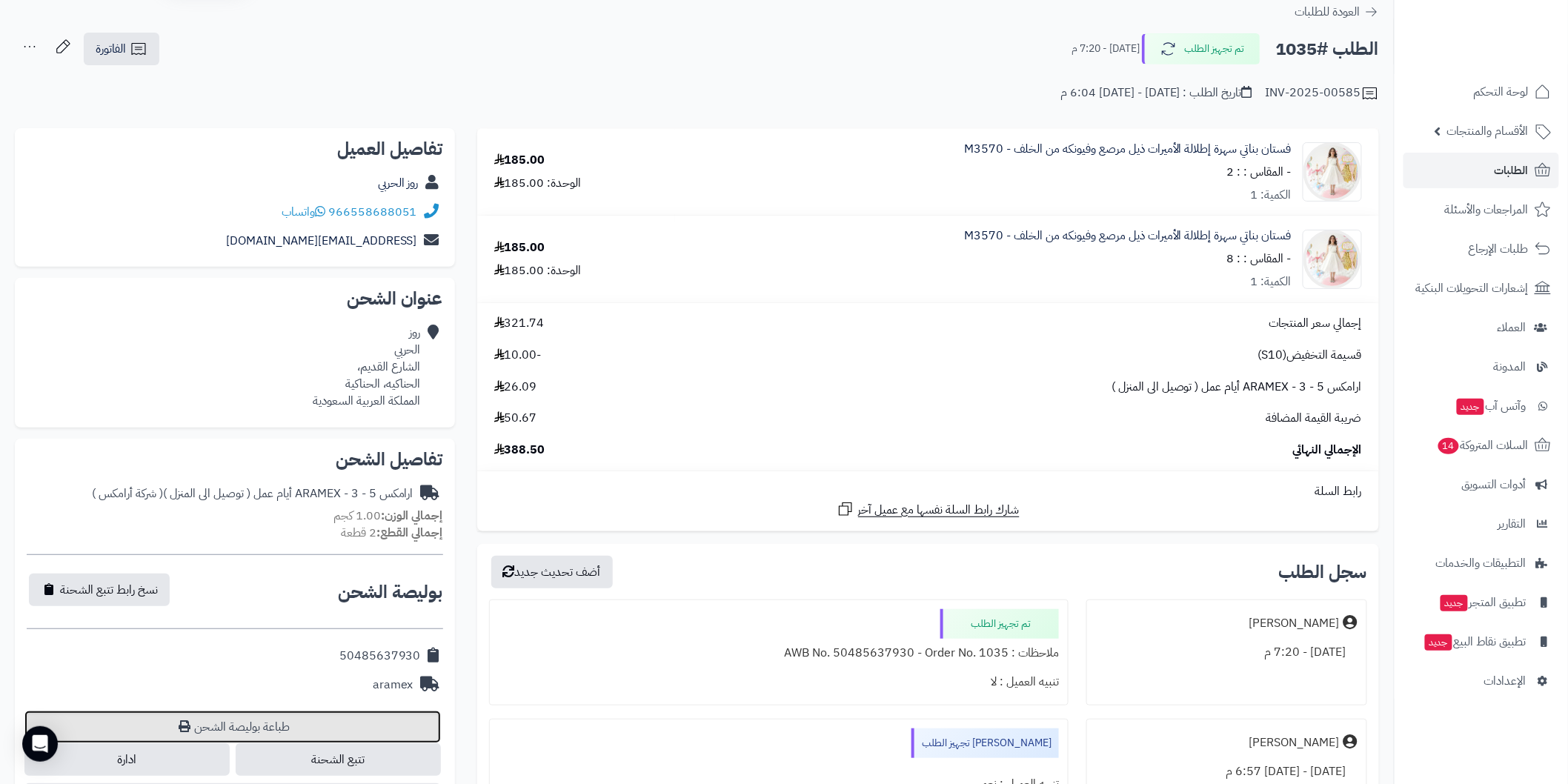
scroll to position [0, 0]
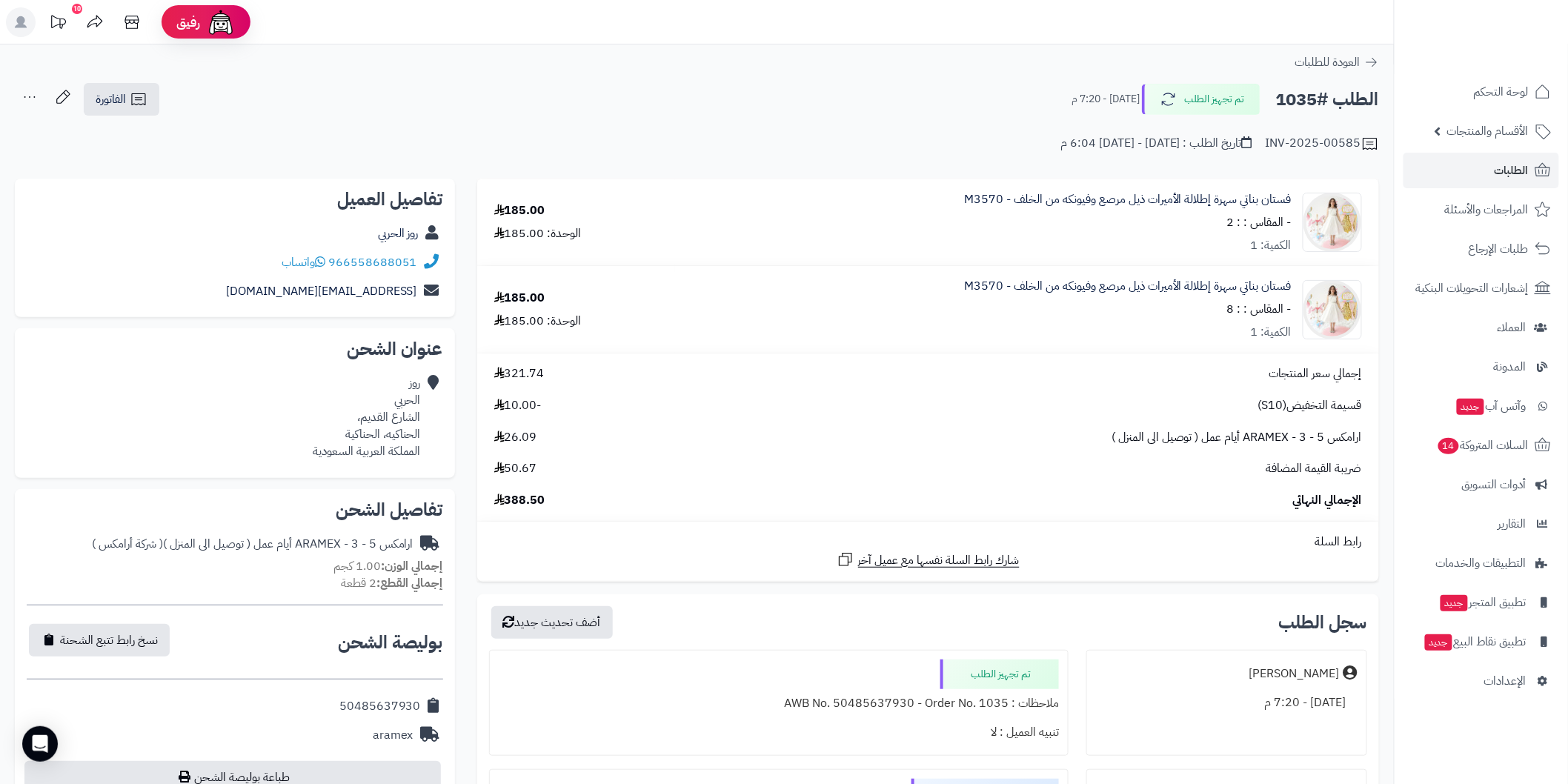
click at [834, 360] on td "إجمالي سعر المنتجات 321.74 قسيمة التخفيض(S10) -10.00 ارامكس ARAMEX - 3 - 5 أيام…" at bounding box center [928, 437] width 902 height 167
click at [1512, 178] on span "الطلبات" at bounding box center [1512, 170] width 34 height 21
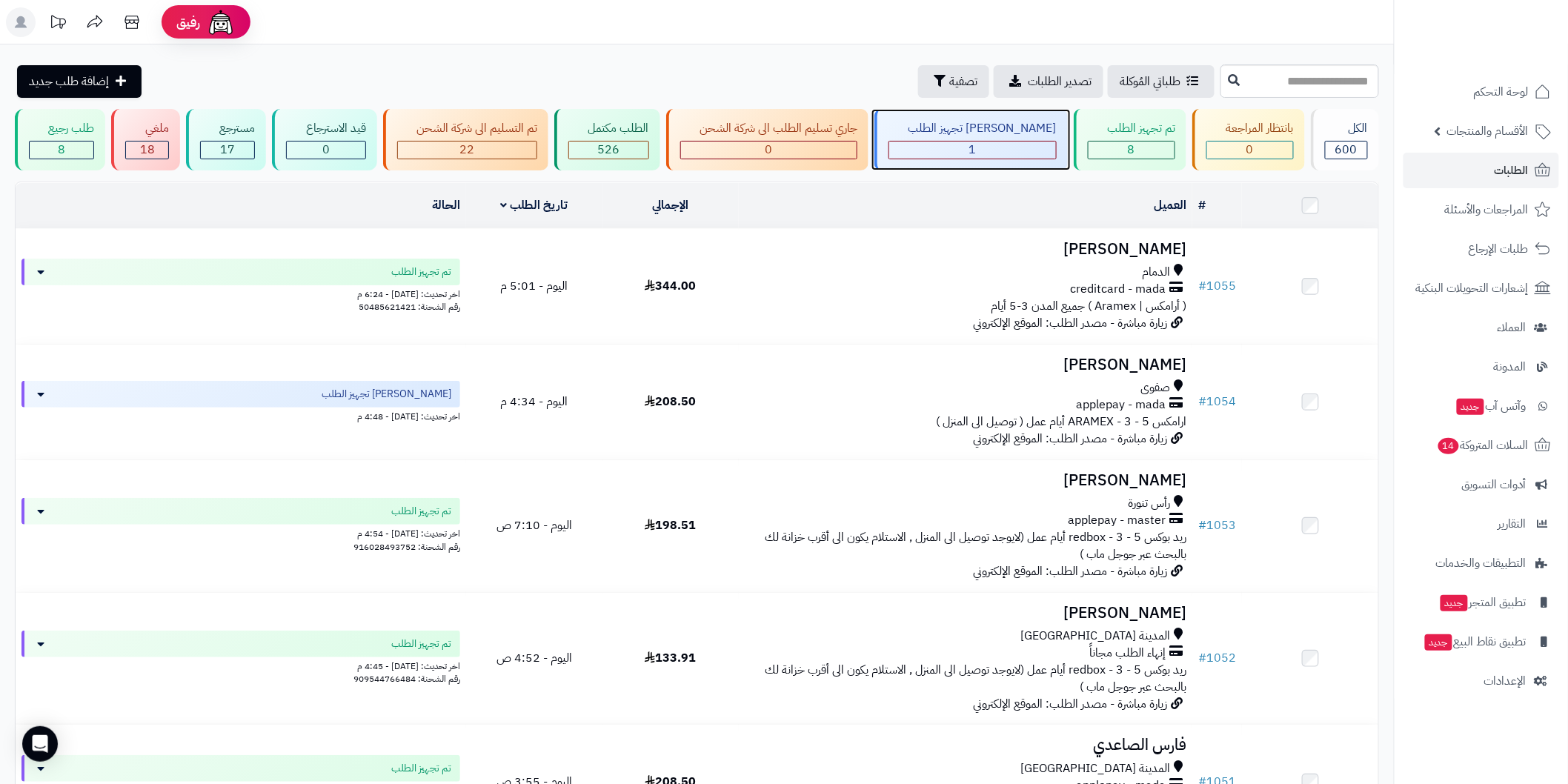
click at [986, 146] on div "1" at bounding box center [972, 150] width 166 height 17
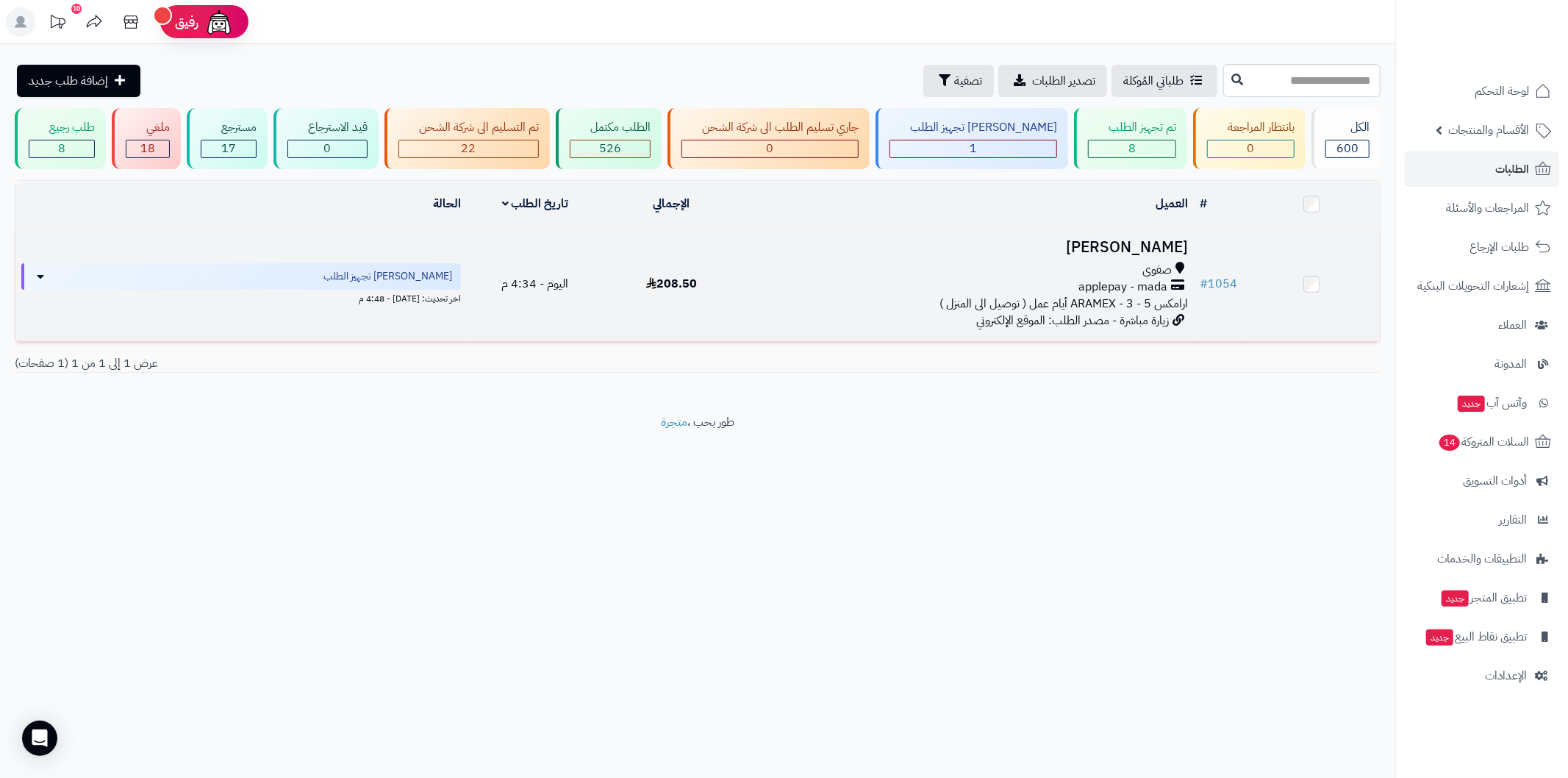
click at [1126, 239] on h3 "[PERSON_NAME]" at bounding box center [966, 247] width 442 height 17
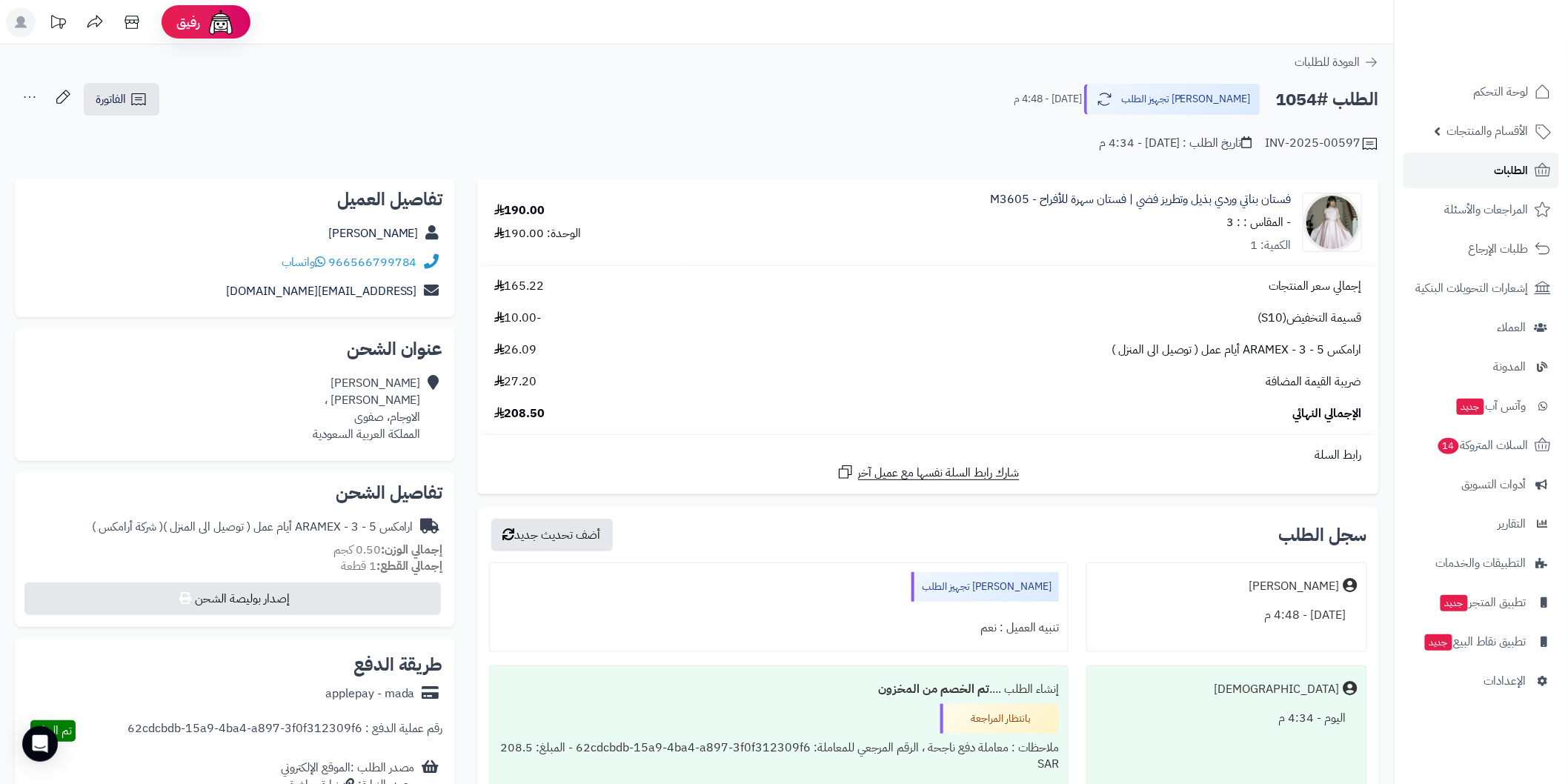
click at [1470, 163] on link "الطلبات" at bounding box center [1481, 170] width 156 height 35
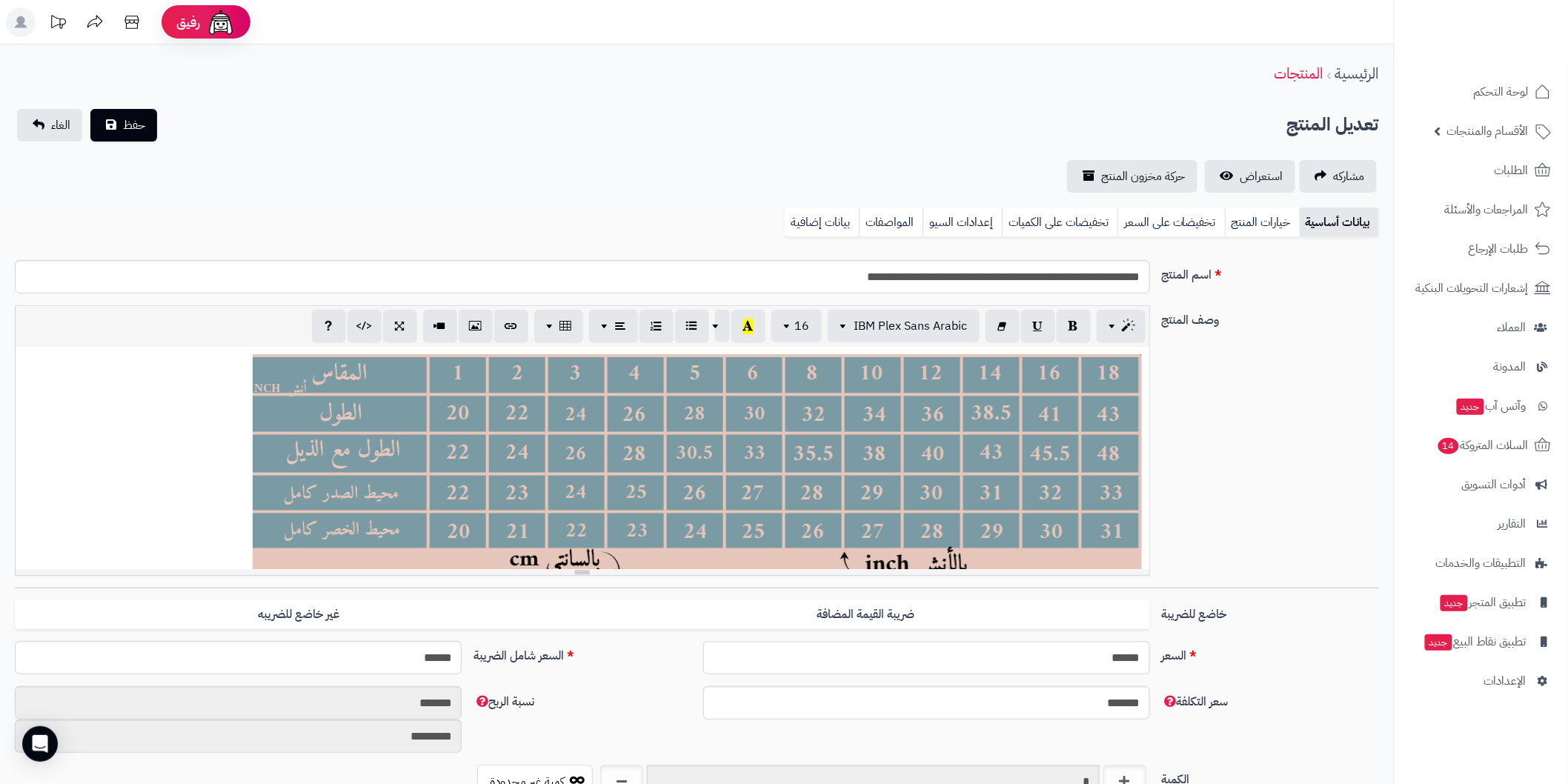
scroll to position [31, 0]
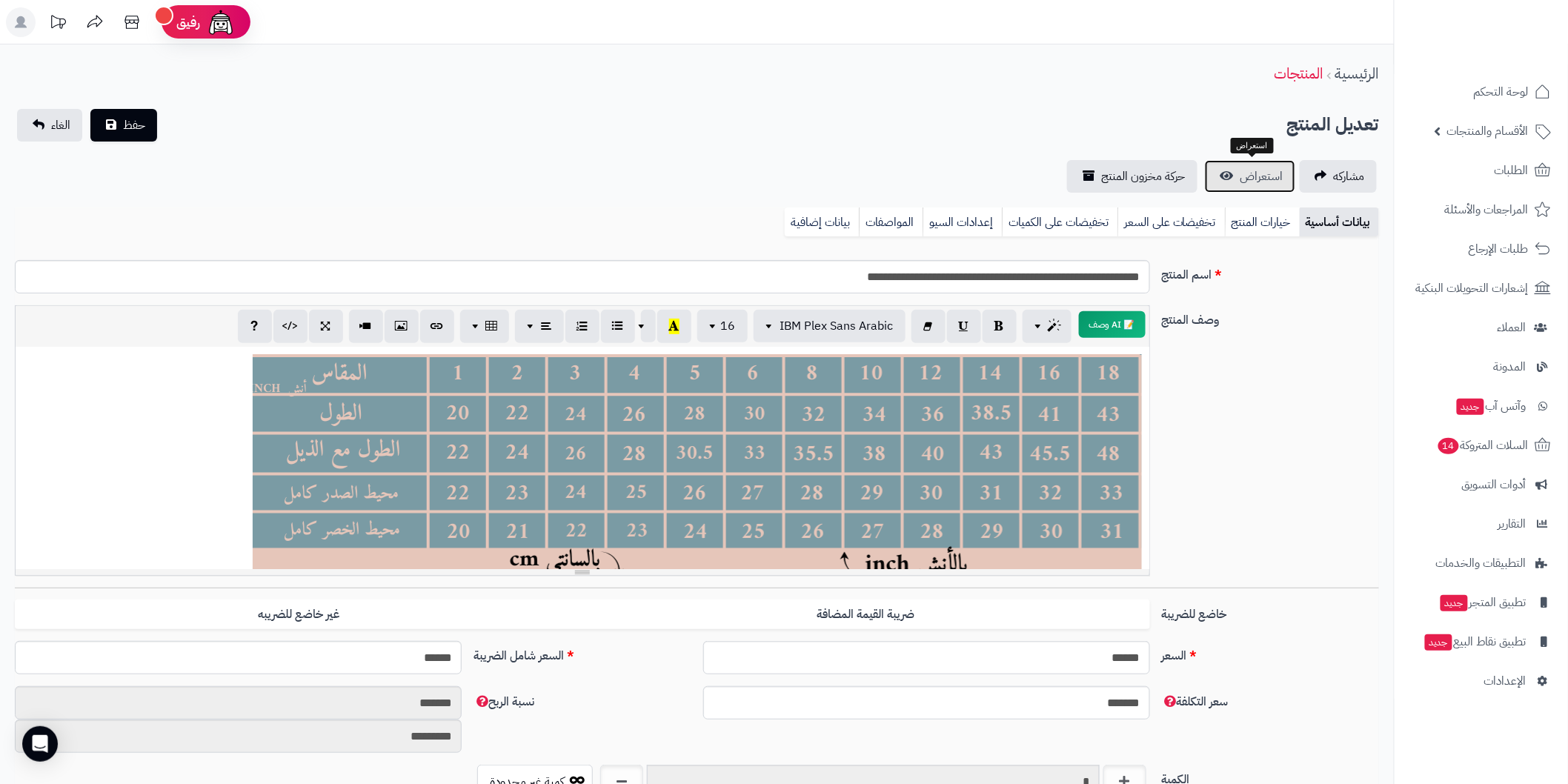
click at [1253, 187] on link "استعراض" at bounding box center [1249, 176] width 90 height 33
